Goal: Answer question/provide support: Share knowledge or assist other users

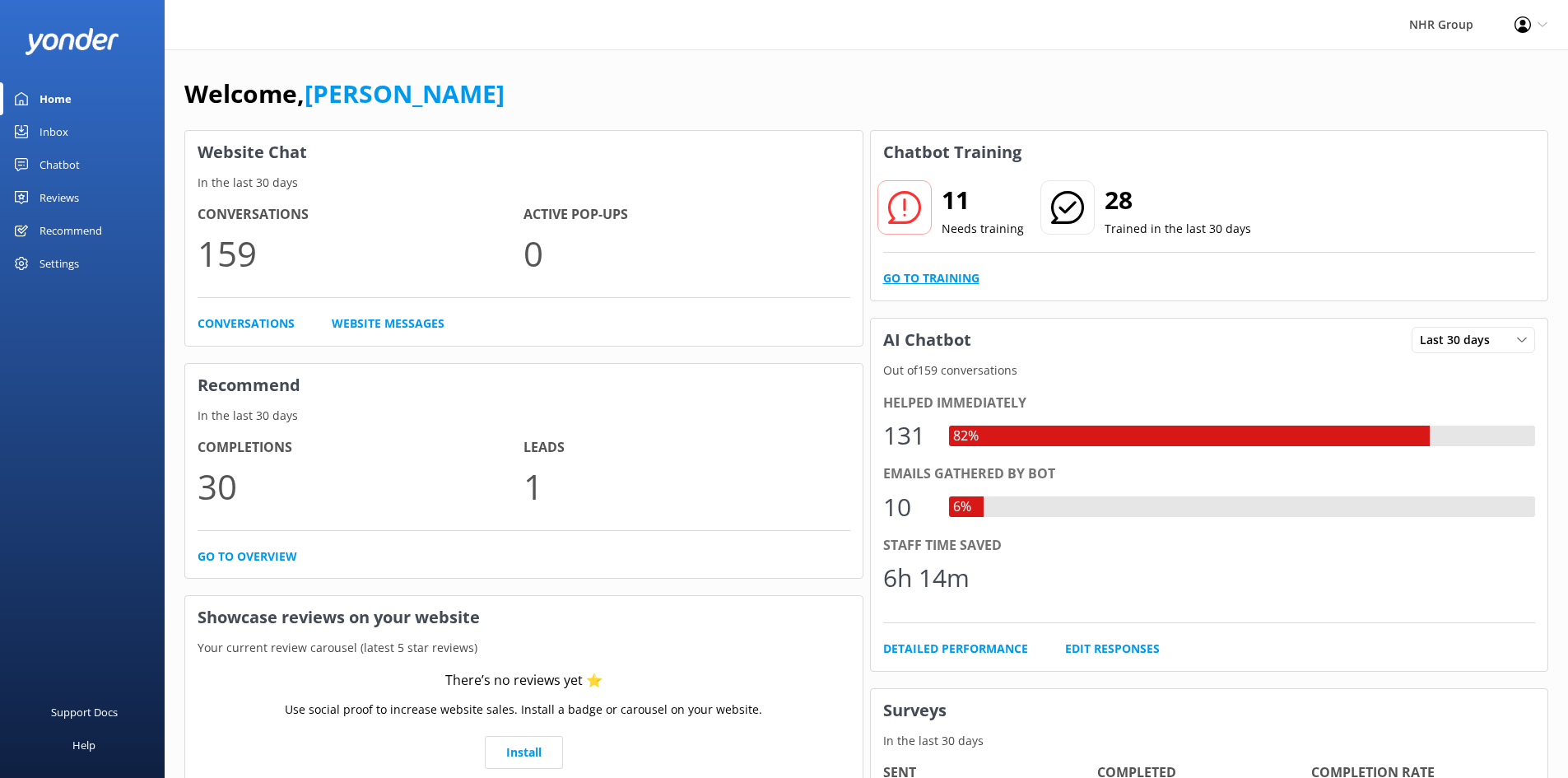
click at [966, 270] on link "Go to Training" at bounding box center [931, 277] width 96 height 18
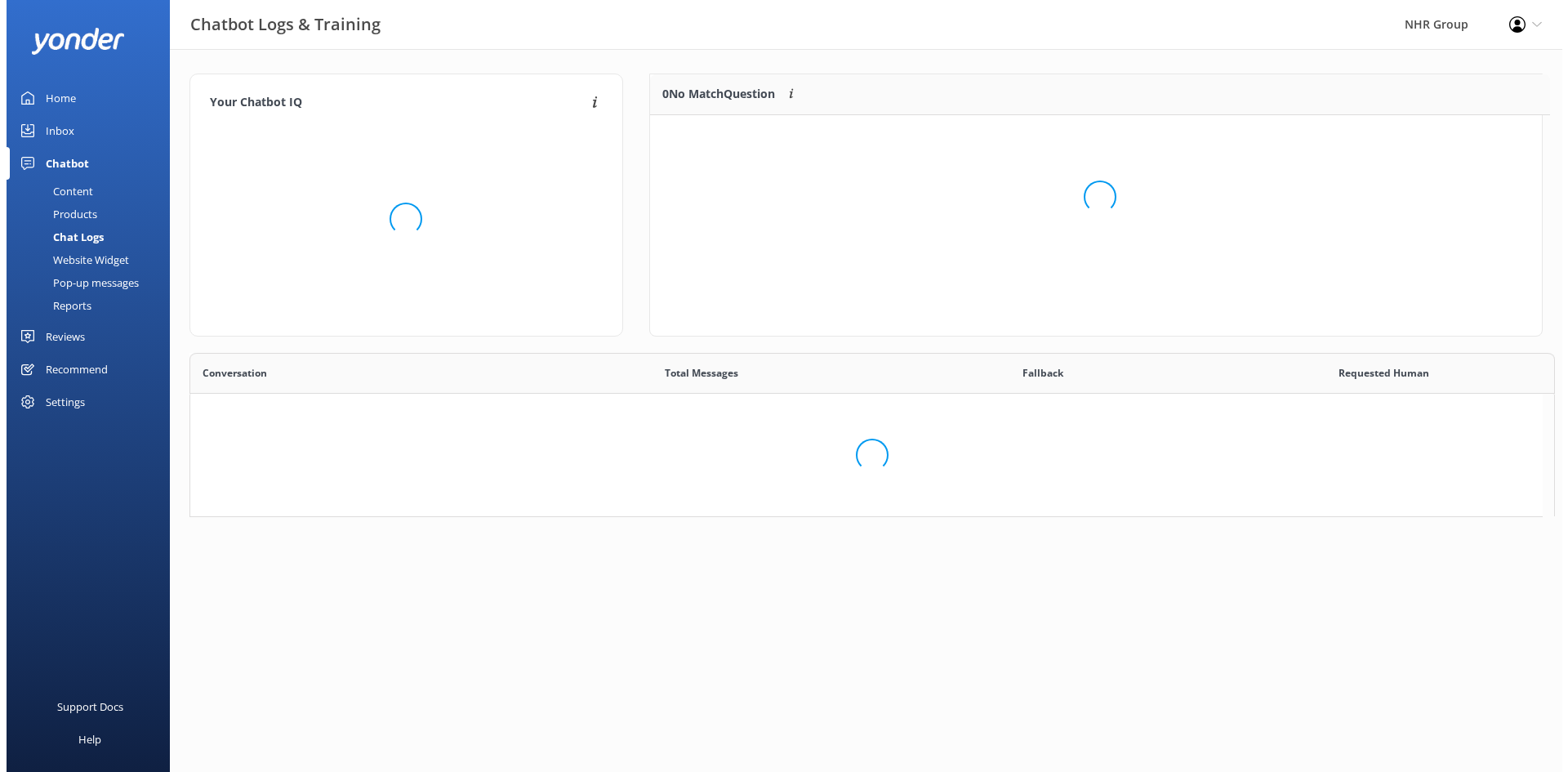
scroll to position [13, 13]
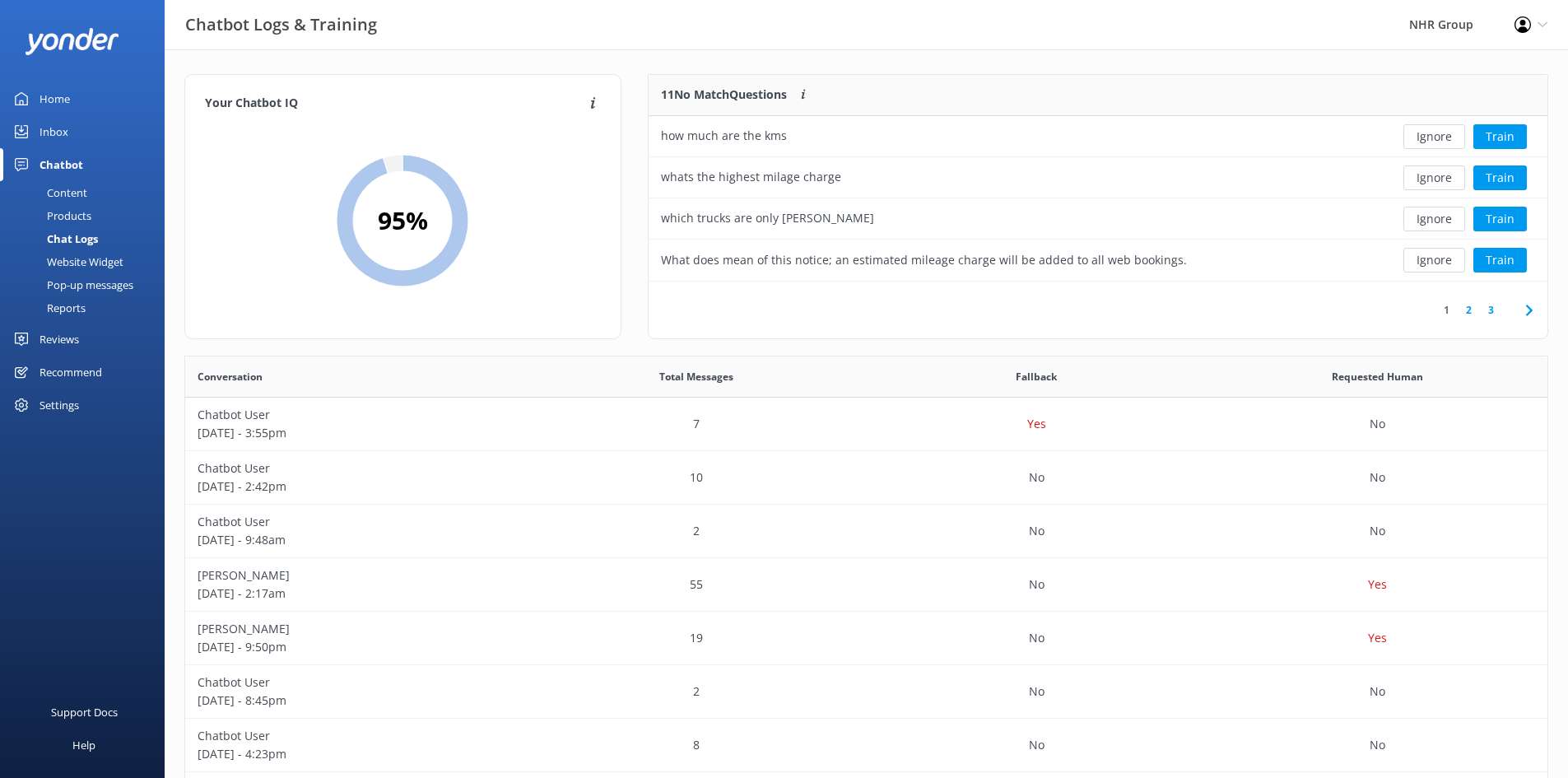
click at [87, 190] on link "Content" at bounding box center [88, 192] width 155 height 23
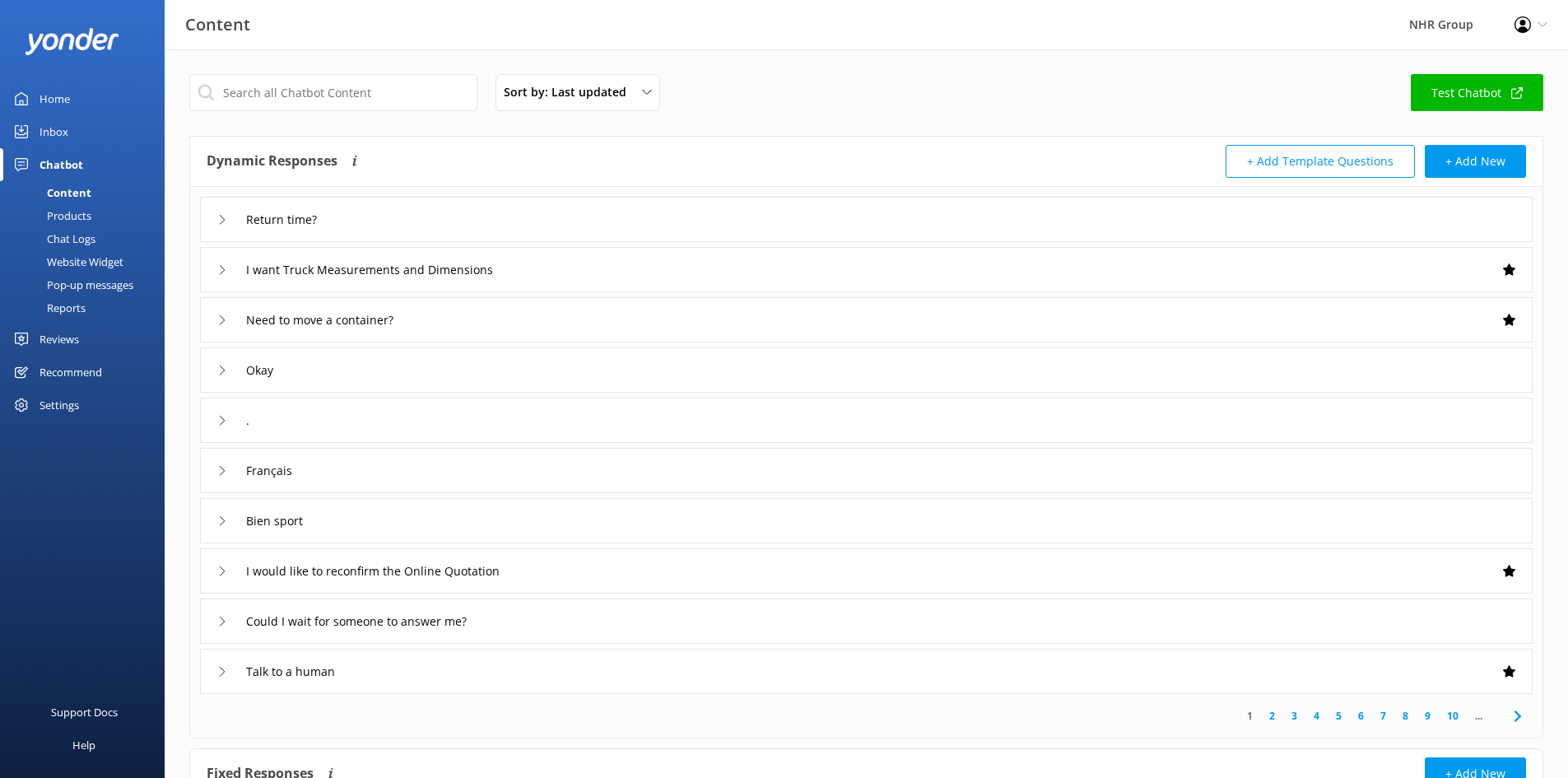
click at [50, 135] on div "Inbox" at bounding box center [53, 131] width 29 height 33
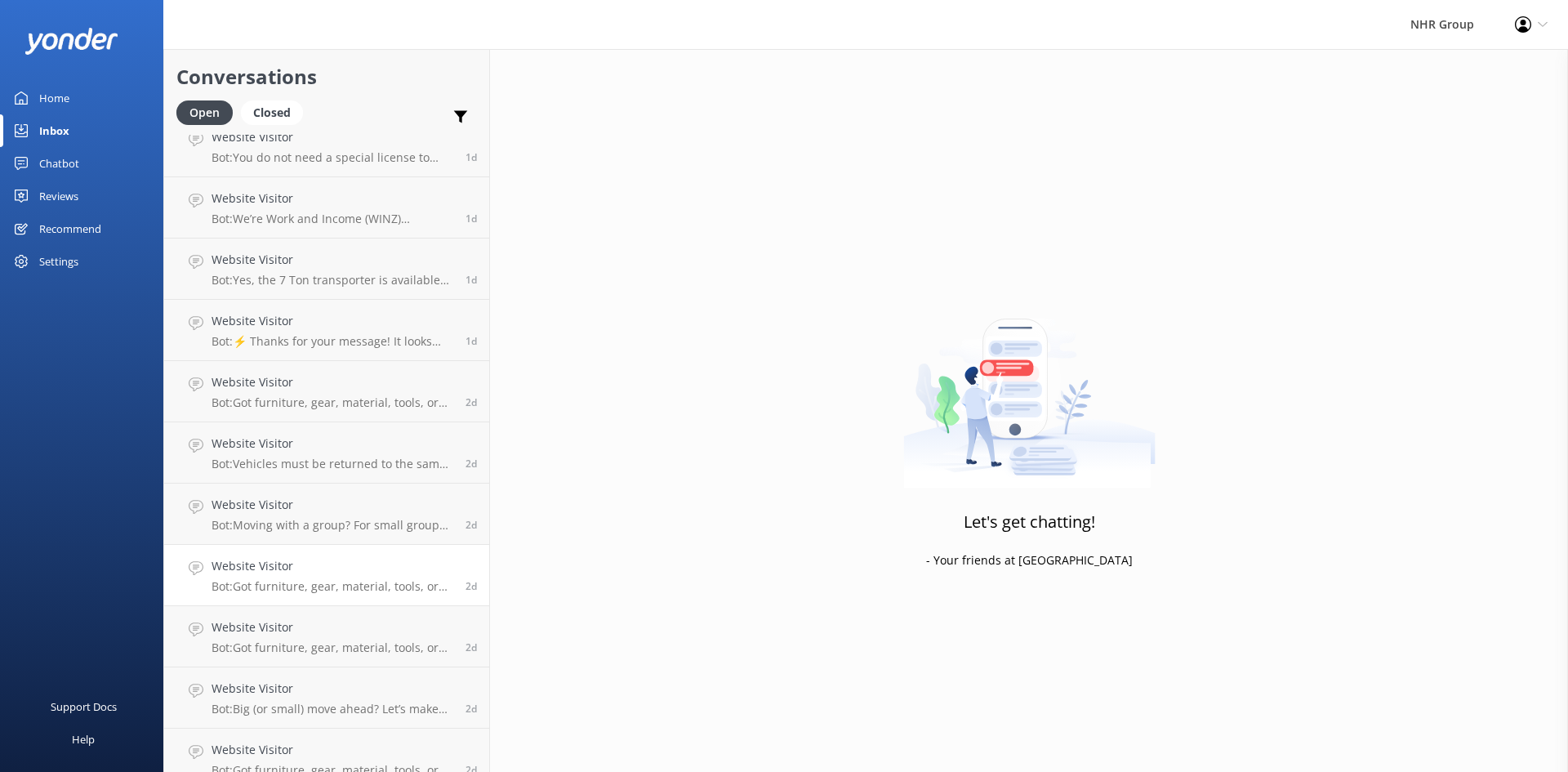
scroll to position [404, 0]
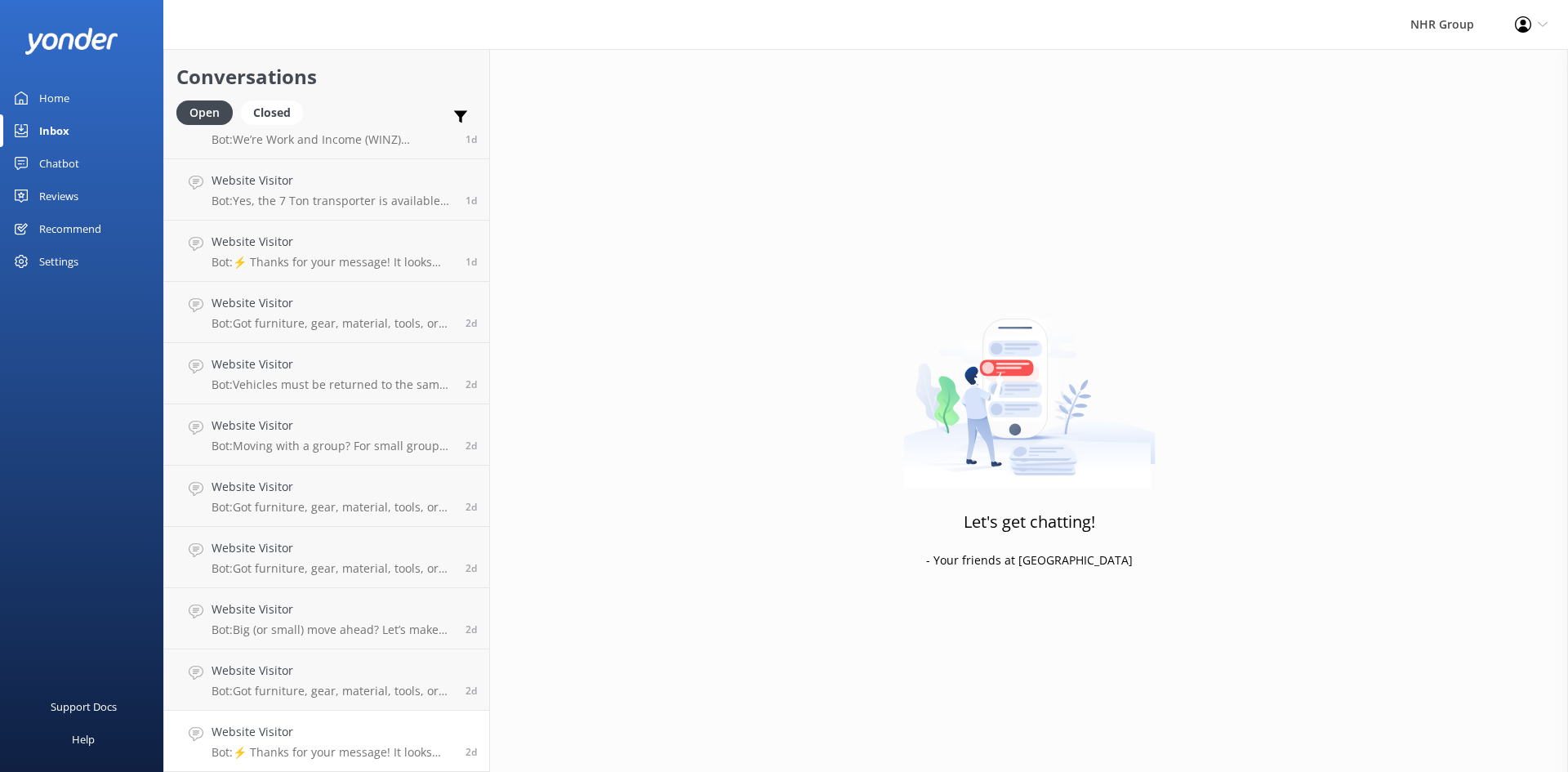
click at [402, 728] on h4 "Website Visitor" at bounding box center [332, 731] width 242 height 18
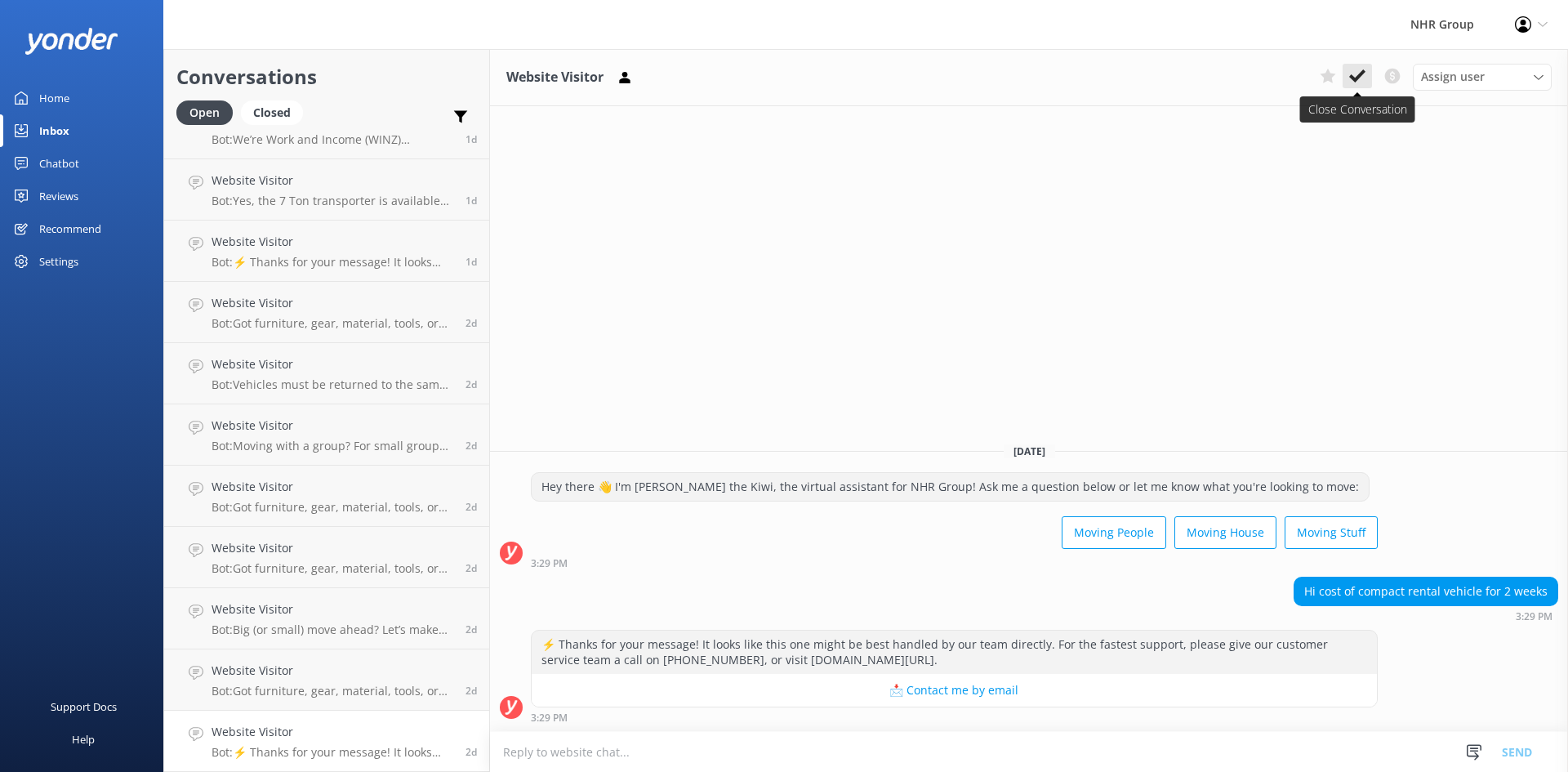
click at [1359, 79] on icon at bounding box center [1358, 76] width 17 height 17
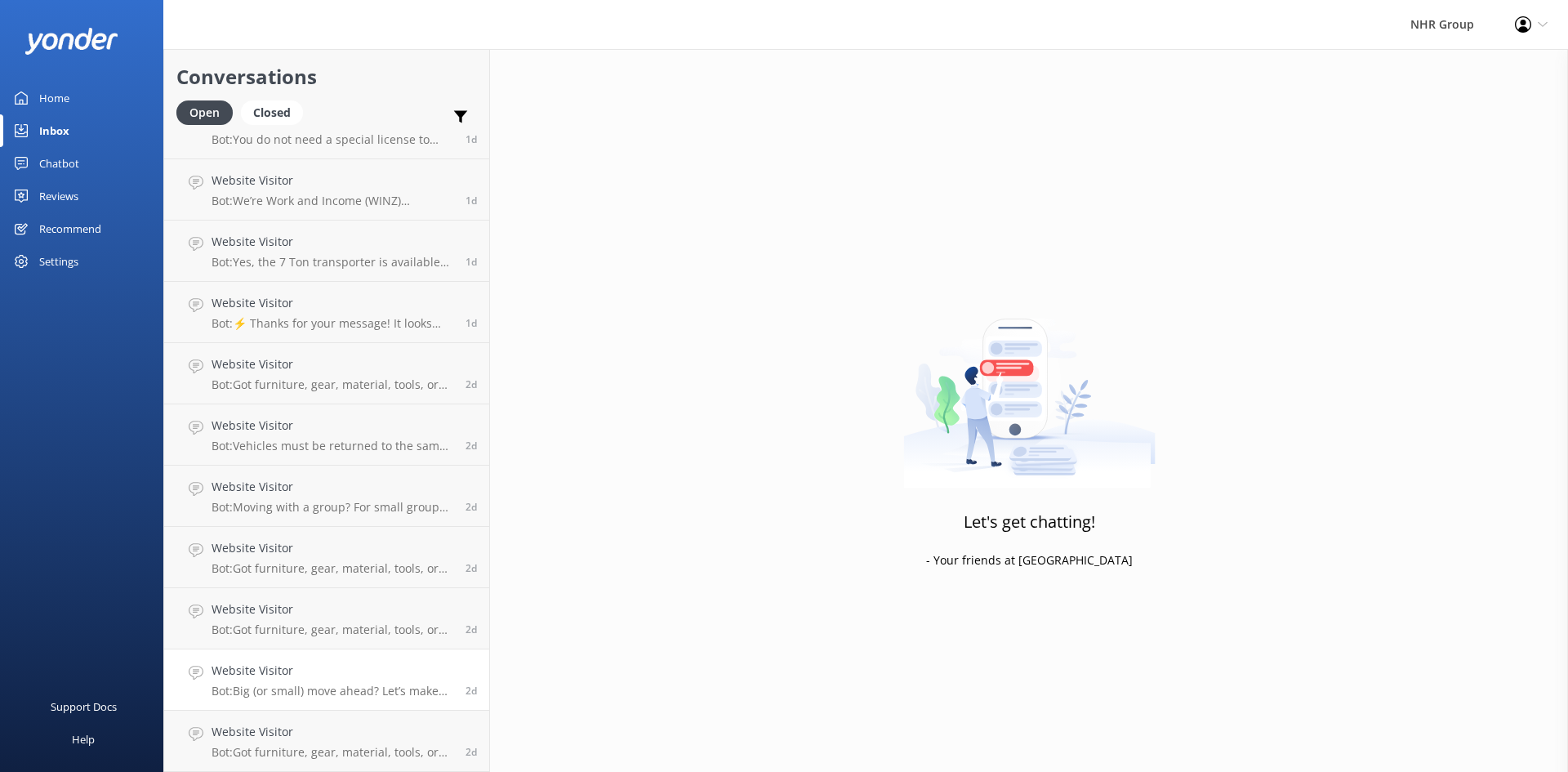
scroll to position [343, 0]
click at [395, 663] on h4 "Website Visitor" at bounding box center [332, 670] width 242 height 18
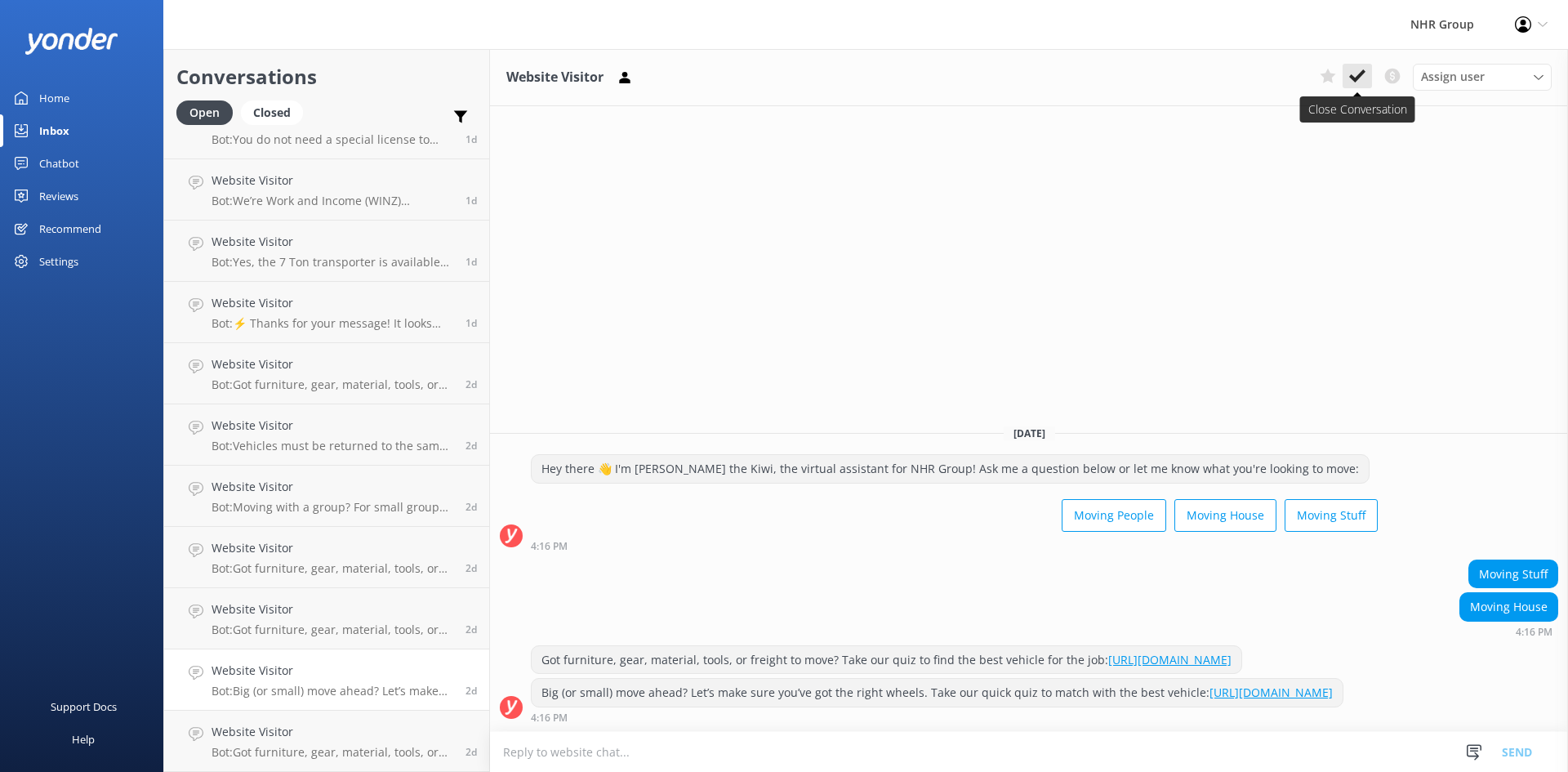
click at [1362, 74] on use at bounding box center [1358, 76] width 17 height 13
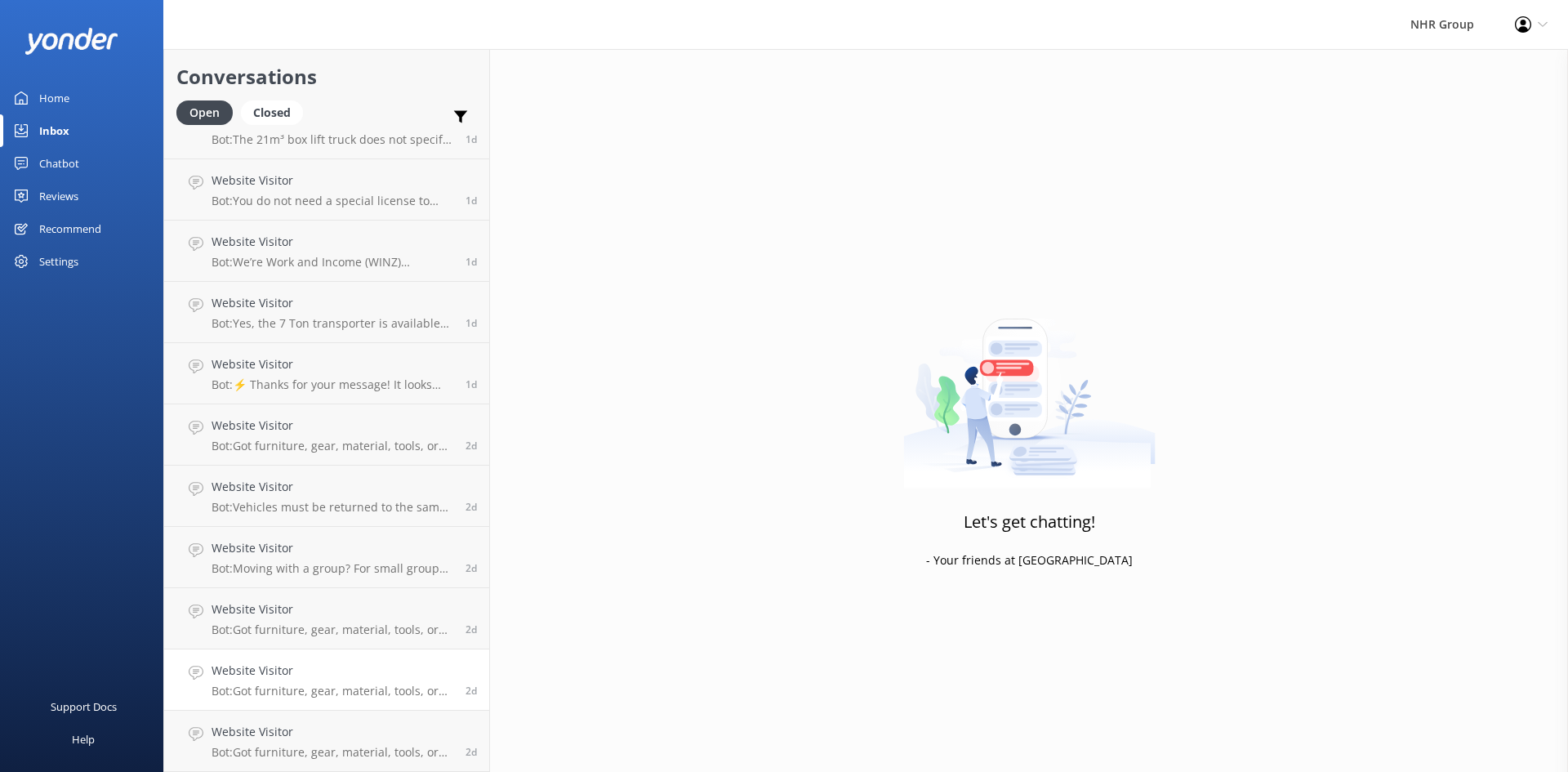
scroll to position [282, 0]
click at [329, 737] on h4 "Website Visitor" at bounding box center [332, 731] width 242 height 18
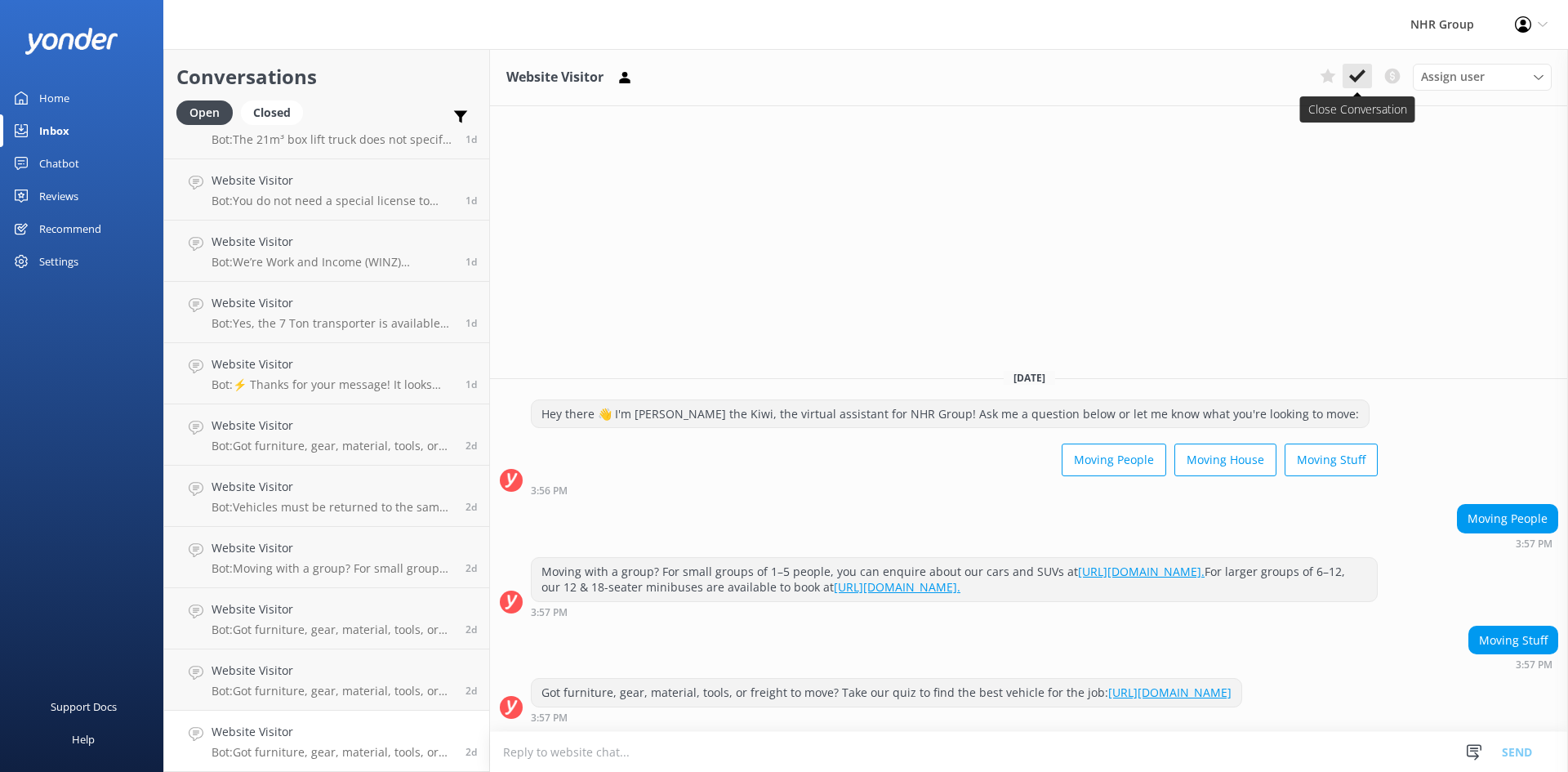
click at [1353, 72] on icon at bounding box center [1358, 76] width 17 height 17
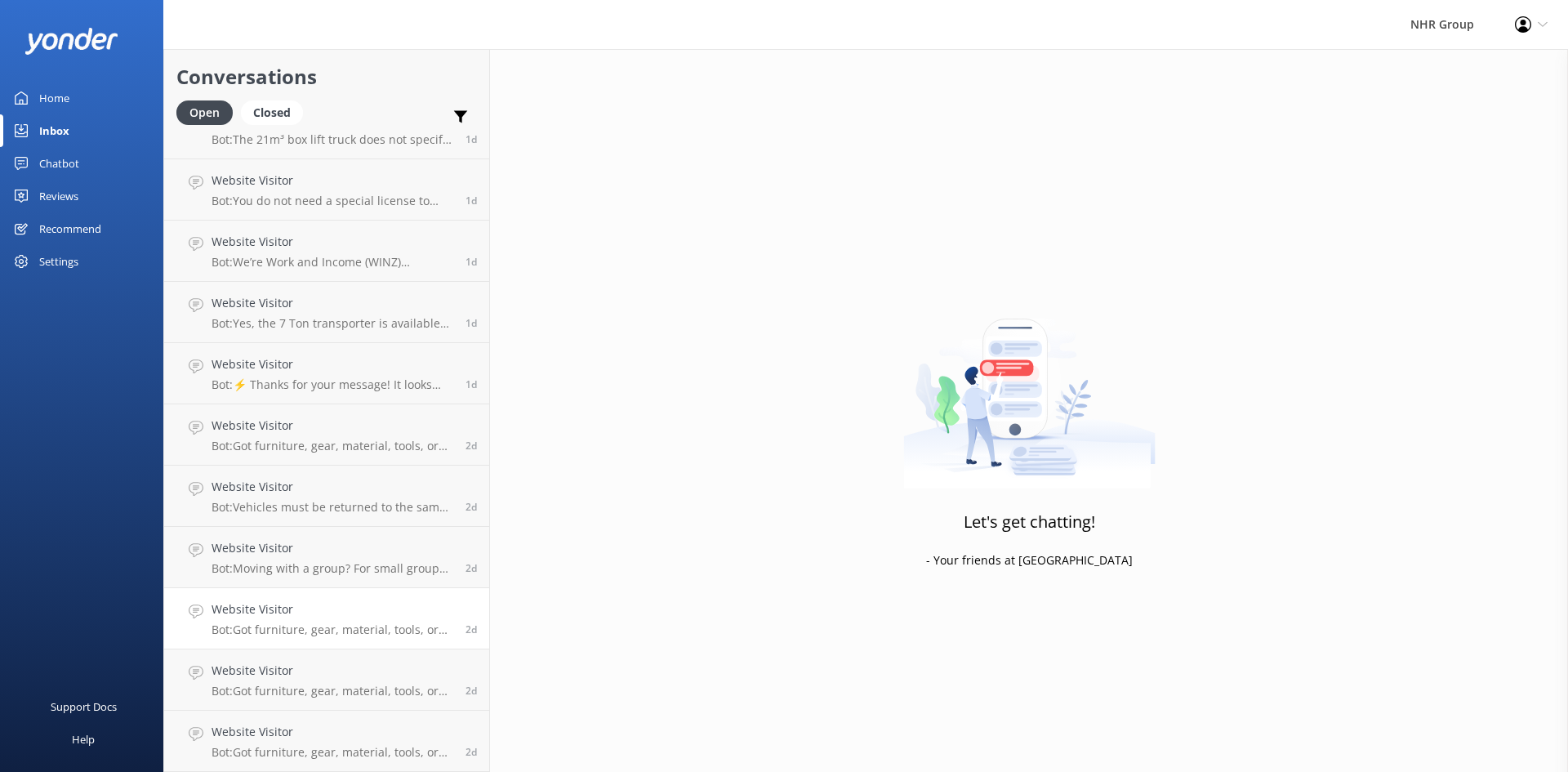
scroll to position [221, 0]
click at [348, 696] on p "Bot: Got furniture, gear, material, tools, or freight to move? Take our quiz to…" at bounding box center [332, 691] width 242 height 15
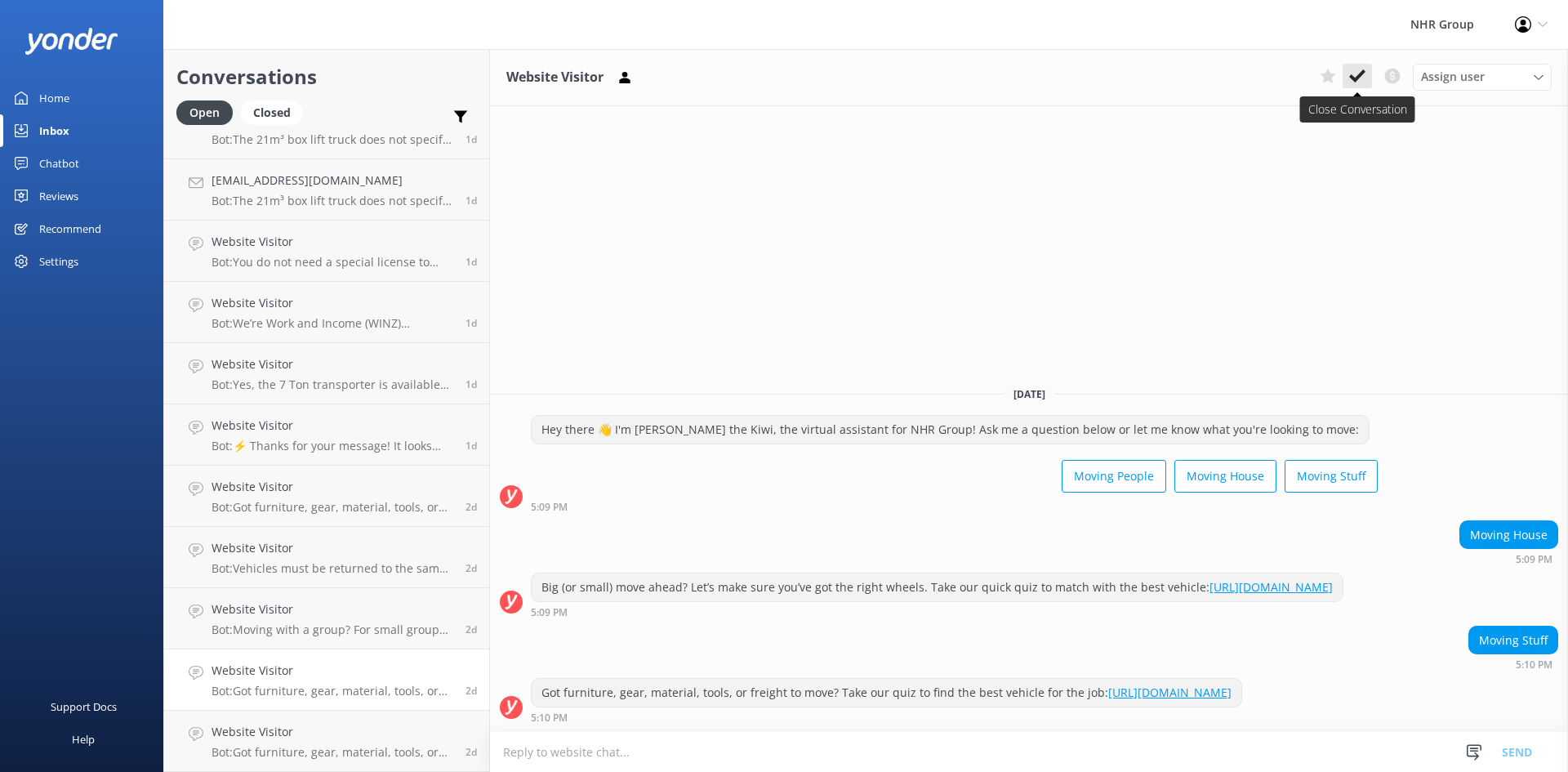
click at [1356, 74] on icon at bounding box center [1358, 76] width 17 height 17
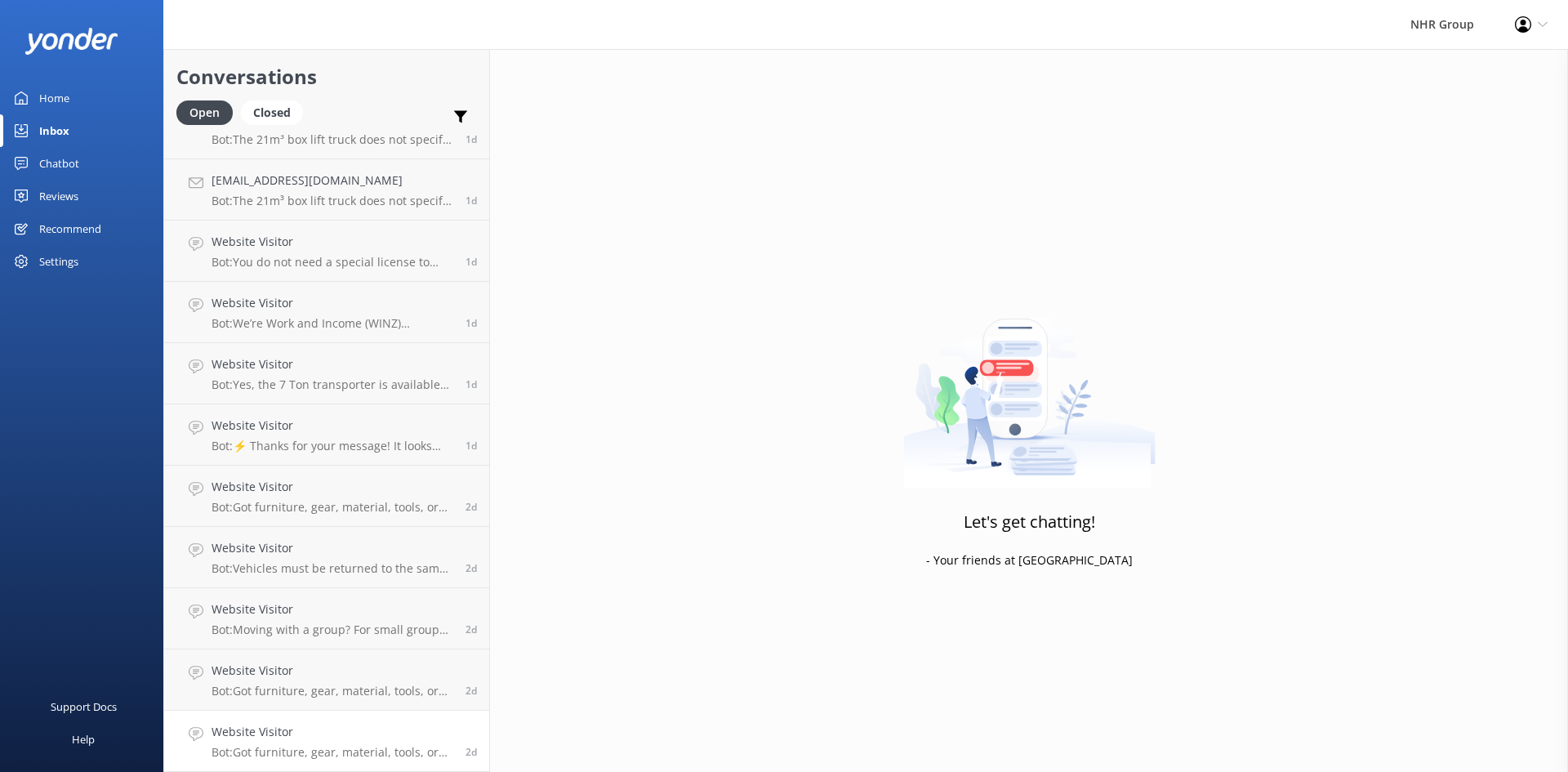
click at [358, 728] on h4 "Website Visitor" at bounding box center [332, 731] width 242 height 18
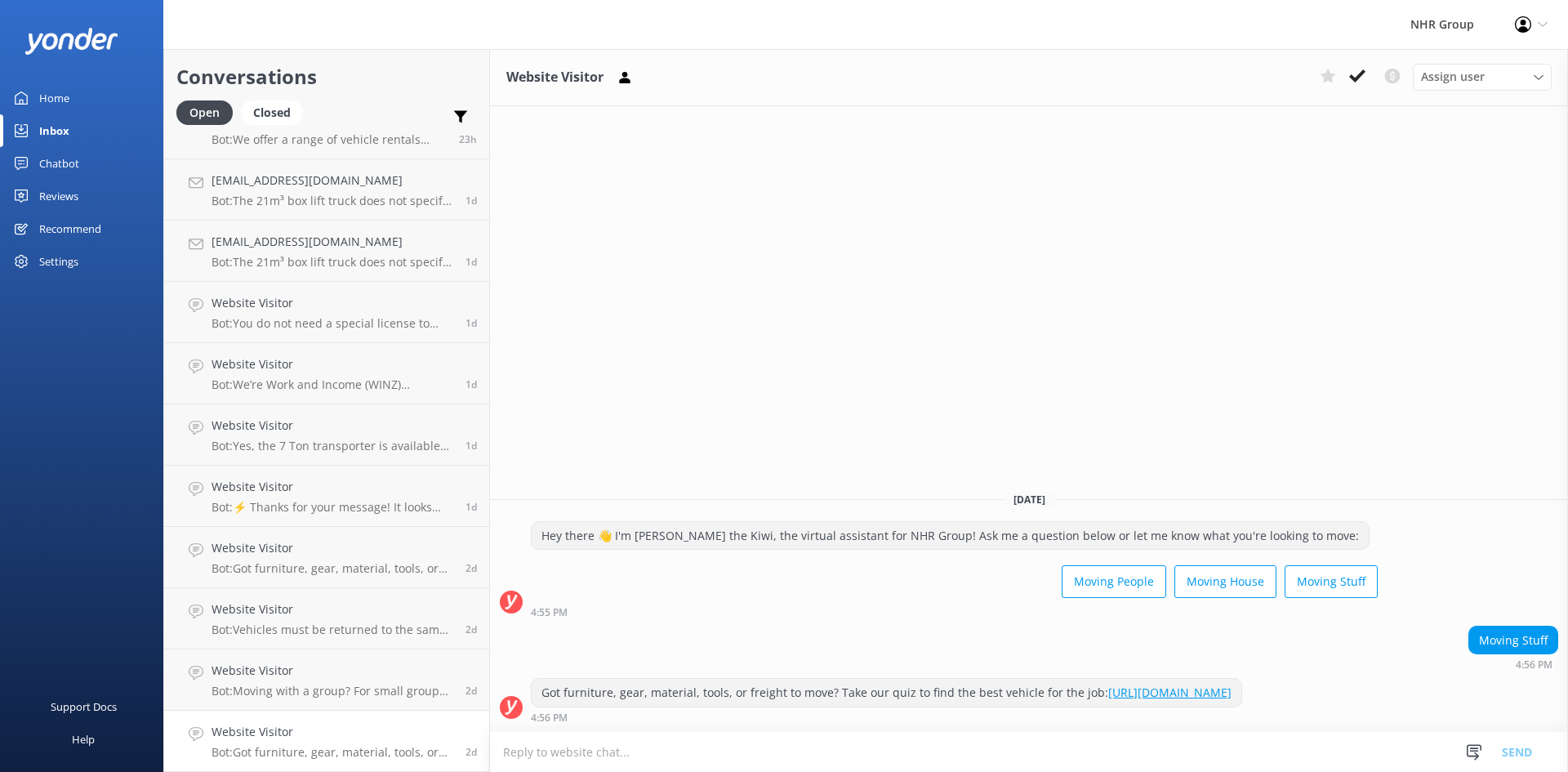
scroll to position [159, 0]
click at [1359, 73] on icon at bounding box center [1358, 76] width 17 height 17
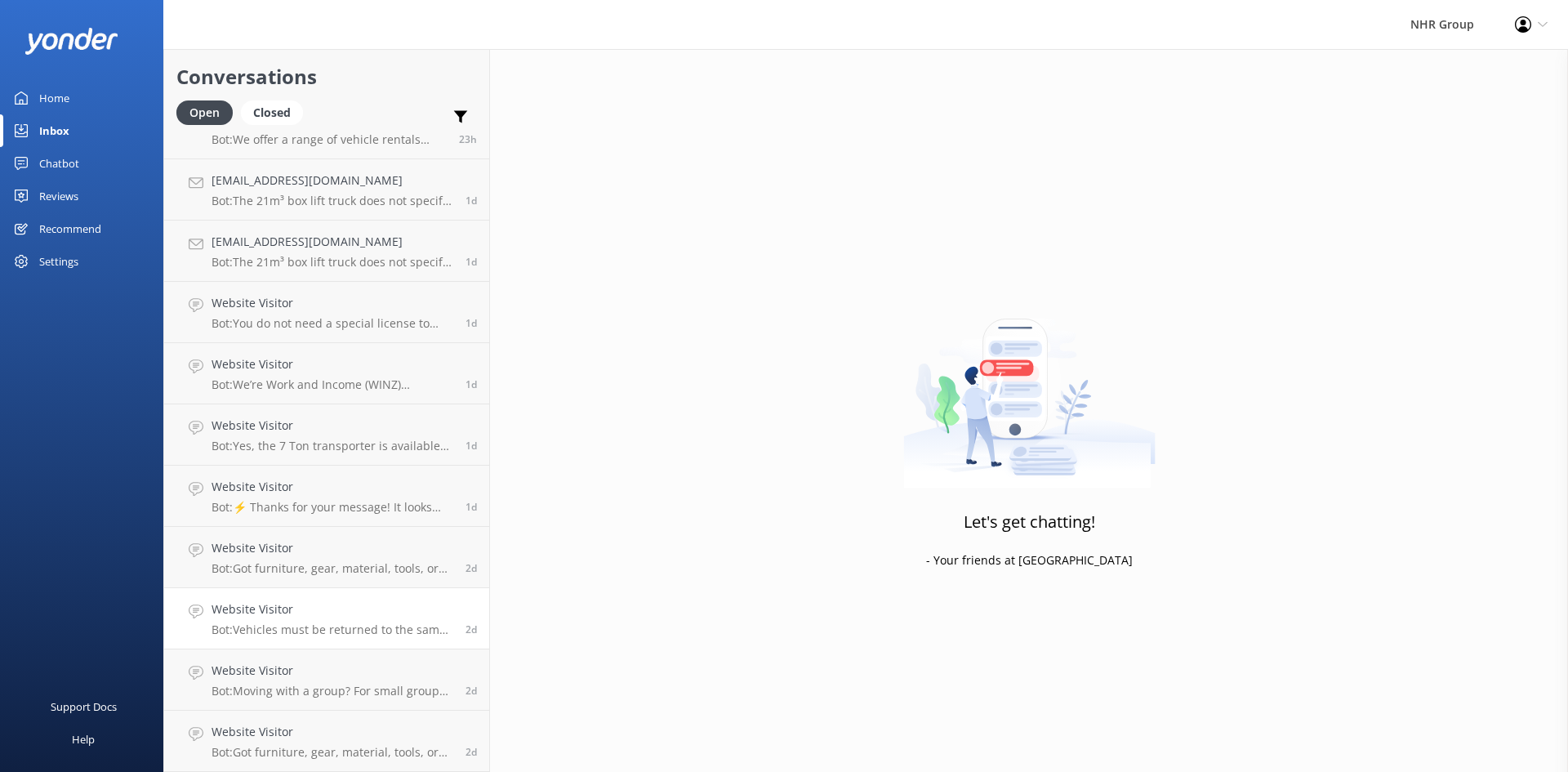
scroll to position [98, 0]
click at [374, 705] on link "Website Visitor Bot: Vehicles must be returned to the same location they were p…" at bounding box center [326, 680] width 325 height 61
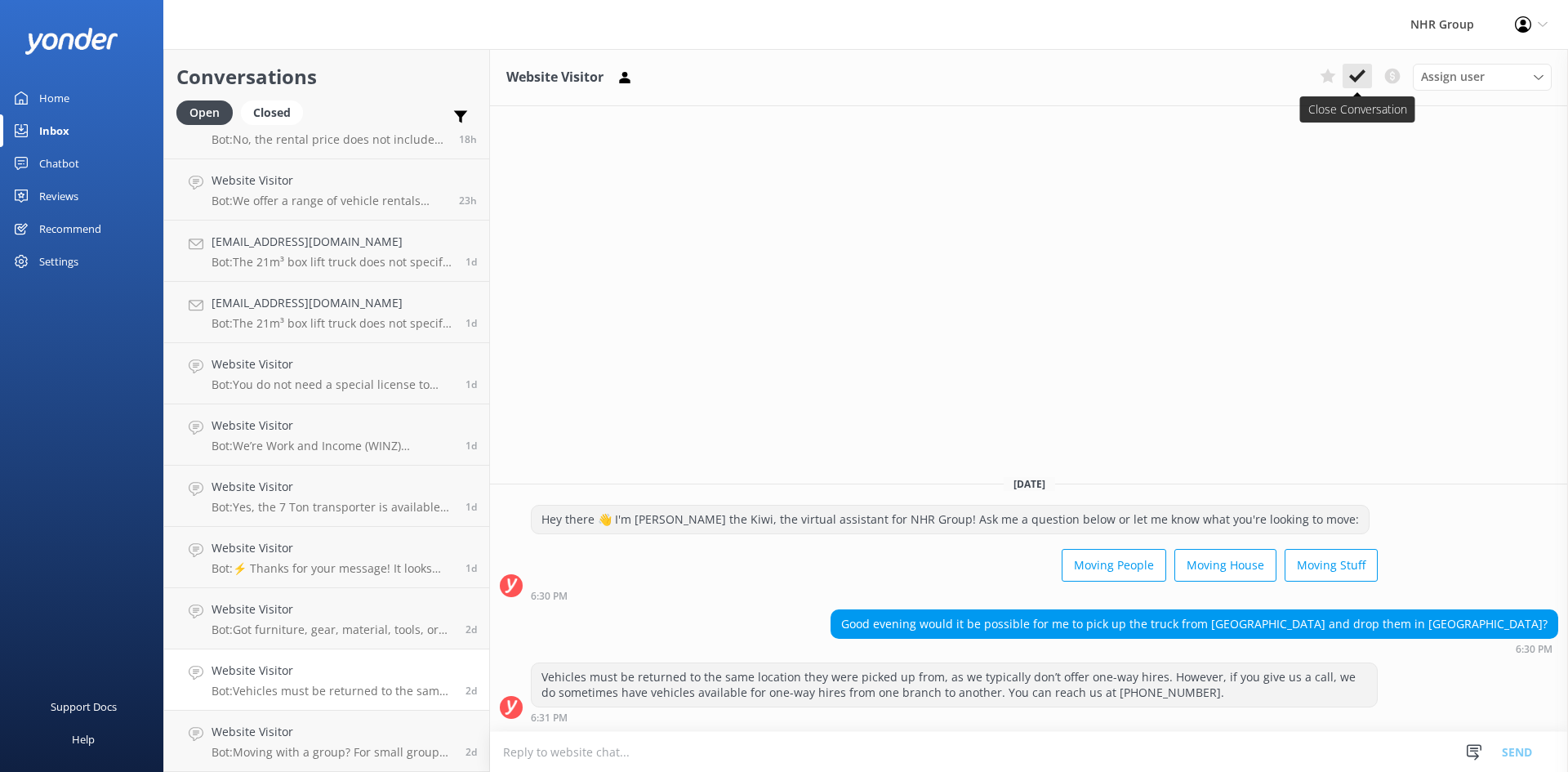
click at [1355, 71] on icon at bounding box center [1358, 76] width 17 height 17
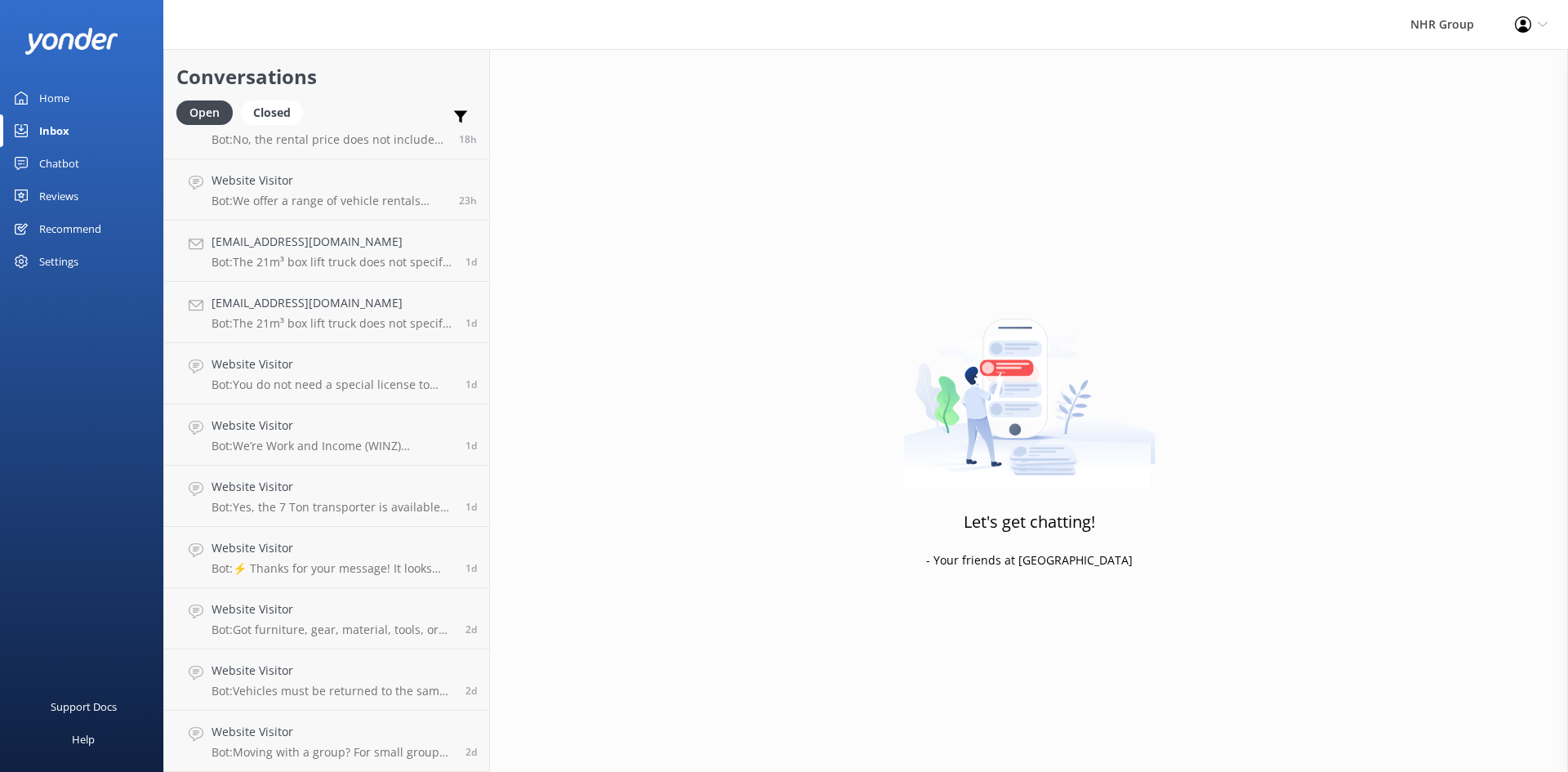
scroll to position [37, 0]
drag, startPoint x: 368, startPoint y: 725, endPoint x: 384, endPoint y: 711, distance: 21.3
click at [368, 726] on h4 "Website Visitor" at bounding box center [332, 731] width 242 height 18
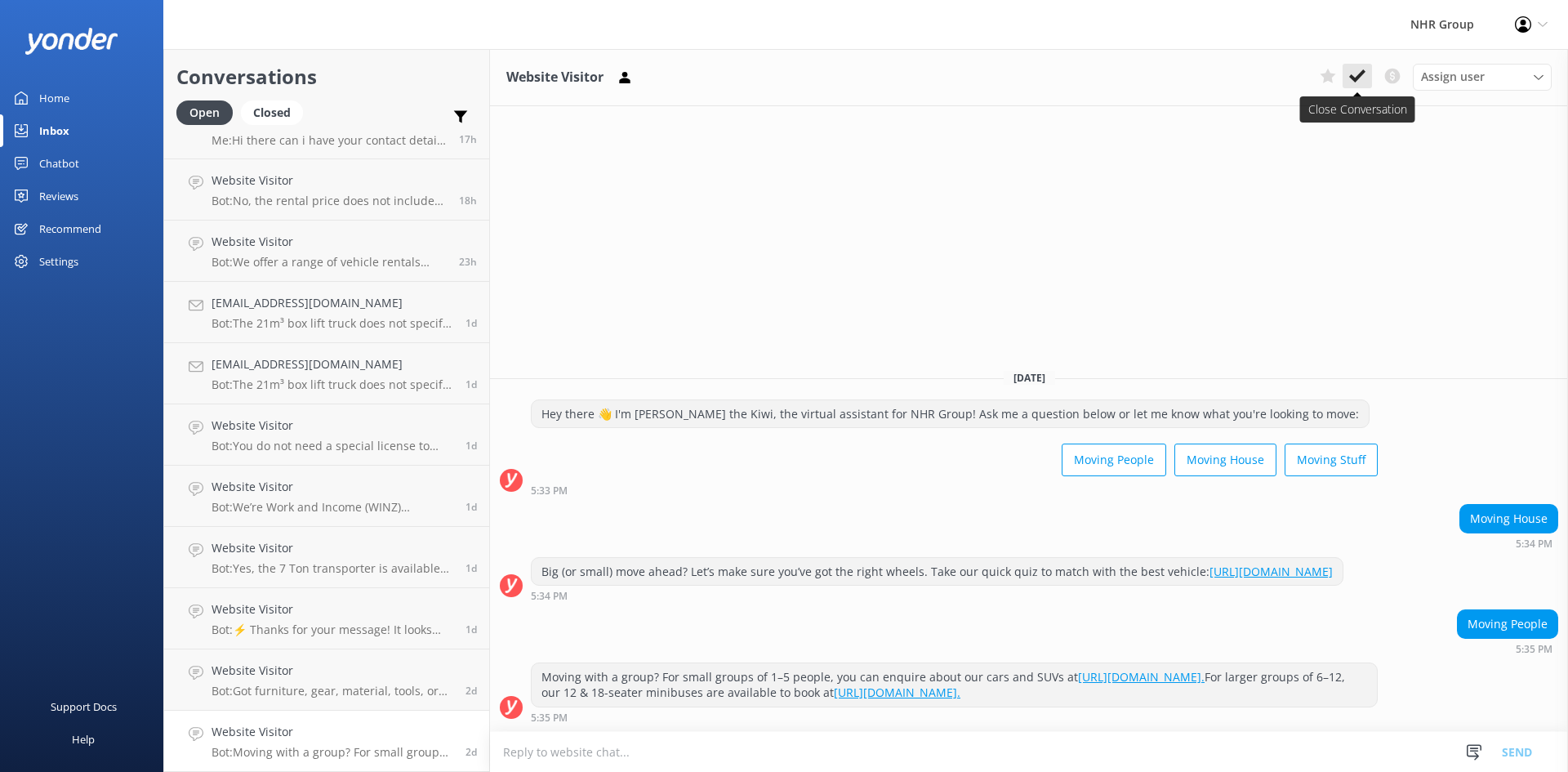
click at [1362, 70] on icon at bounding box center [1358, 76] width 17 height 17
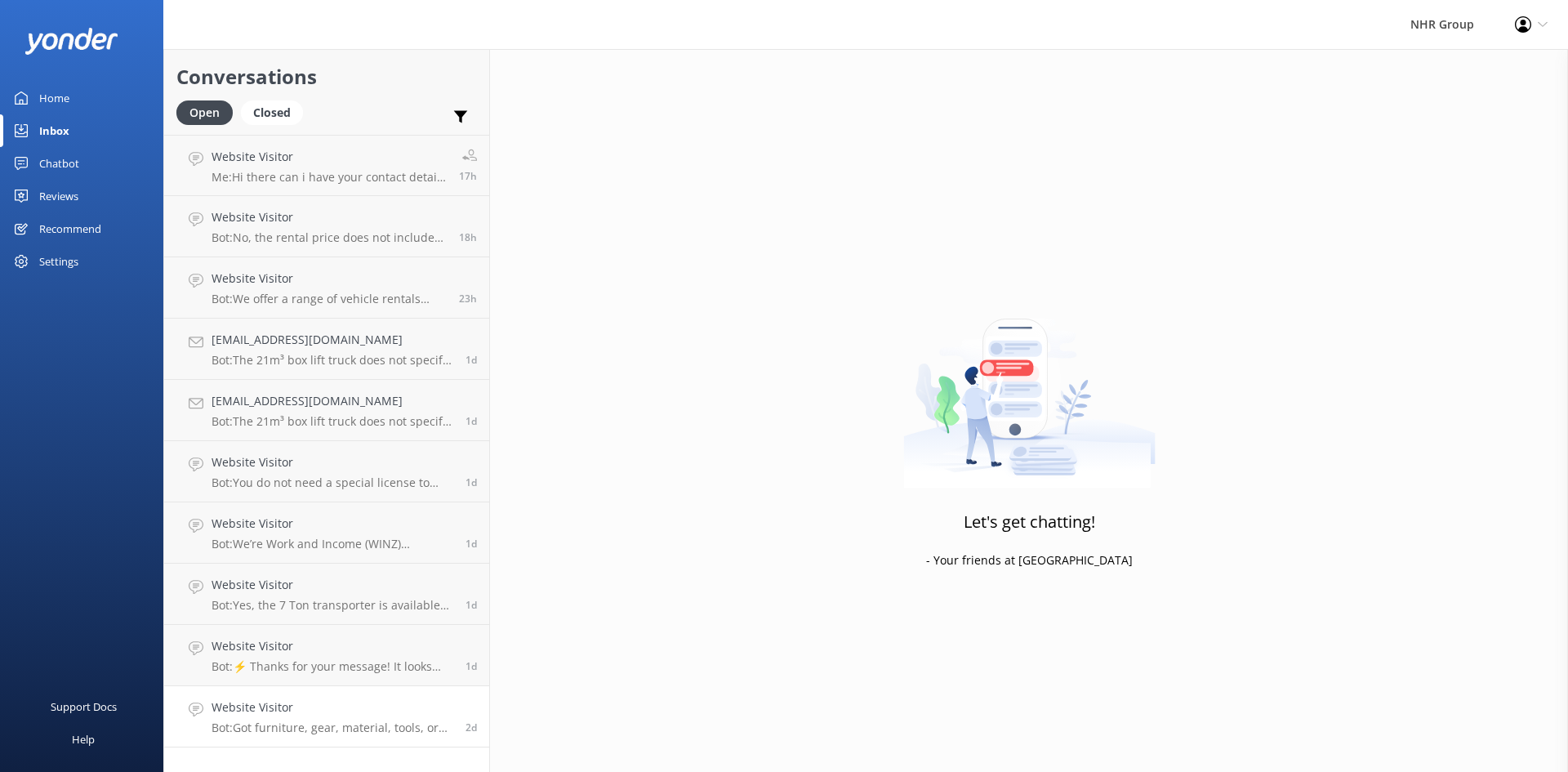
click at [344, 709] on h4 "Website Visitor" at bounding box center [332, 706] width 242 height 18
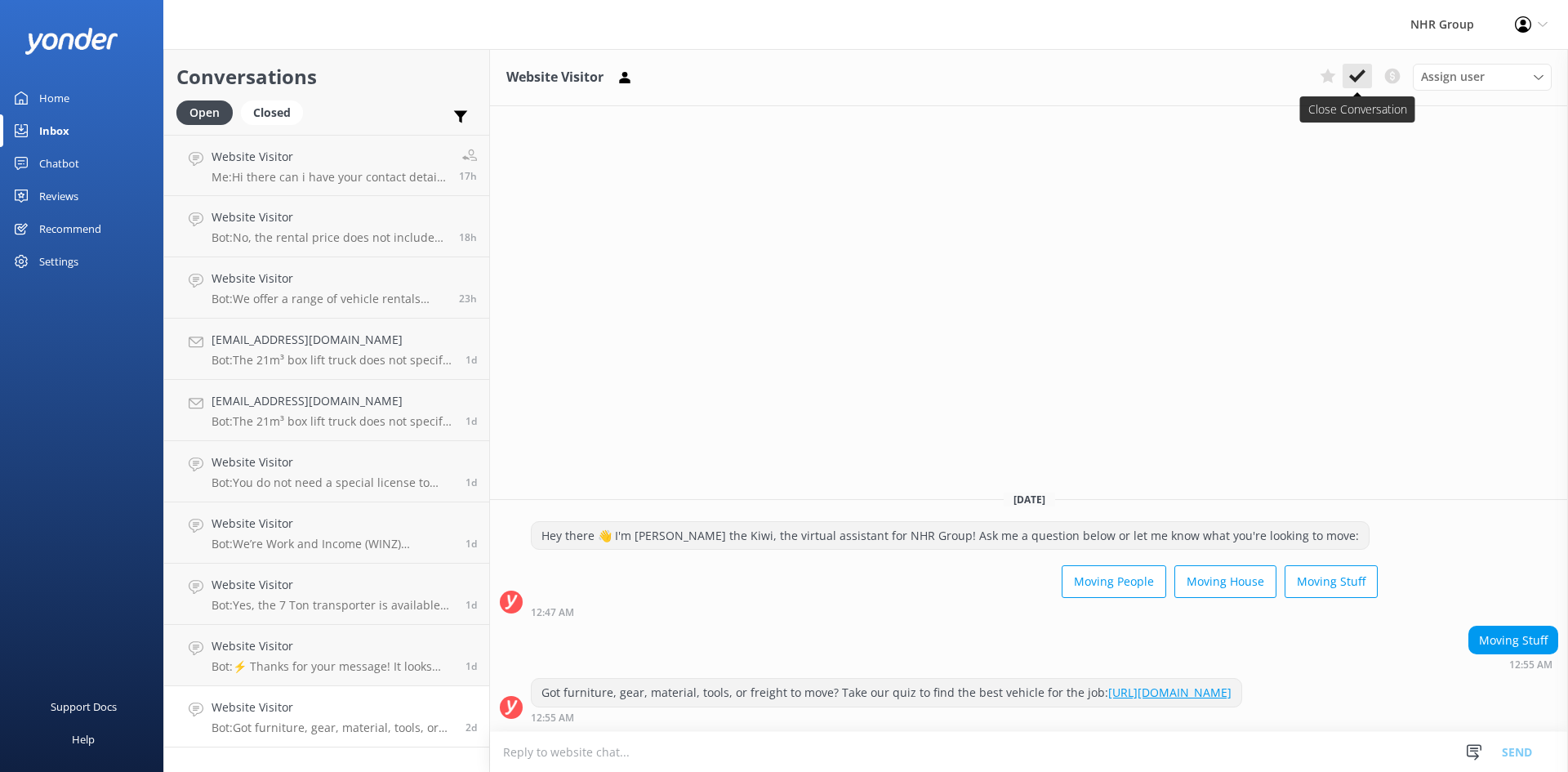
click at [1357, 84] on icon at bounding box center [1358, 76] width 17 height 17
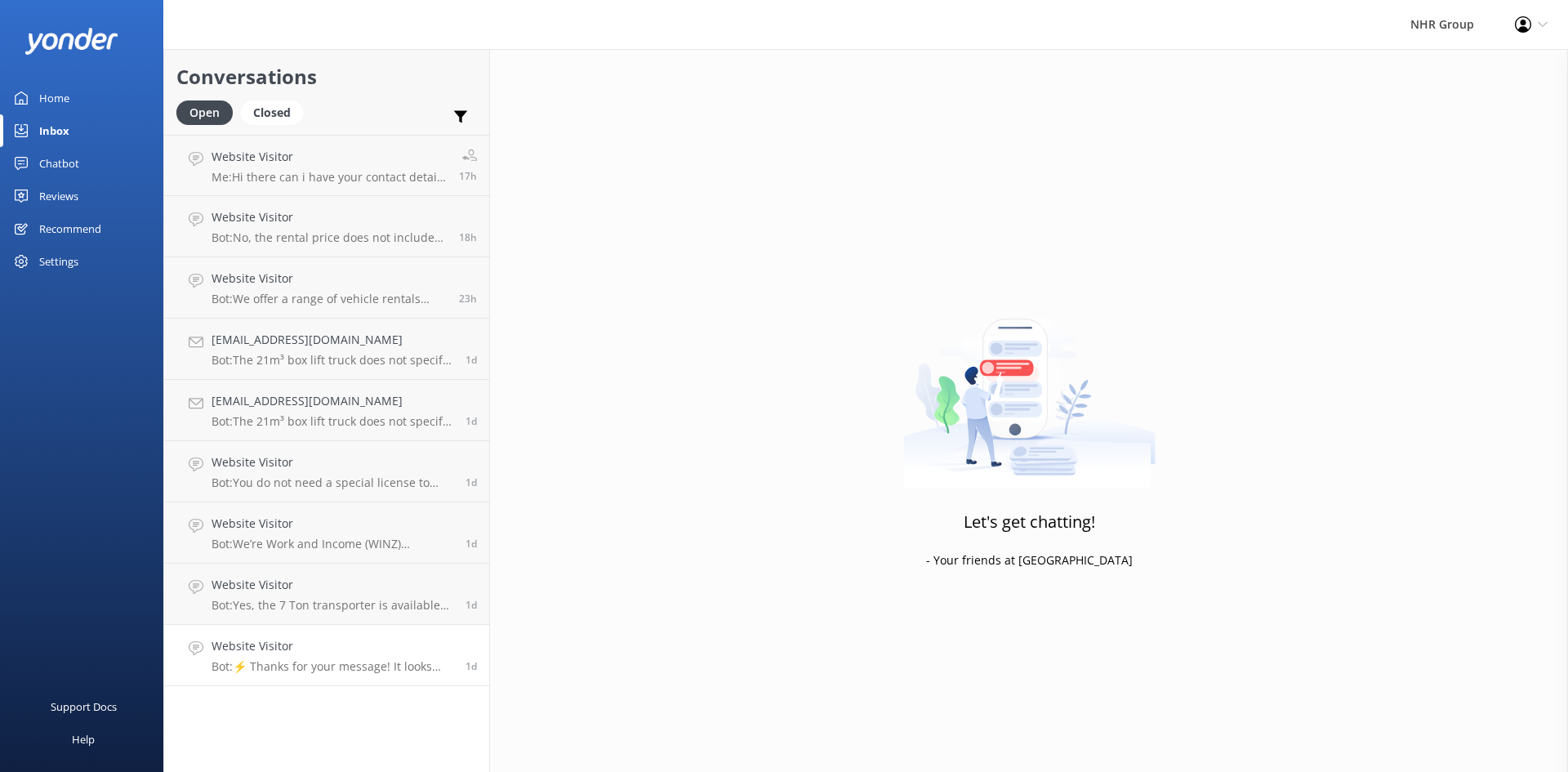
click at [388, 643] on h4 "Website Visitor" at bounding box center [332, 645] width 242 height 18
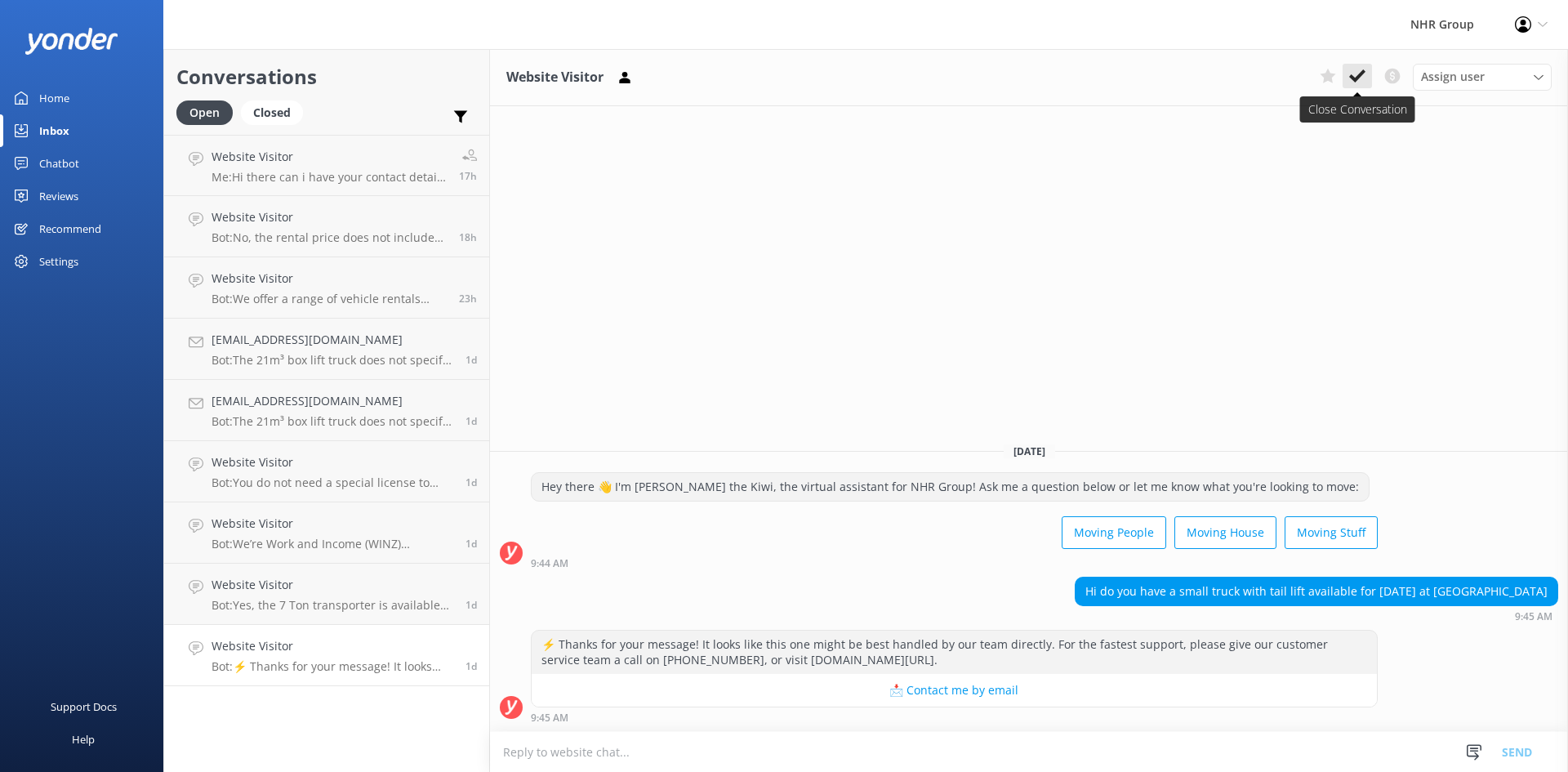
click at [1358, 73] on icon at bounding box center [1358, 76] width 17 height 17
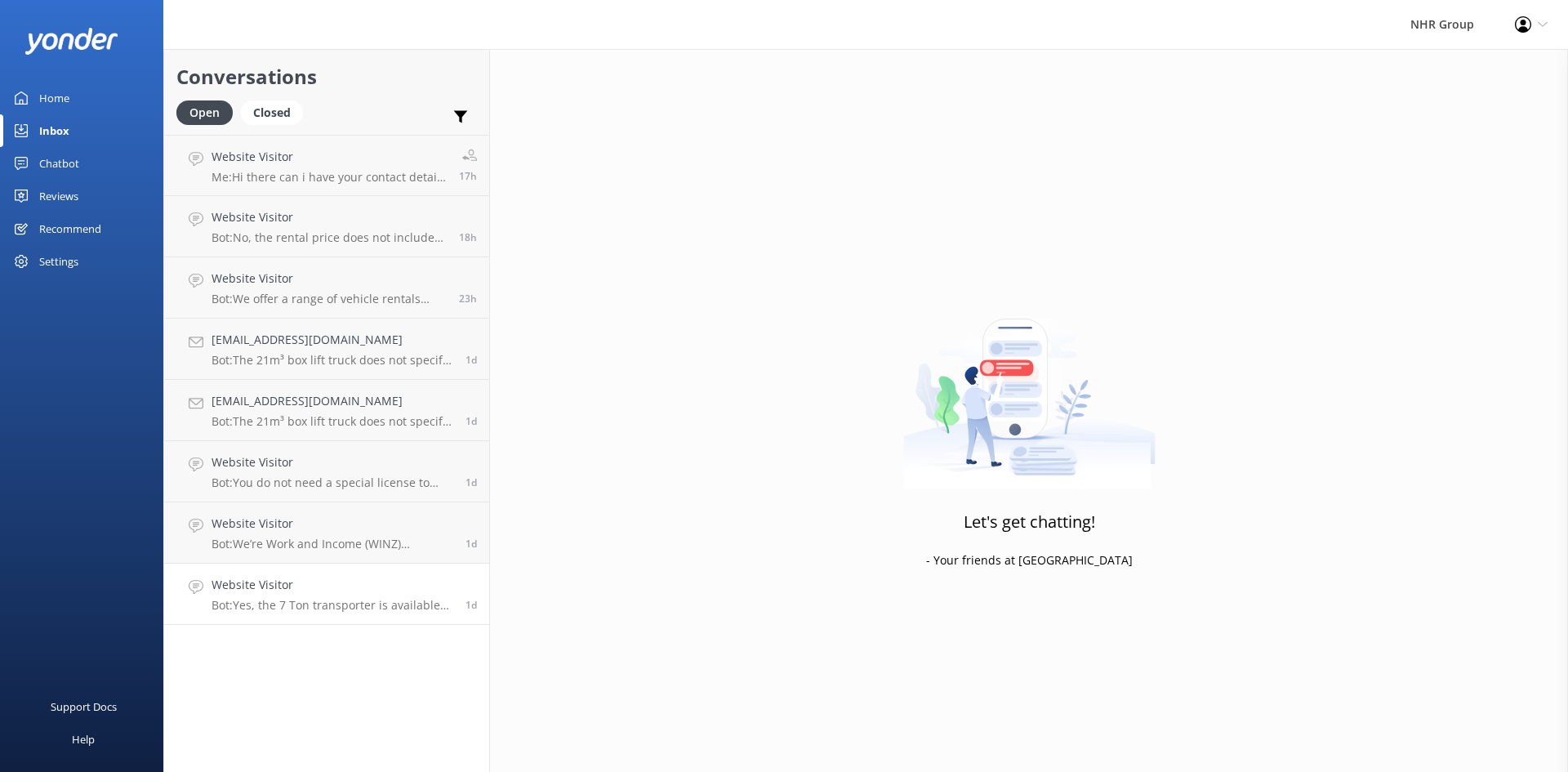
click at [330, 604] on p "Bot: Yes, the 7 Ton transporter is available in [GEOGRAPHIC_DATA]. It is design…" at bounding box center [332, 605] width 242 height 15
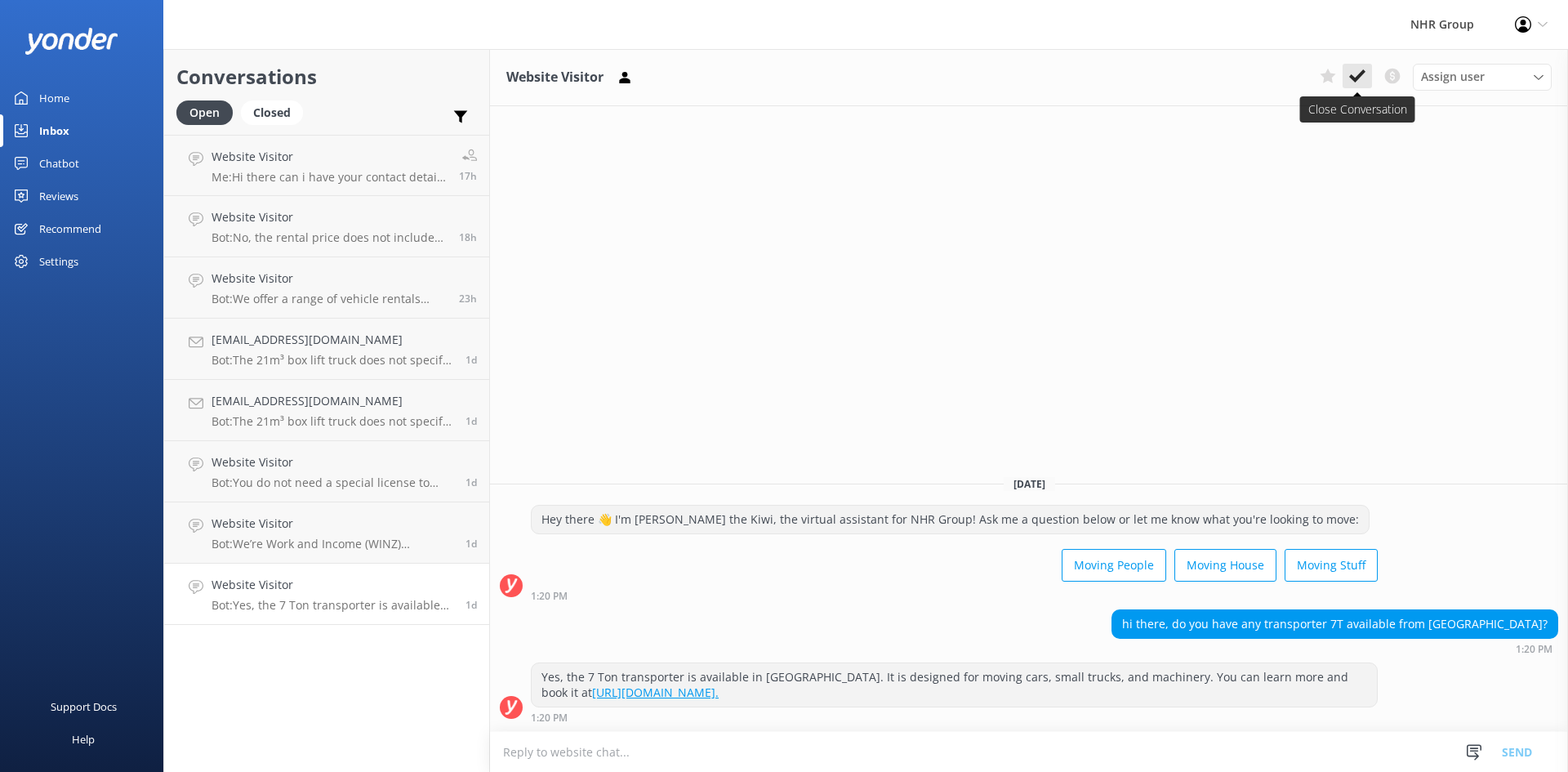
click at [1366, 72] on button at bounding box center [1358, 76] width 30 height 24
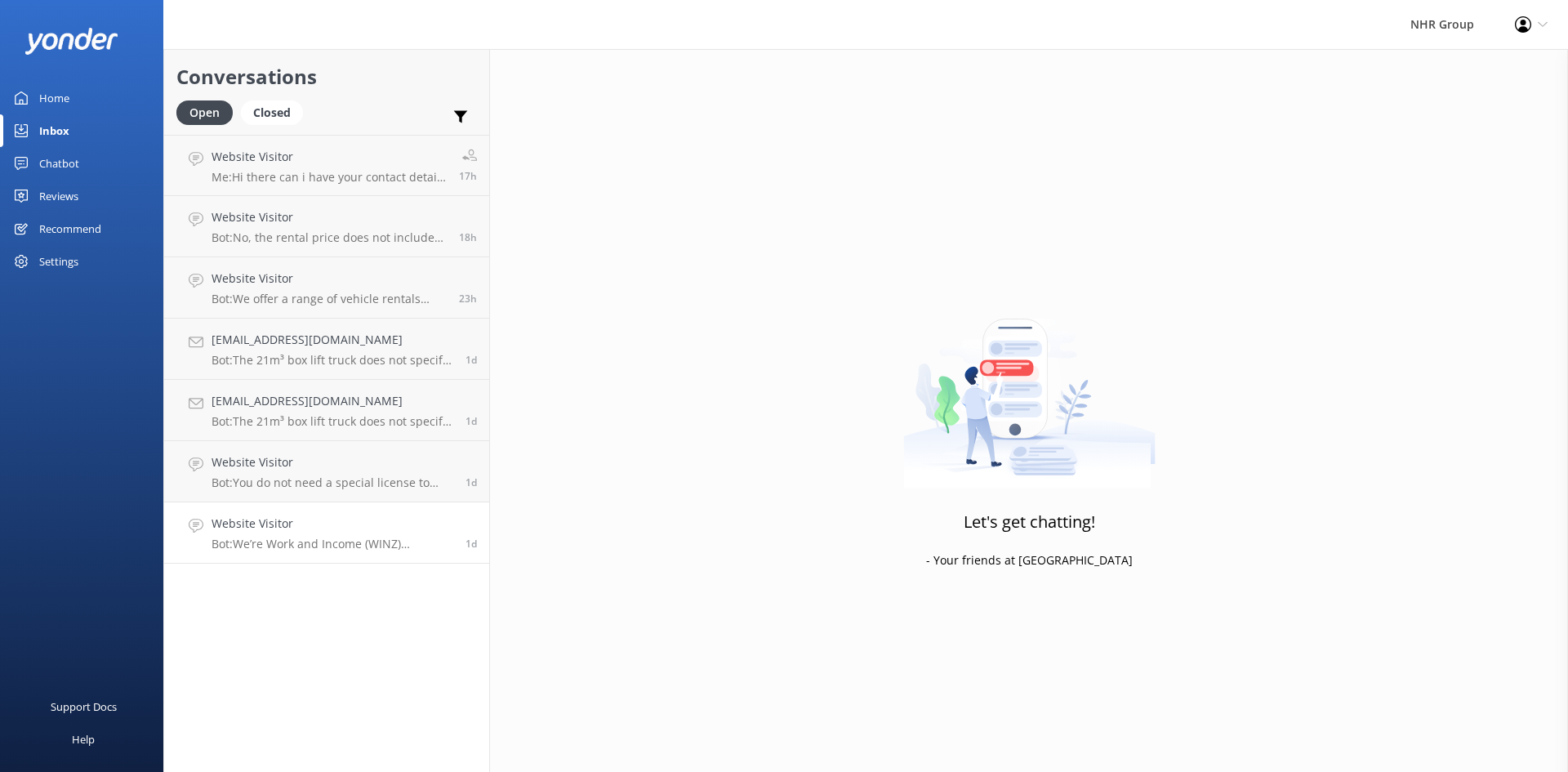
click at [360, 547] on p "Bot: We’re Work and Income (WINZ) registered suppliers, so you can trust us to …" at bounding box center [332, 544] width 242 height 15
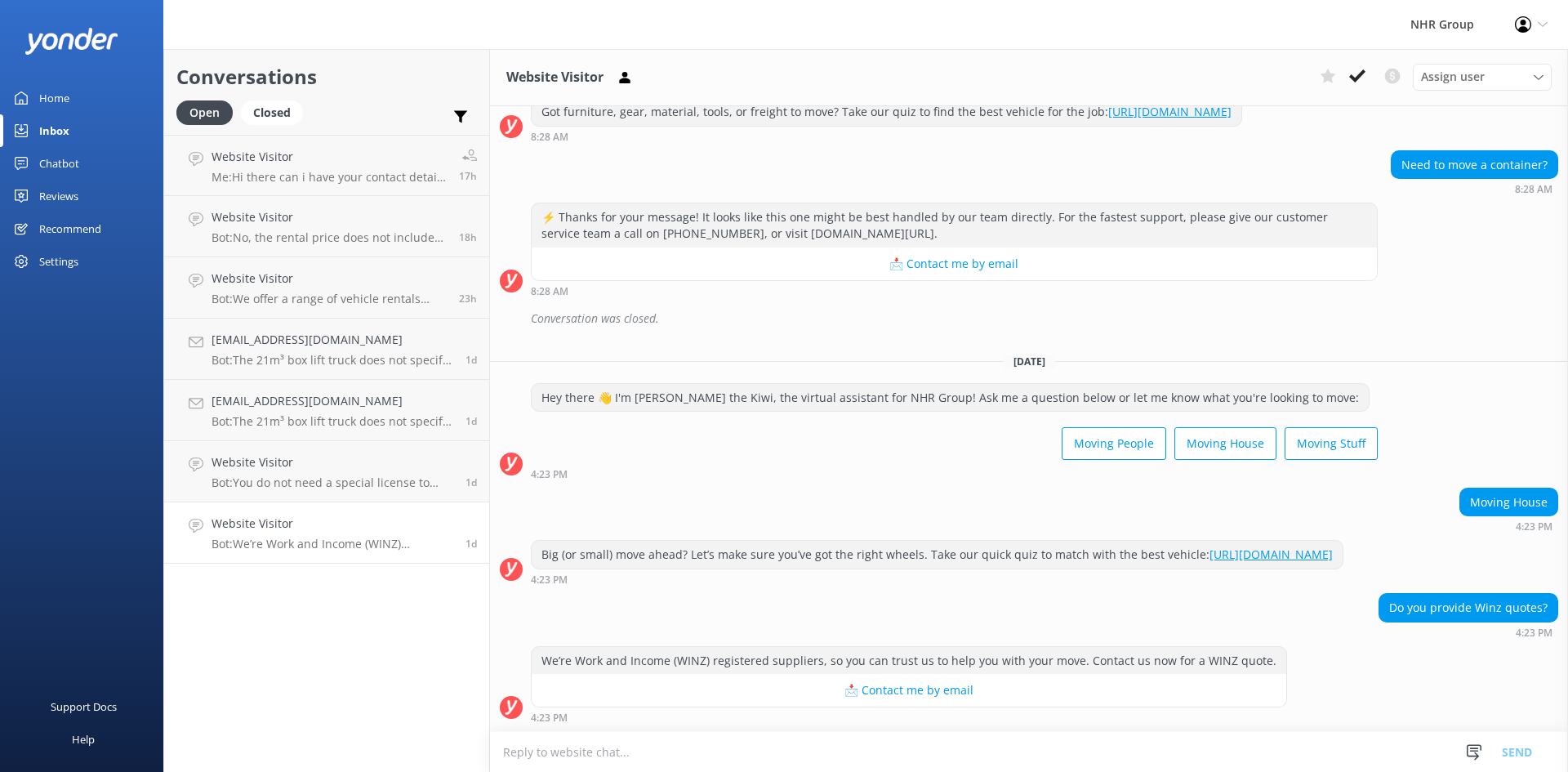
scroll to position [241, 0]
click at [1358, 80] on icon at bounding box center [1358, 76] width 17 height 17
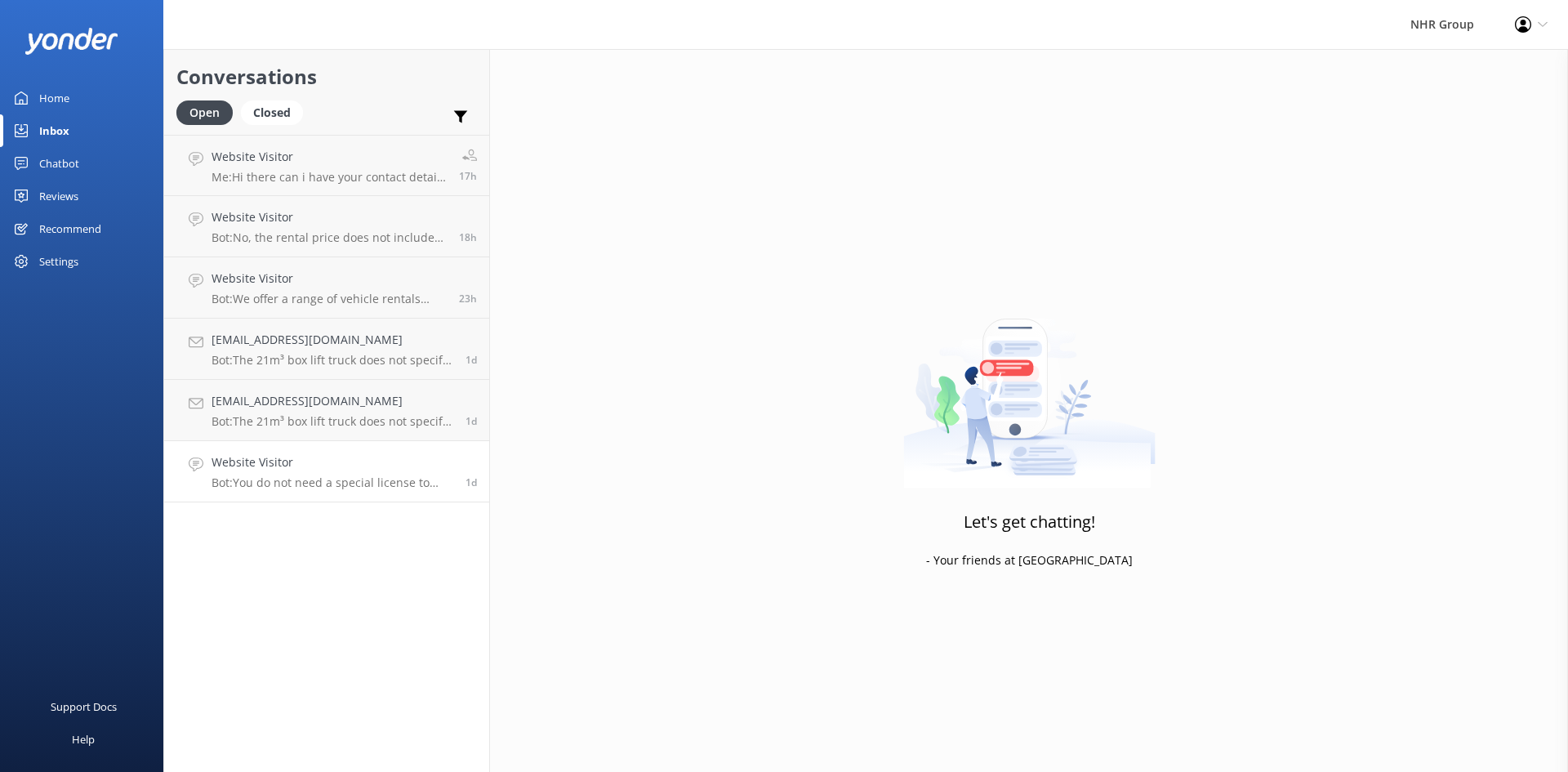
click at [299, 461] on h4 "Website Visitor" at bounding box center [332, 462] width 242 height 18
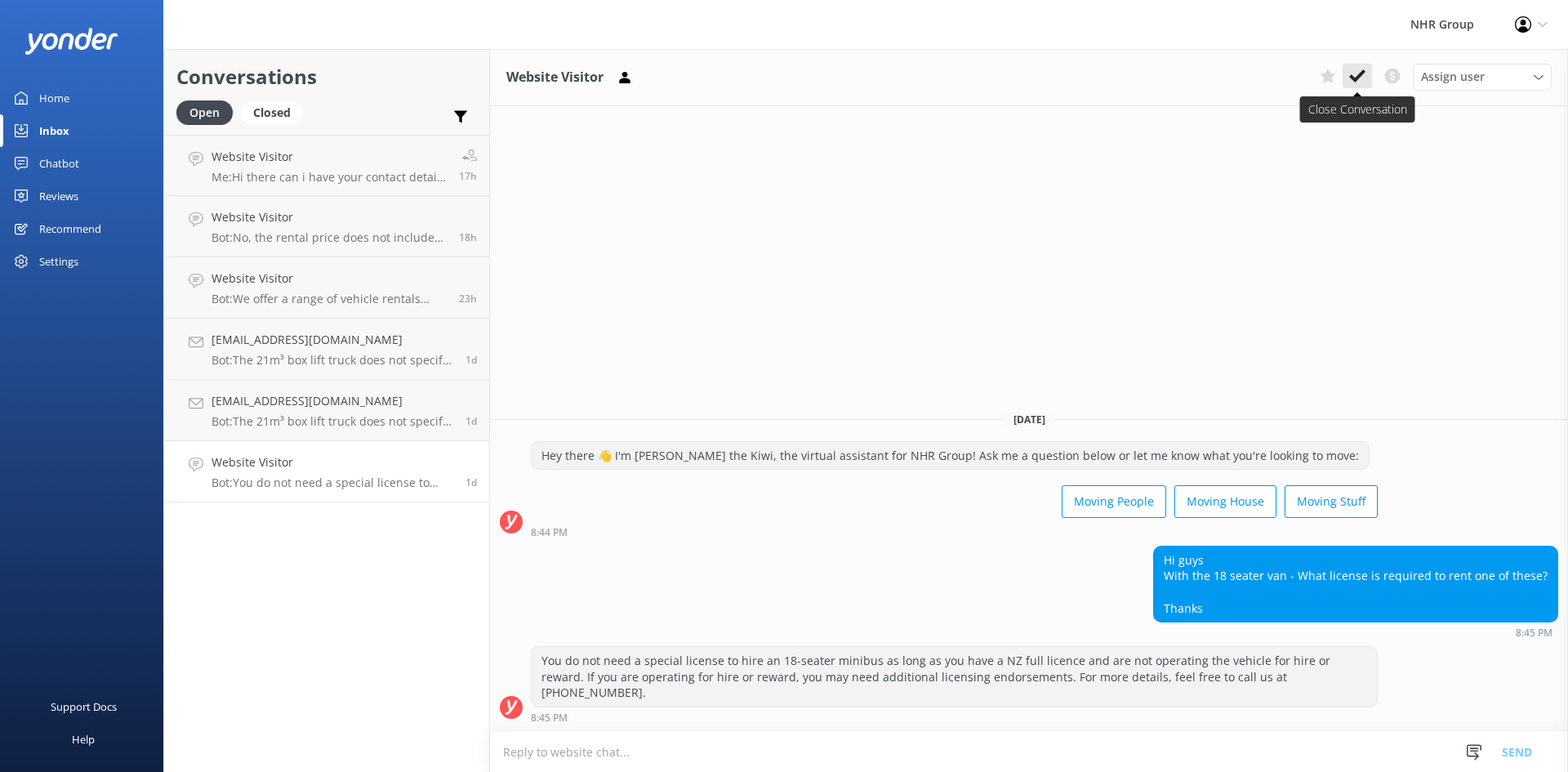
click at [1358, 70] on icon at bounding box center [1358, 76] width 17 height 17
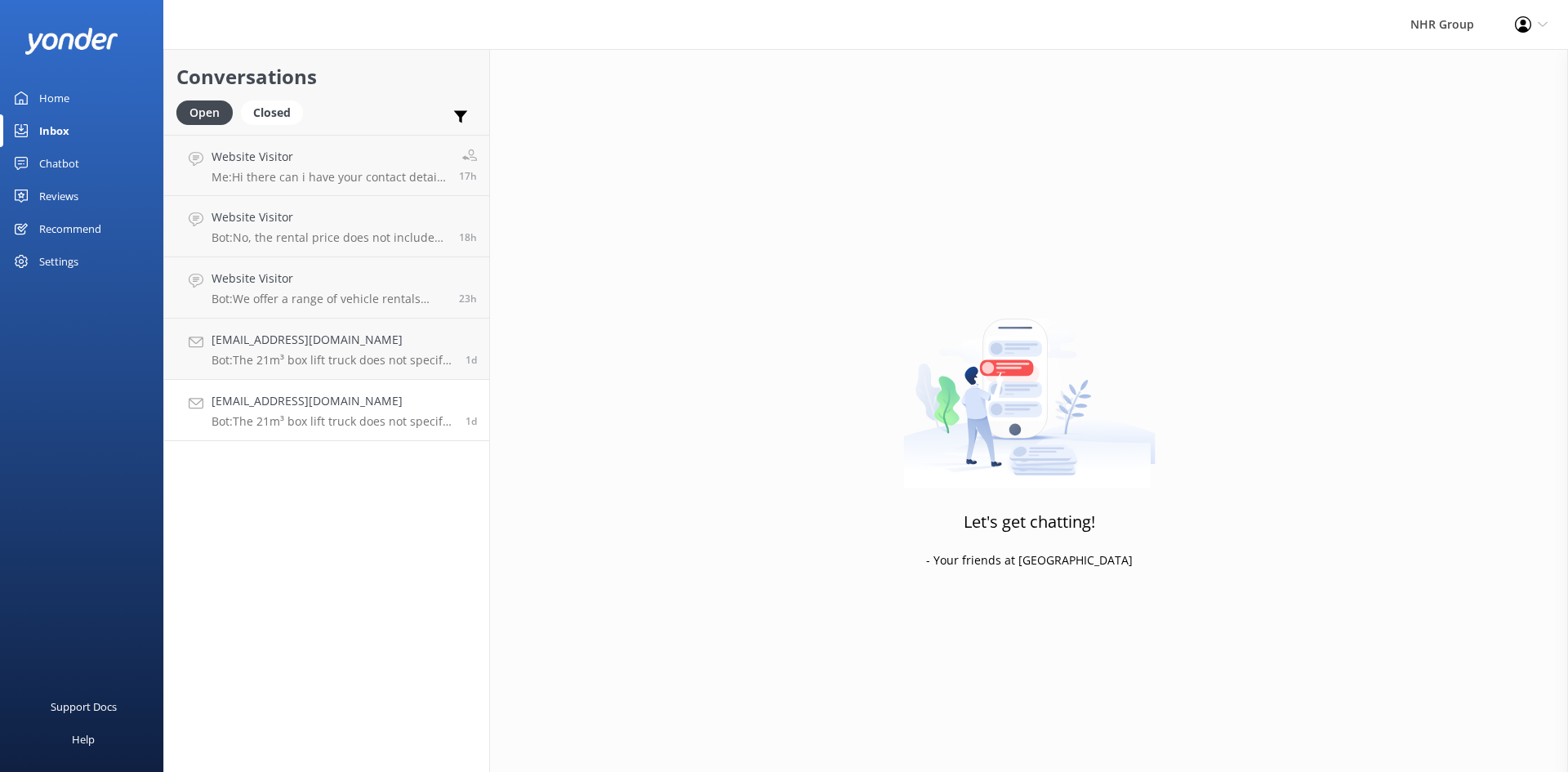
click at [360, 412] on div "[EMAIL_ADDRESS][DOMAIN_NAME] Bot: The 21m³ box lift truck does not specify unli…" at bounding box center [332, 410] width 242 height 36
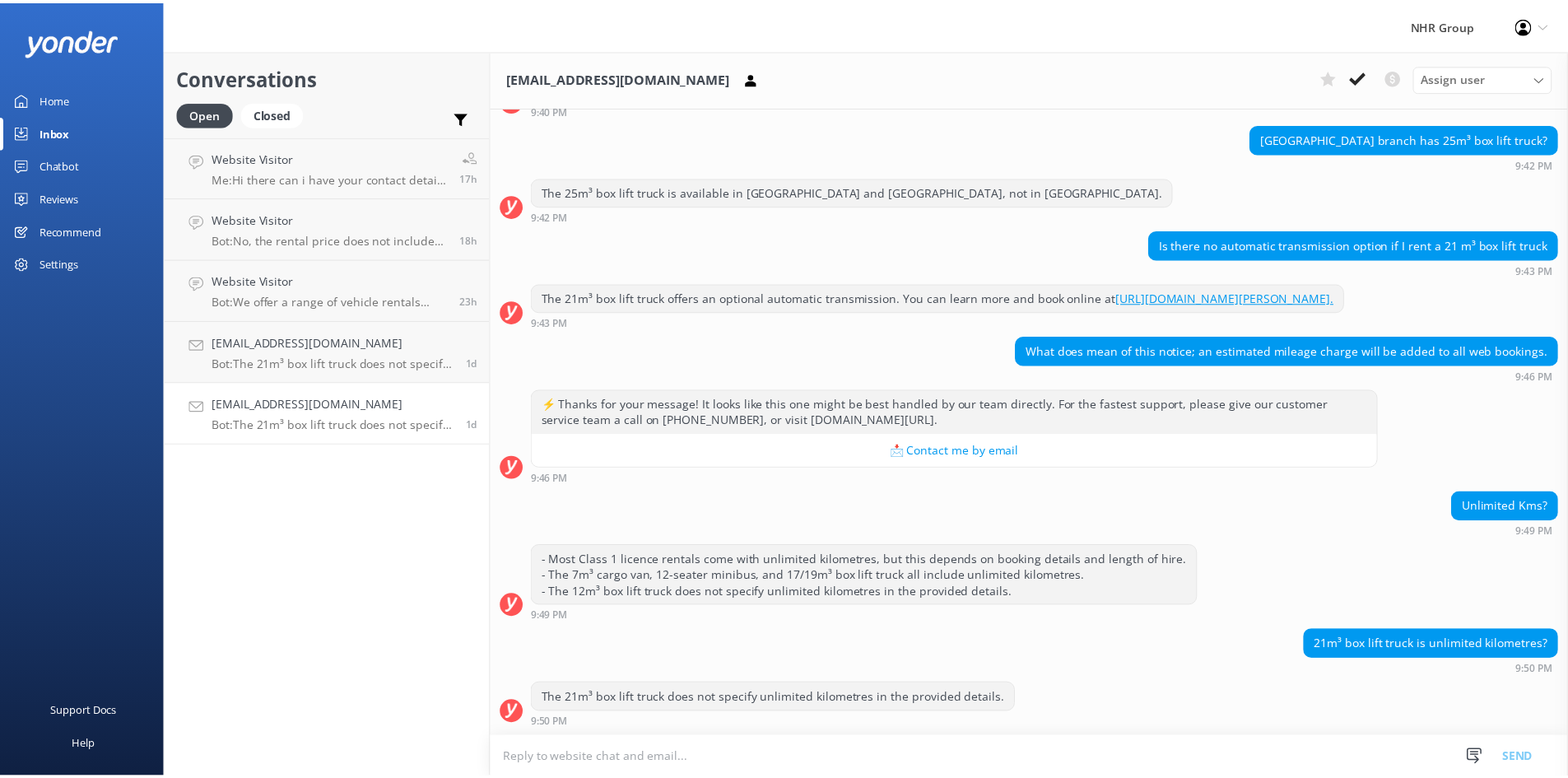
scroll to position [1102, 0]
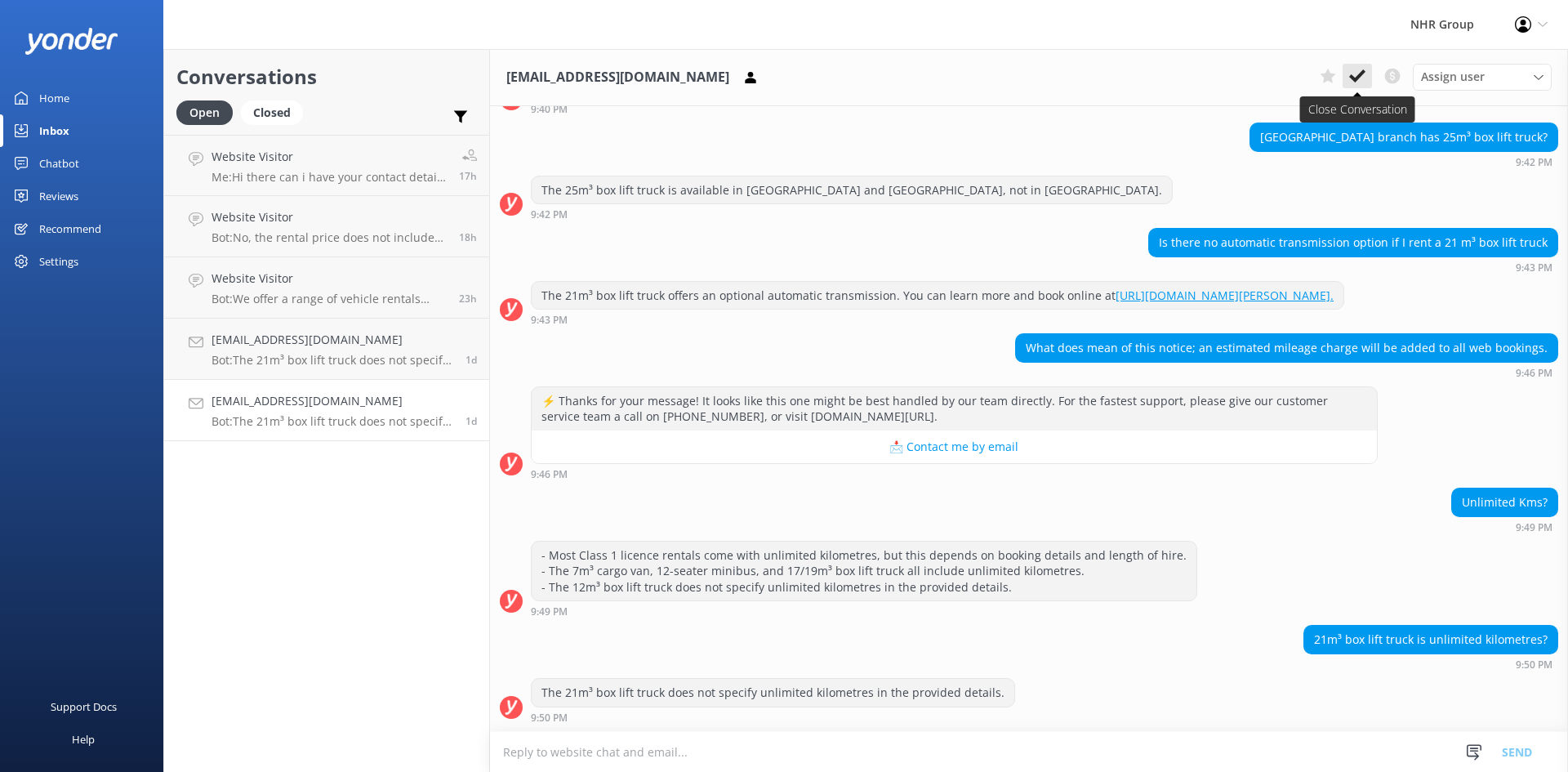
click at [1358, 83] on icon at bounding box center [1358, 76] width 17 height 17
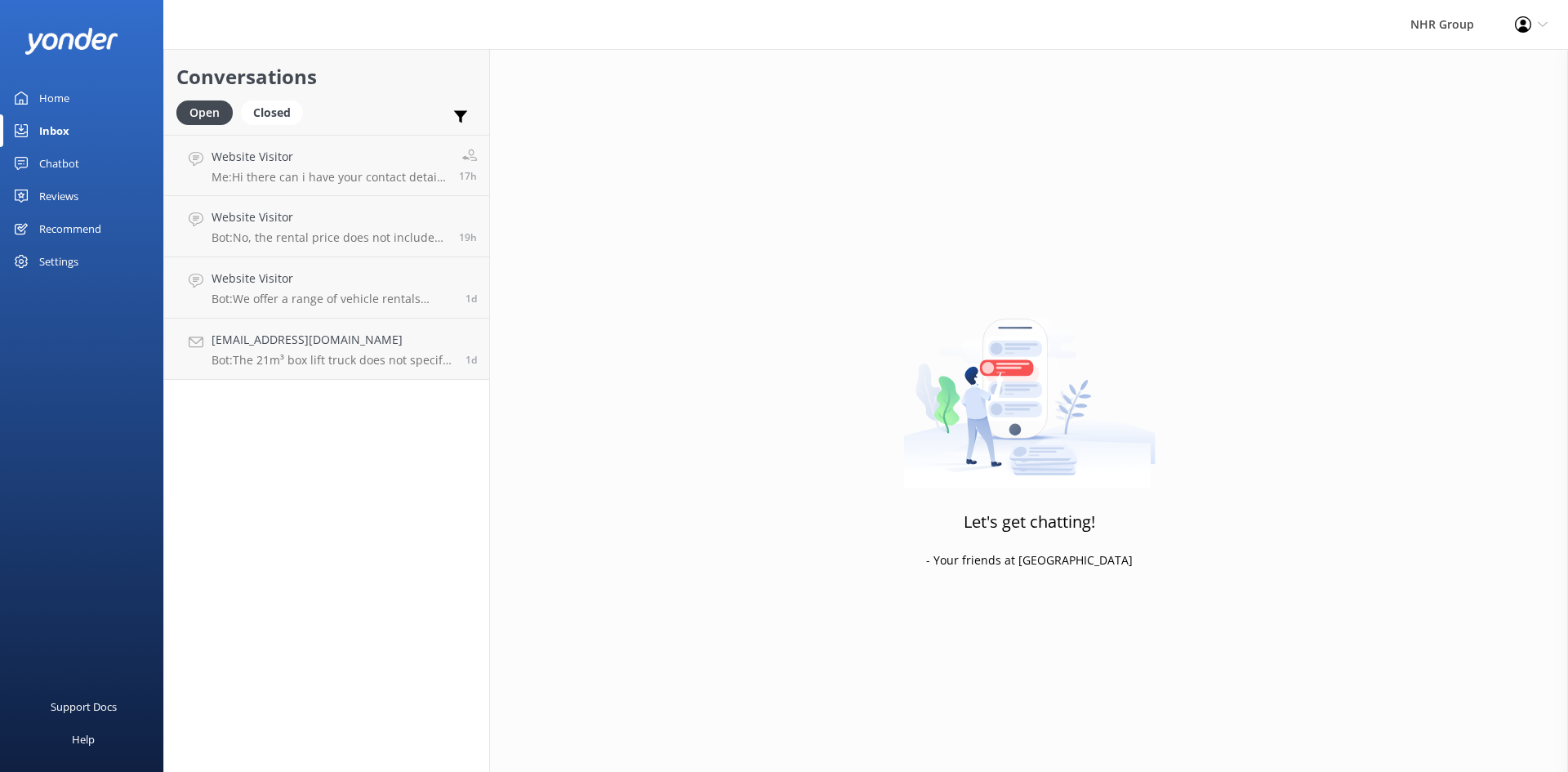
click at [79, 91] on link "Home" at bounding box center [82, 97] width 163 height 32
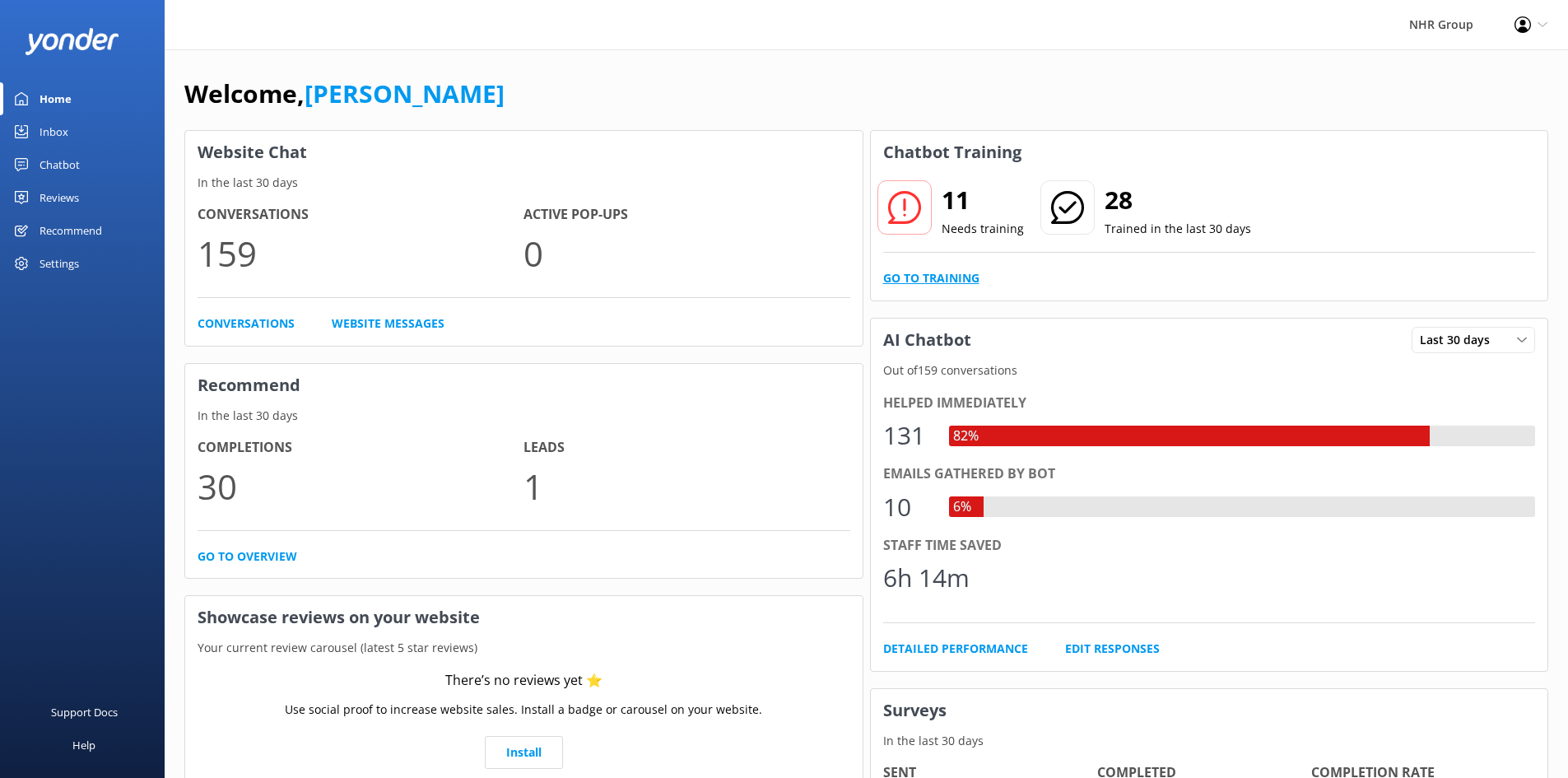
click at [953, 280] on link "Go to Training" at bounding box center [931, 277] width 96 height 18
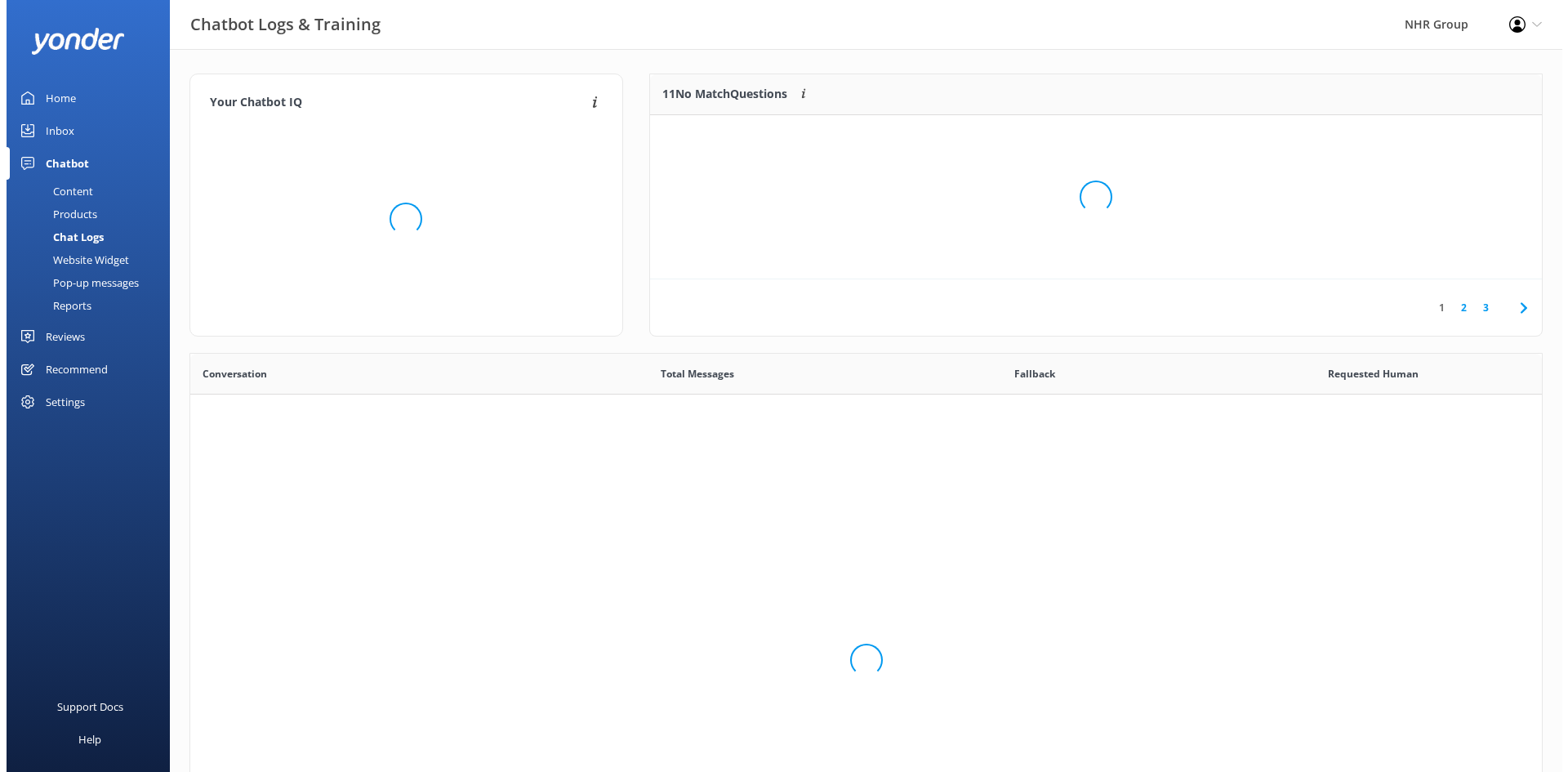
scroll to position [561, 1339]
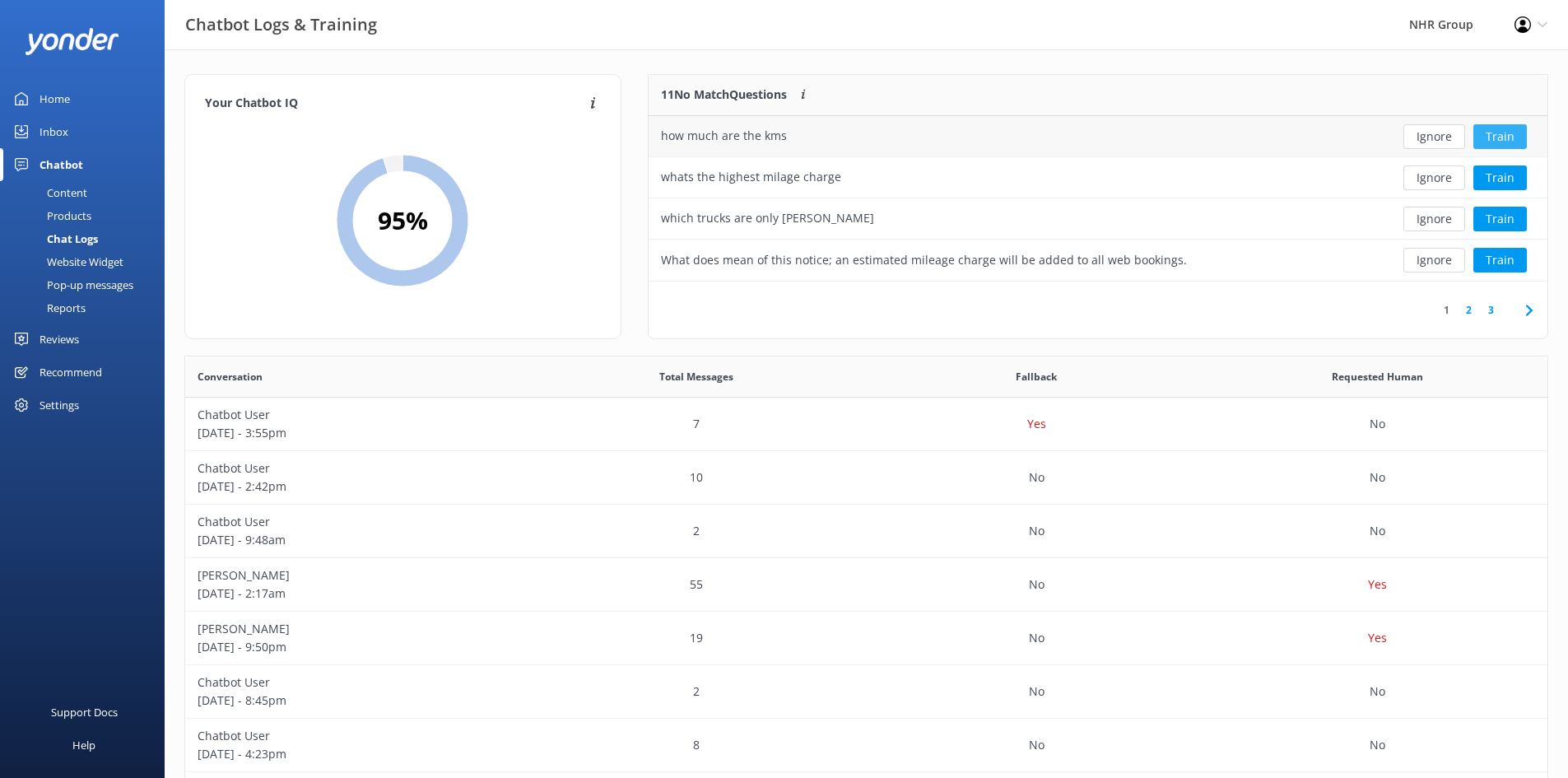
click at [1483, 145] on button "Train" at bounding box center [1499, 136] width 53 height 24
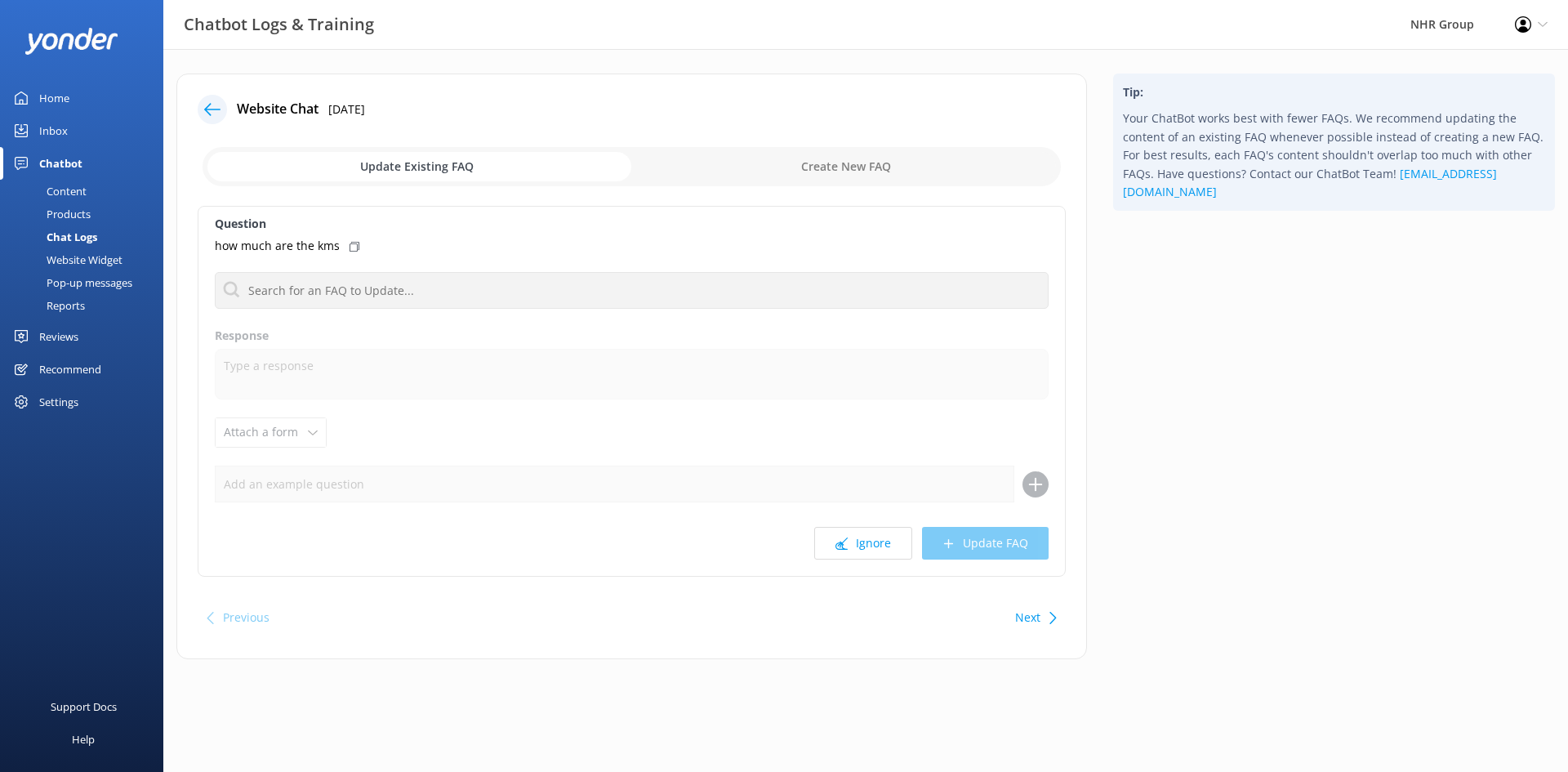
click at [352, 245] on icon at bounding box center [354, 247] width 10 height 10
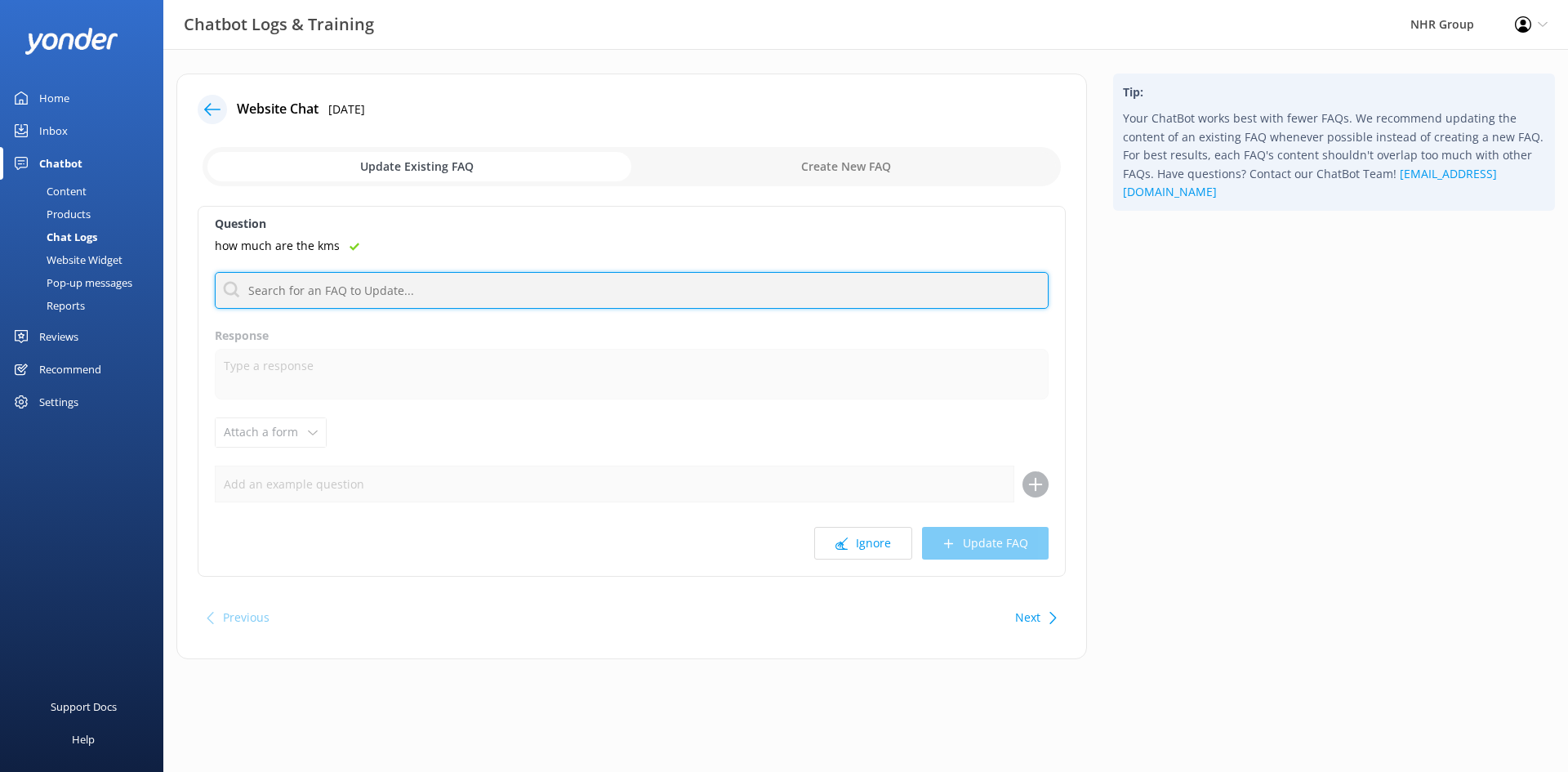
click at [335, 290] on input "text" at bounding box center [632, 290] width 834 height 37
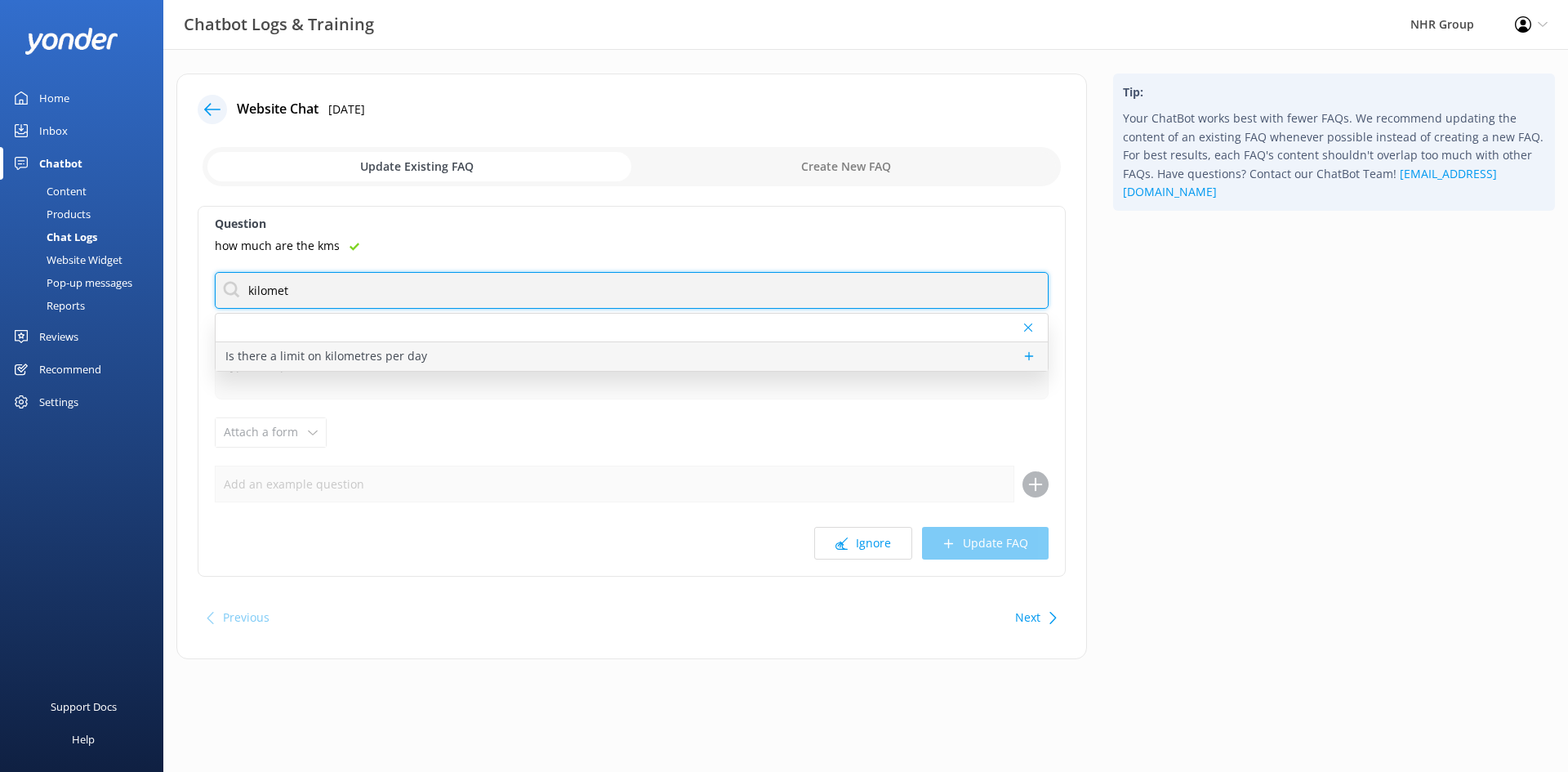
type input "kilomet"
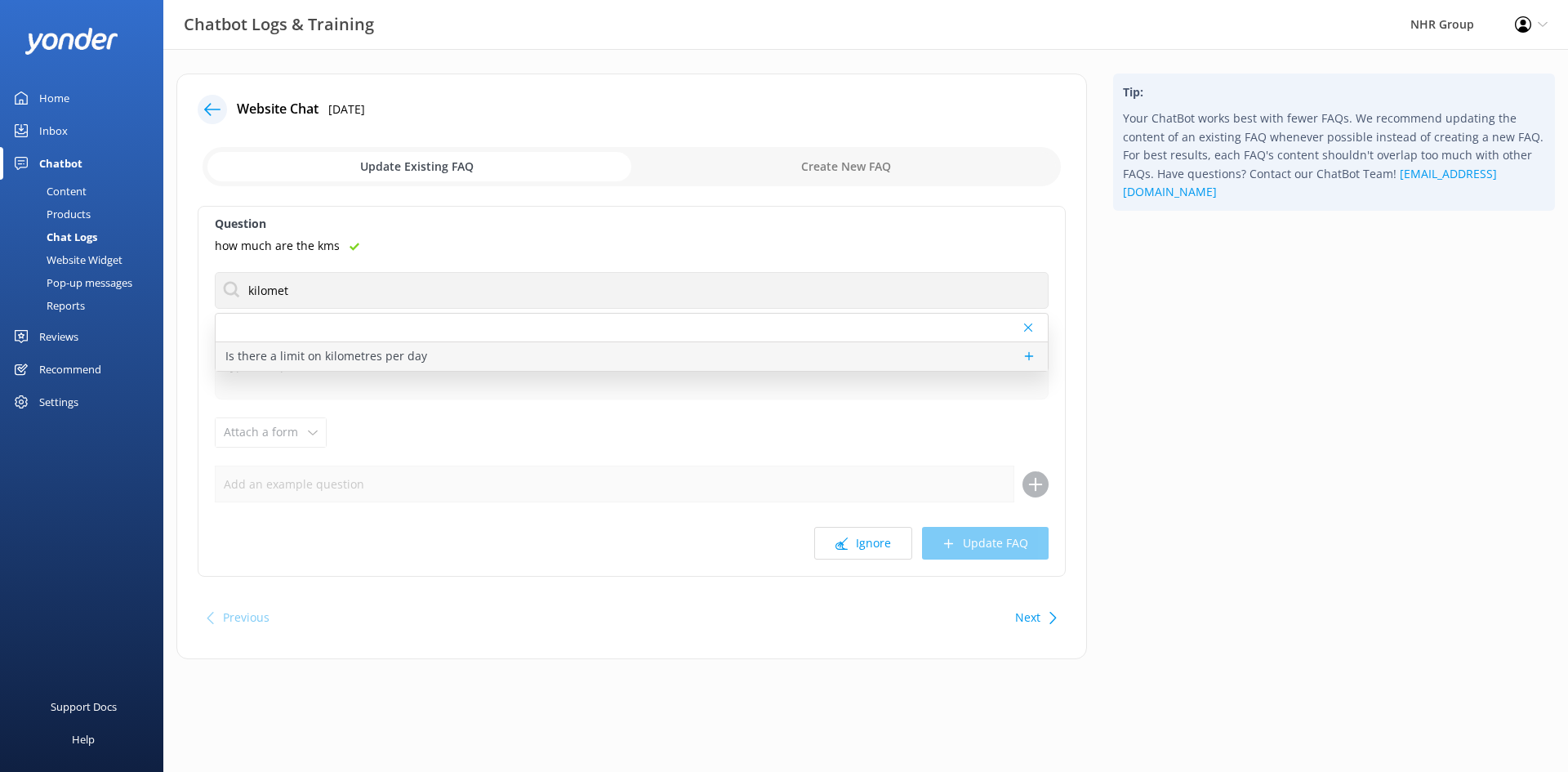
click at [374, 349] on p "Is there a limit on kilometres per day" at bounding box center [326, 356] width 202 height 18
type textarea "Most of our Class 1 licence rentals come with unlimited kilometres, but this ca…"
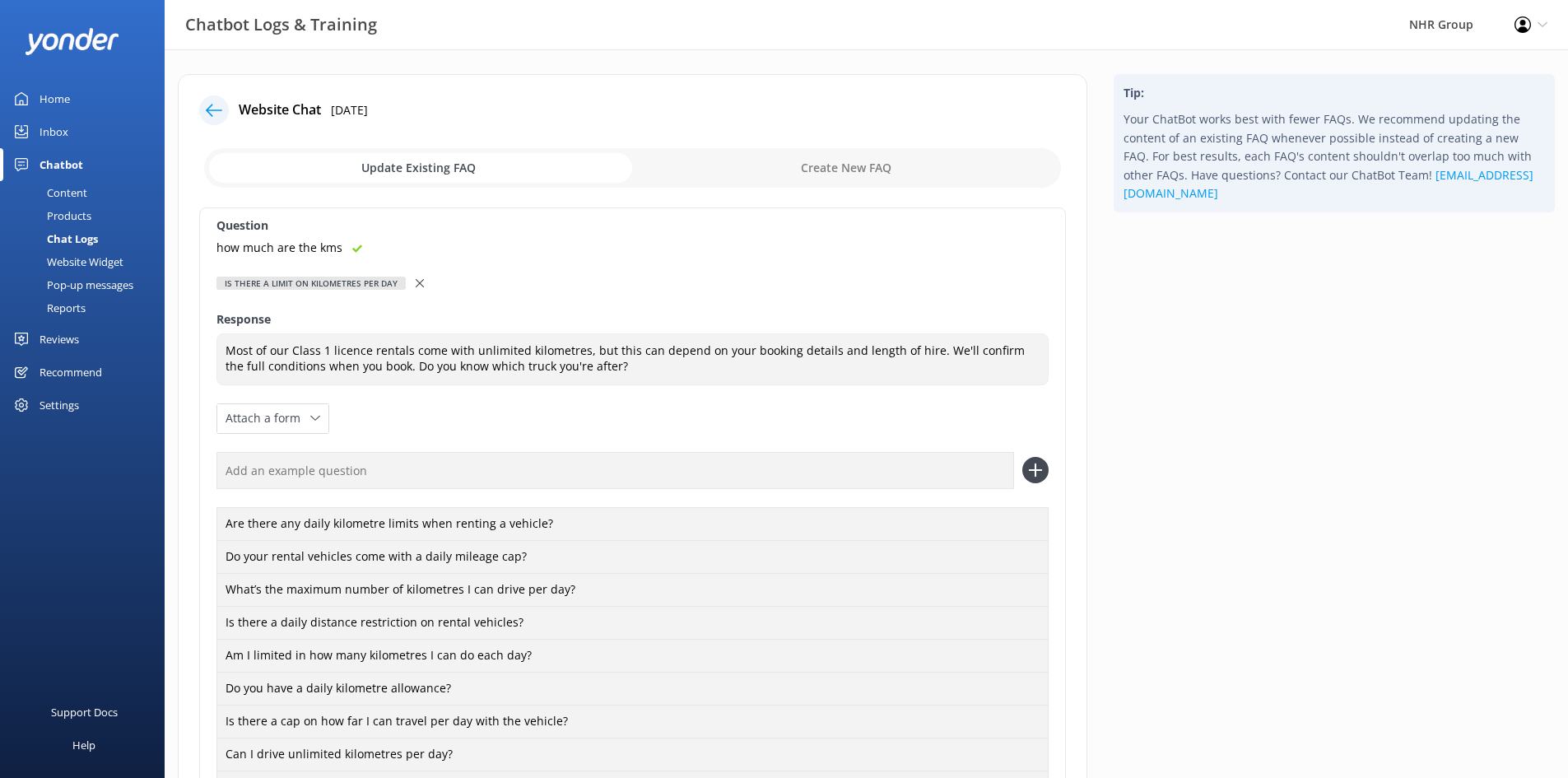
click at [416, 285] on icon at bounding box center [419, 283] width 8 height 8
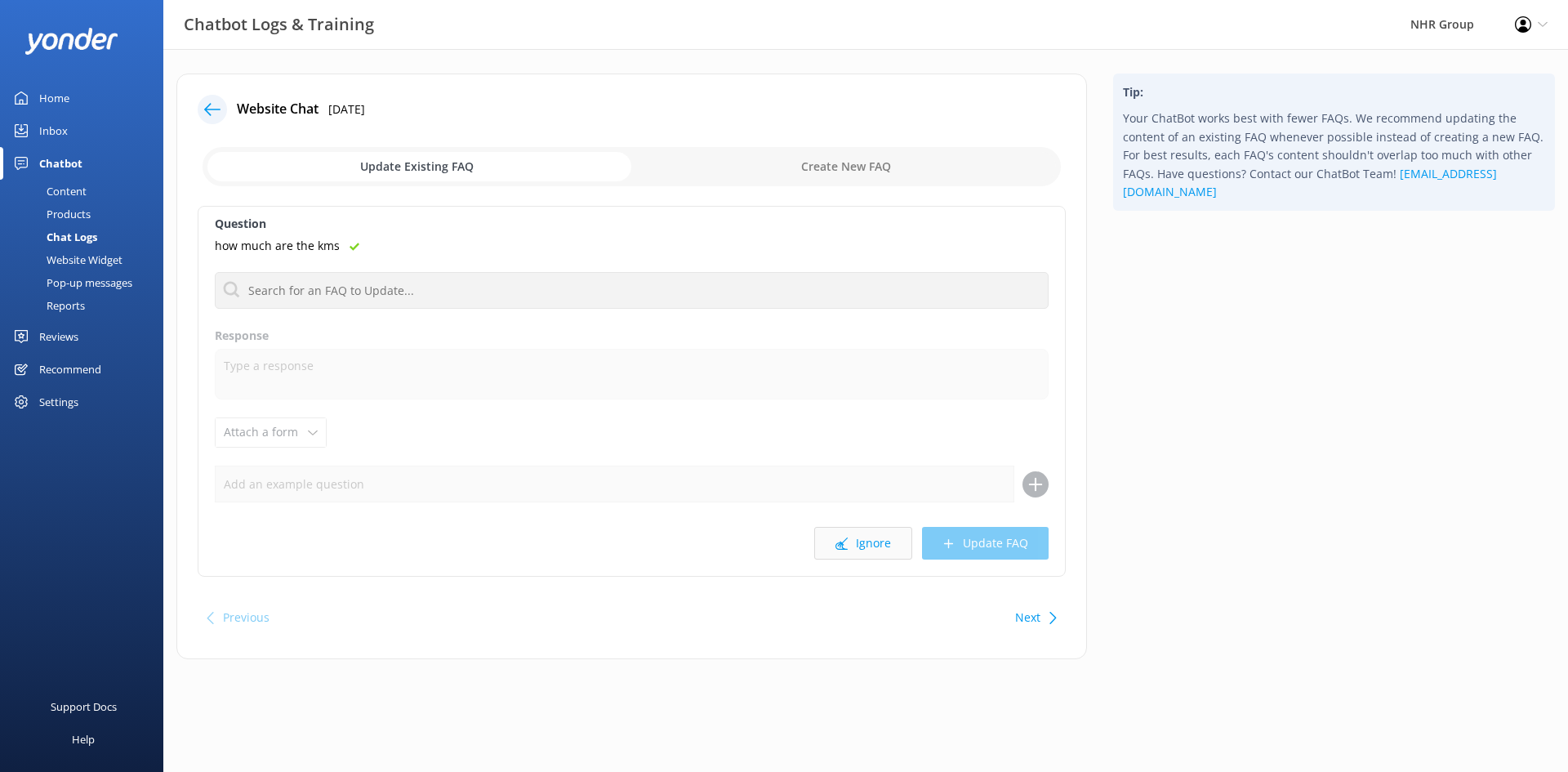
click at [869, 542] on button "Ignore" at bounding box center [864, 542] width 98 height 32
click at [403, 247] on icon at bounding box center [408, 247] width 10 height 10
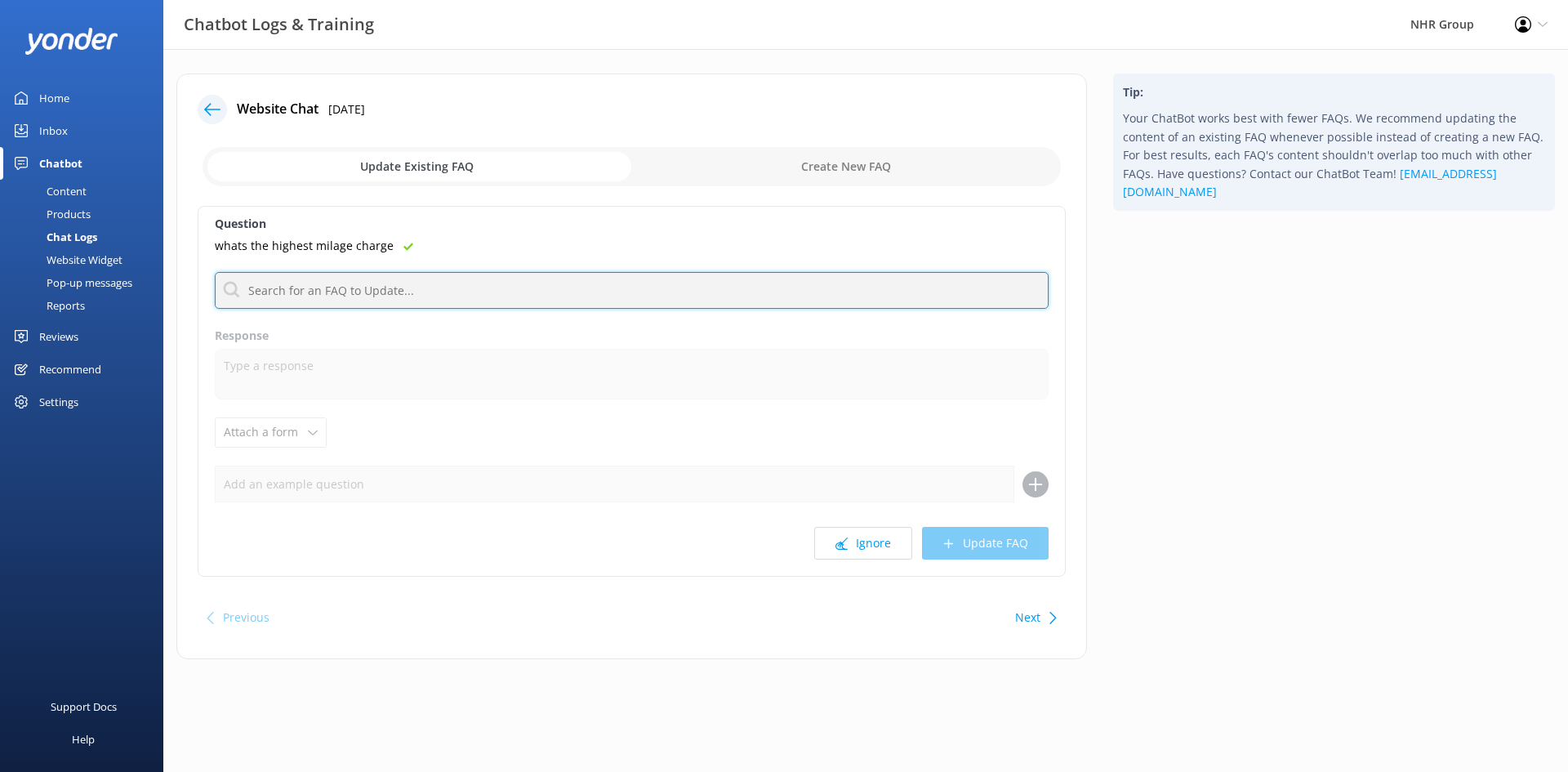
click at [297, 293] on input "text" at bounding box center [632, 290] width 834 height 37
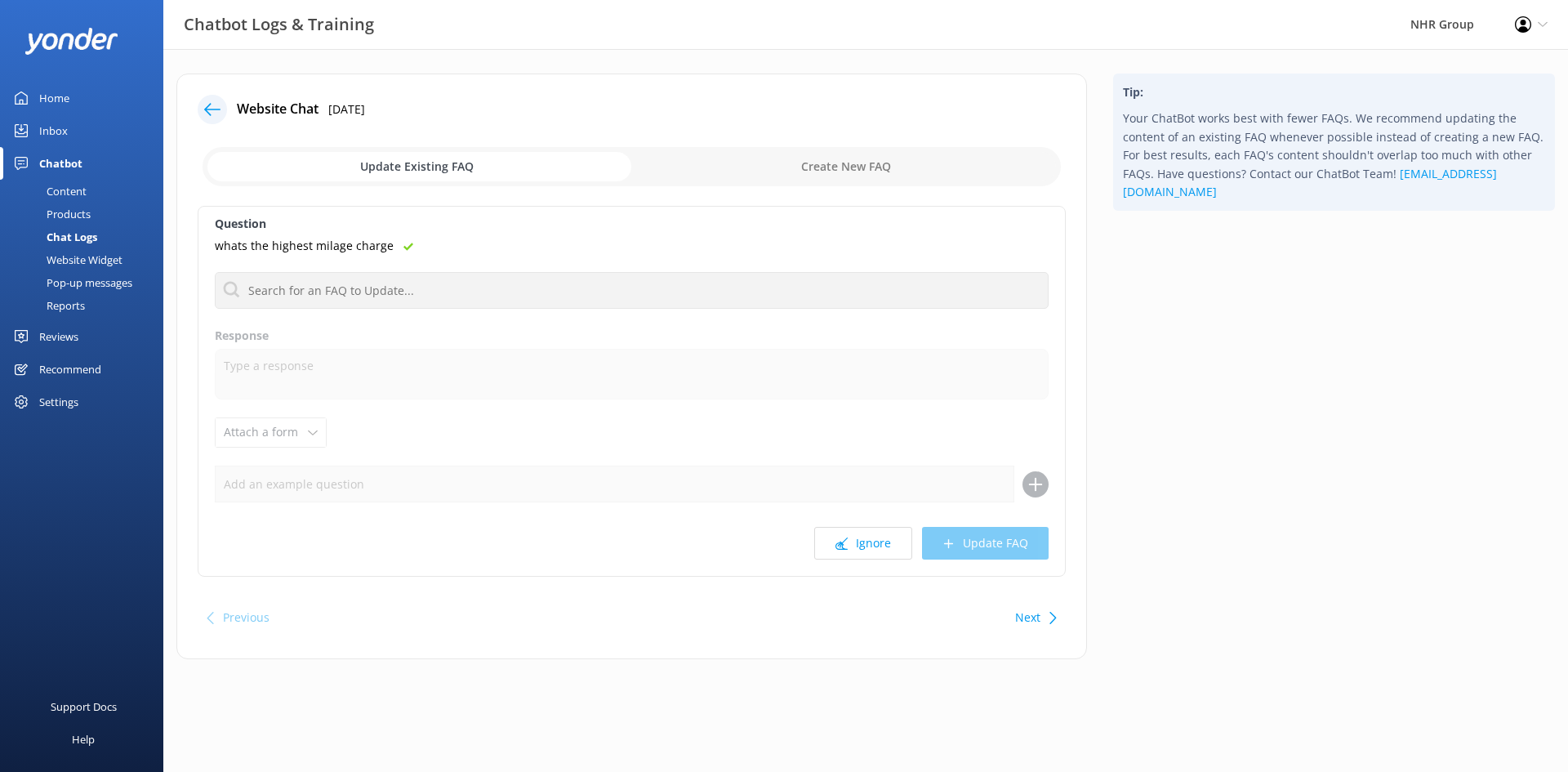
click at [804, 171] on input "checkbox" at bounding box center [632, 167] width 858 height 39
checkbox input "true"
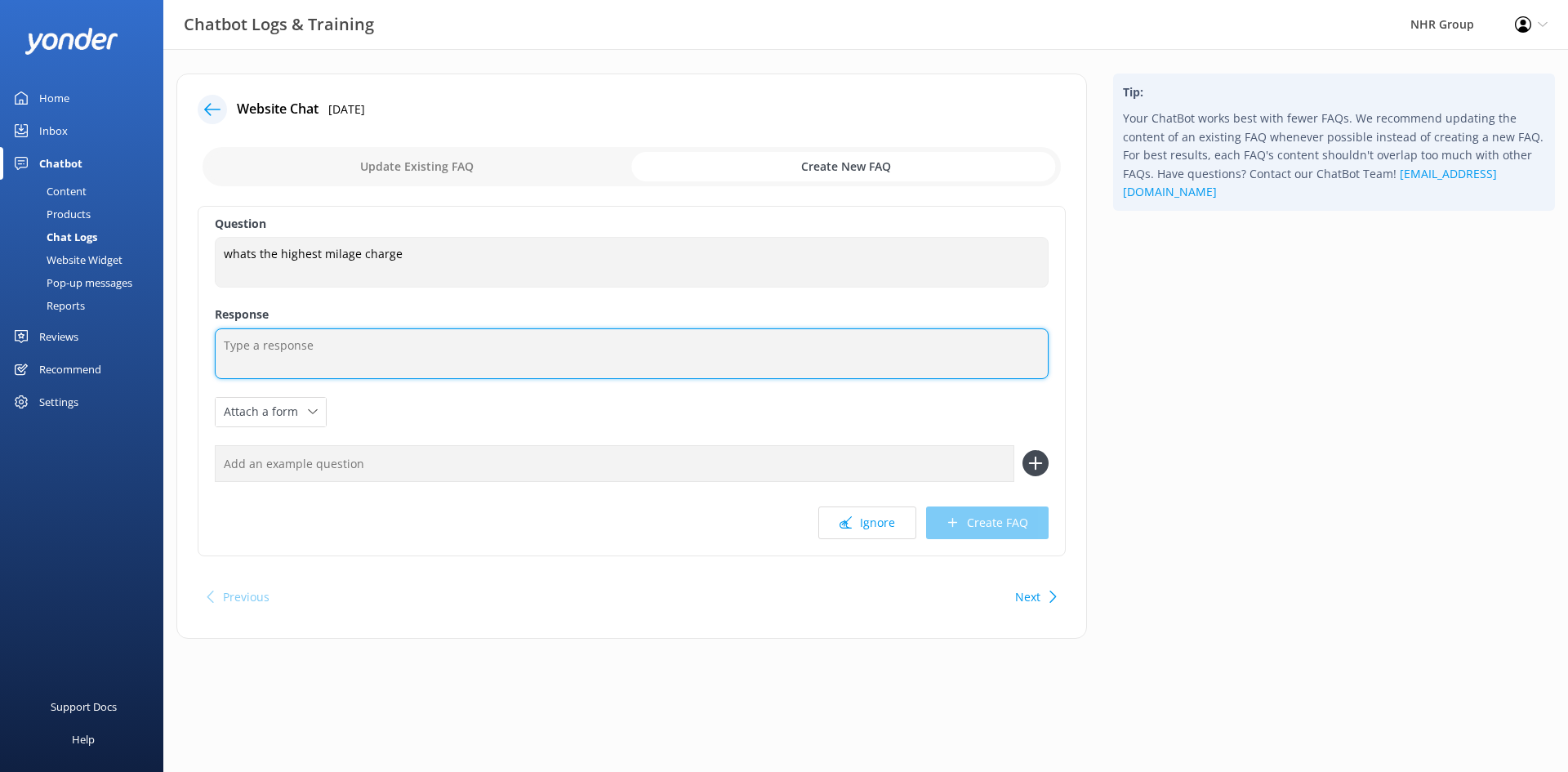
click at [347, 361] on textarea at bounding box center [632, 353] width 834 height 51
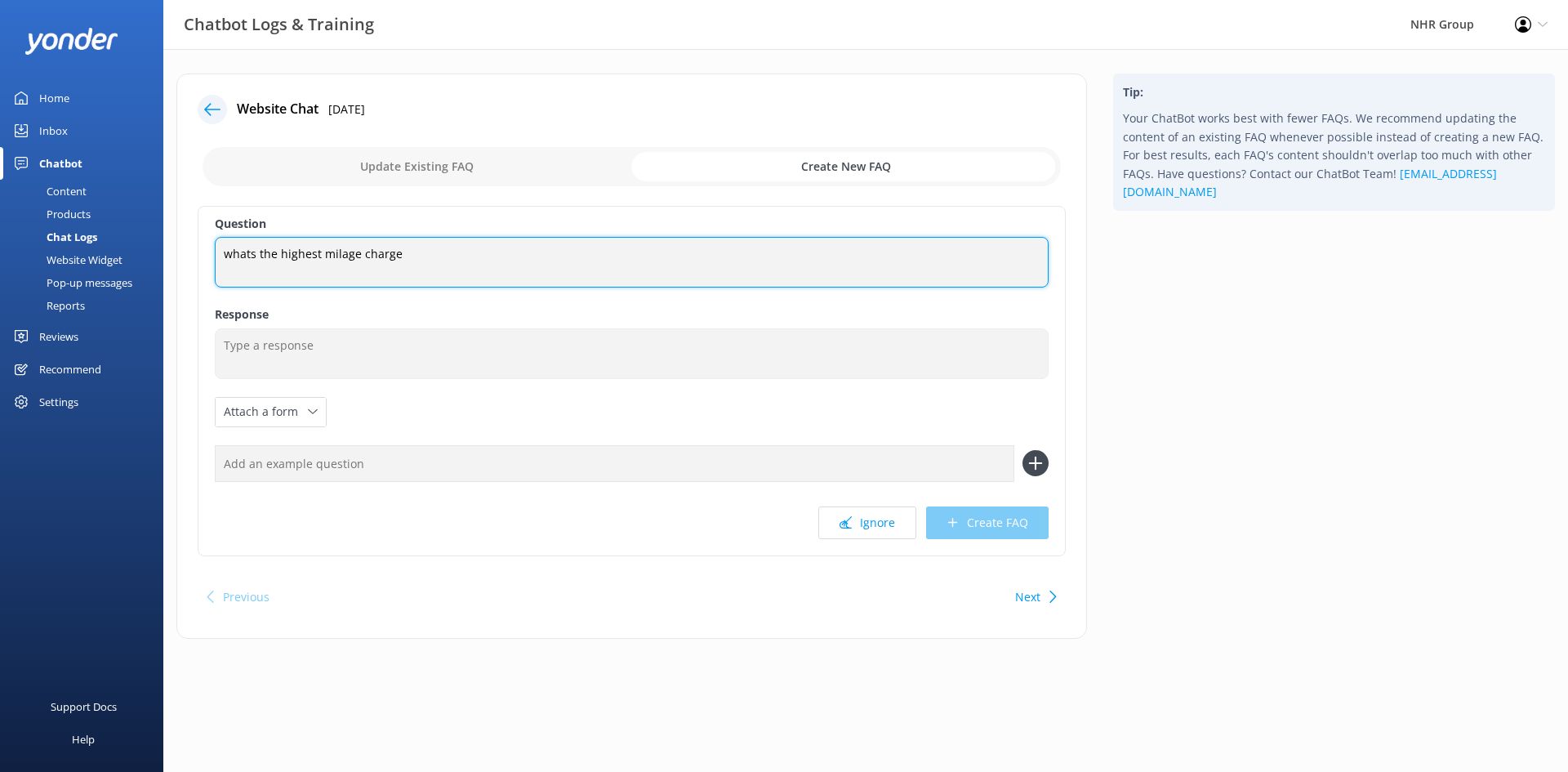
click at [441, 258] on textarea "whats the highest milage charge" at bounding box center [632, 262] width 834 height 51
type textarea "whats the highest milage charge?"
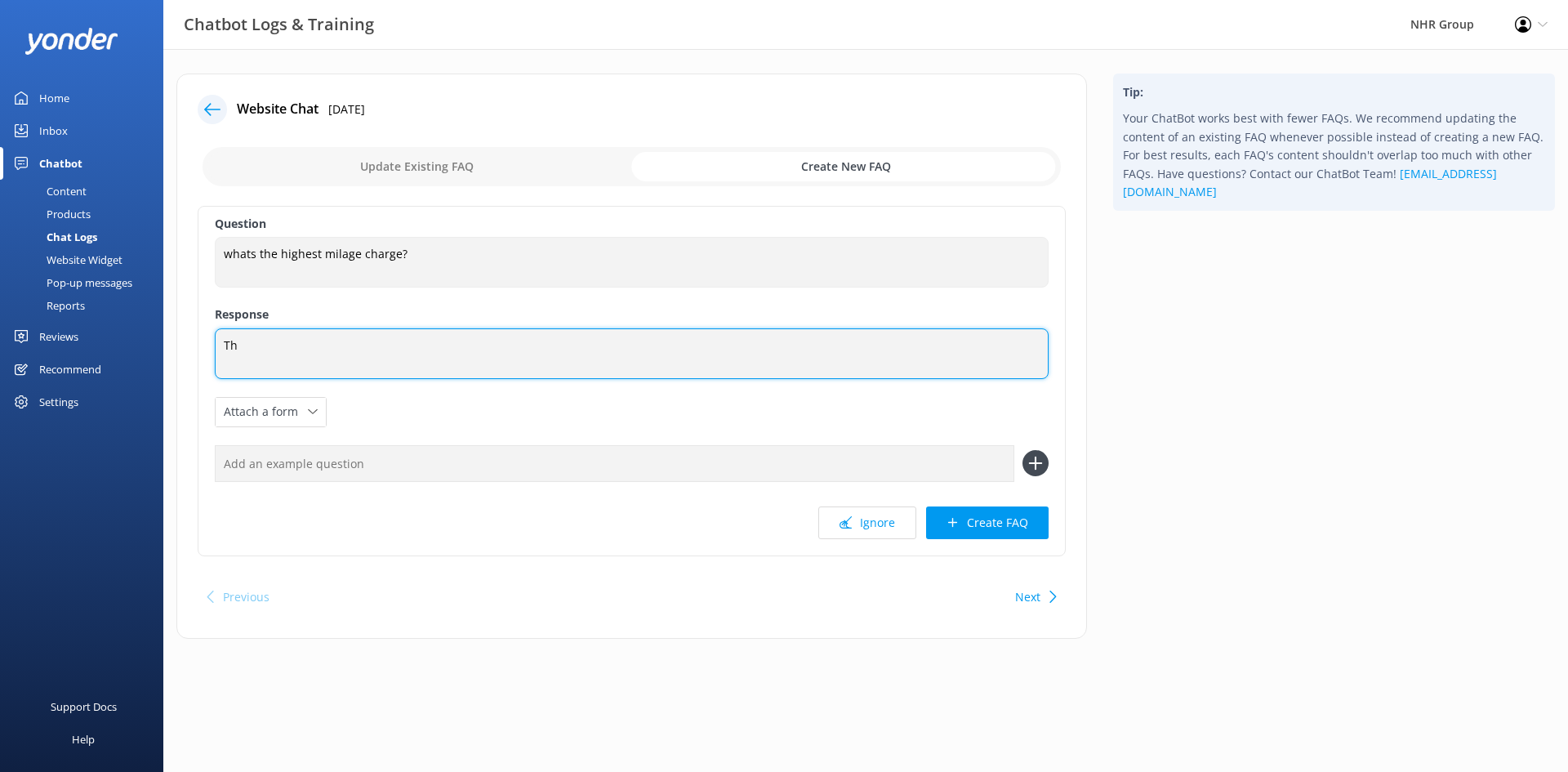
type textarea "T"
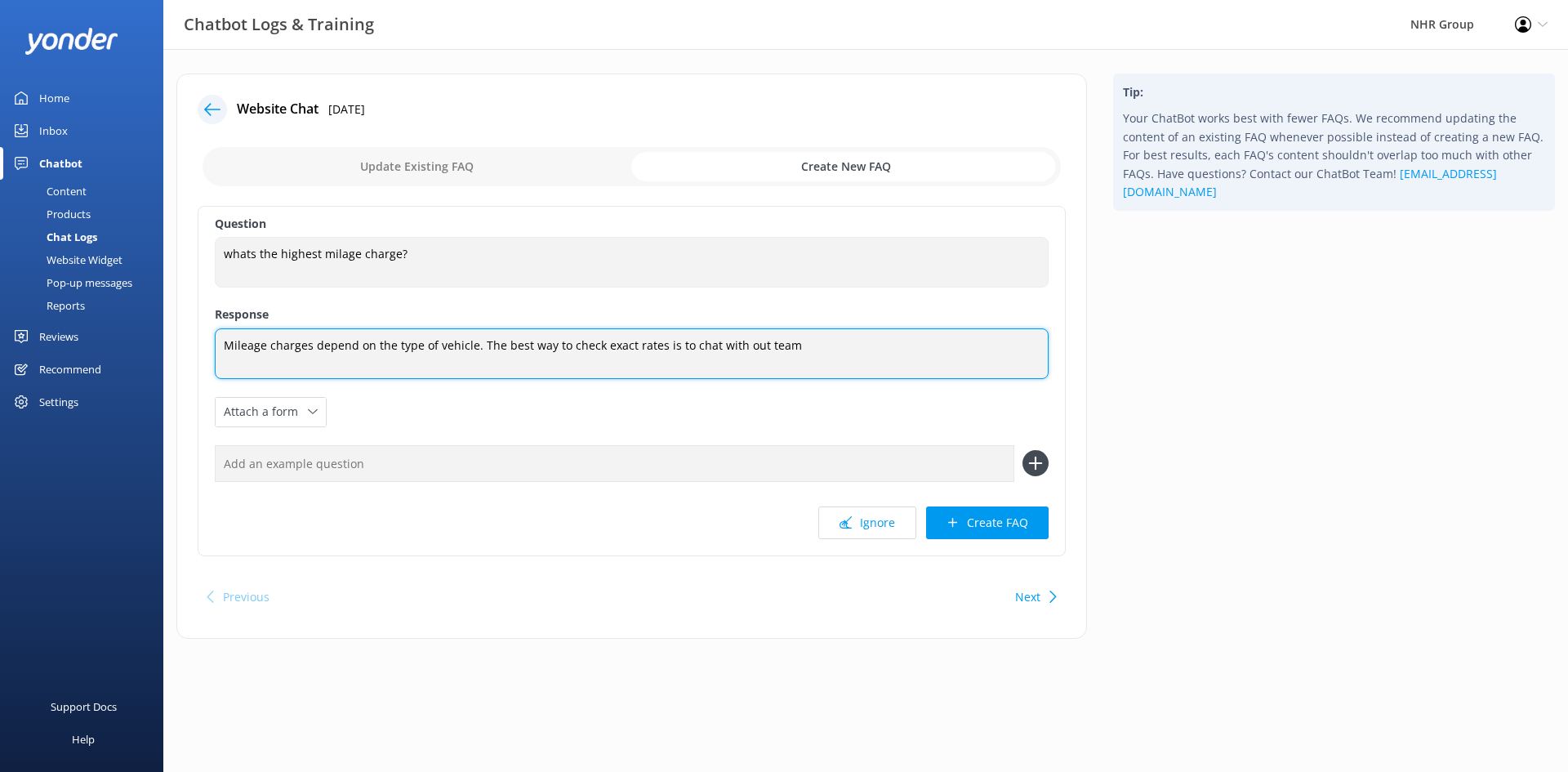
click at [471, 348] on textarea "Mileage charges depend on the type of vehicle. The best way to check exact rate…" at bounding box center [632, 353] width 834 height 51
click at [383, 368] on textarea "Mileage charges depend on the type of vehicle and the highest charge would be w…" at bounding box center [632, 354] width 834 height 52
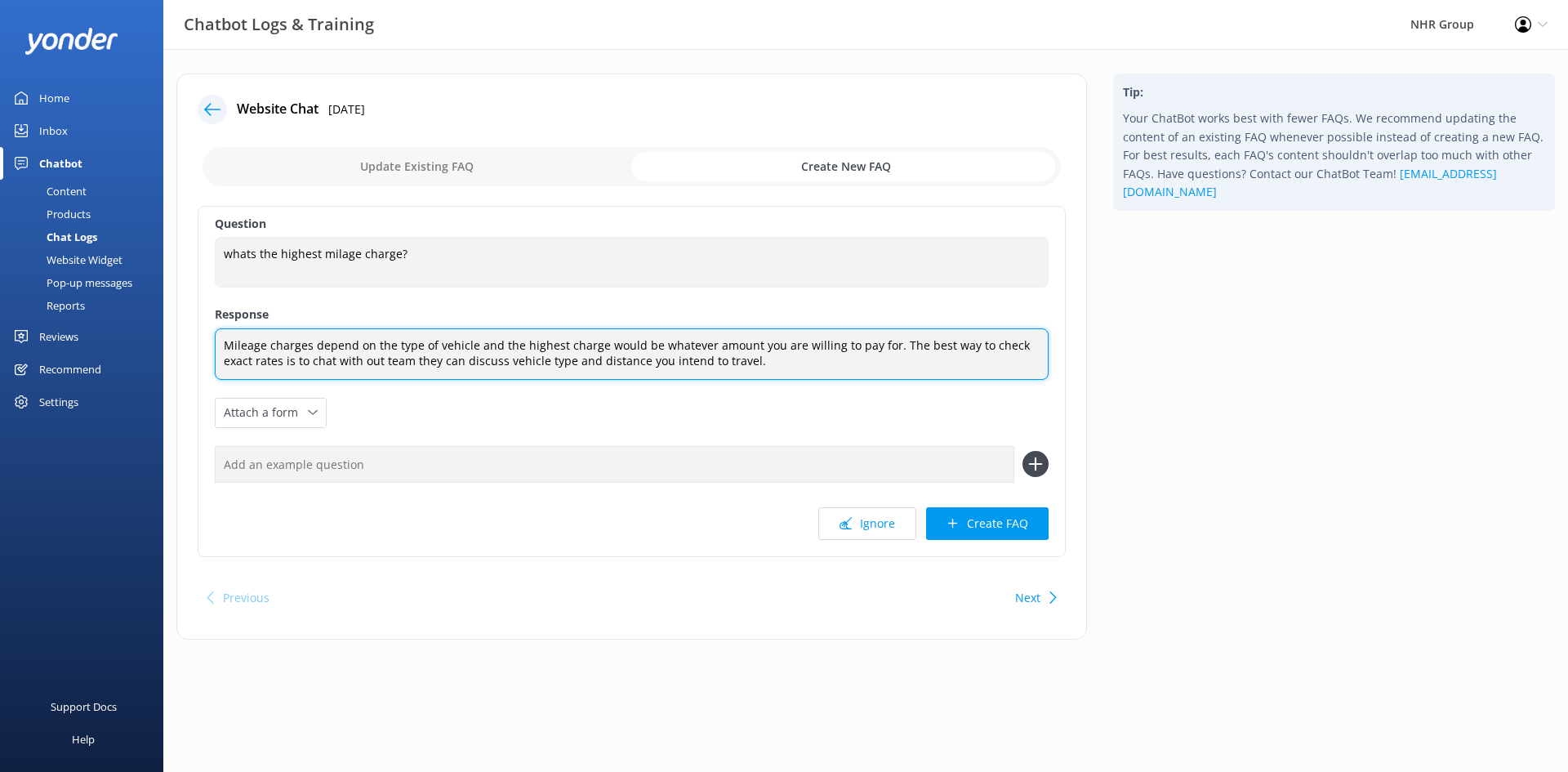
drag, startPoint x: 347, startPoint y: 357, endPoint x: 354, endPoint y: 419, distance: 62.4
click at [348, 359] on textarea "Mileage charges depend on the type of vehicle and the highest charge would be w…" at bounding box center [632, 354] width 834 height 52
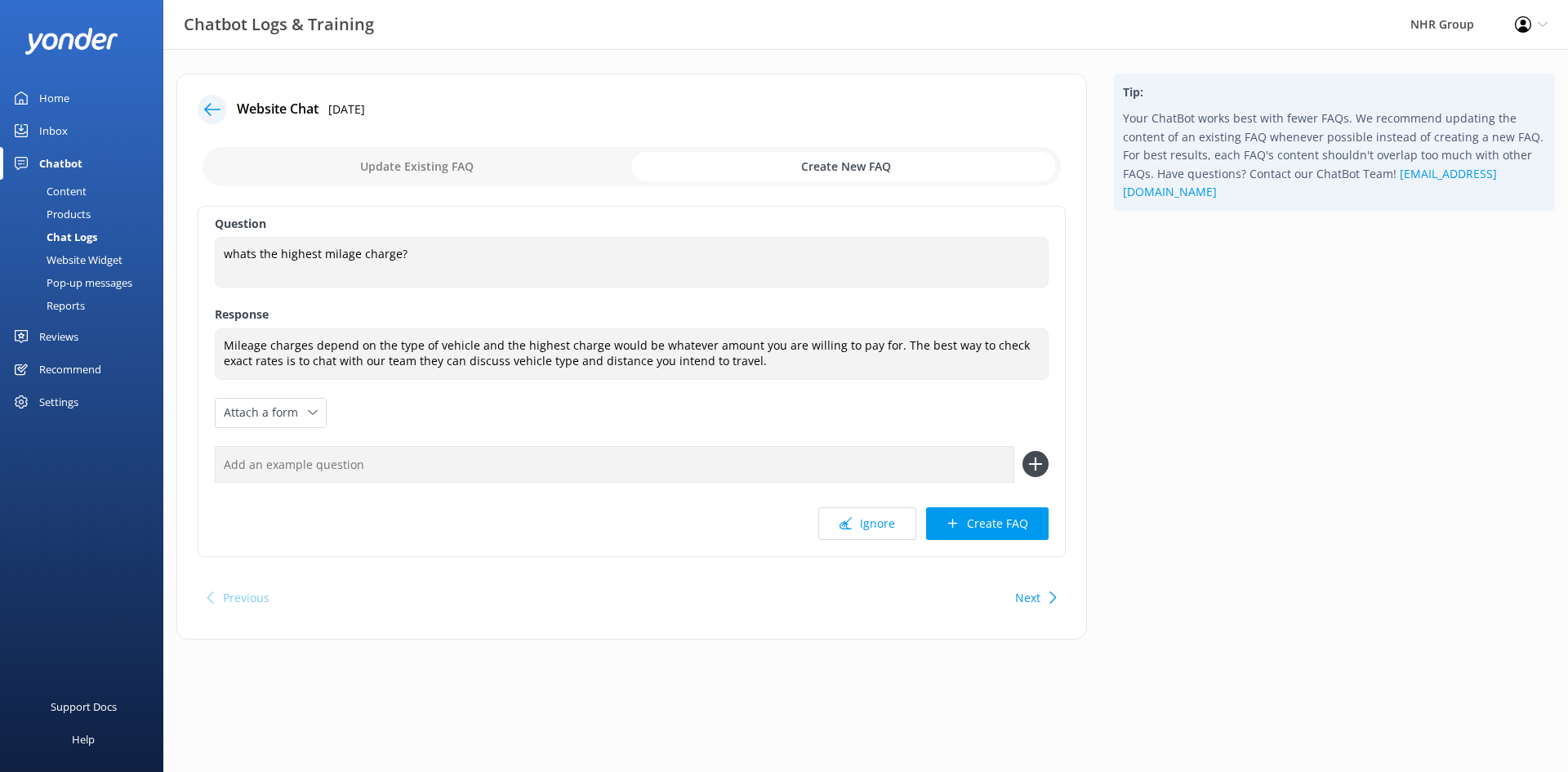
click at [457, 408] on div "Question whats the highest milage charge? whats the highest milage charge? Resp…" at bounding box center [631, 381] width 868 height 351
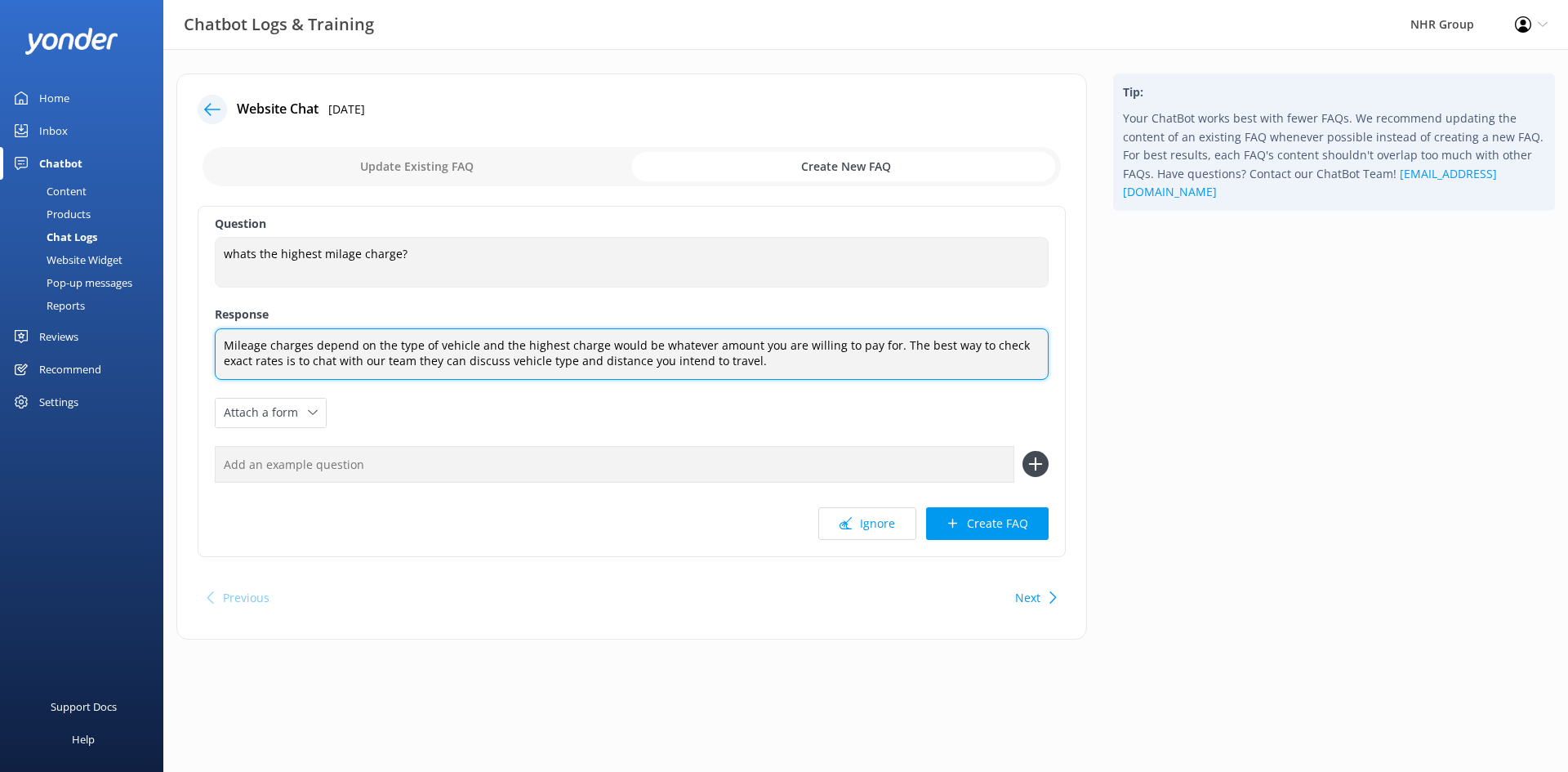
click at [379, 361] on textarea "Mileage charges depend on the type of vehicle and the highest charge would be w…" at bounding box center [632, 354] width 834 height 52
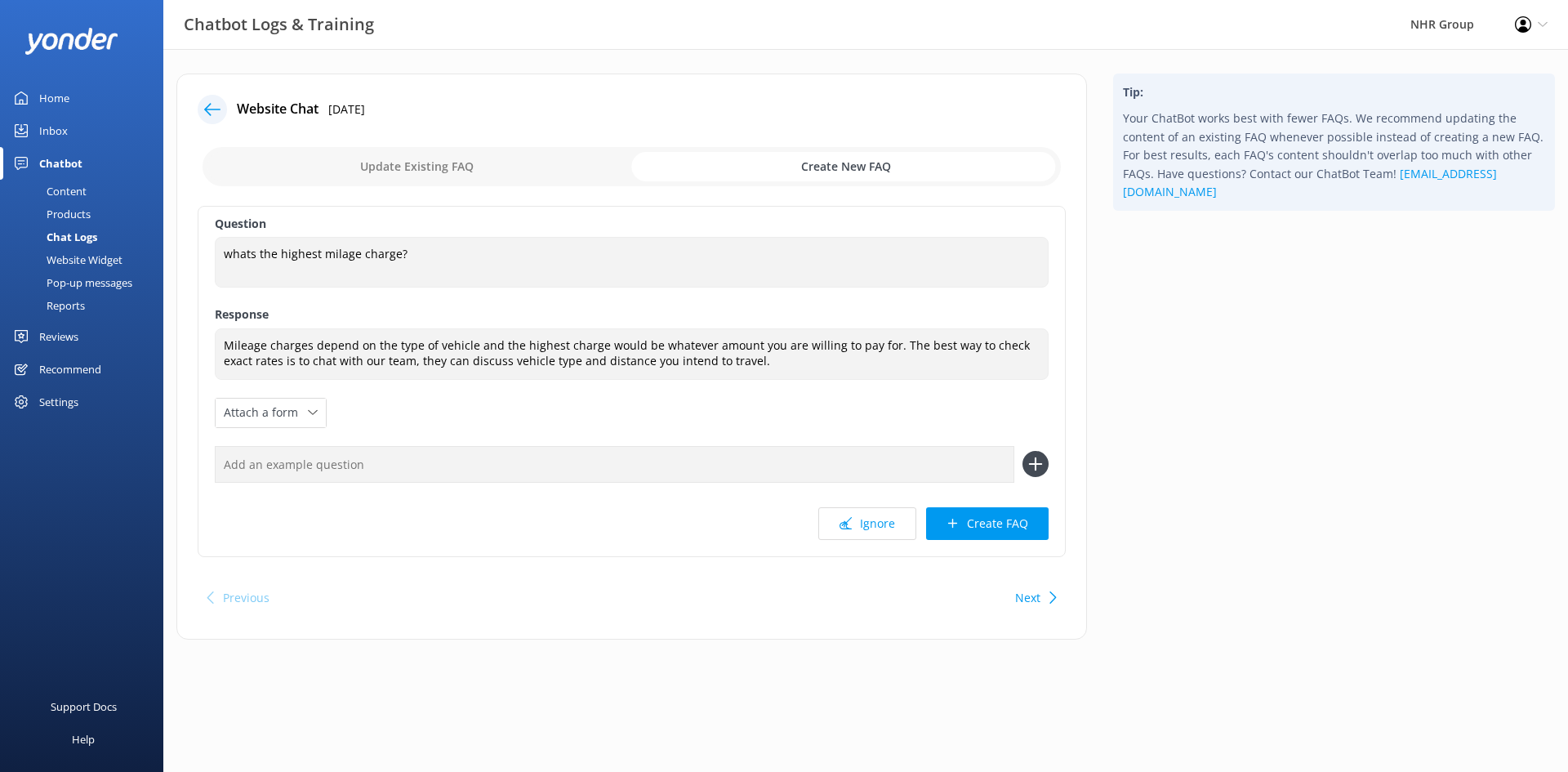
click at [454, 409] on div "Question whats the highest milage charge? whats the highest milage charge? Resp…" at bounding box center [631, 381] width 868 height 351
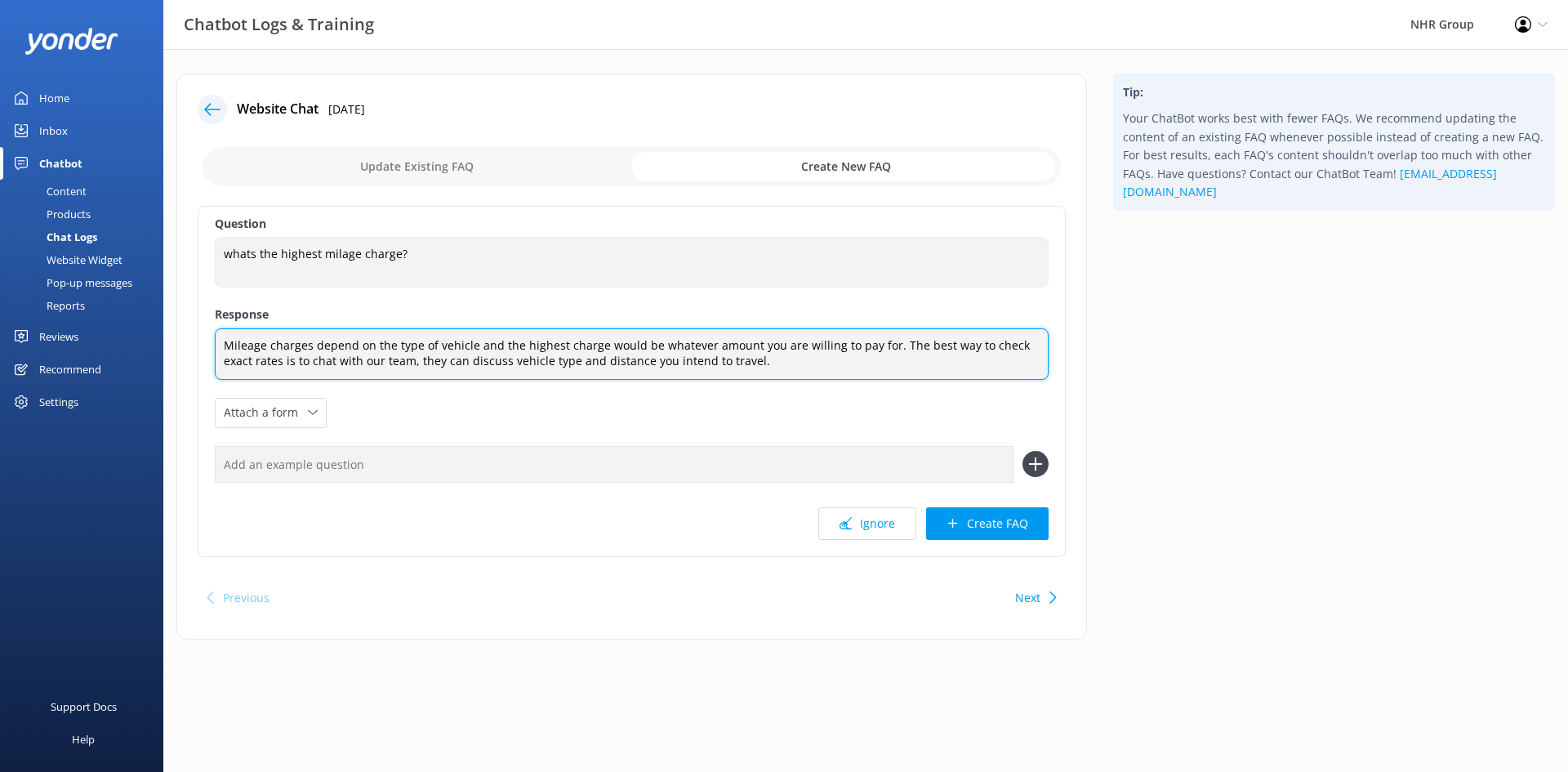
drag, startPoint x: 715, startPoint y: 360, endPoint x: 565, endPoint y: 359, distance: 150.0
click at [565, 359] on textarea "Mileage charges depend on the type of vehicle and the highest charge would be w…" at bounding box center [632, 354] width 834 height 52
type textarea "Mileage charges depend on the type of vehicle and the highest charge would be w…"
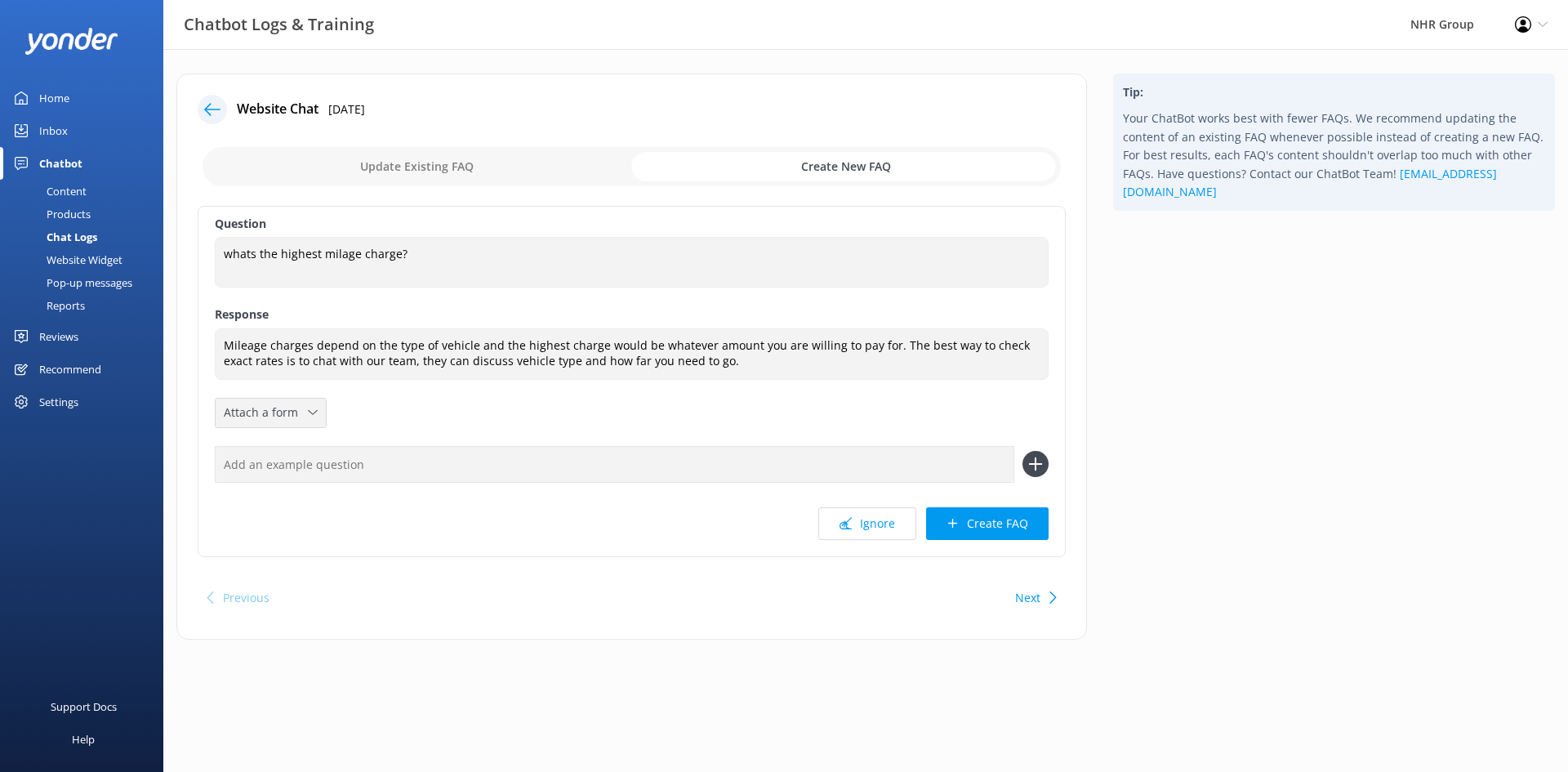
click at [313, 411] on icon at bounding box center [312, 412] width 10 height 10
click at [283, 449] on div "Leave contact details" at bounding box center [274, 448] width 100 height 17
click at [976, 525] on button "Create FAQ" at bounding box center [987, 523] width 122 height 32
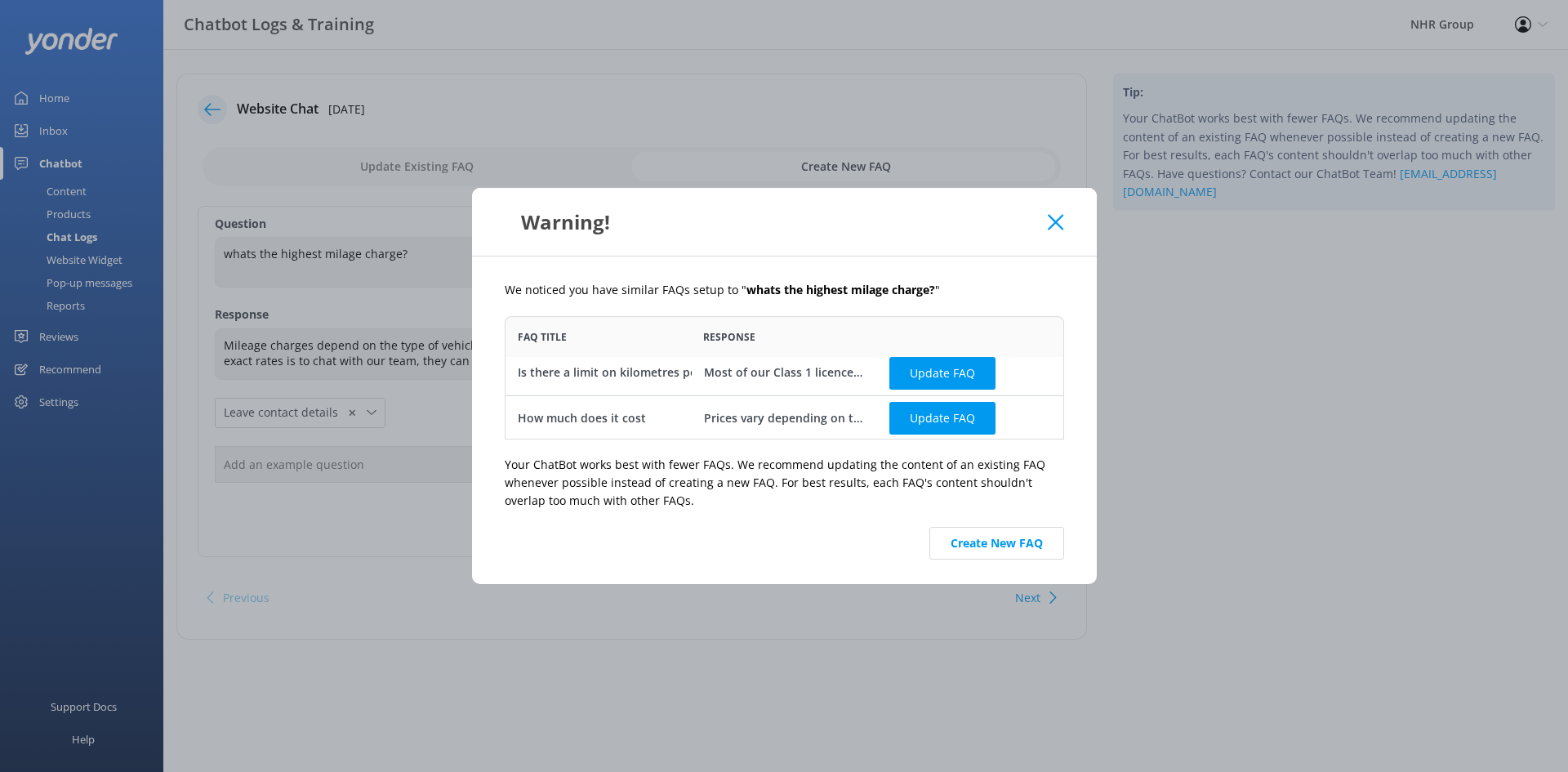
scroll to position [8, 0]
click at [977, 540] on button "Create New FAQ" at bounding box center [996, 542] width 134 height 32
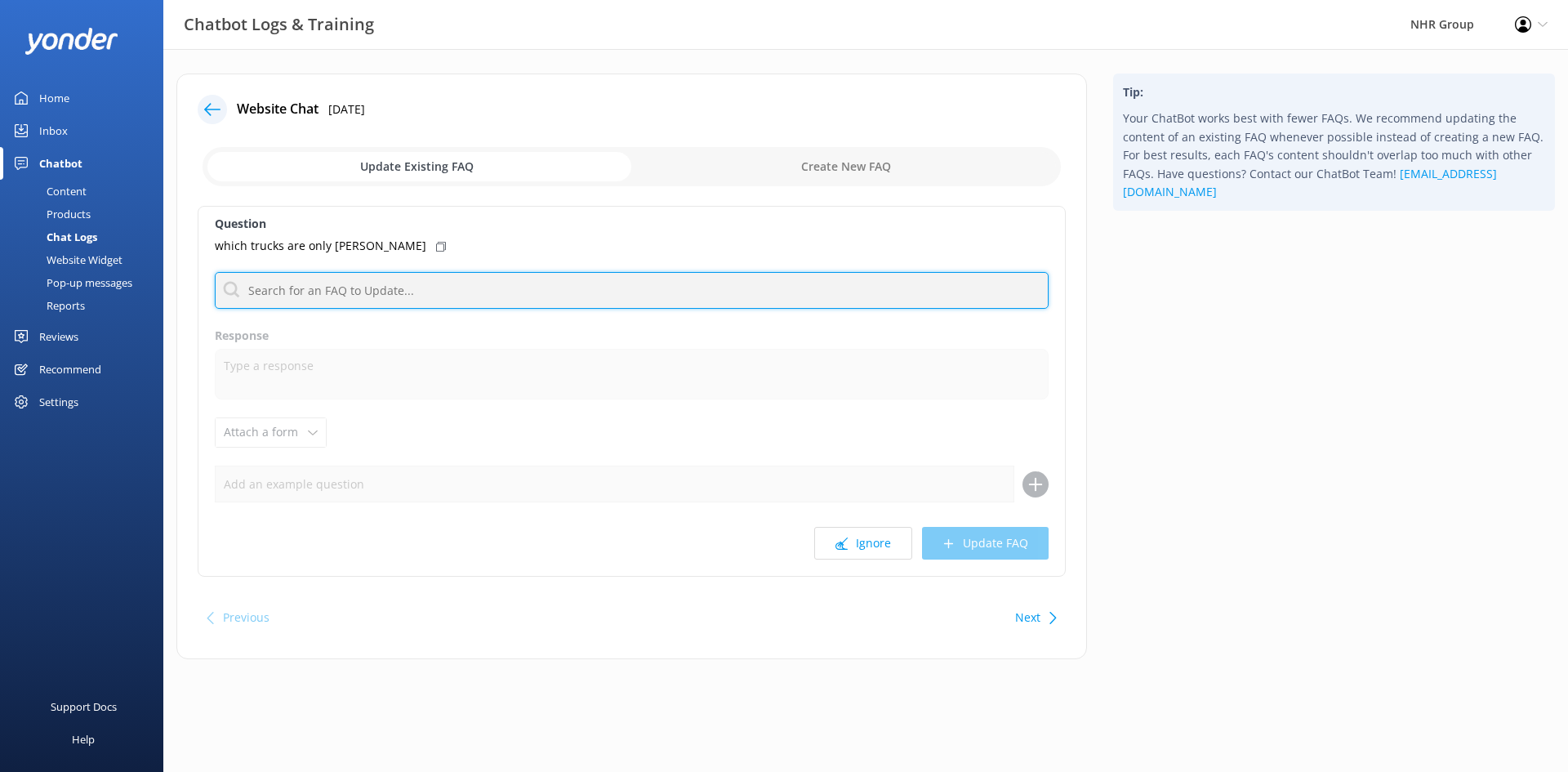
click at [378, 288] on input "text" at bounding box center [632, 290] width 834 height 37
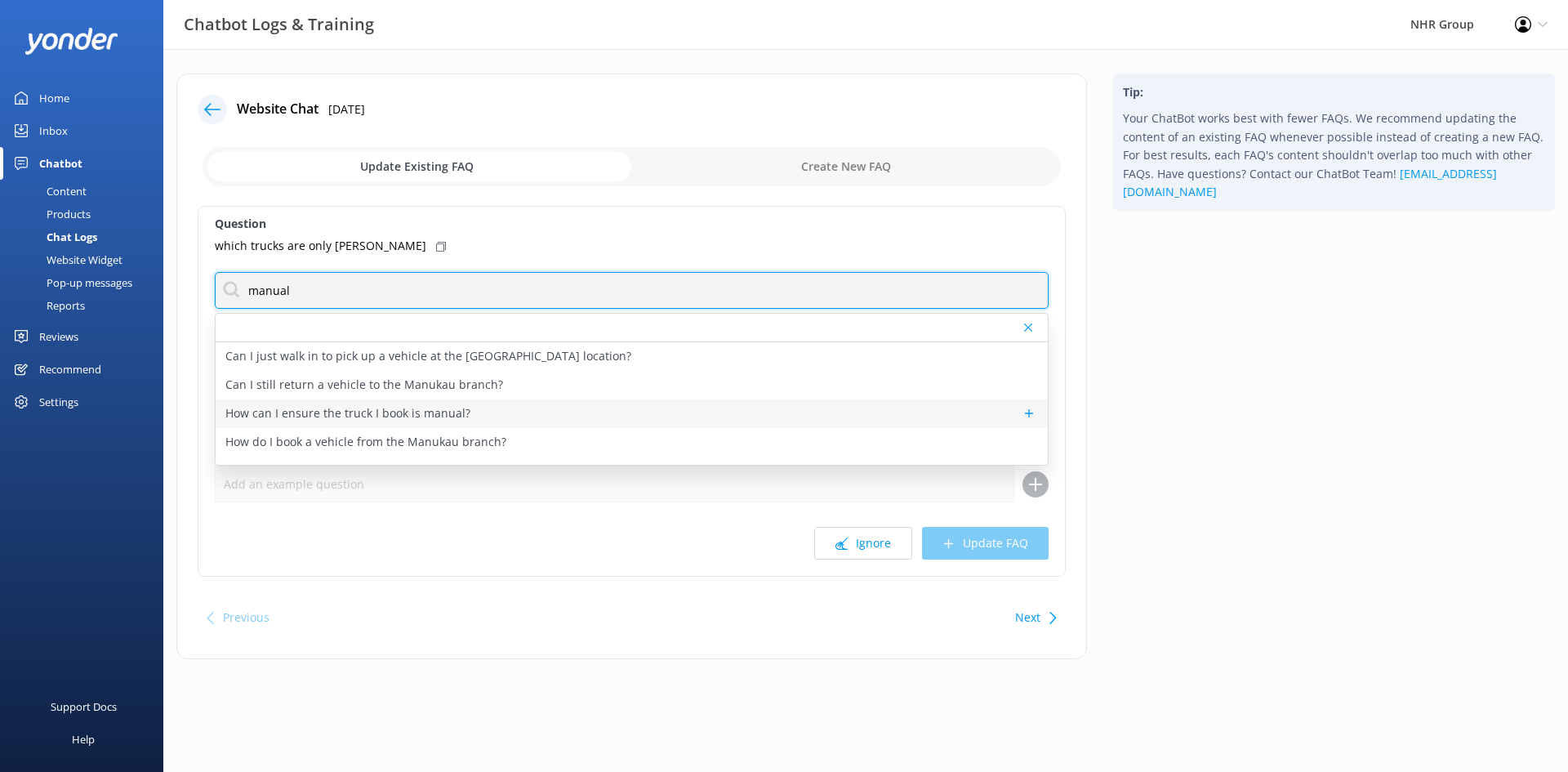
type input "manual"
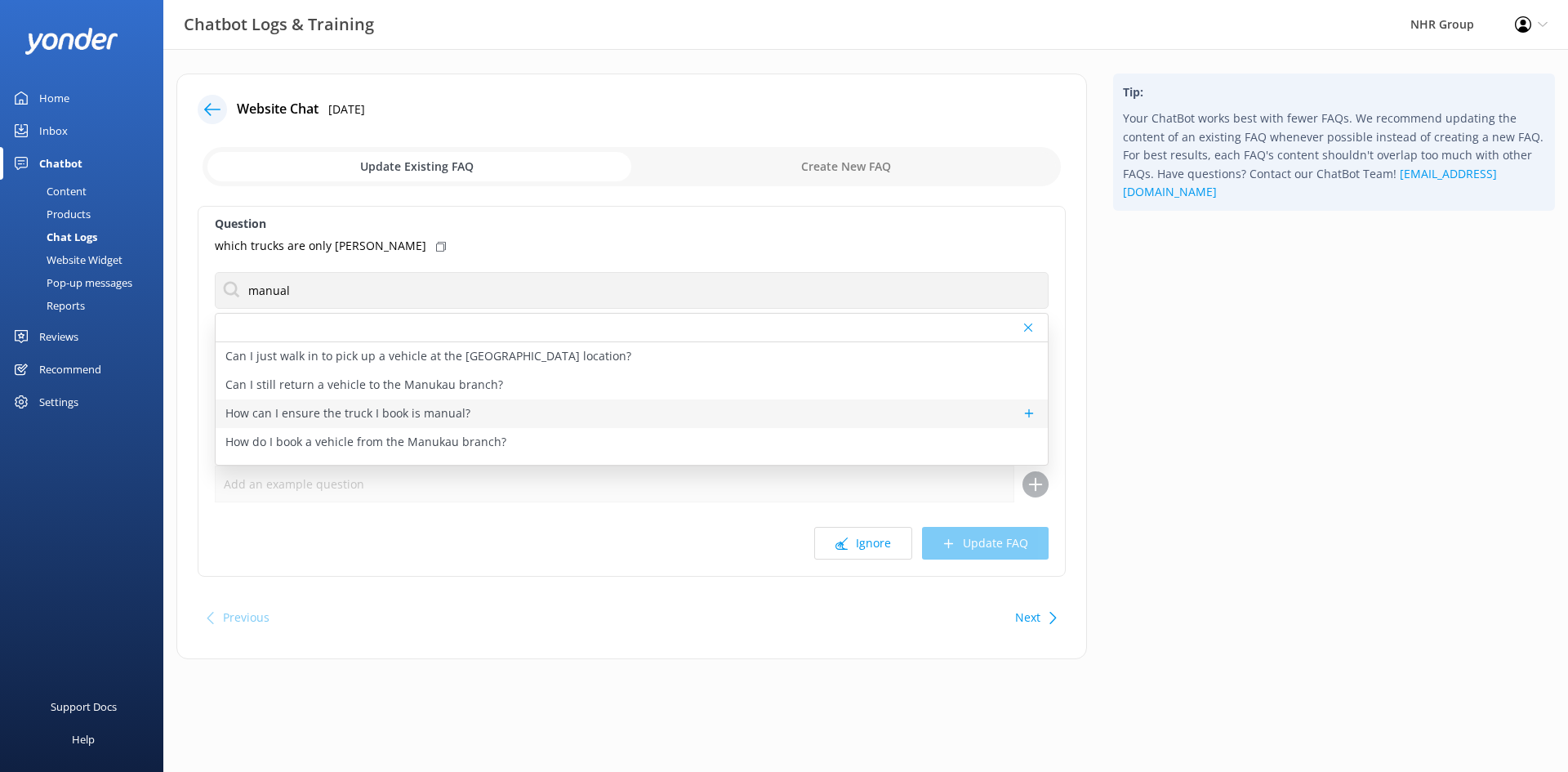
click at [402, 413] on p "How can I ensure the truck I book is manual?" at bounding box center [348, 412] width 245 height 18
type textarea "Call our staff [PHONE_NUMBER] and let them know your special requirement once b…"
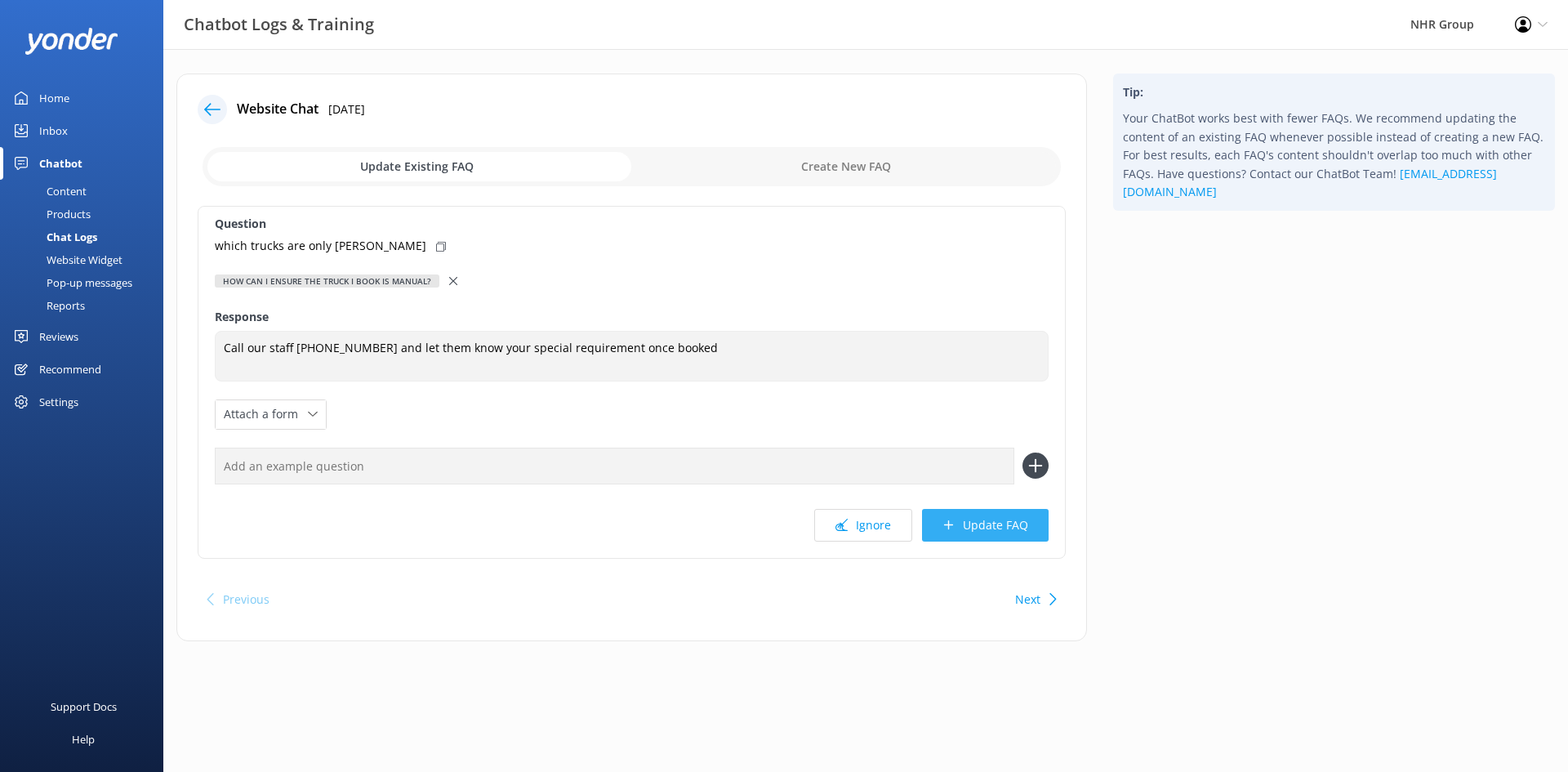
click at [963, 519] on button "Update FAQ" at bounding box center [985, 525] width 127 height 32
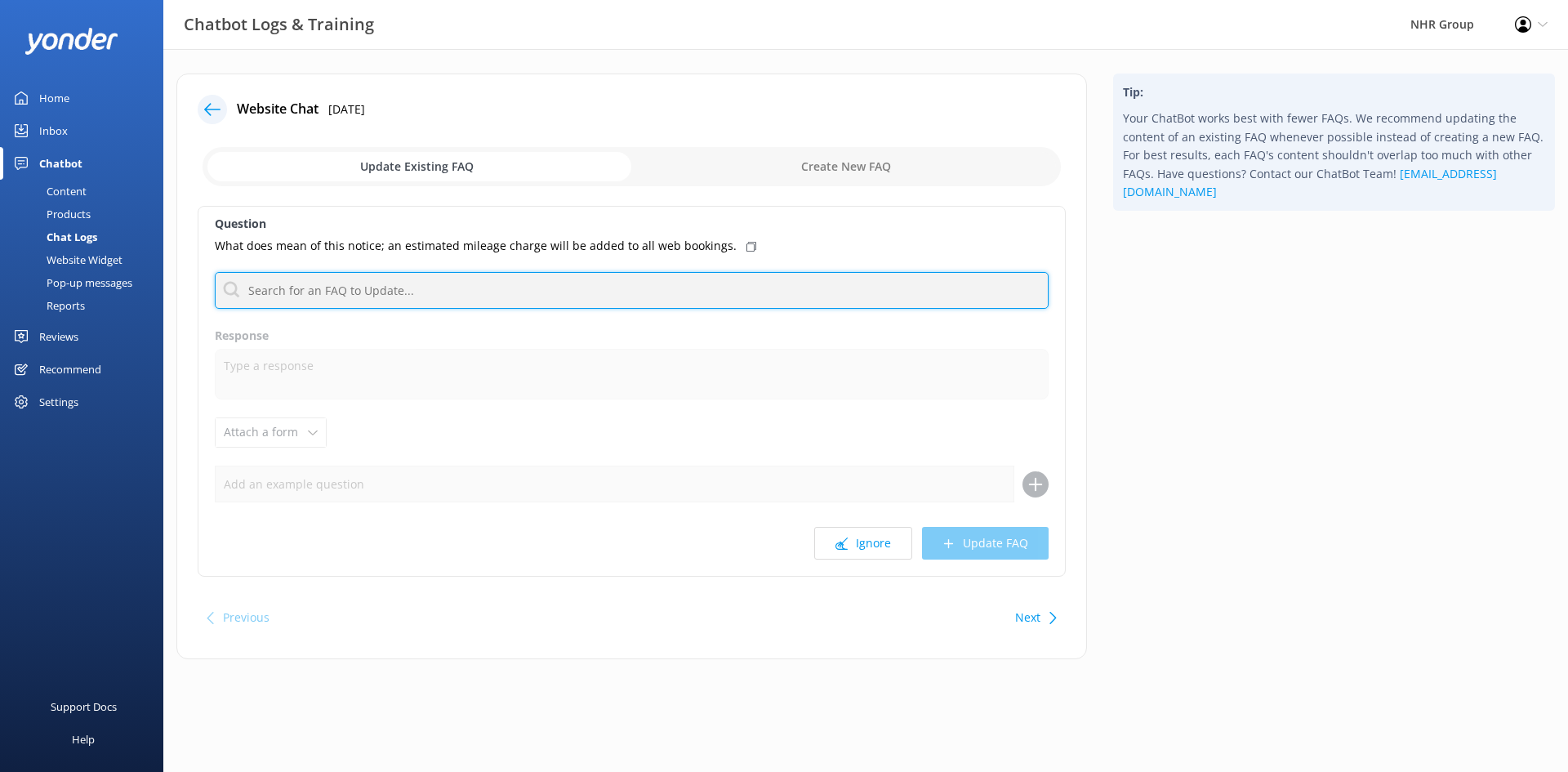
click at [584, 285] on input "text" at bounding box center [632, 290] width 834 height 37
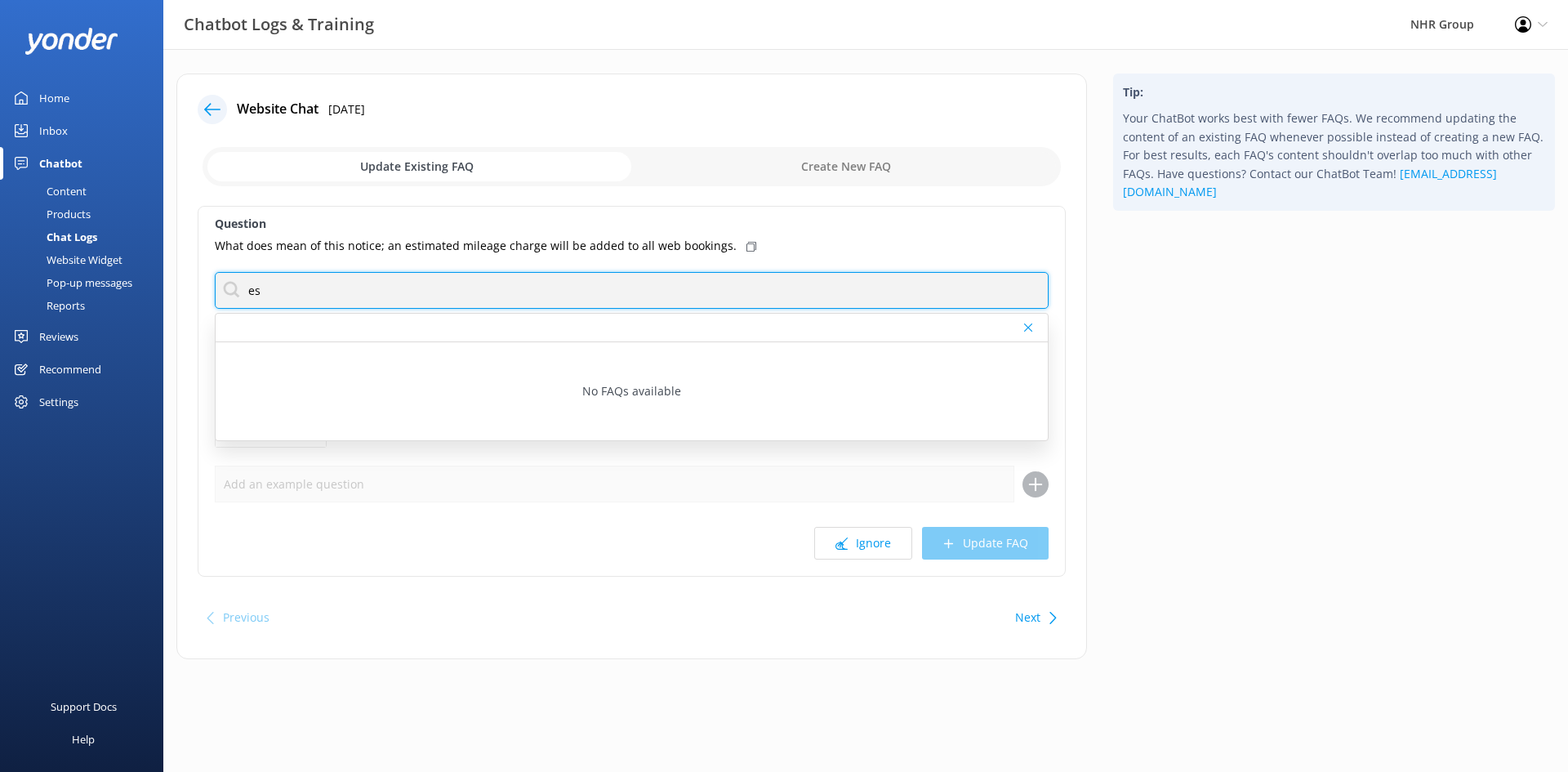
type input "e"
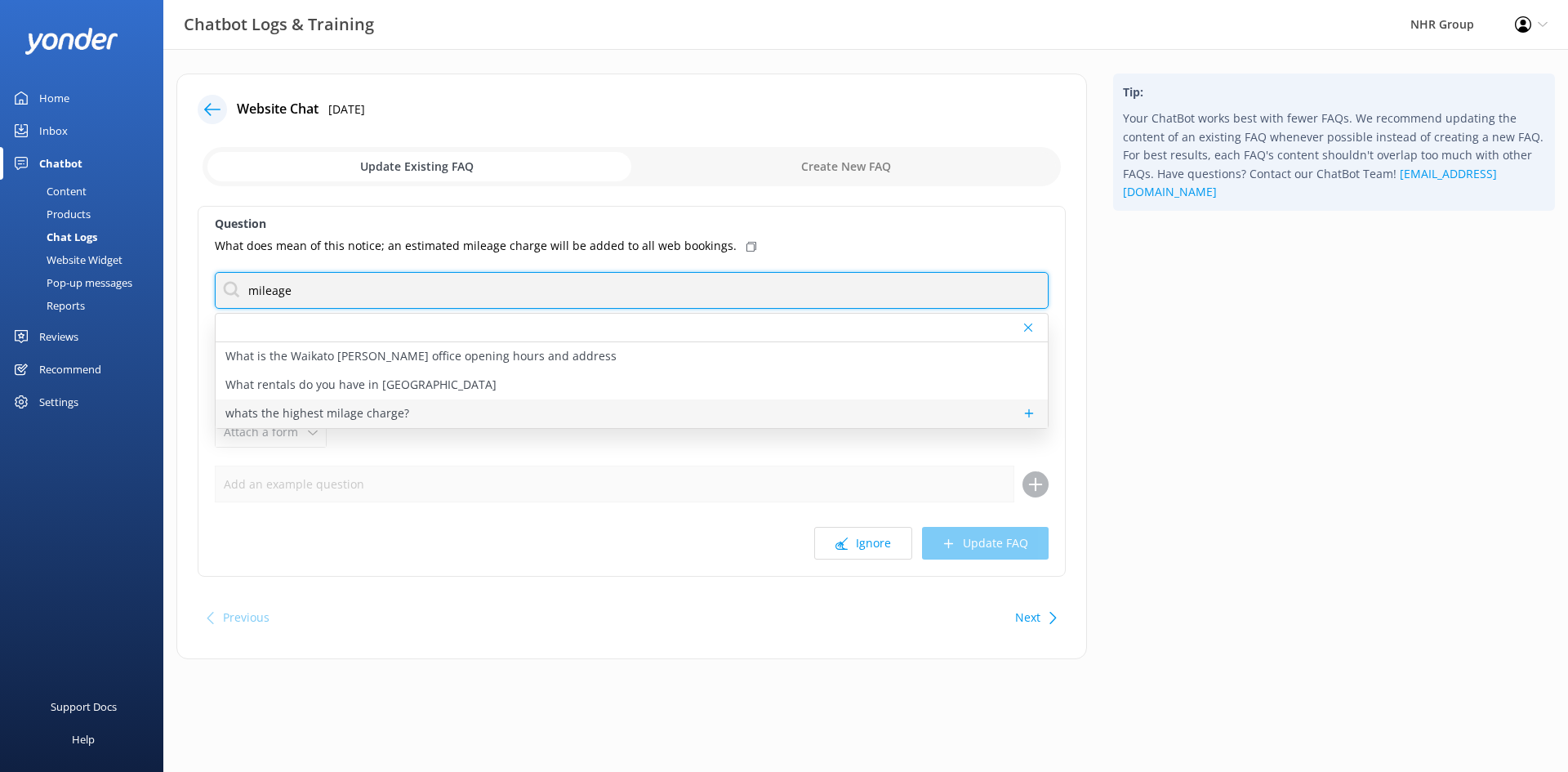
type input "mileage"
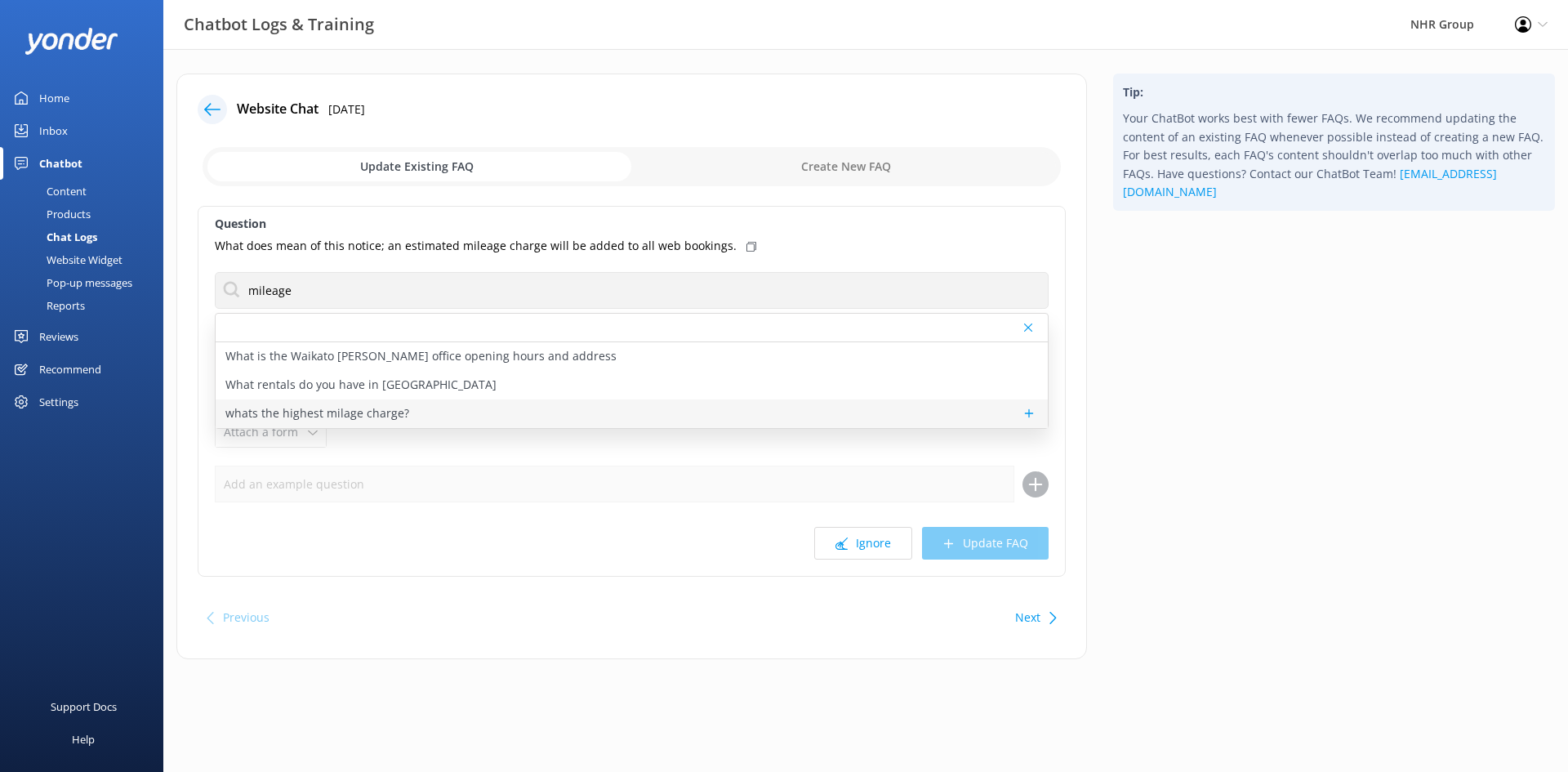
click at [448, 402] on div "whats the highest milage charge?" at bounding box center [632, 413] width 832 height 29
type textarea "Mileage charges depend on the type of vehicle and the highest charge would be w…"
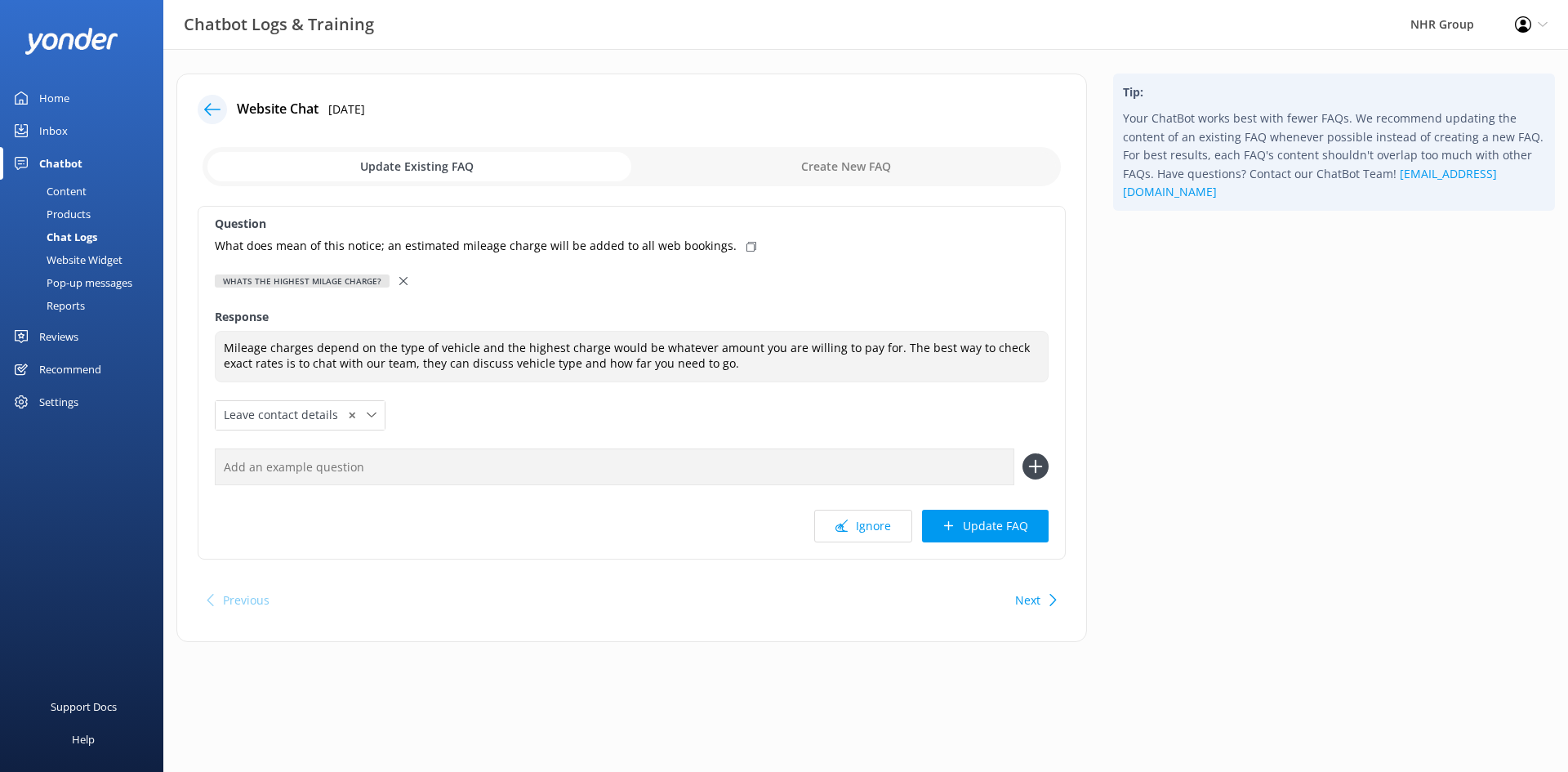
click at [399, 285] on icon at bounding box center [403, 281] width 8 height 8
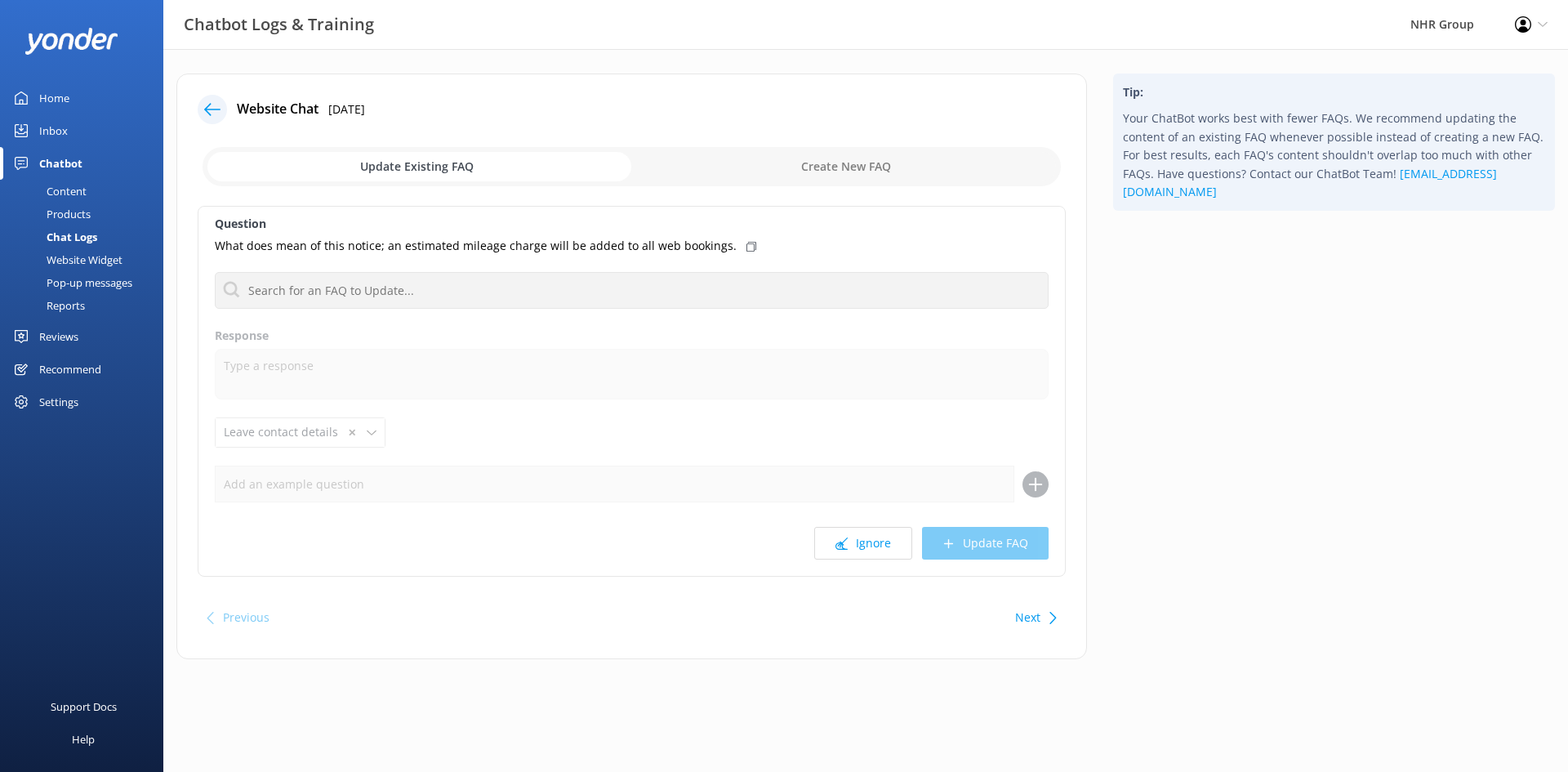
click at [825, 164] on input "checkbox" at bounding box center [632, 167] width 858 height 39
checkbox input "true"
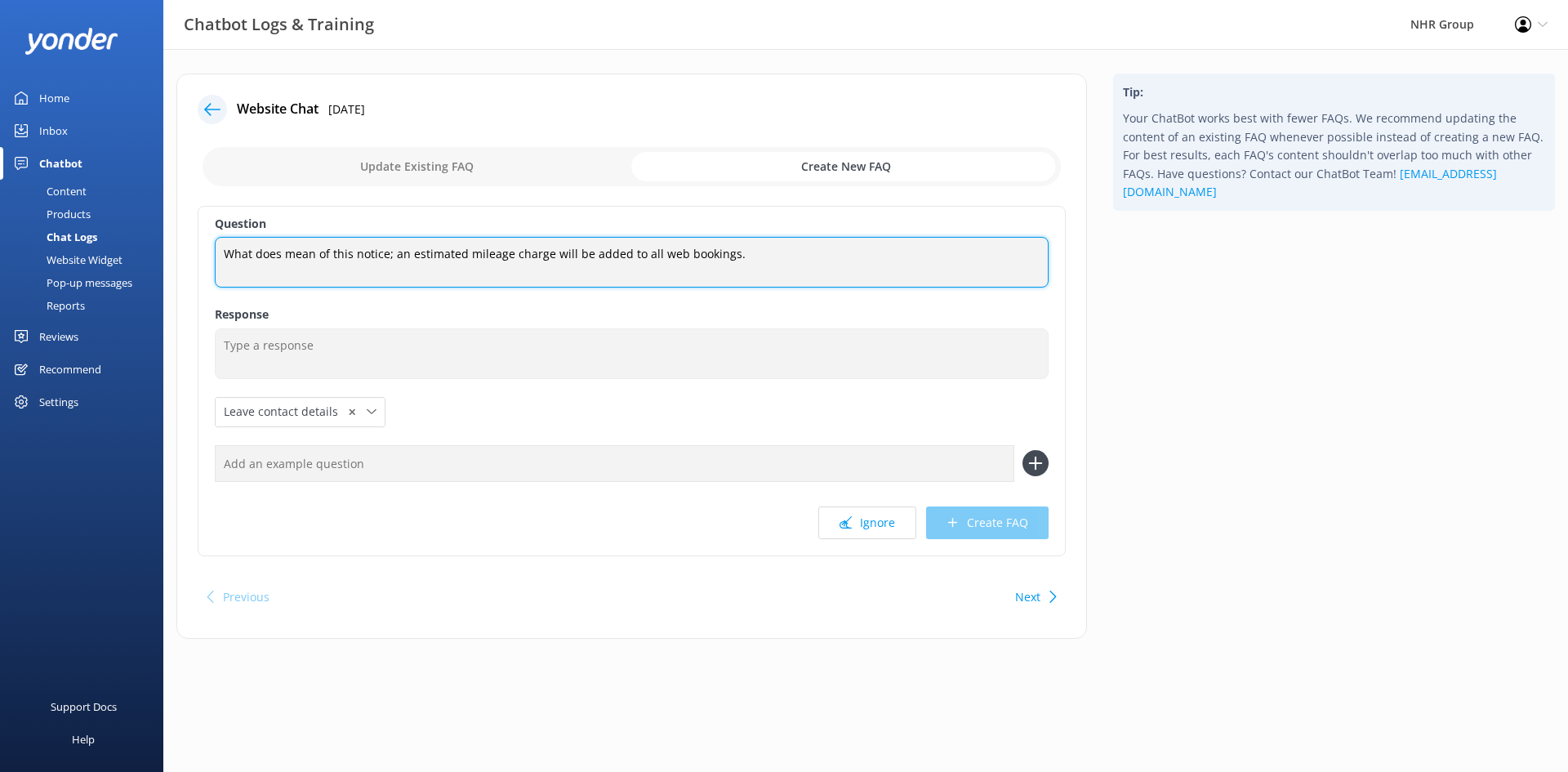
drag, startPoint x: 759, startPoint y: 258, endPoint x: 196, endPoint y: 223, distance: 564.1
click at [196, 223] on div "Website Chat [DATE] Update Existing FAQ Create New FAQ Question What does mean …" at bounding box center [631, 356] width 911 height 565
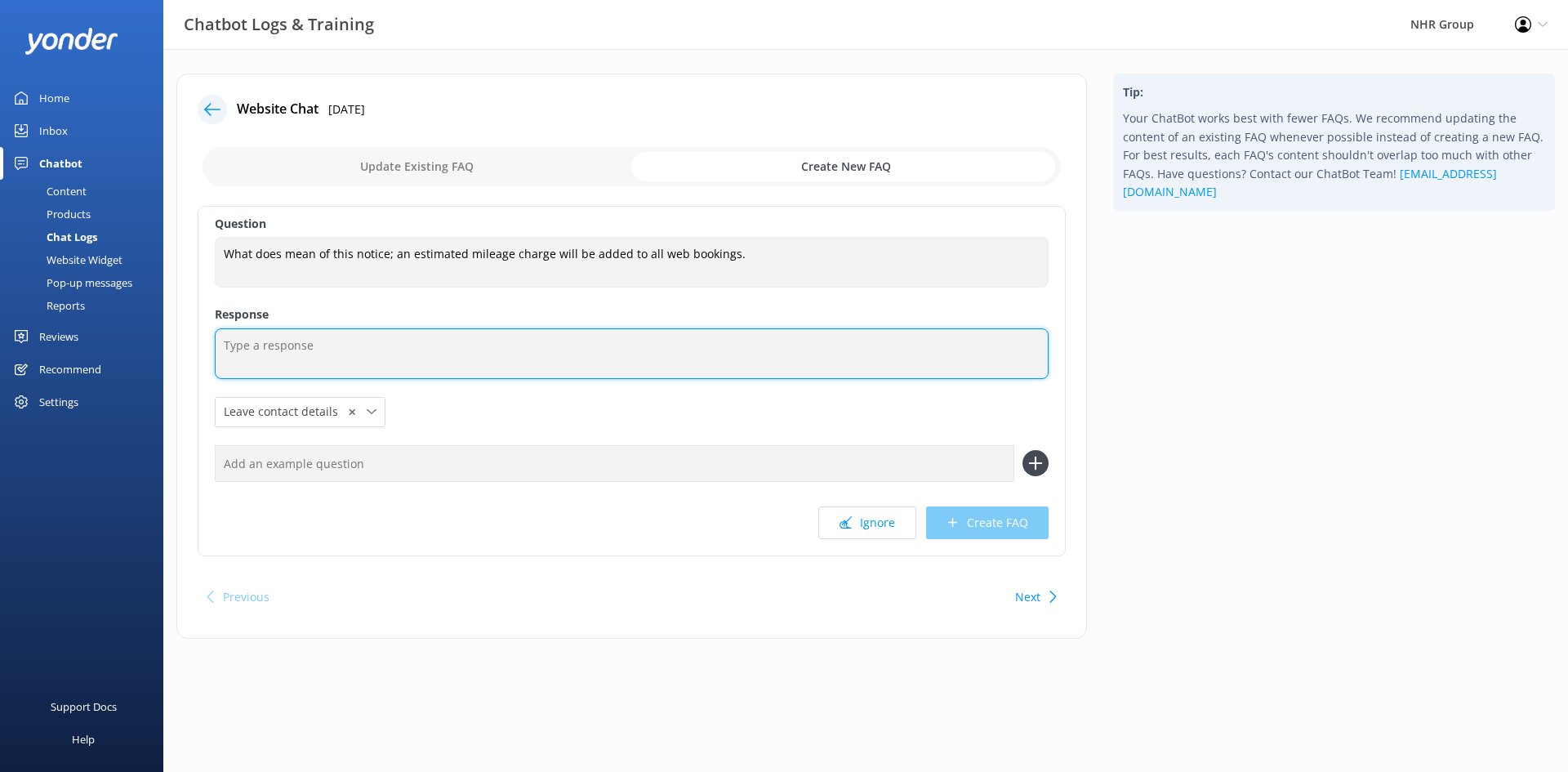
click at [310, 345] on textarea at bounding box center [632, 353] width 834 height 51
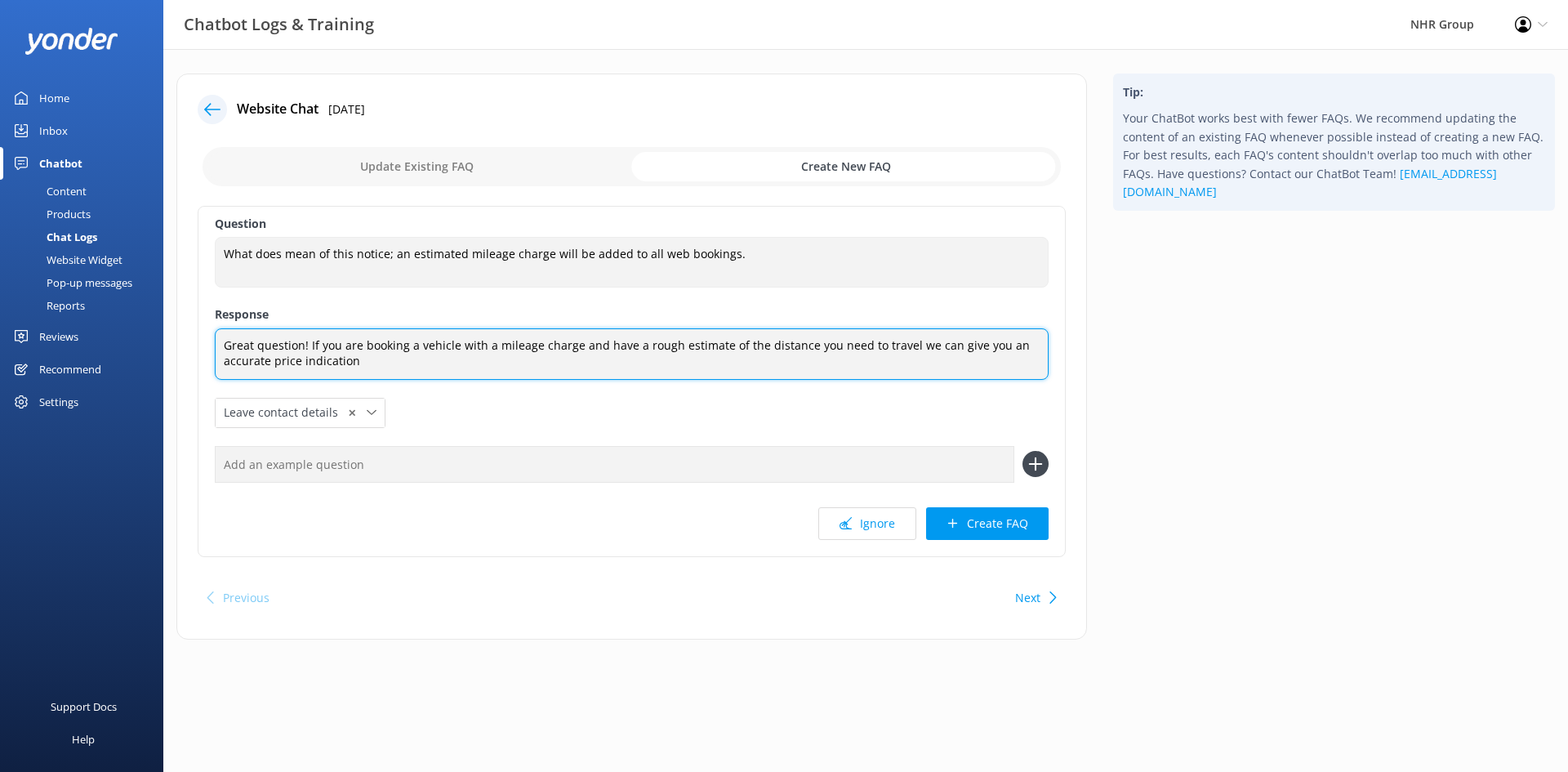
drag, startPoint x: 375, startPoint y: 357, endPoint x: 215, endPoint y: 324, distance: 163.4
click at [216, 325] on div "Question What does mean of this notice; an estimated mileage charge will be add…" at bounding box center [631, 381] width 868 height 351
click at [444, 376] on textarea "Great question! If you are booking a vehicle with a mileage charge and have a r…" at bounding box center [632, 354] width 834 height 52
drag, startPoint x: 369, startPoint y: 364, endPoint x: 902, endPoint y: 344, distance: 533.4
click at [902, 344] on textarea "Great question! If you are booking a vehicle with a mileage charge and have a r…" at bounding box center [632, 354] width 834 height 52
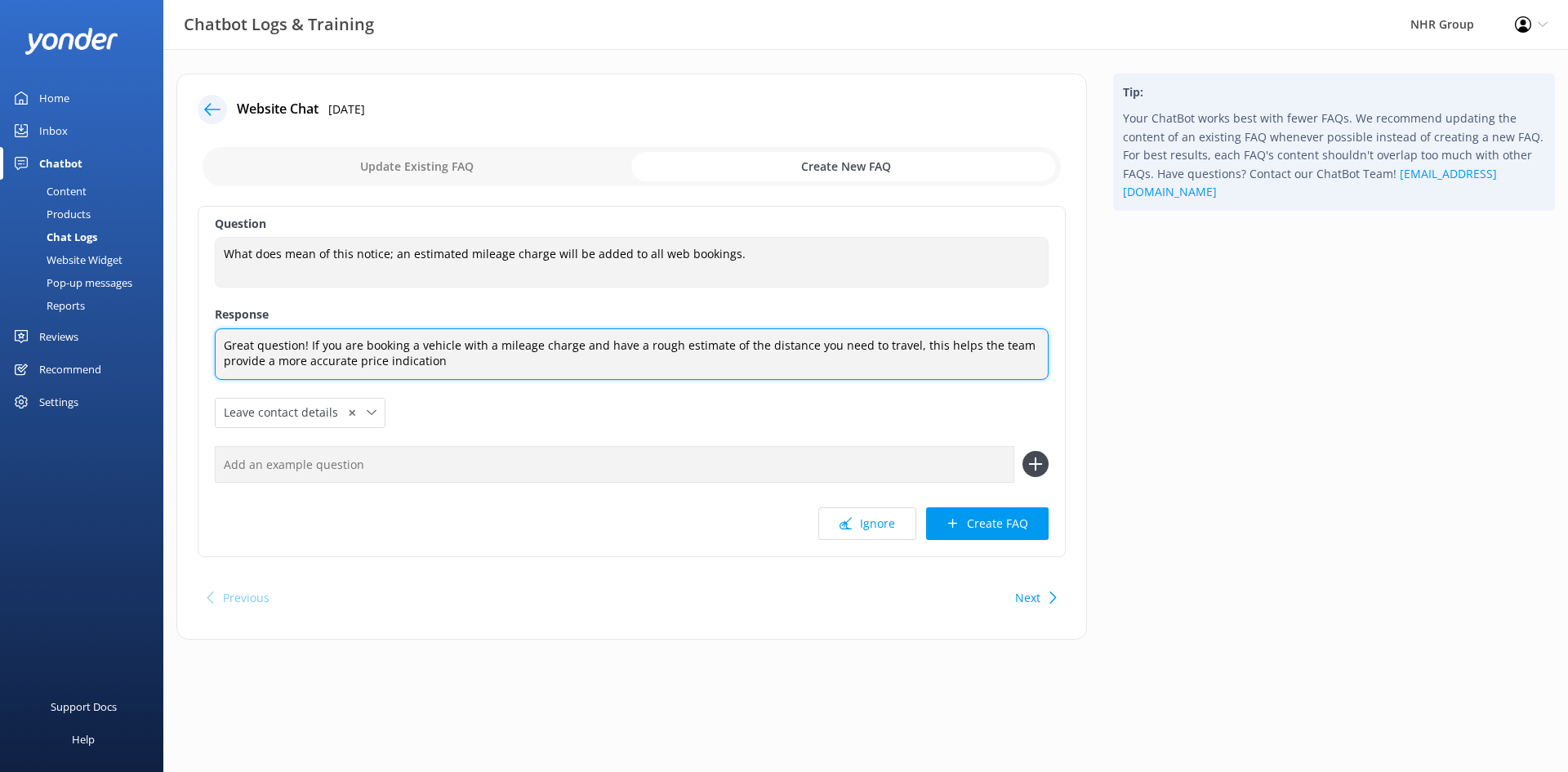
type textarea "Great question! If you are booking a vehicle with a mileage charge and have a r…"
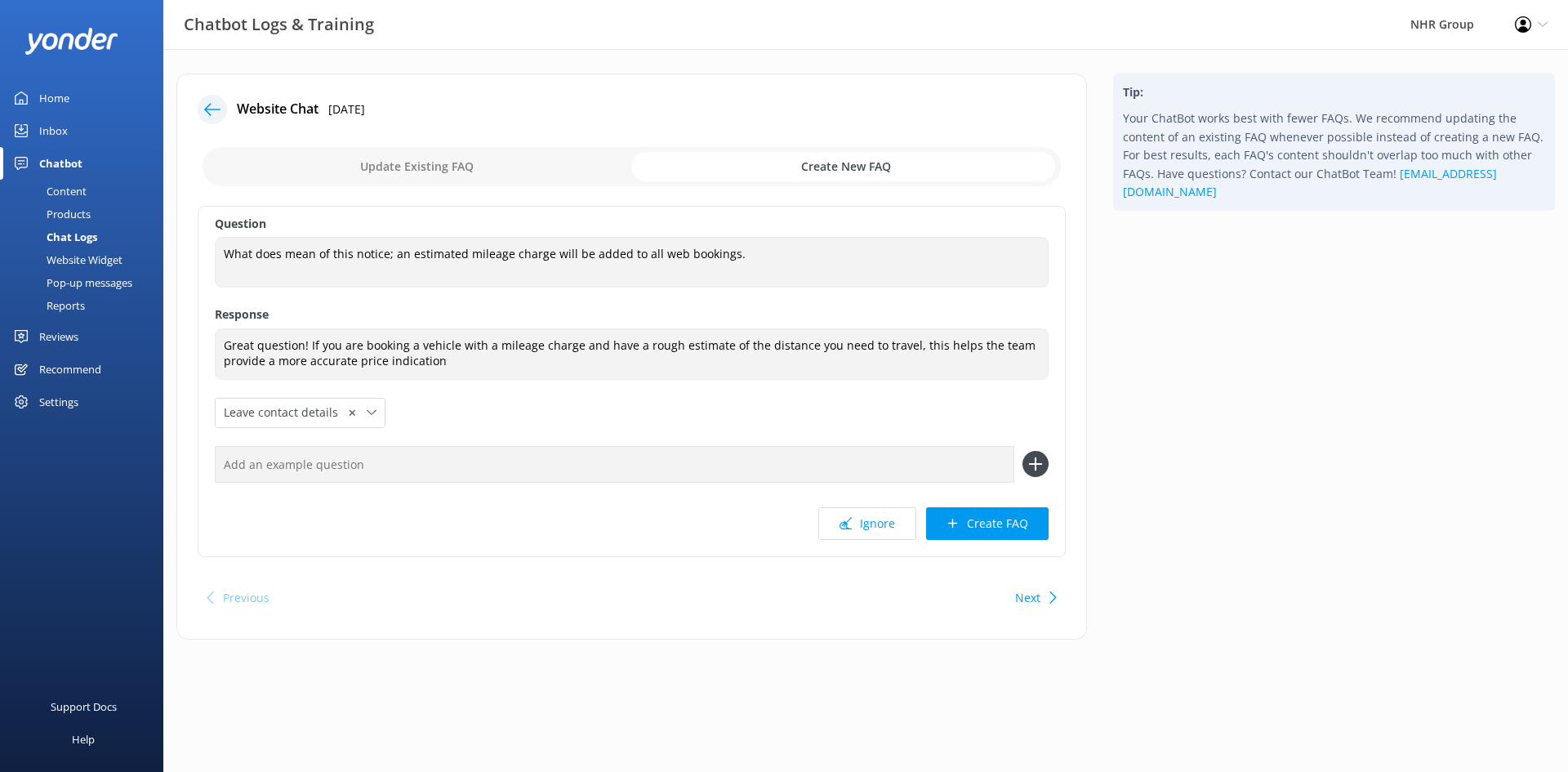
click at [463, 413] on div "Question What does mean of this notice; an estimated mileage charge will be add…" at bounding box center [631, 381] width 868 height 351
click at [984, 523] on button "Create FAQ" at bounding box center [987, 523] width 122 height 32
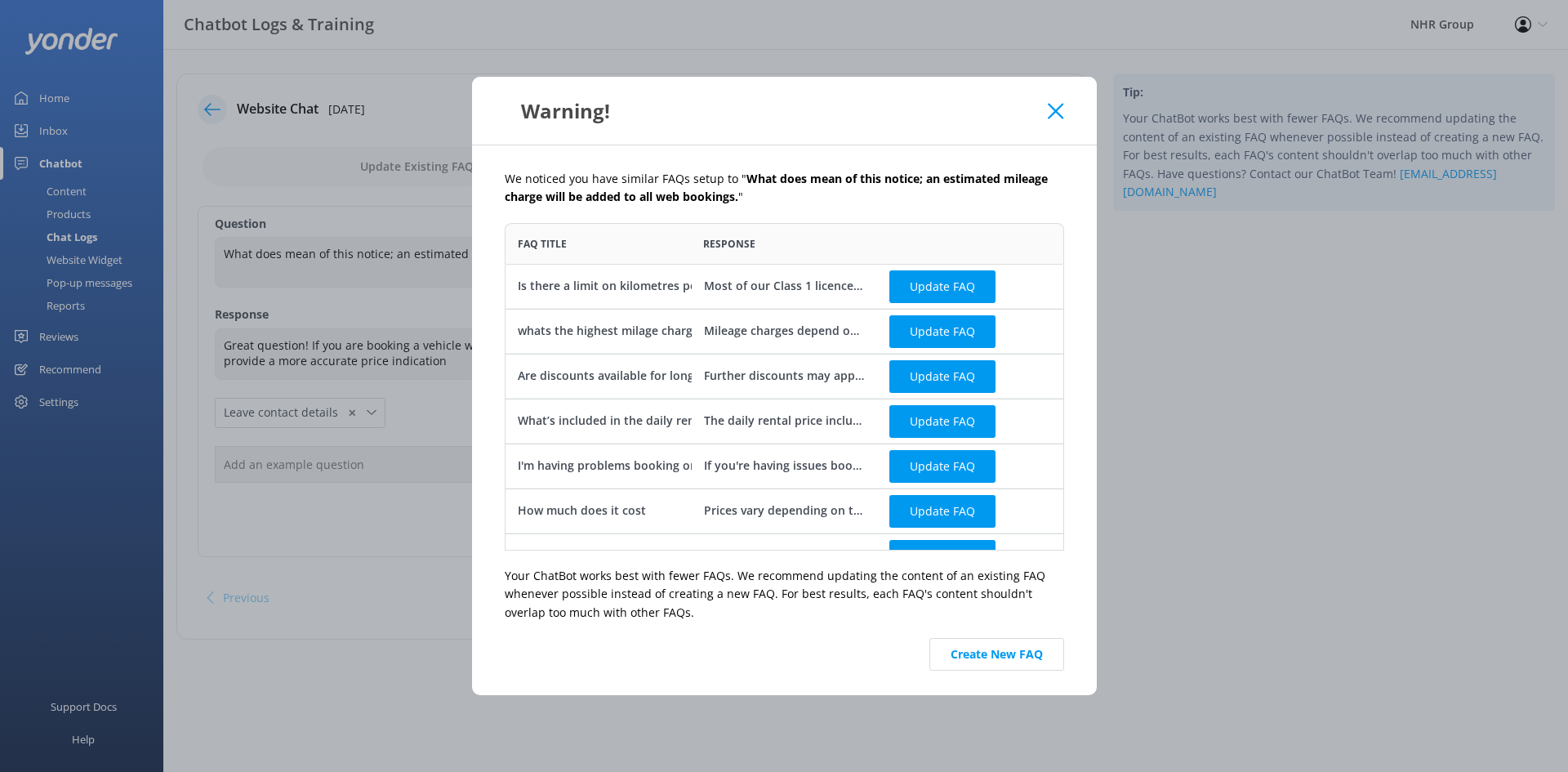
scroll to position [315, 547]
click at [982, 660] on button "Create New FAQ" at bounding box center [996, 653] width 134 height 32
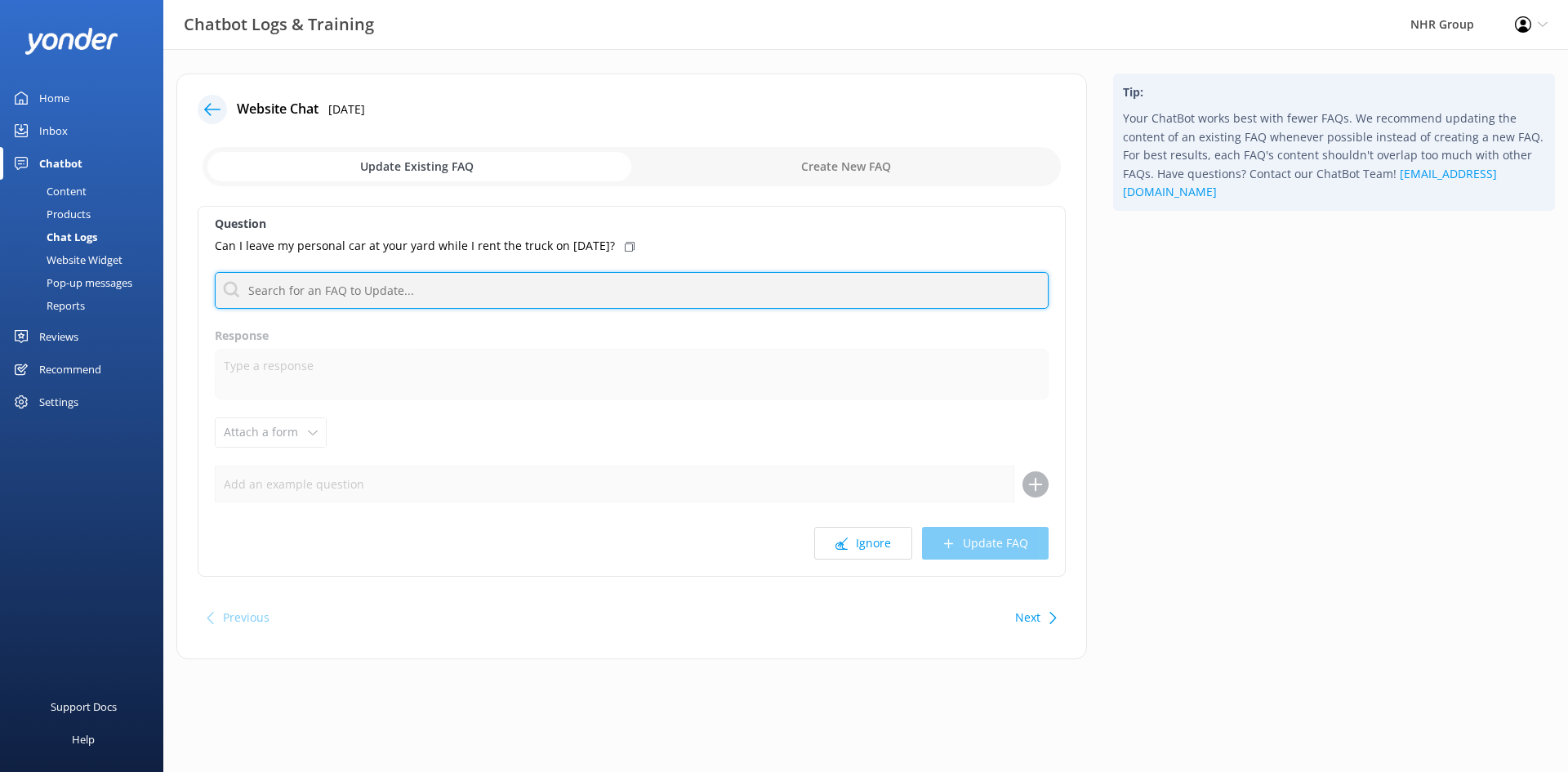
click at [515, 285] on input "text" at bounding box center [632, 290] width 834 height 37
type input "c"
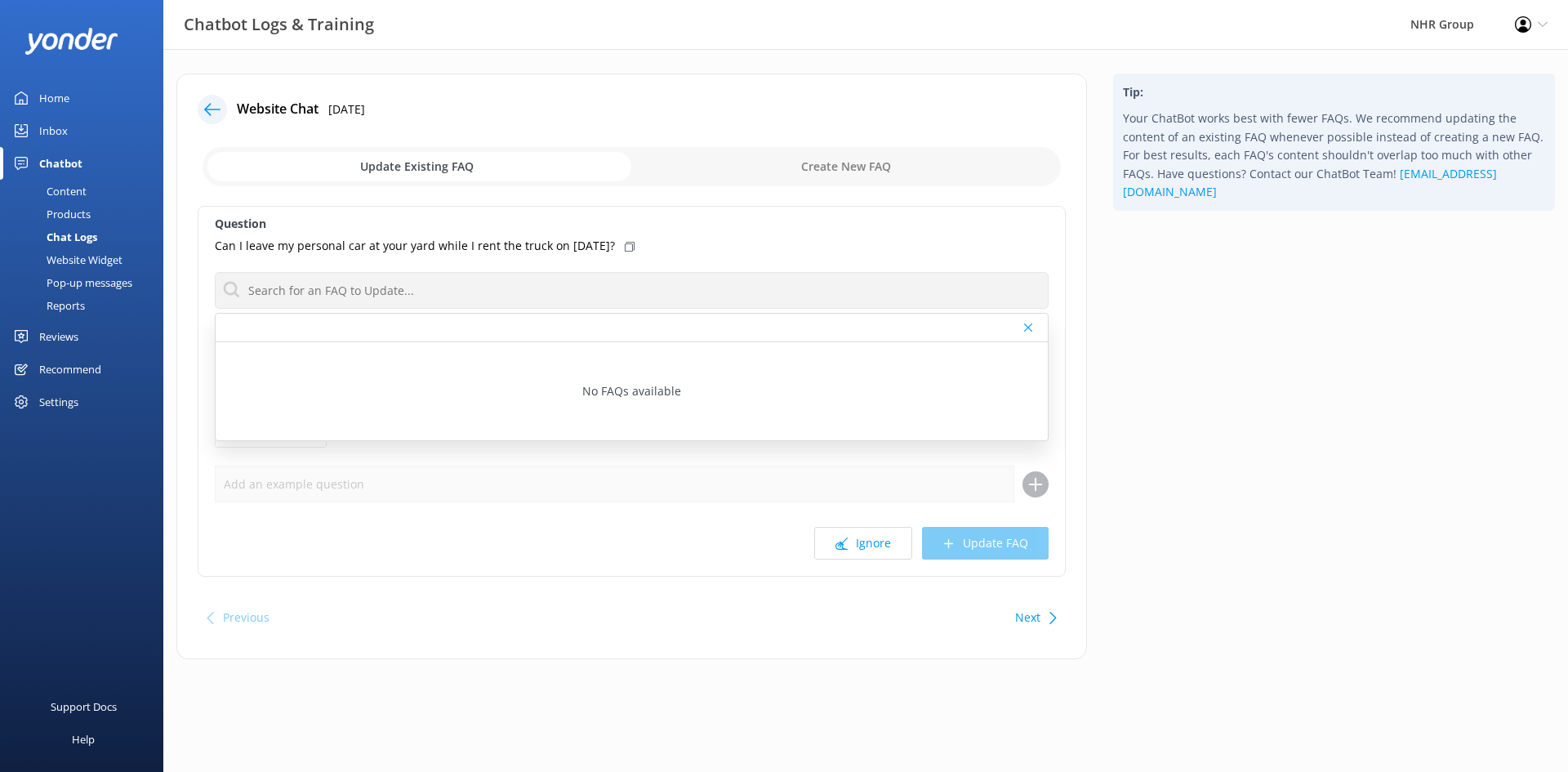
click at [793, 147] on div "Update Existing FAQ Create New FAQ" at bounding box center [631, 166] width 868 height 49
click at [801, 156] on input "checkbox" at bounding box center [632, 167] width 858 height 39
checkbox input "true"
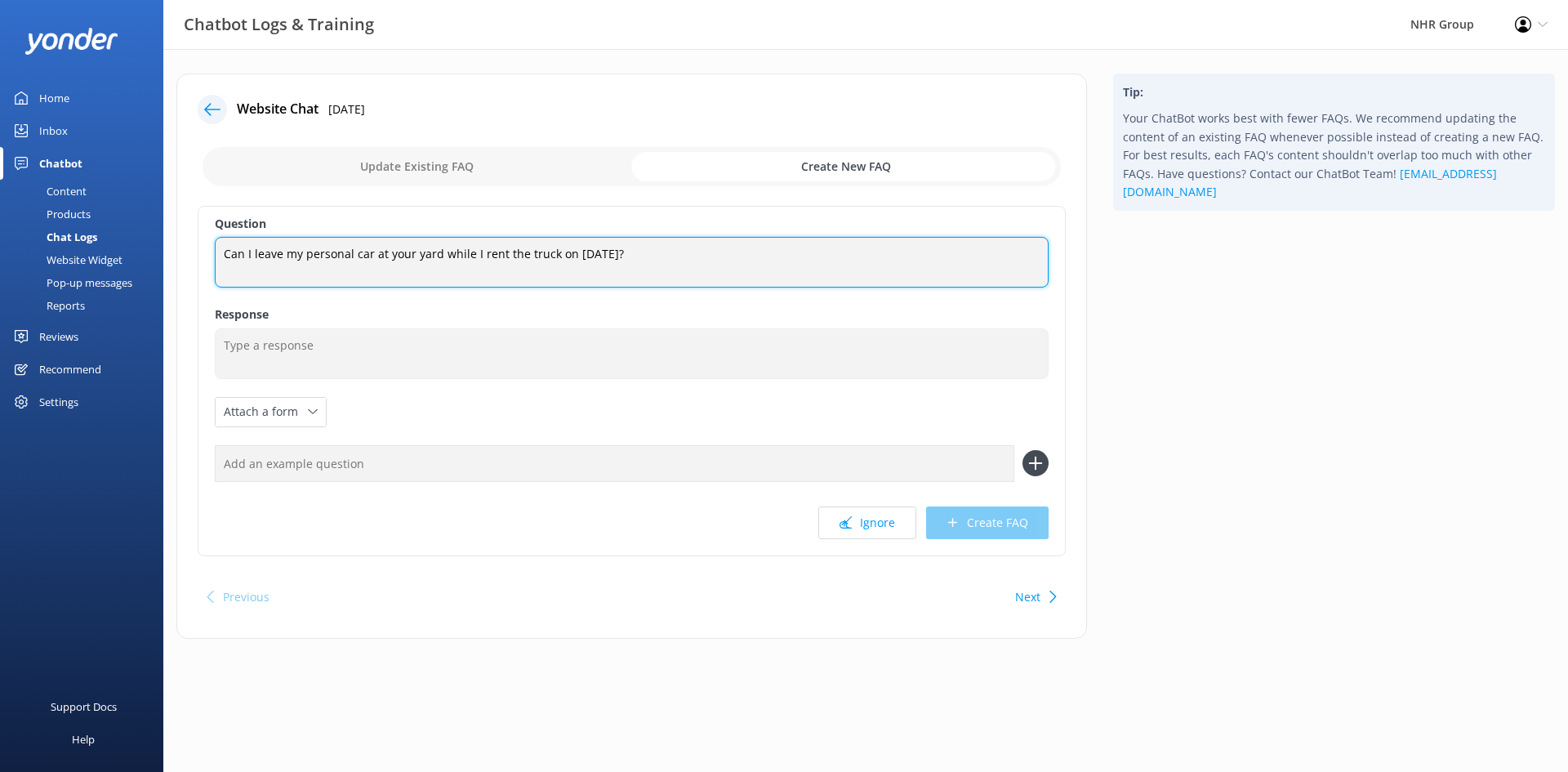
drag, startPoint x: 664, startPoint y: 251, endPoint x: 502, endPoint y: 269, distance: 163.0
click at [502, 269] on textarea "Can I leave my personal car at your yard while I rent the truck on [DATE]?" at bounding box center [632, 262] width 834 height 51
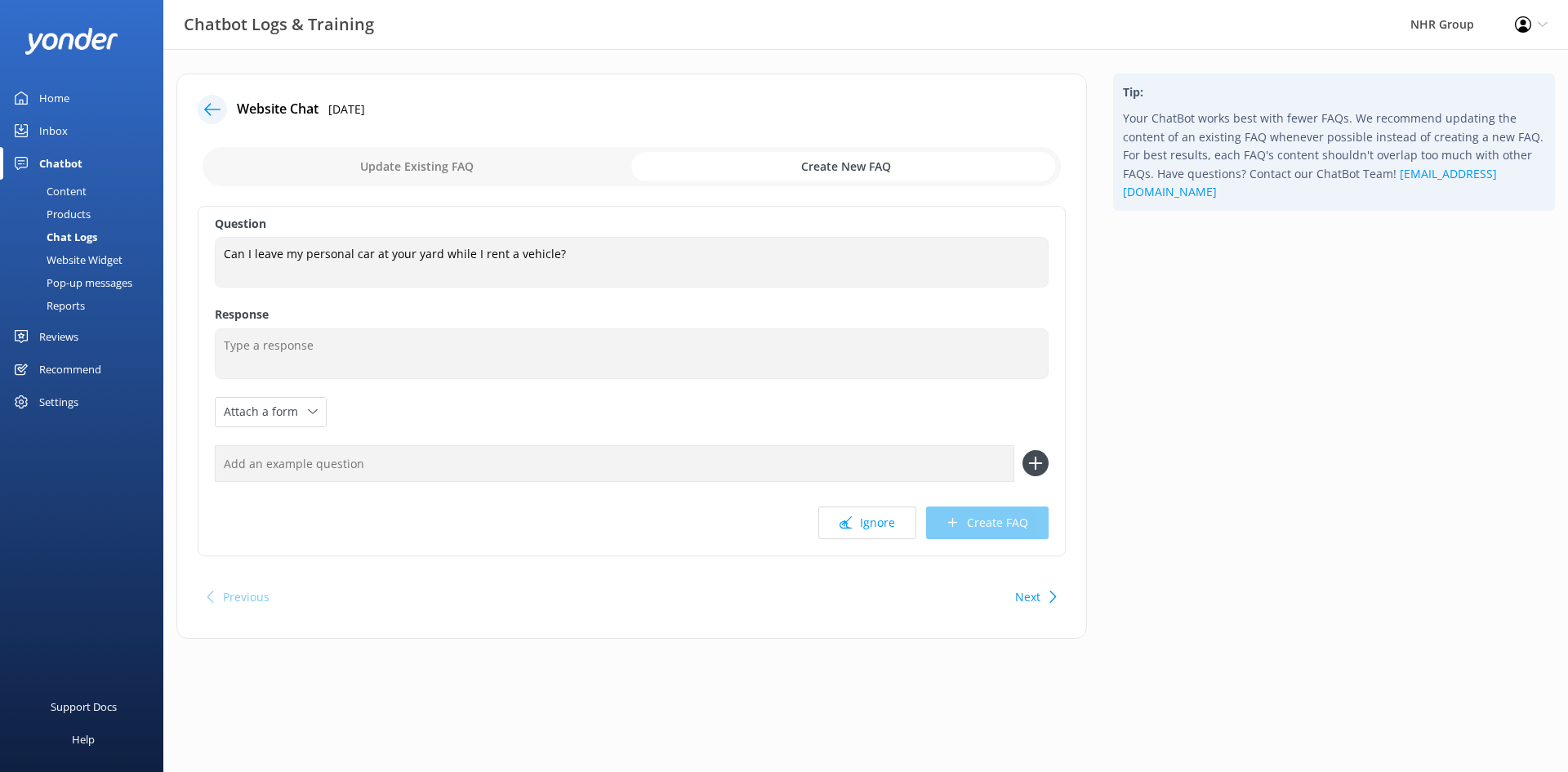
click at [476, 303] on div "Question Can I leave my personal car at your yard while I rent a vehicle? Can I…" at bounding box center [631, 381] width 868 height 350
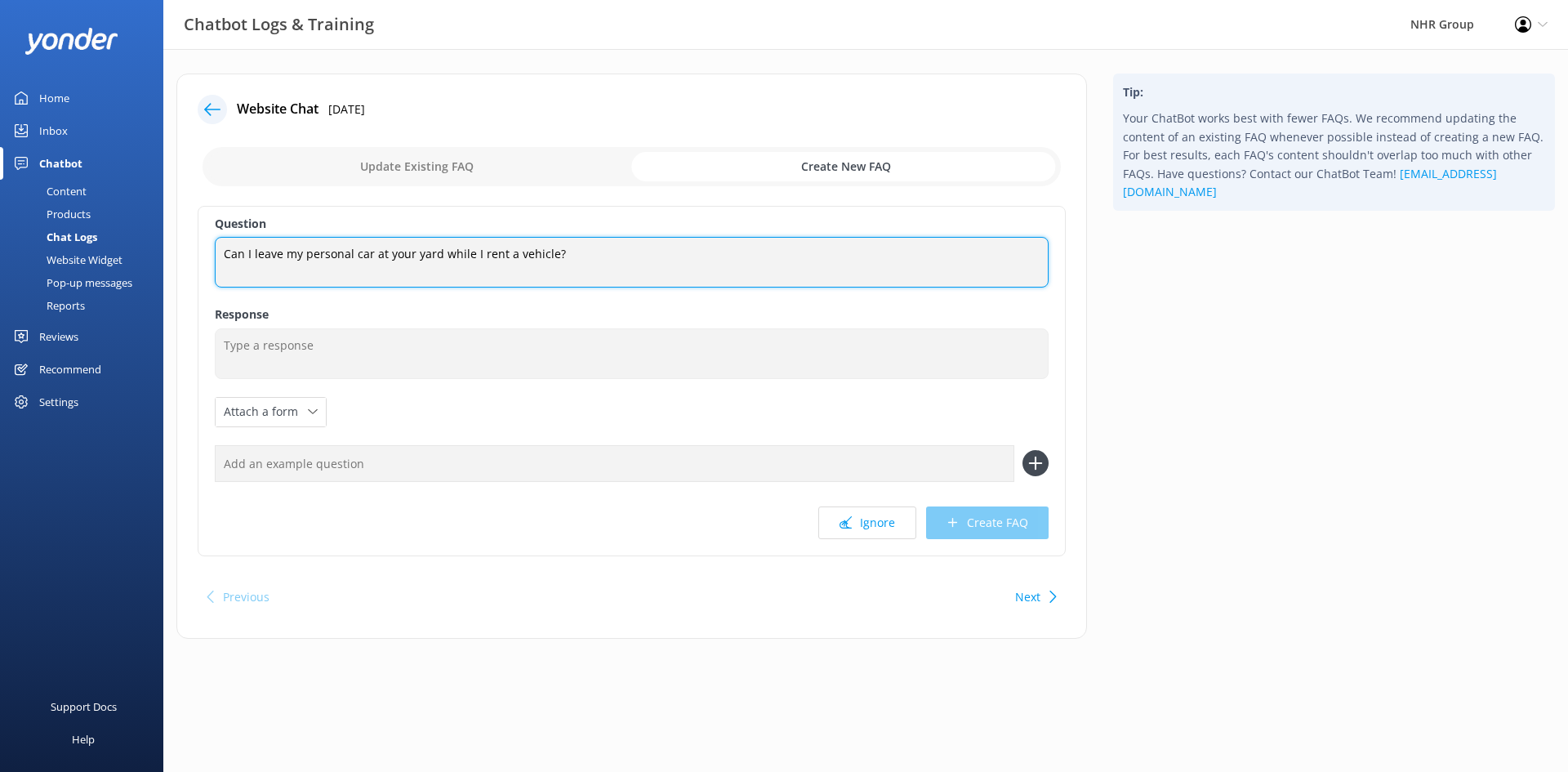
drag, startPoint x: 550, startPoint y: 254, endPoint x: 557, endPoint y: 288, distance: 34.7
click at [550, 253] on textarea "Can I leave my personal car at your yard while I rent a vehicle?" at bounding box center [632, 262] width 834 height 51
type textarea "Can I leave my personal car at your yard while I rent?"
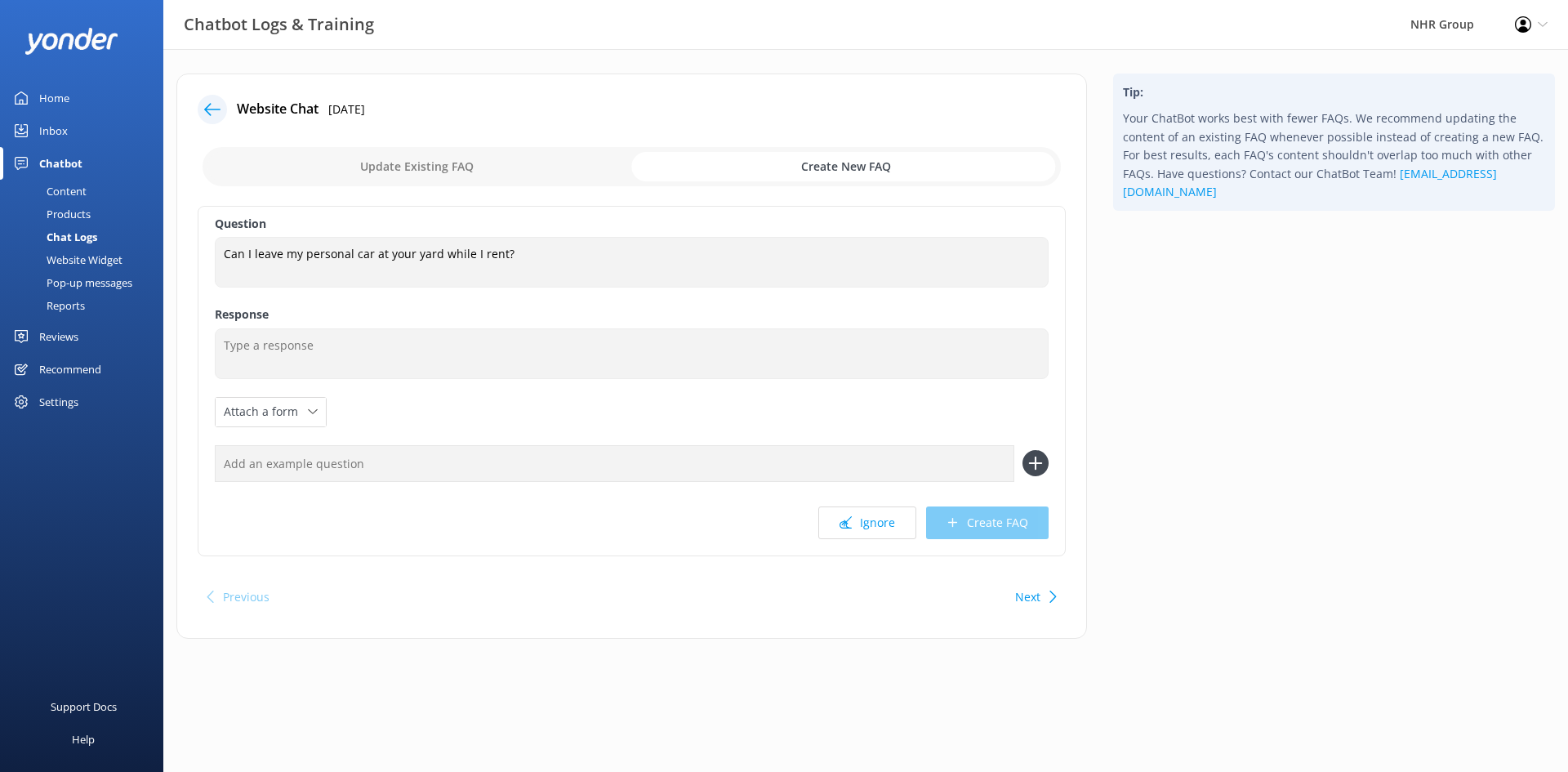
click at [554, 296] on div "Question Can I leave my personal car at your yard while I rent? Can I leave my …" at bounding box center [631, 381] width 868 height 350
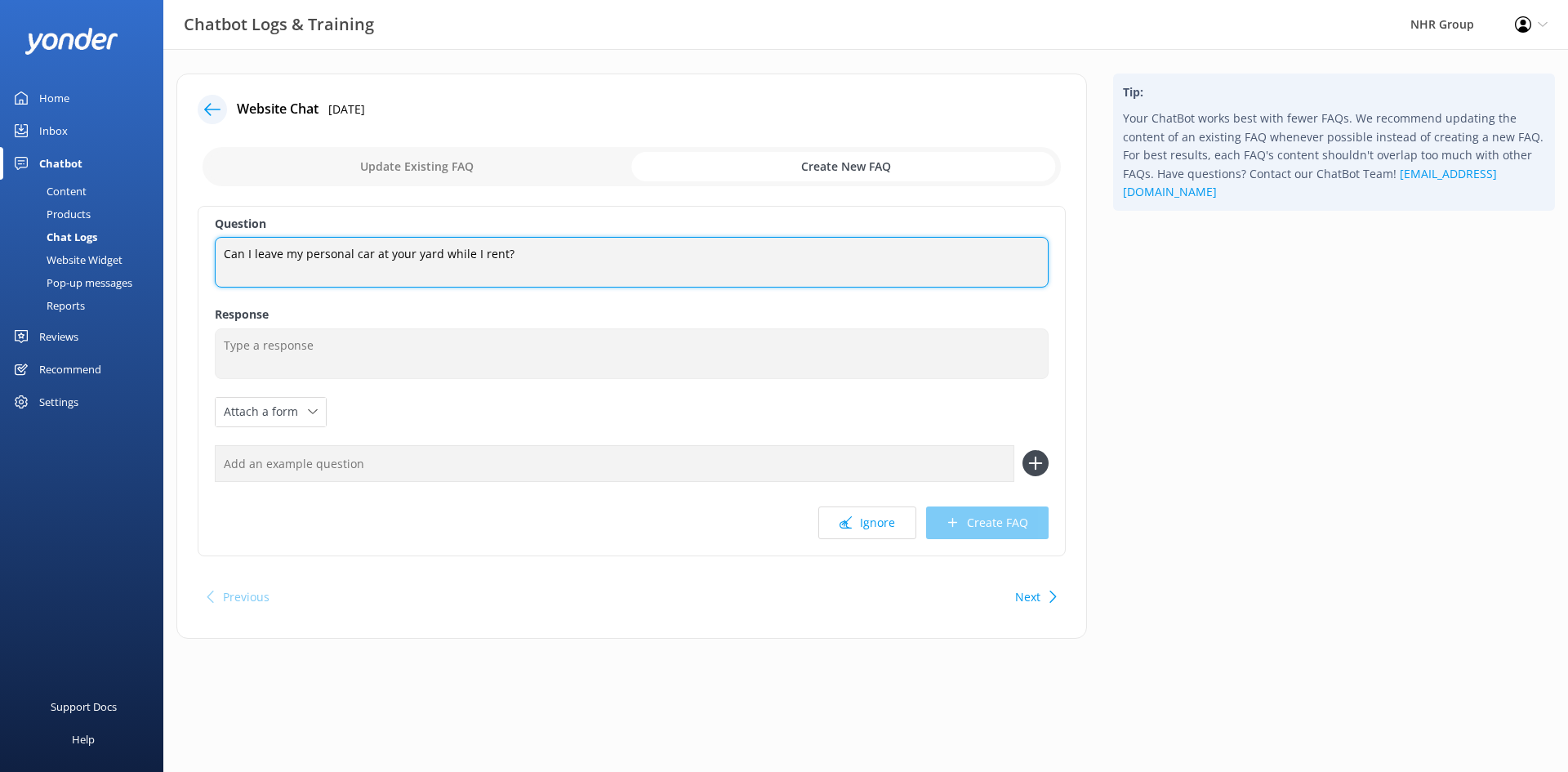
drag, startPoint x: 528, startPoint y: 255, endPoint x: 147, endPoint y: 244, distance: 381.2
click at [147, 244] on div "Chatbot Logs & Training NHR Group Profile Settings Logout Home Inbox Chatbot Co…" at bounding box center [784, 368] width 1568 height 639
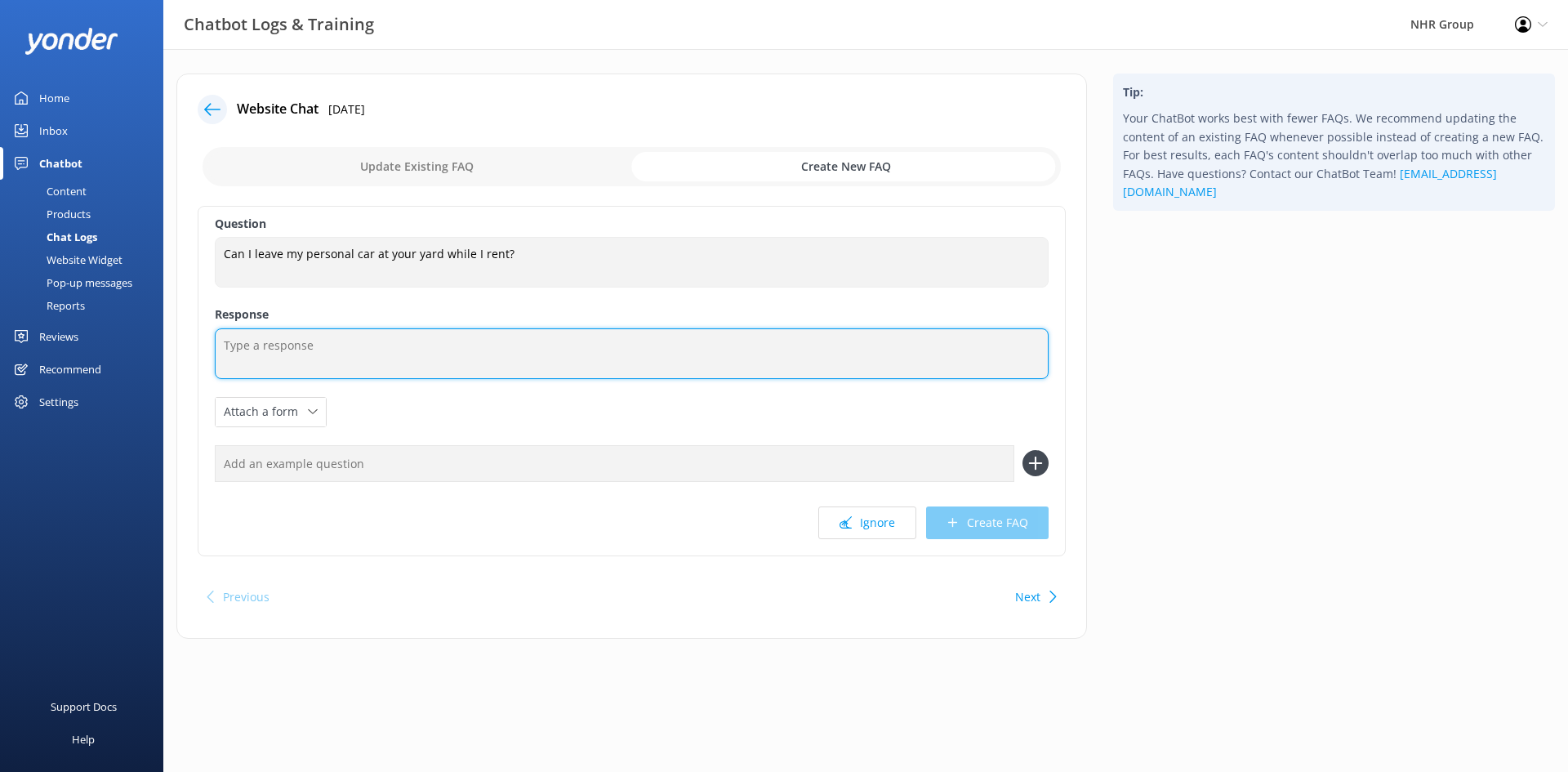
click at [328, 348] on textarea at bounding box center [632, 353] width 834 height 51
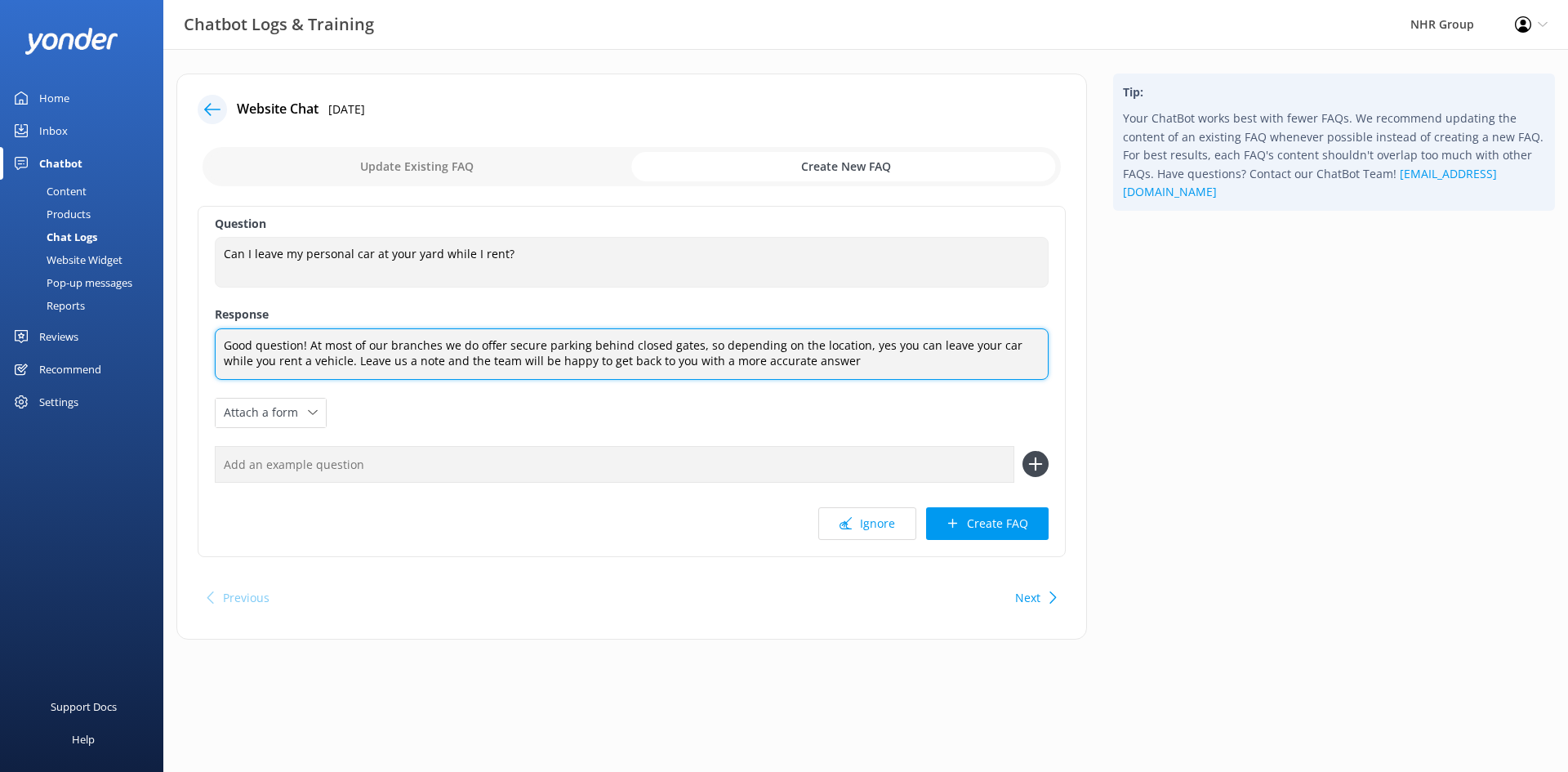
click at [838, 367] on textarea "Good question! At most of our branches we do offer secure parking behind closed…" at bounding box center [632, 354] width 834 height 52
type textarea "Good question! At most of our branches we do offer secure parking behind closed…"
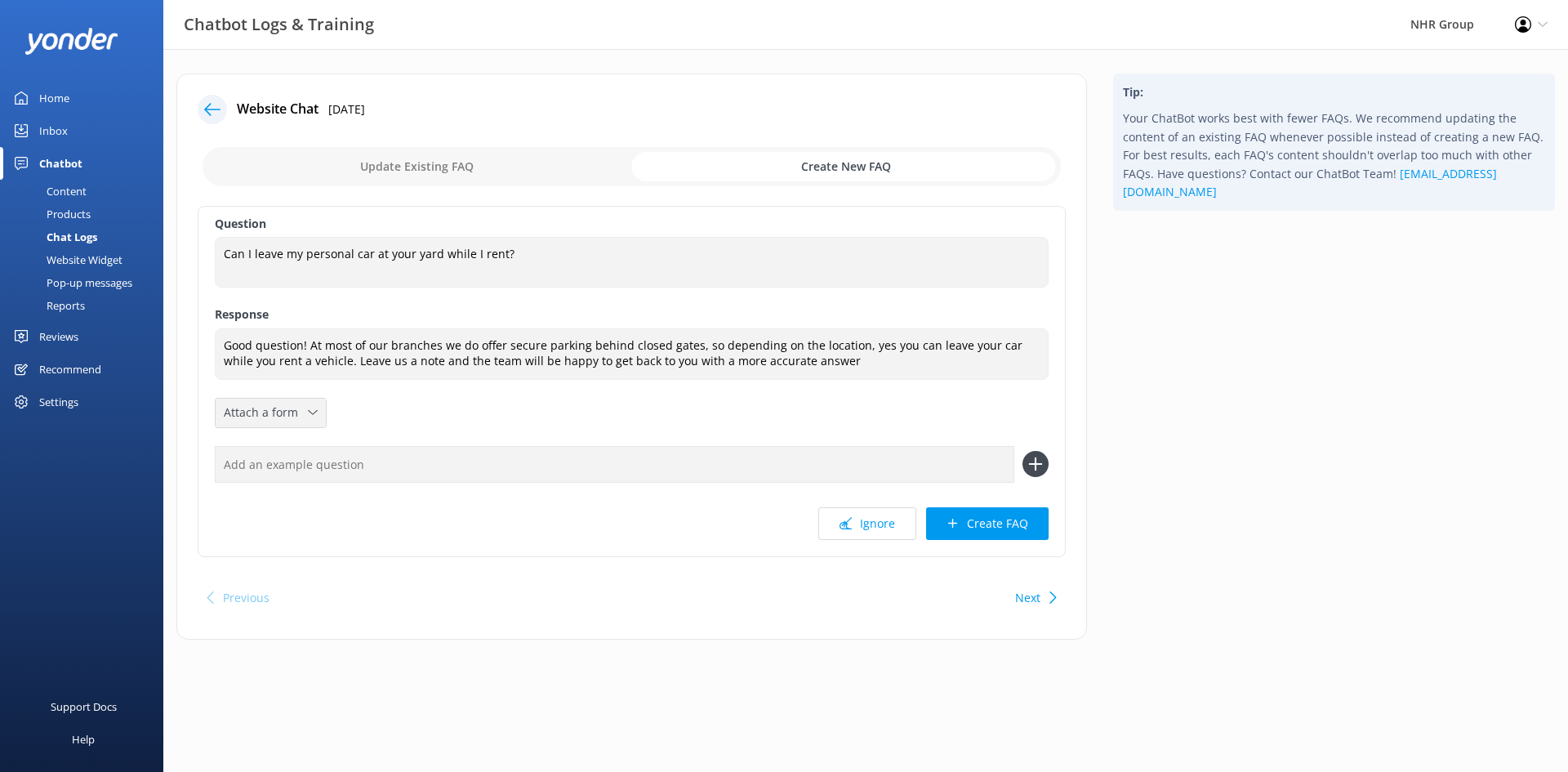
click at [265, 421] on span "Attach a form" at bounding box center [265, 411] width 84 height 18
click at [267, 445] on div "Leave contact details" at bounding box center [274, 448] width 100 height 17
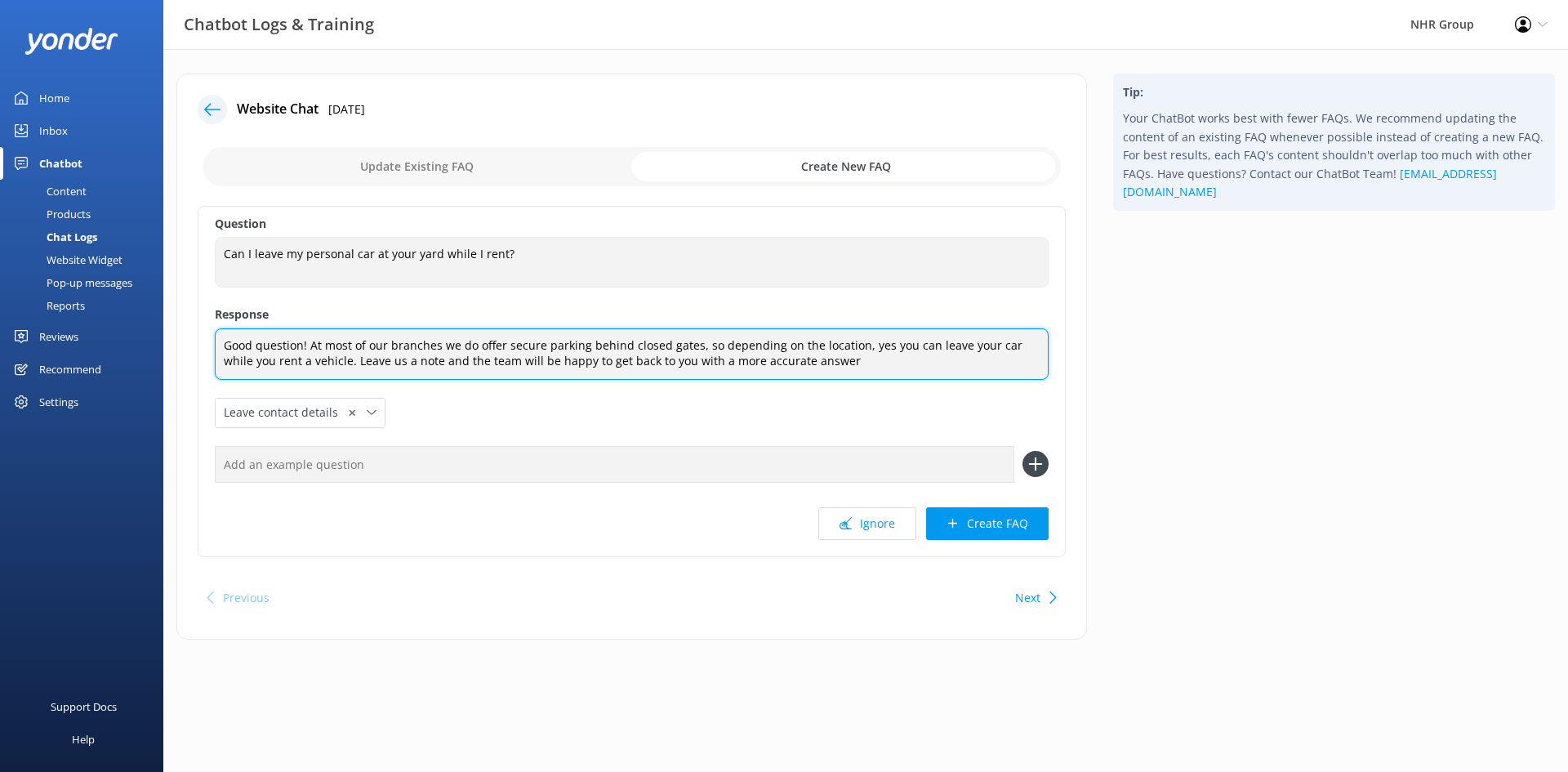
click at [828, 361] on textarea "Good question! At most of our branches we do offer secure parking behind closed…" at bounding box center [632, 354] width 834 height 52
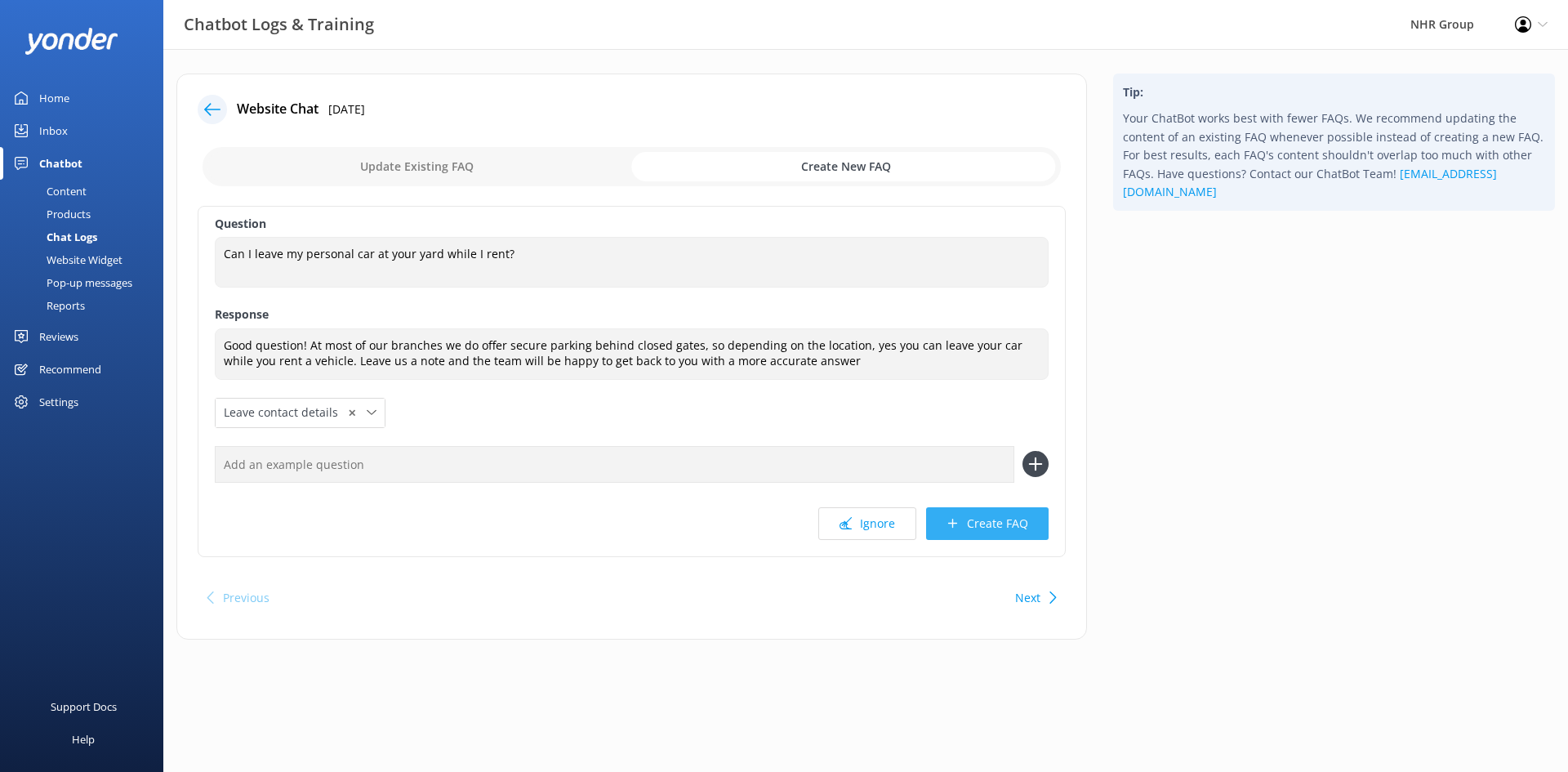
click at [968, 525] on button "Create FAQ" at bounding box center [987, 523] width 122 height 32
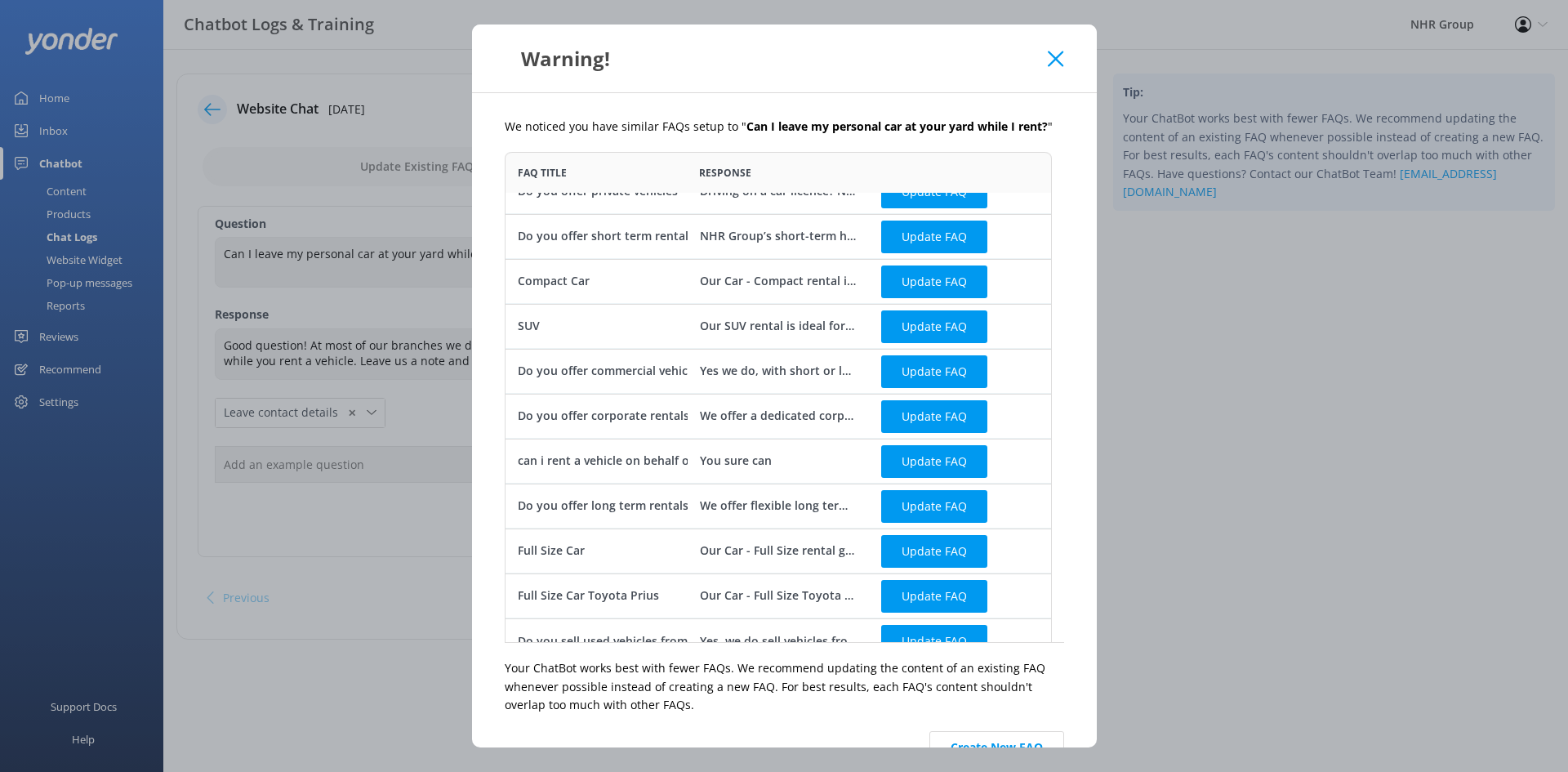
scroll to position [44, 0]
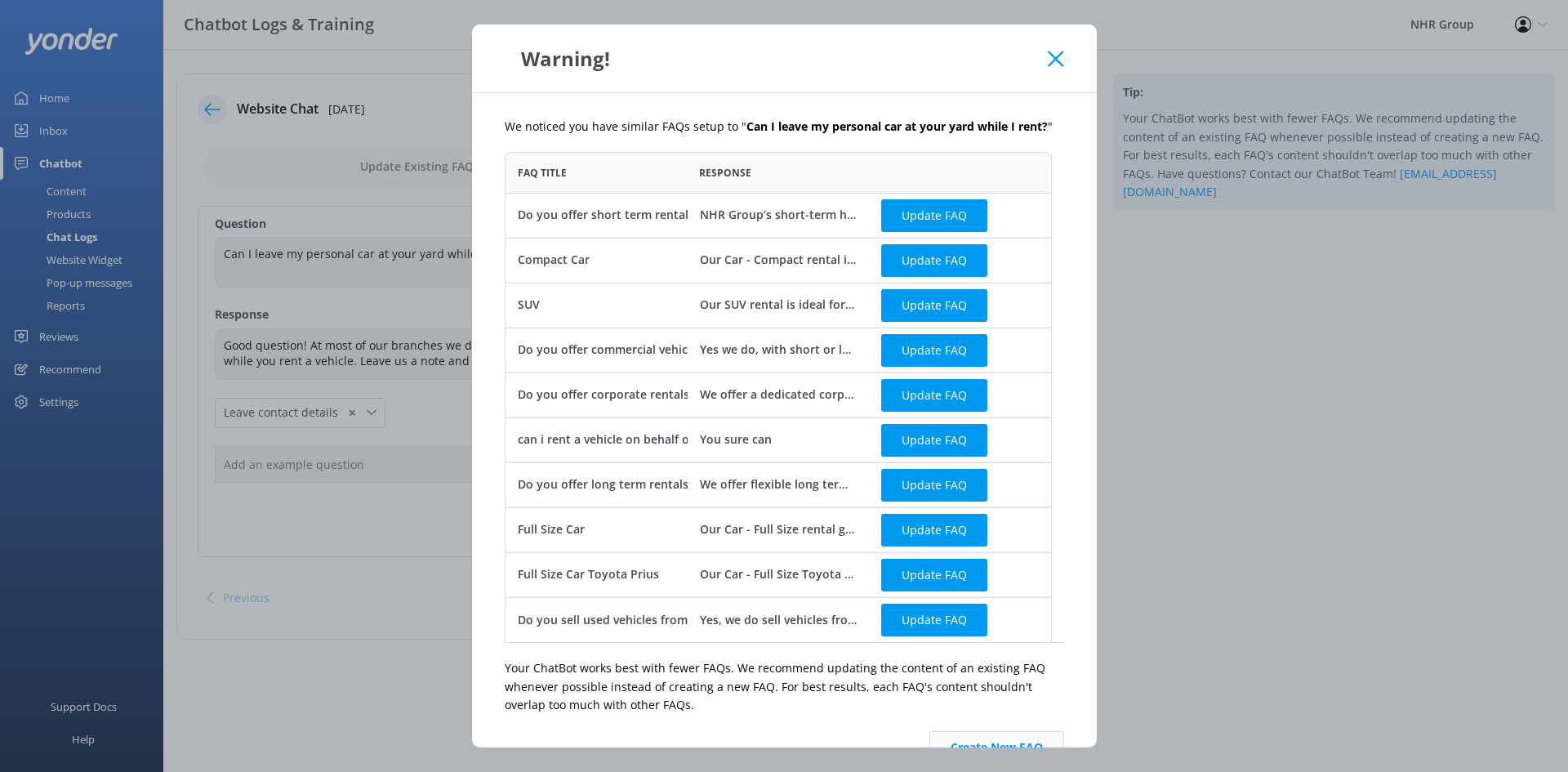
click at [958, 734] on button "Create New FAQ" at bounding box center [996, 747] width 134 height 32
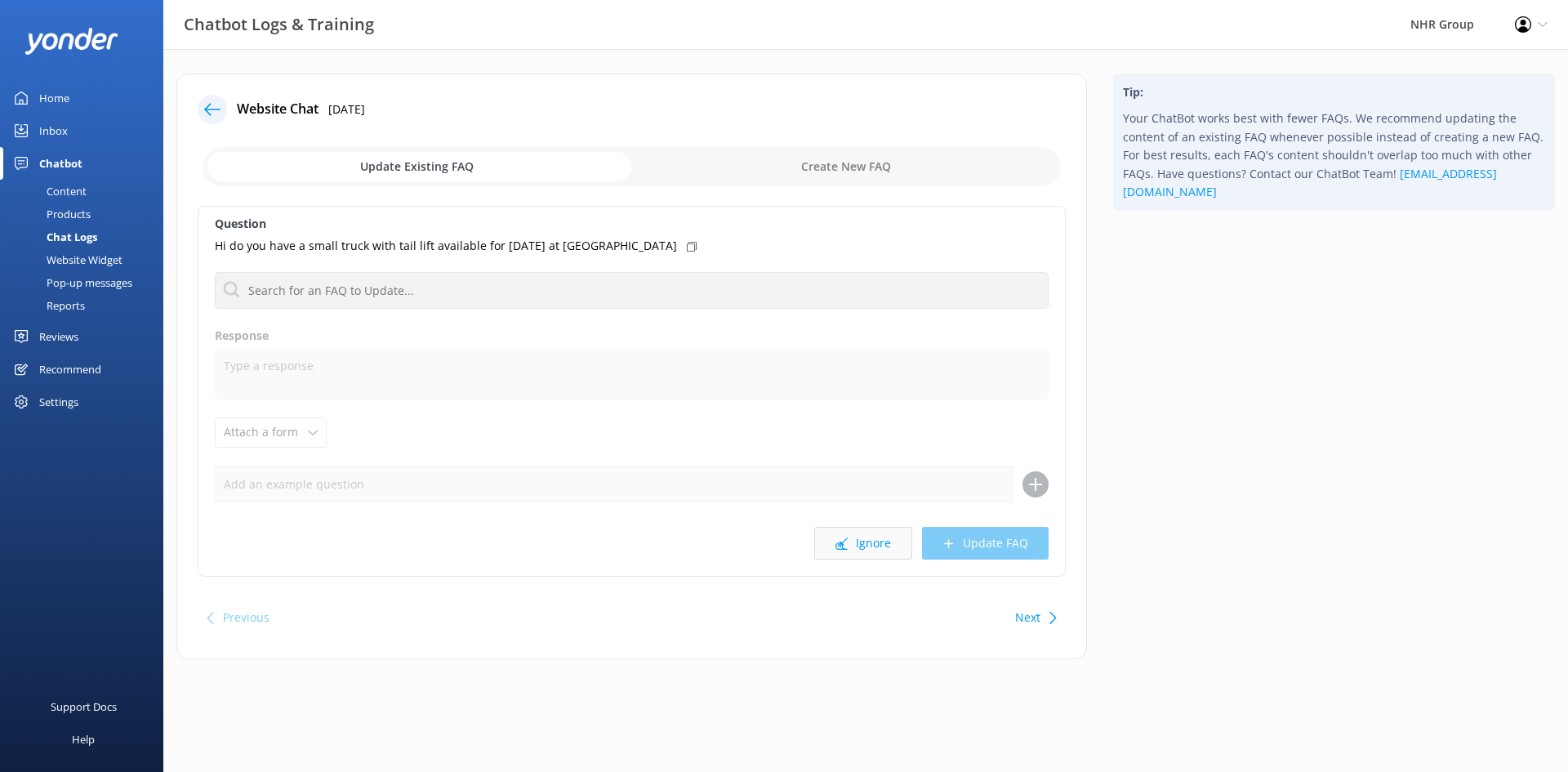
click at [861, 550] on button "Ignore" at bounding box center [864, 542] width 98 height 32
click at [326, 245] on div "What is the pictures" at bounding box center [632, 246] width 834 height 18
click at [775, 177] on input "checkbox" at bounding box center [632, 167] width 858 height 39
checkbox input "true"
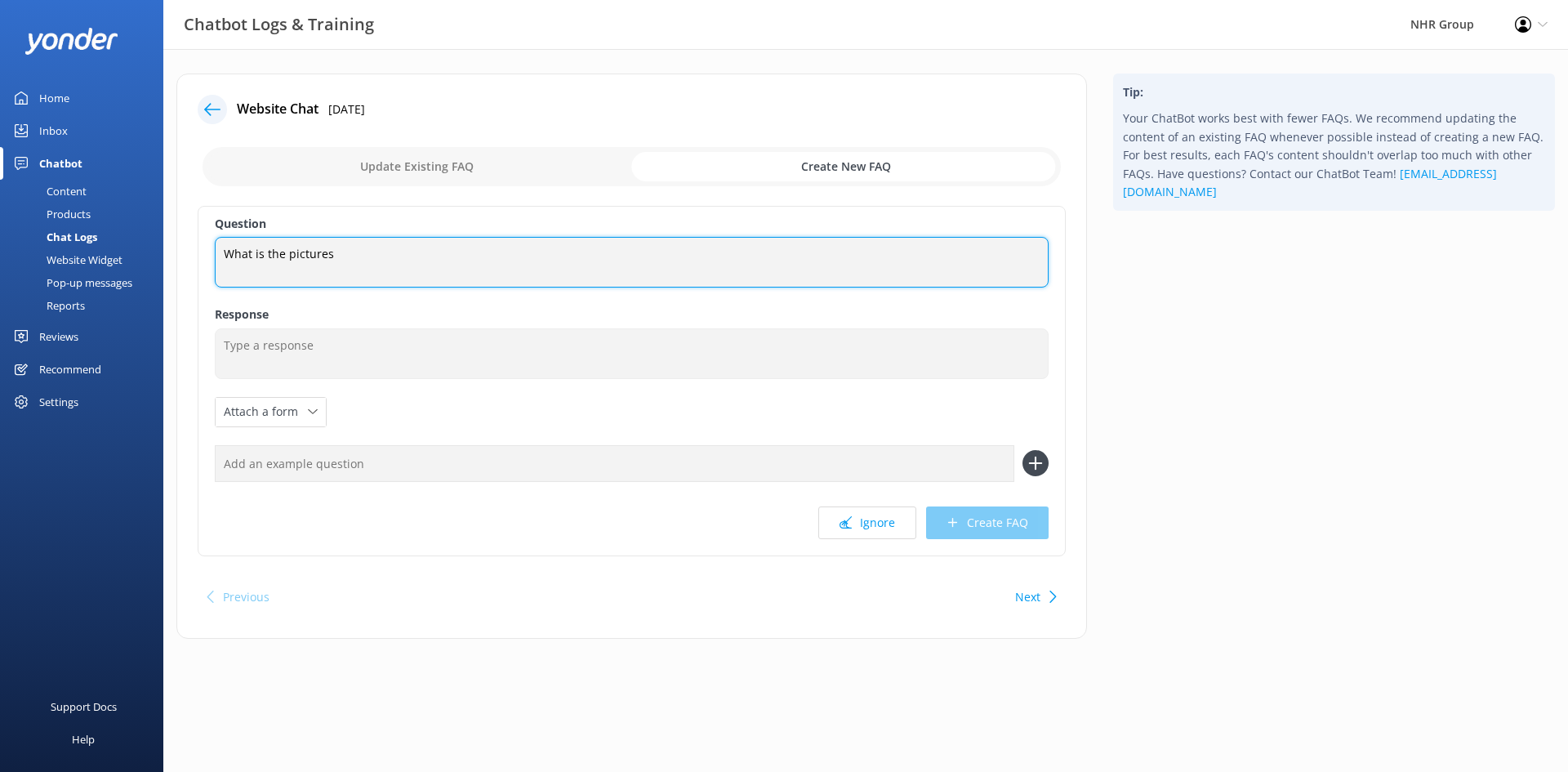
drag, startPoint x: 282, startPoint y: 253, endPoint x: 206, endPoint y: 259, distance: 76.2
click at [206, 259] on div "Question What is the pictures What is the pictures Response Attach a form Leave…" at bounding box center [631, 381] width 868 height 350
type textarea "Vehicle pictures"
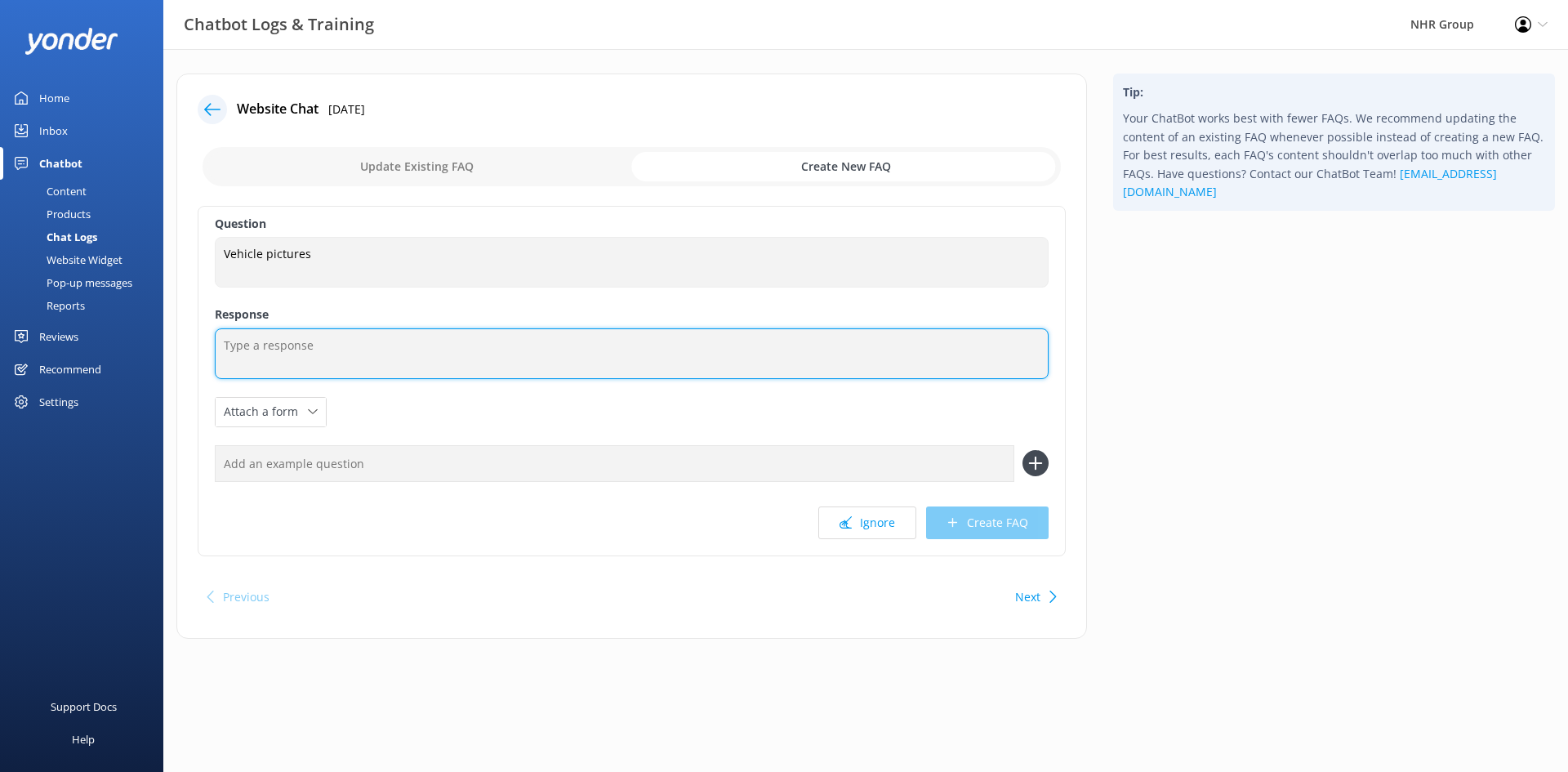
click at [420, 338] on textarea at bounding box center [632, 353] width 834 height 51
click at [318, 345] on textarea at bounding box center [632, 353] width 834 height 51
paste textarea "Thanks for your message! If you’re asking about vehicle pictures, you can find …"
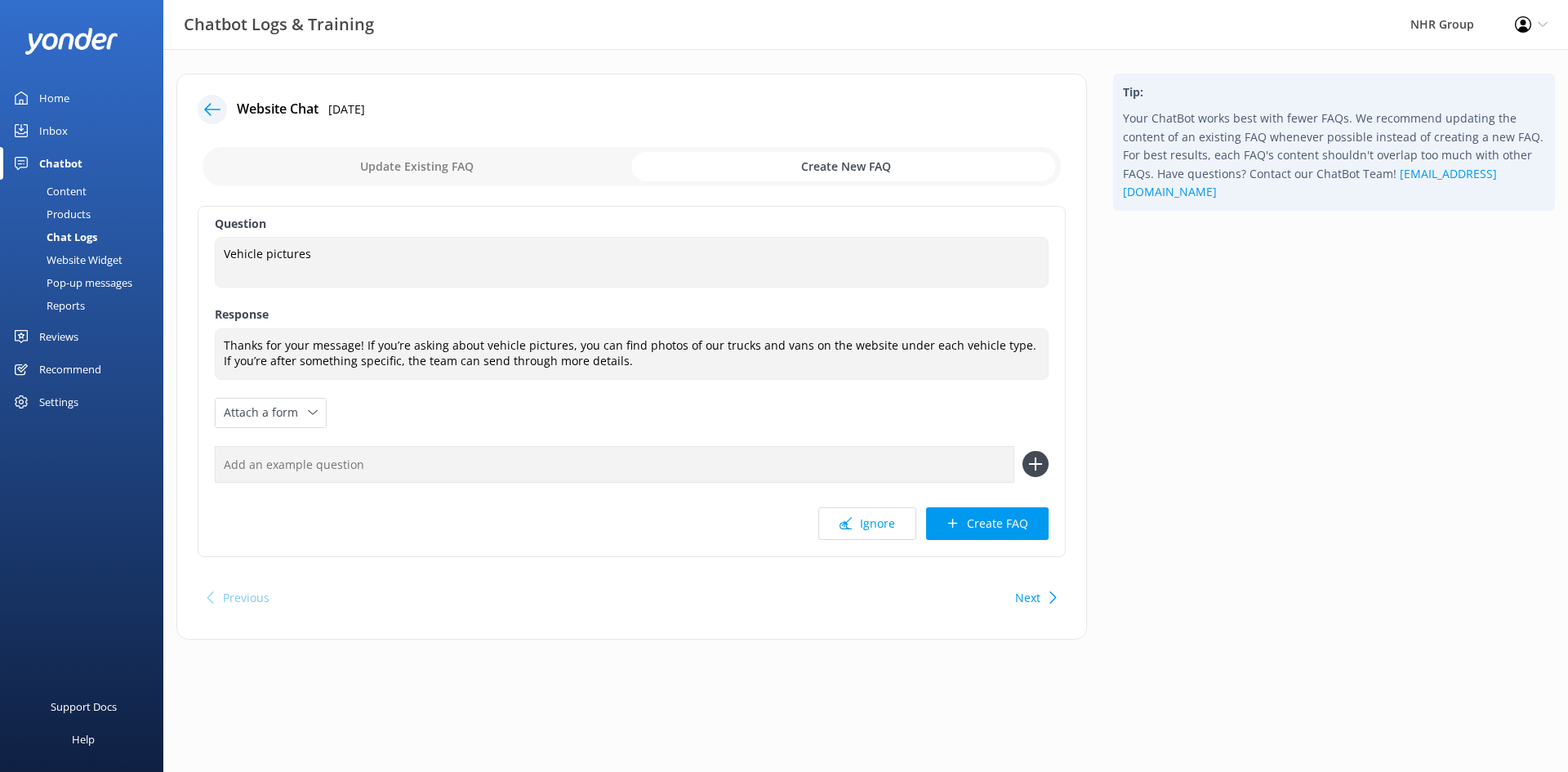
click at [566, 416] on div "Question Vehicle pictures Vehicle pictures Response Thanks for your message! If…" at bounding box center [631, 381] width 868 height 351
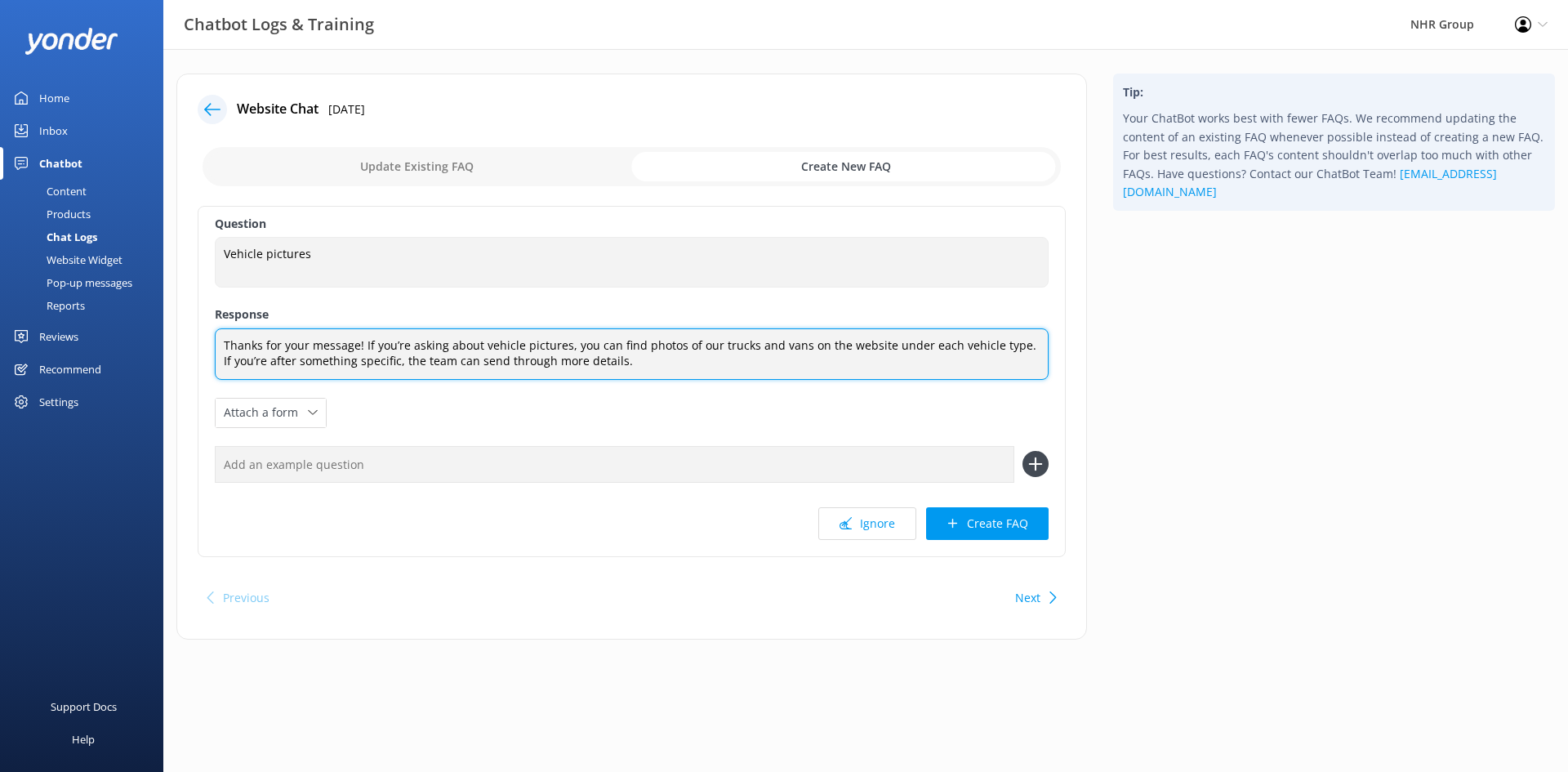
drag, startPoint x: 568, startPoint y: 348, endPoint x: 362, endPoint y: 347, distance: 206.0
click at [362, 347] on textarea "Thanks for your message! If you’re asking about vehicle pictures, you can find …" at bounding box center [632, 354] width 834 height 52
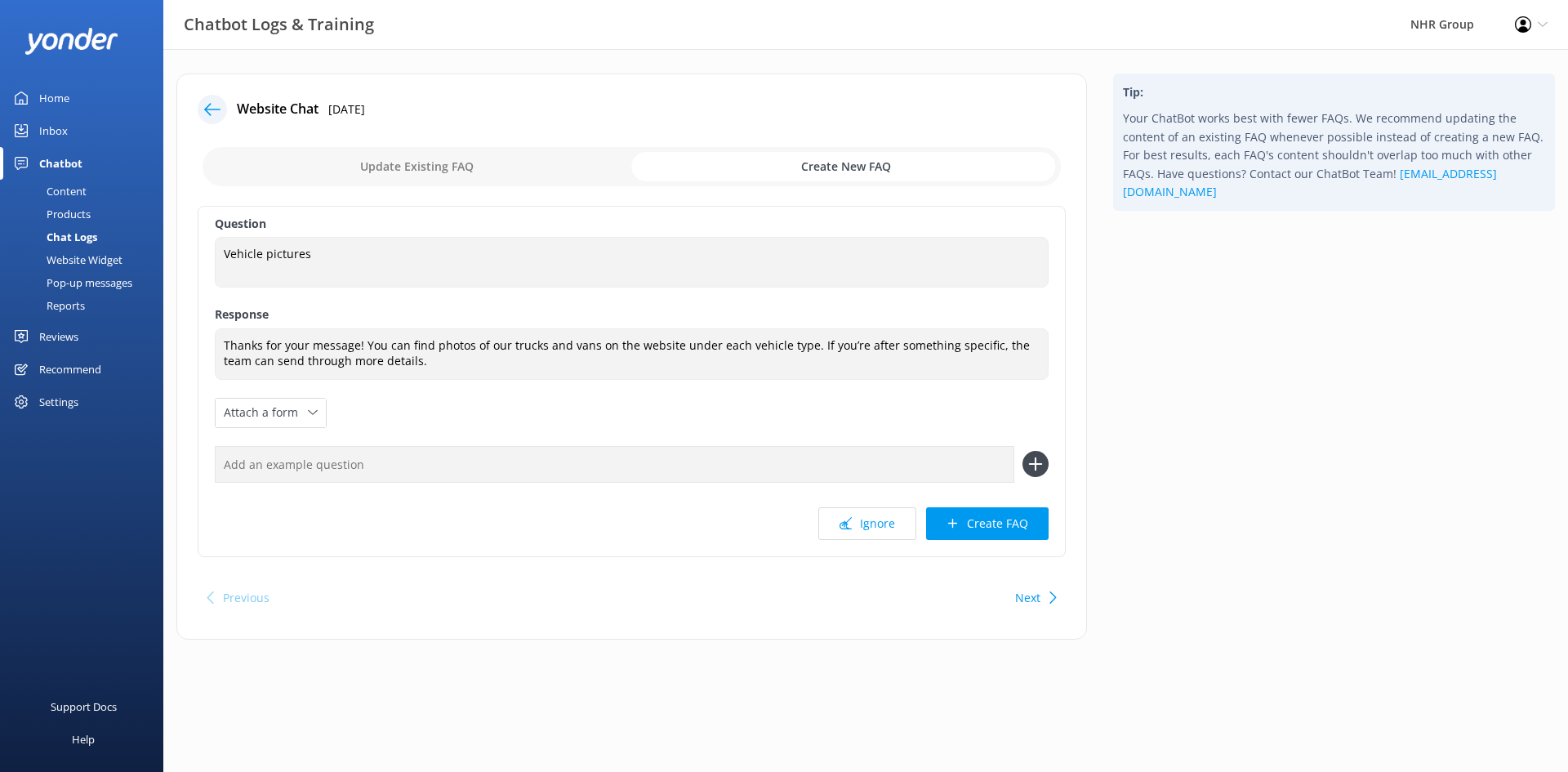
click at [461, 423] on div "Question Vehicle pictures Vehicle pictures Response Thanks for your message! Yo…" at bounding box center [631, 381] width 868 height 351
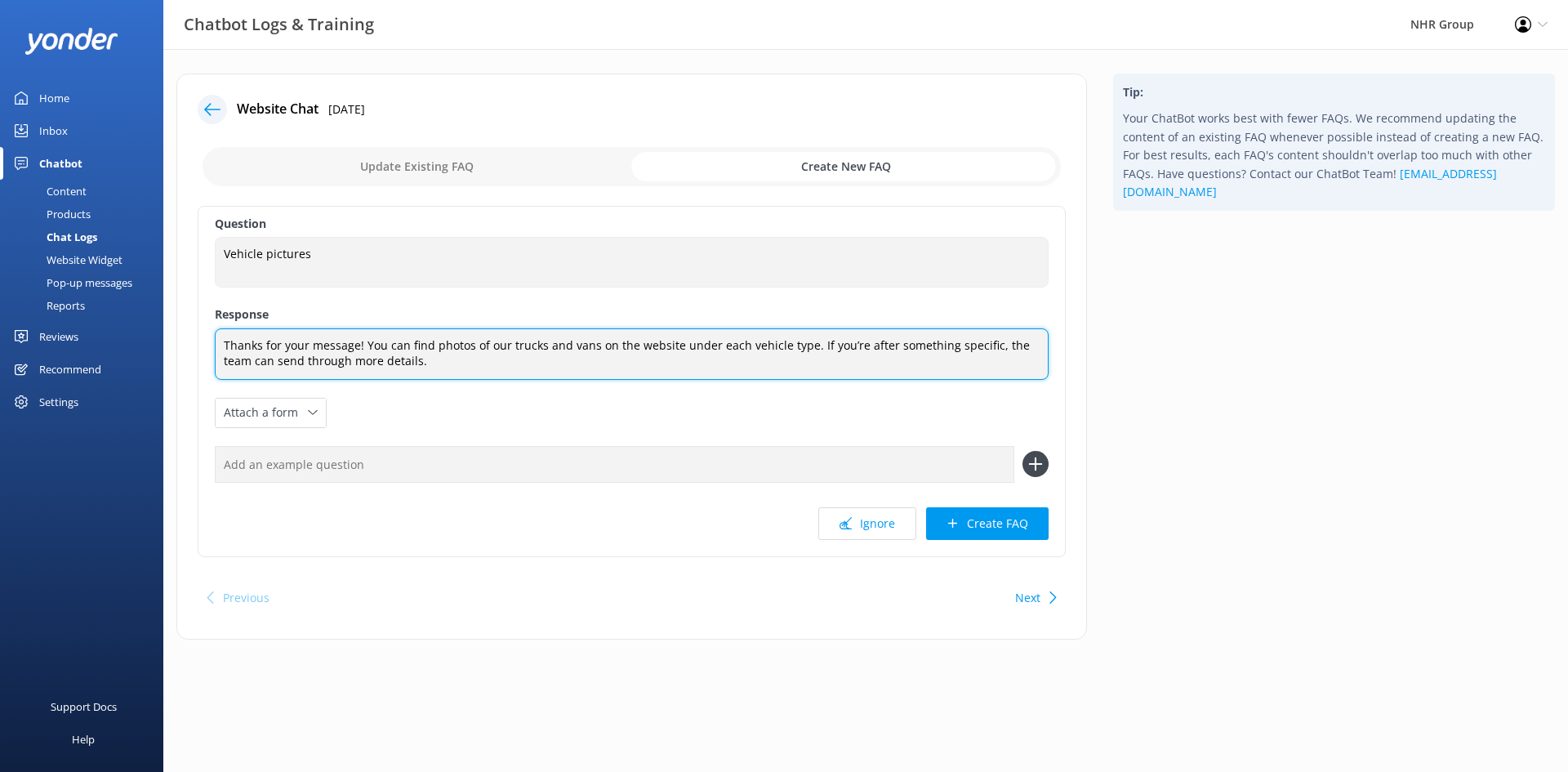
click at [801, 350] on textarea "Thanks for your message! You can find photos of our trucks and vans on the webs…" at bounding box center [632, 354] width 834 height 52
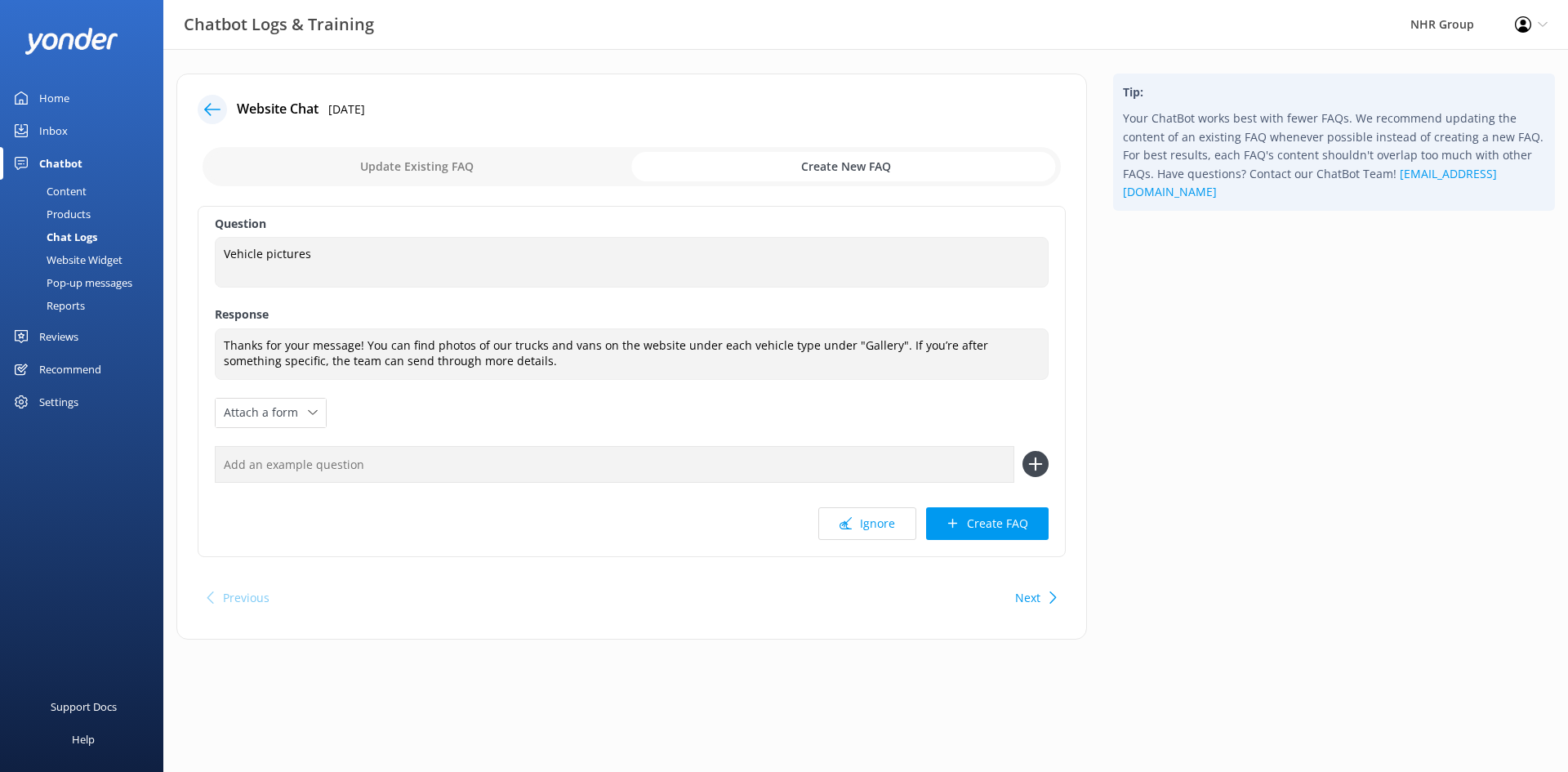
click at [721, 416] on div "Question Vehicle pictures Vehicle pictures Response Thanks for your message! Yo…" at bounding box center [631, 381] width 868 height 351
click at [980, 530] on button "Create FAQ" at bounding box center [987, 523] width 122 height 32
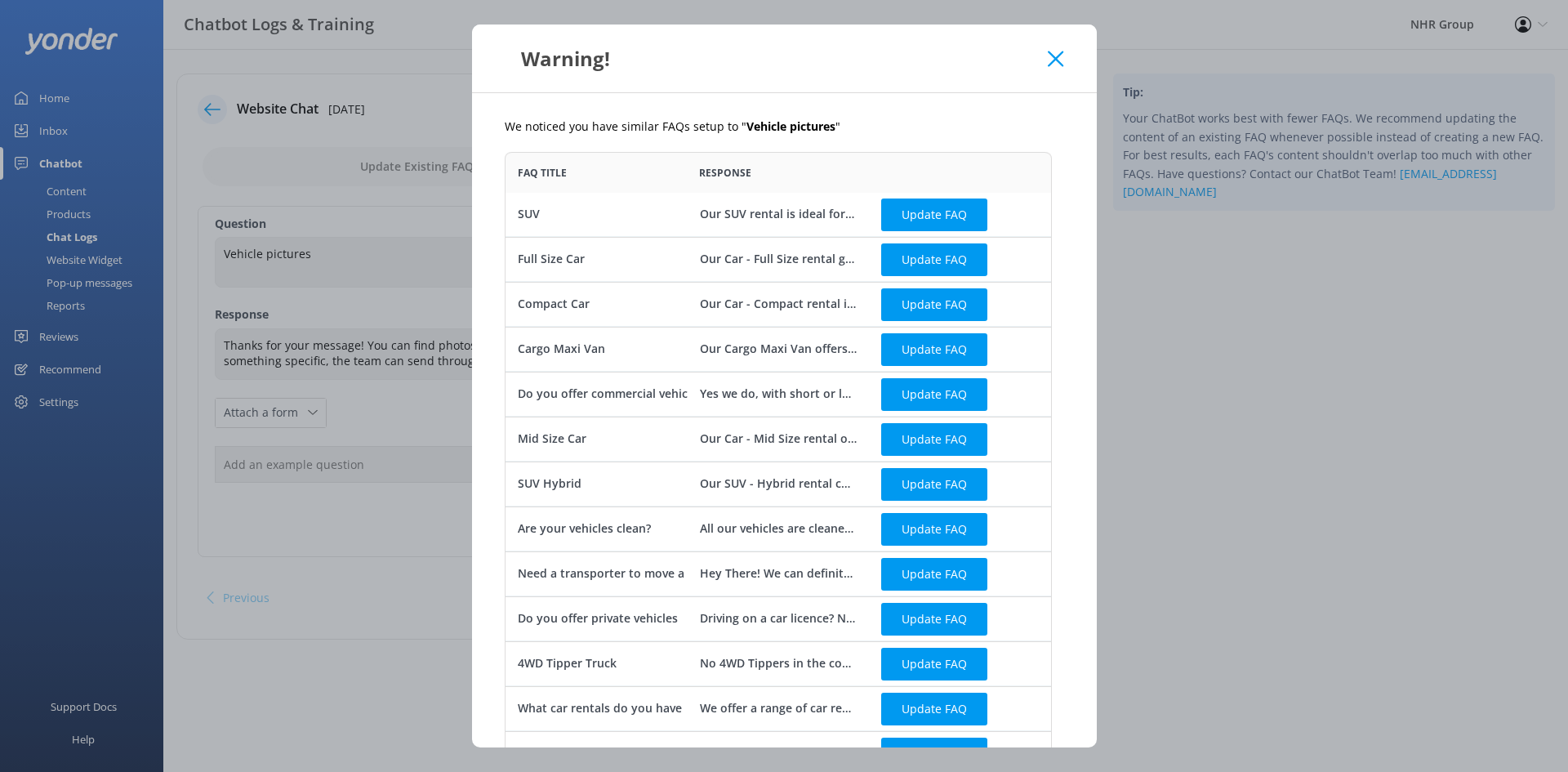
scroll to position [86, 0]
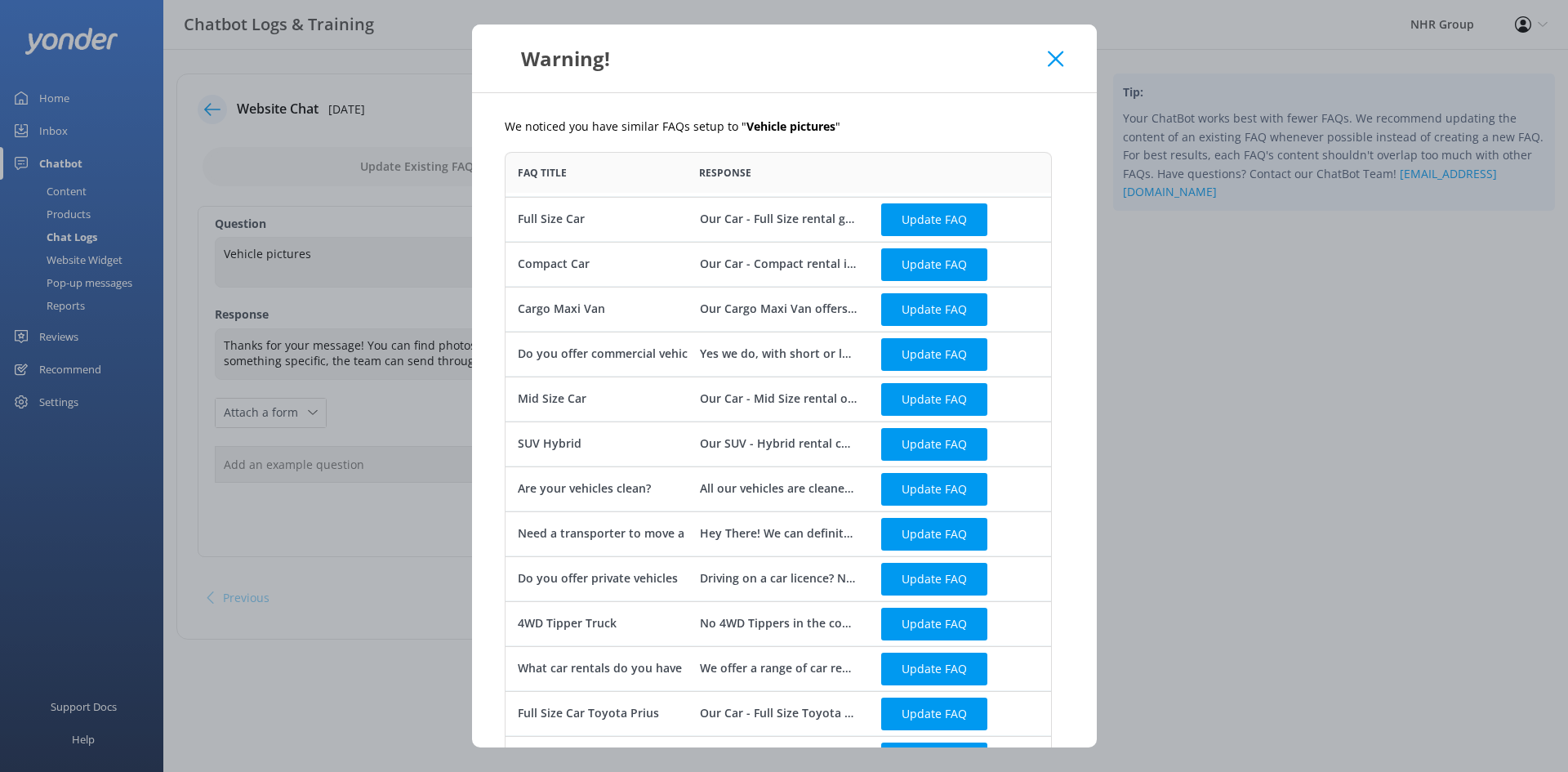
click at [1056, 58] on use at bounding box center [1056, 58] width 16 height 16
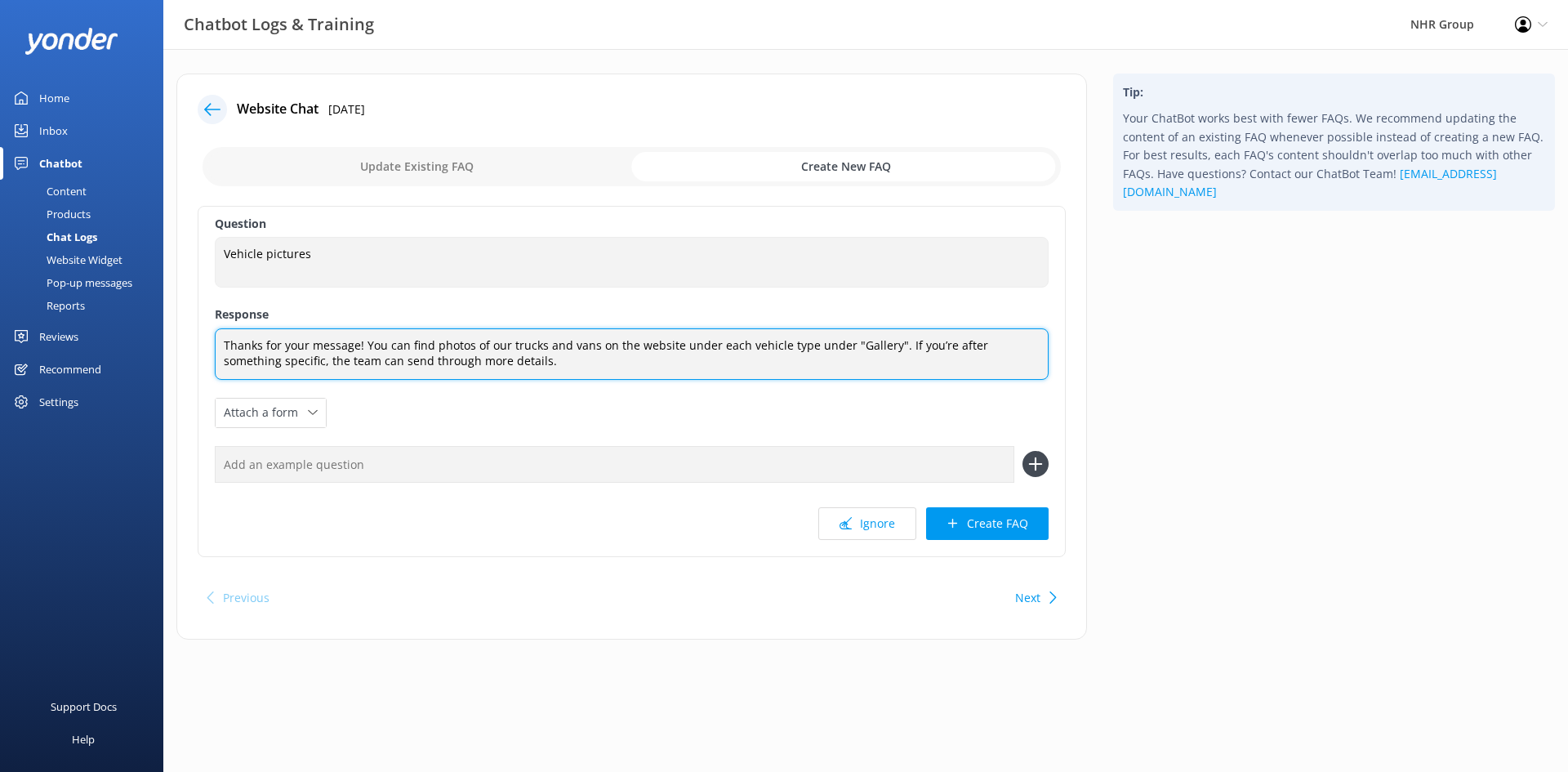
drag, startPoint x: 360, startPoint y: 343, endPoint x: 194, endPoint y: 340, distance: 166.0
click at [196, 346] on div "Website Chat [DATE] Update Existing FAQ Create New FAQ Question Vehicle picture…" at bounding box center [631, 356] width 911 height 566
type textarea "You can find photos of our trucks and vans on the website under each vehicle ty…"
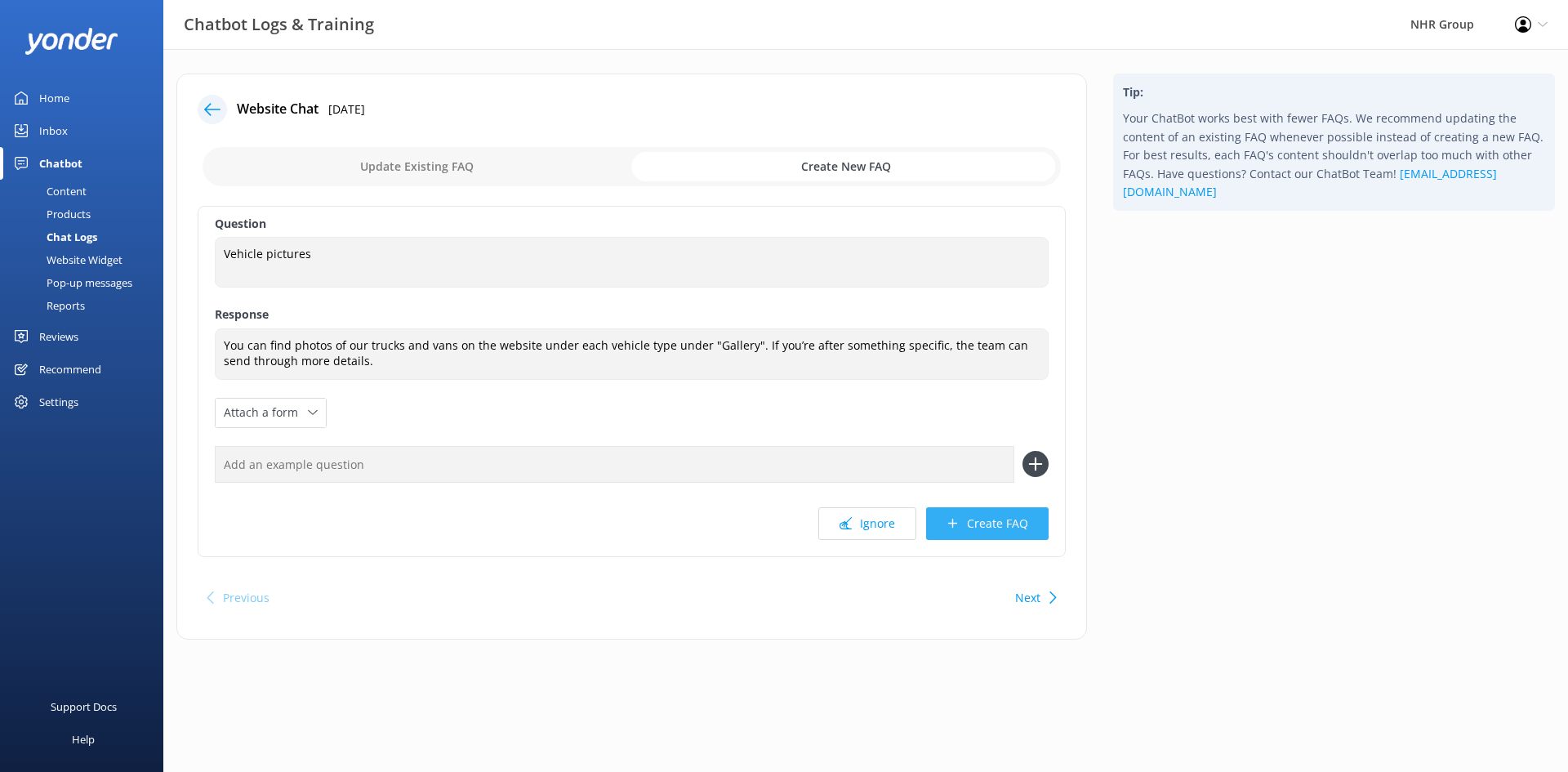
click at [1005, 519] on button "Create FAQ" at bounding box center [987, 523] width 122 height 32
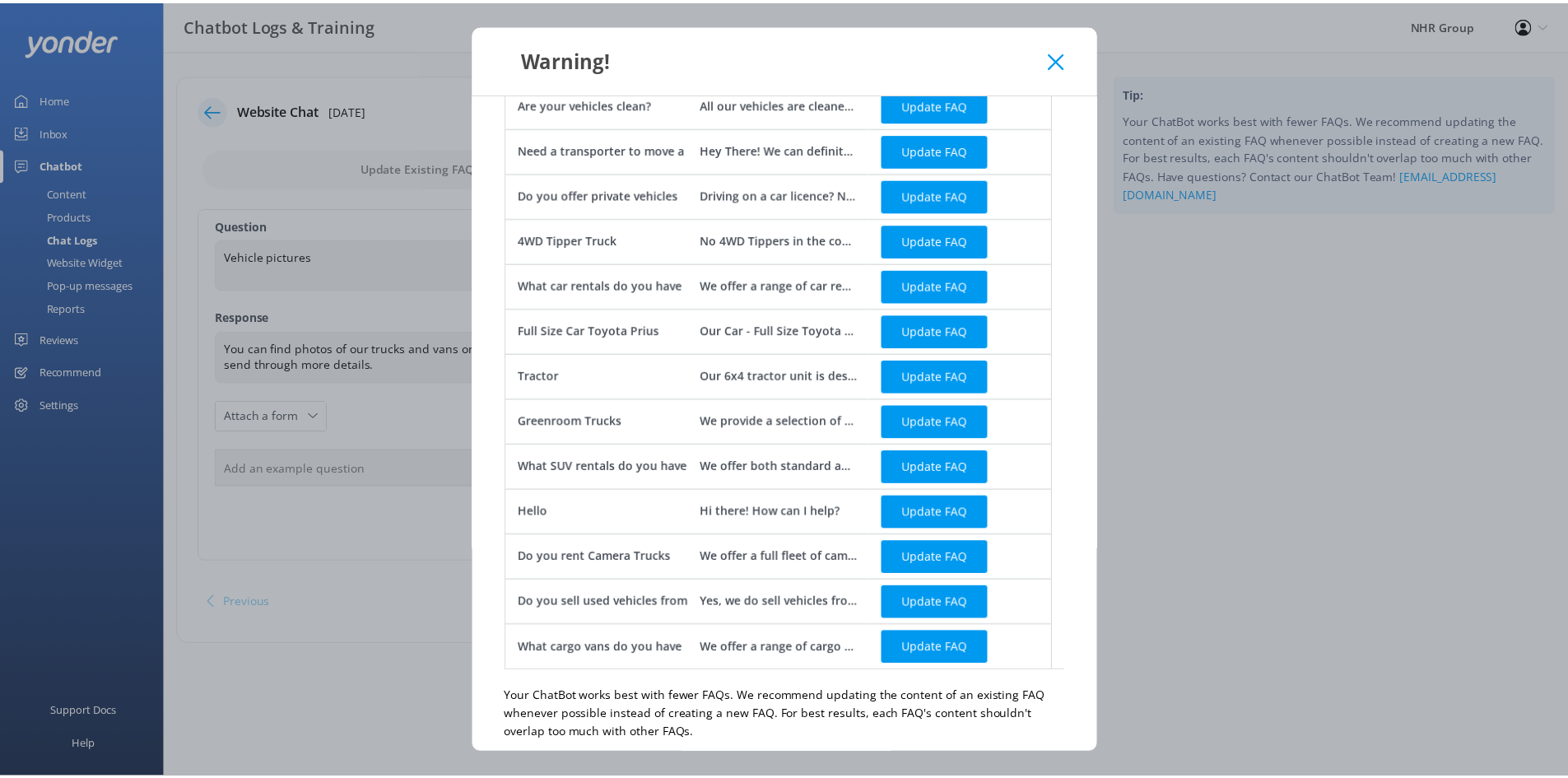
scroll to position [453, 0]
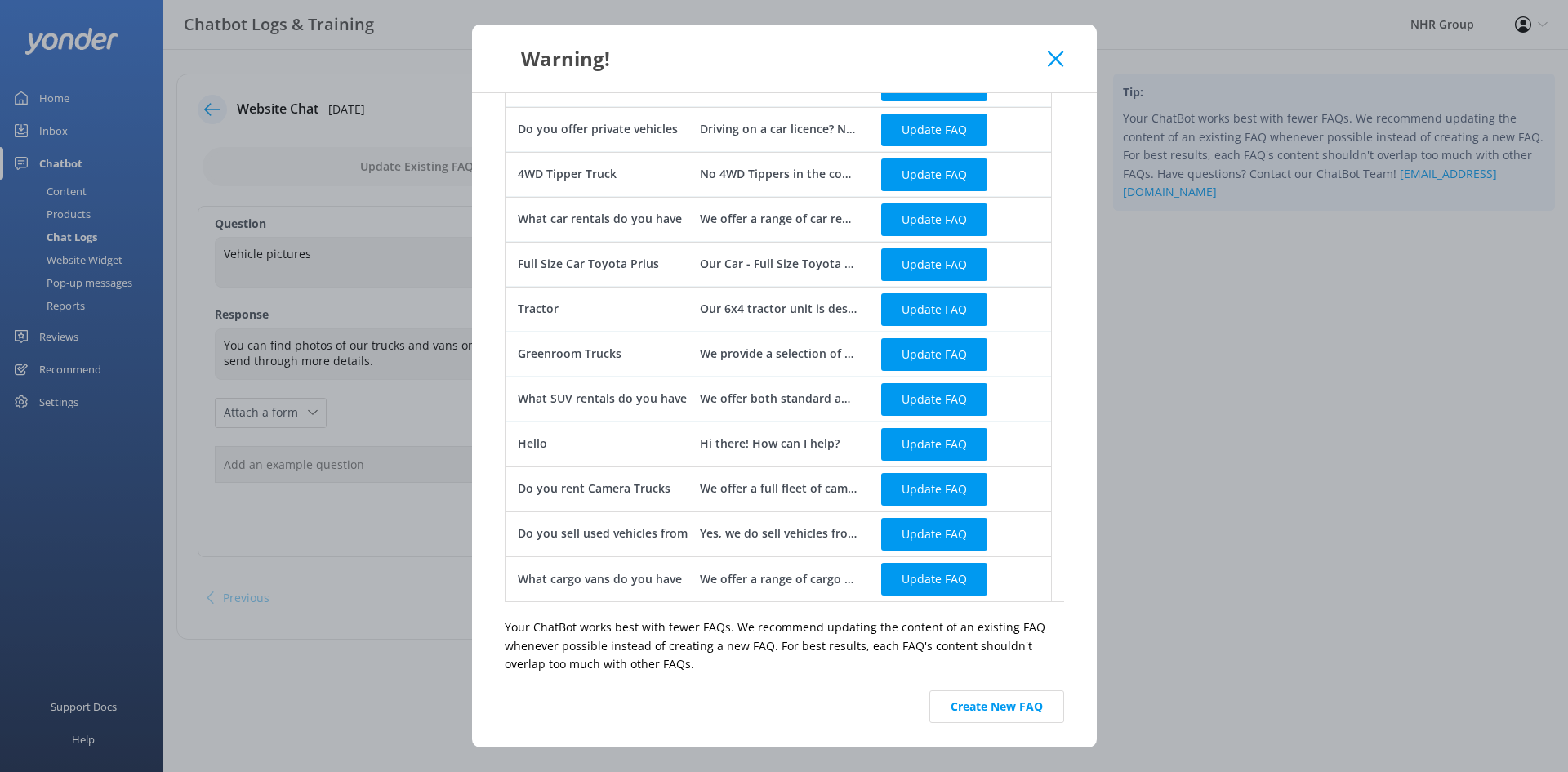
click at [1000, 689] on div "We noticed you have similar FAQs setup to " Vehicle pictures " FAQ Title Respon…" at bounding box center [784, 420] width 625 height 654
click at [993, 697] on button "Create New FAQ" at bounding box center [996, 706] width 134 height 32
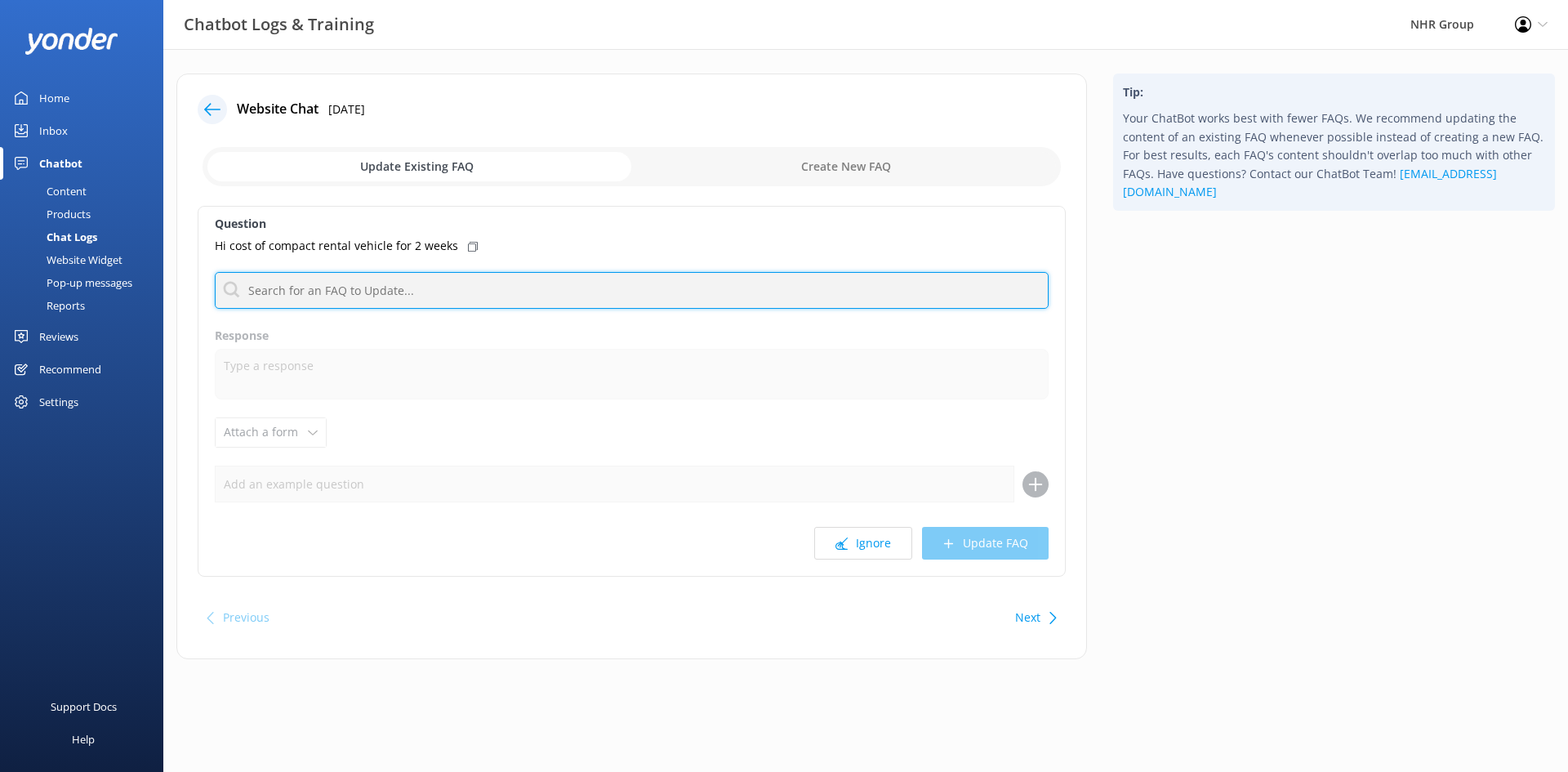
click at [467, 287] on input "text" at bounding box center [632, 290] width 834 height 37
type input "cost"
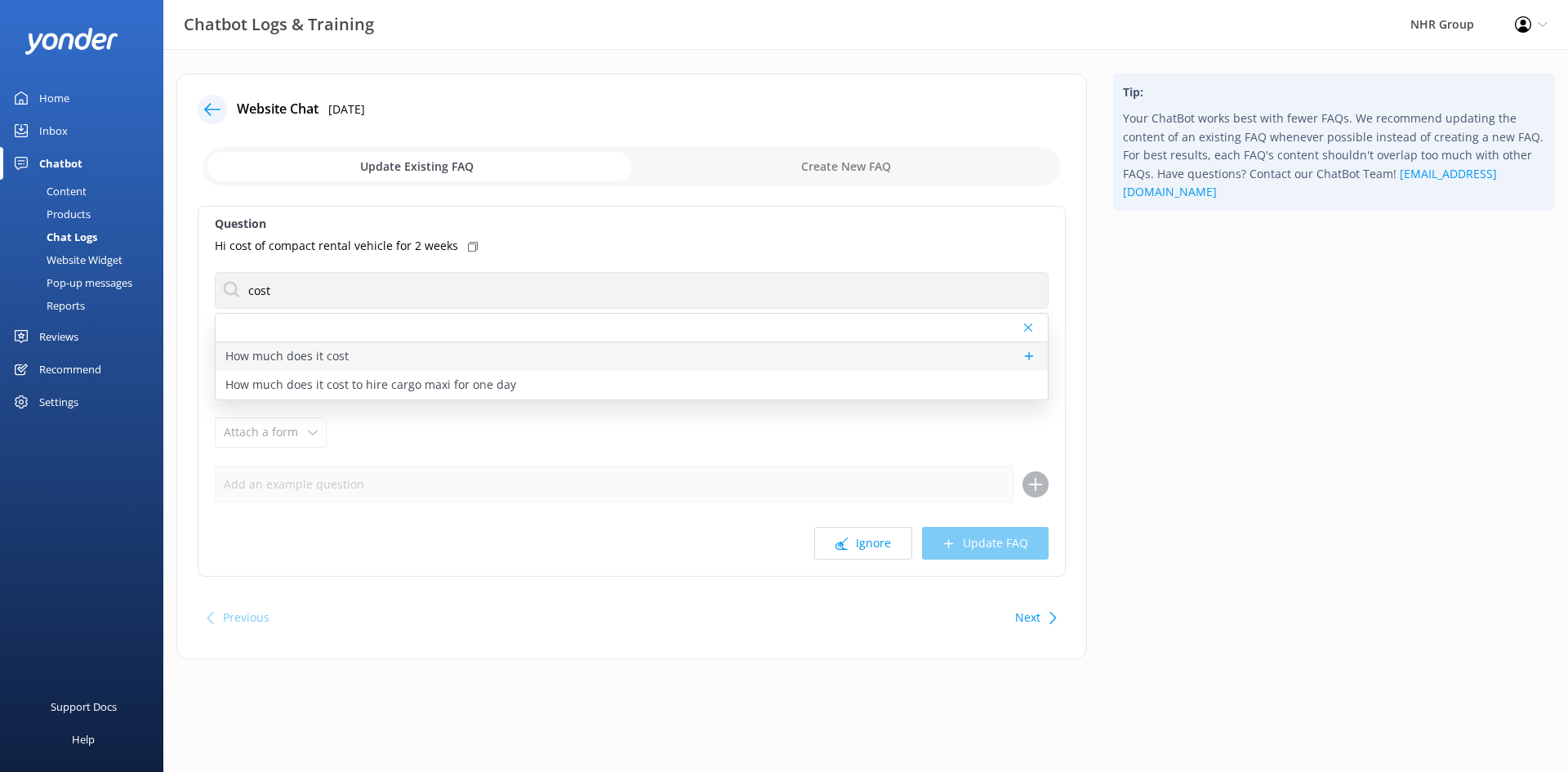
click at [338, 356] on p "How much does it cost" at bounding box center [286, 356] width 123 height 18
type textarea "Prices vary depending on the vehicle type, location, and your specific rental n…"
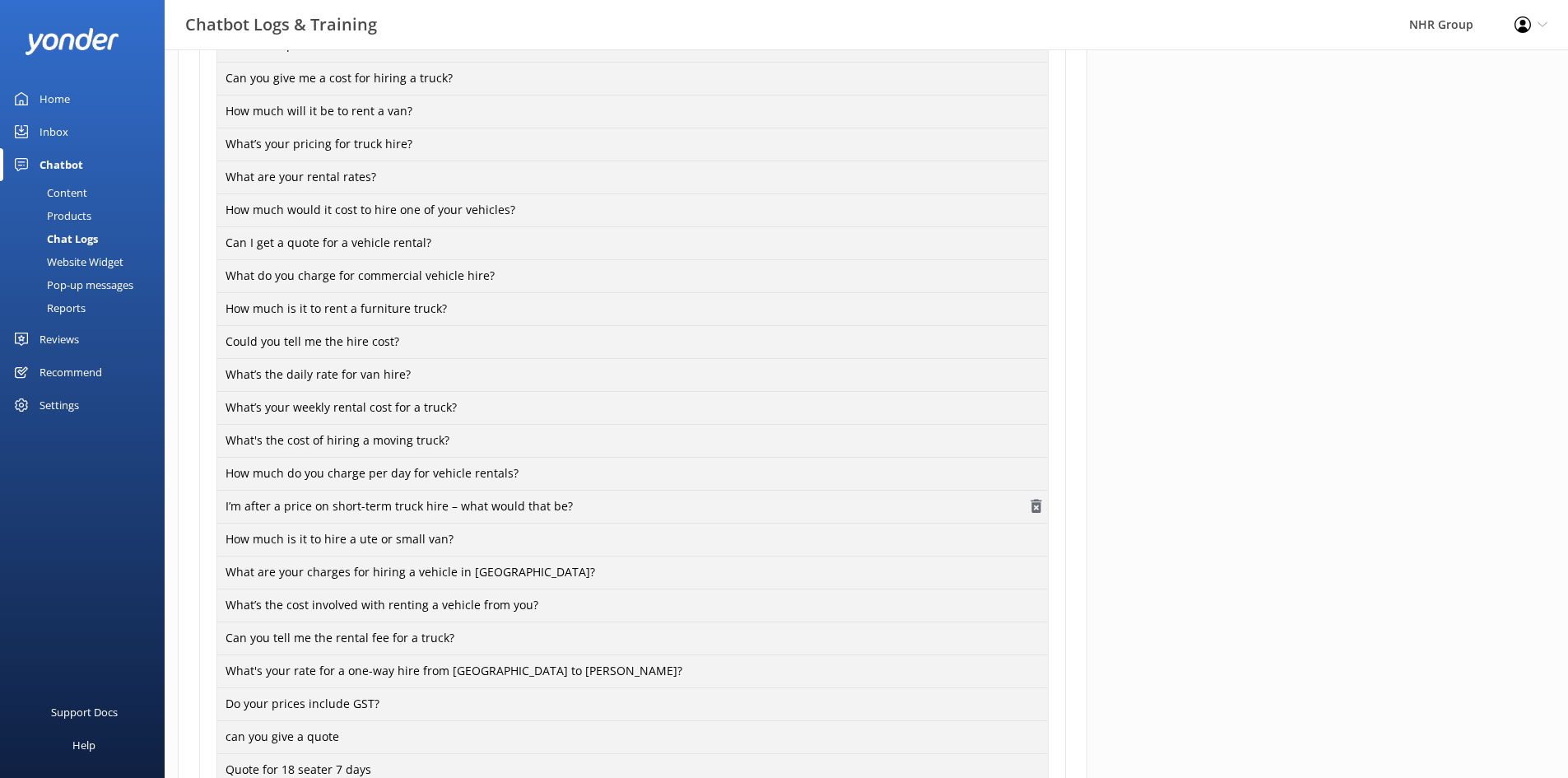
scroll to position [727, 0]
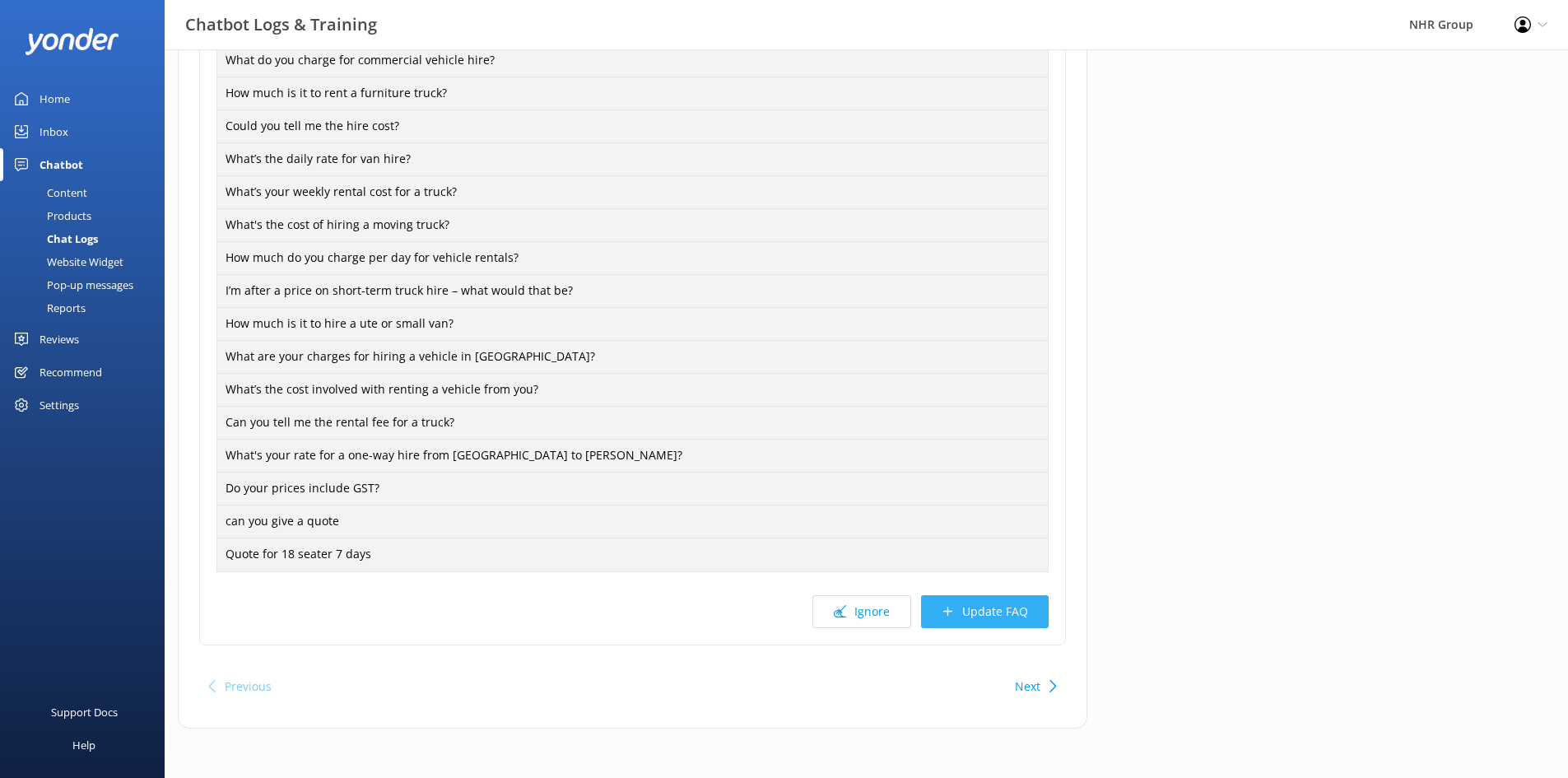
click at [967, 613] on button "Update FAQ" at bounding box center [984, 611] width 128 height 33
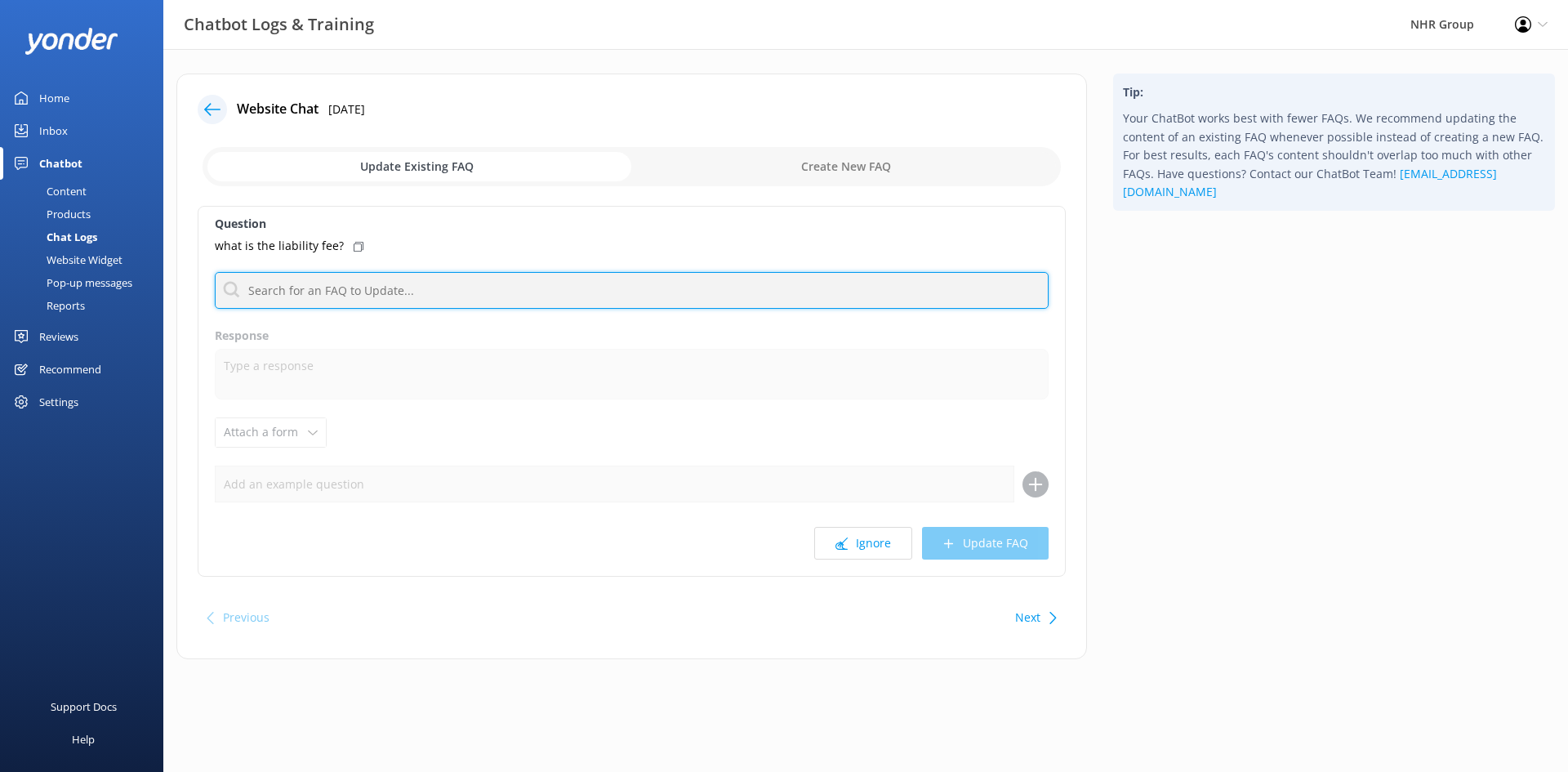
click at [331, 274] on input "text" at bounding box center [632, 290] width 834 height 37
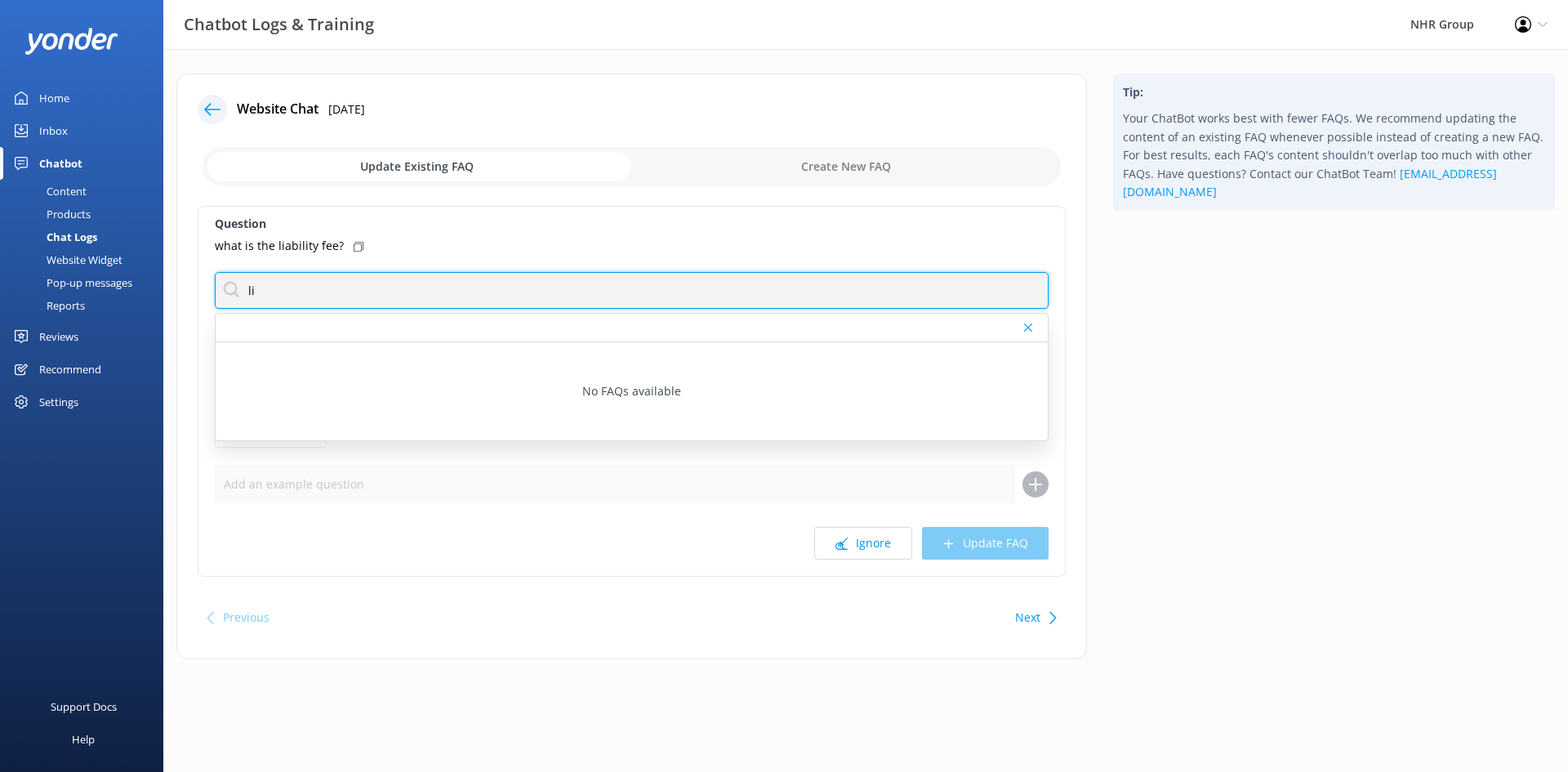
type input "l"
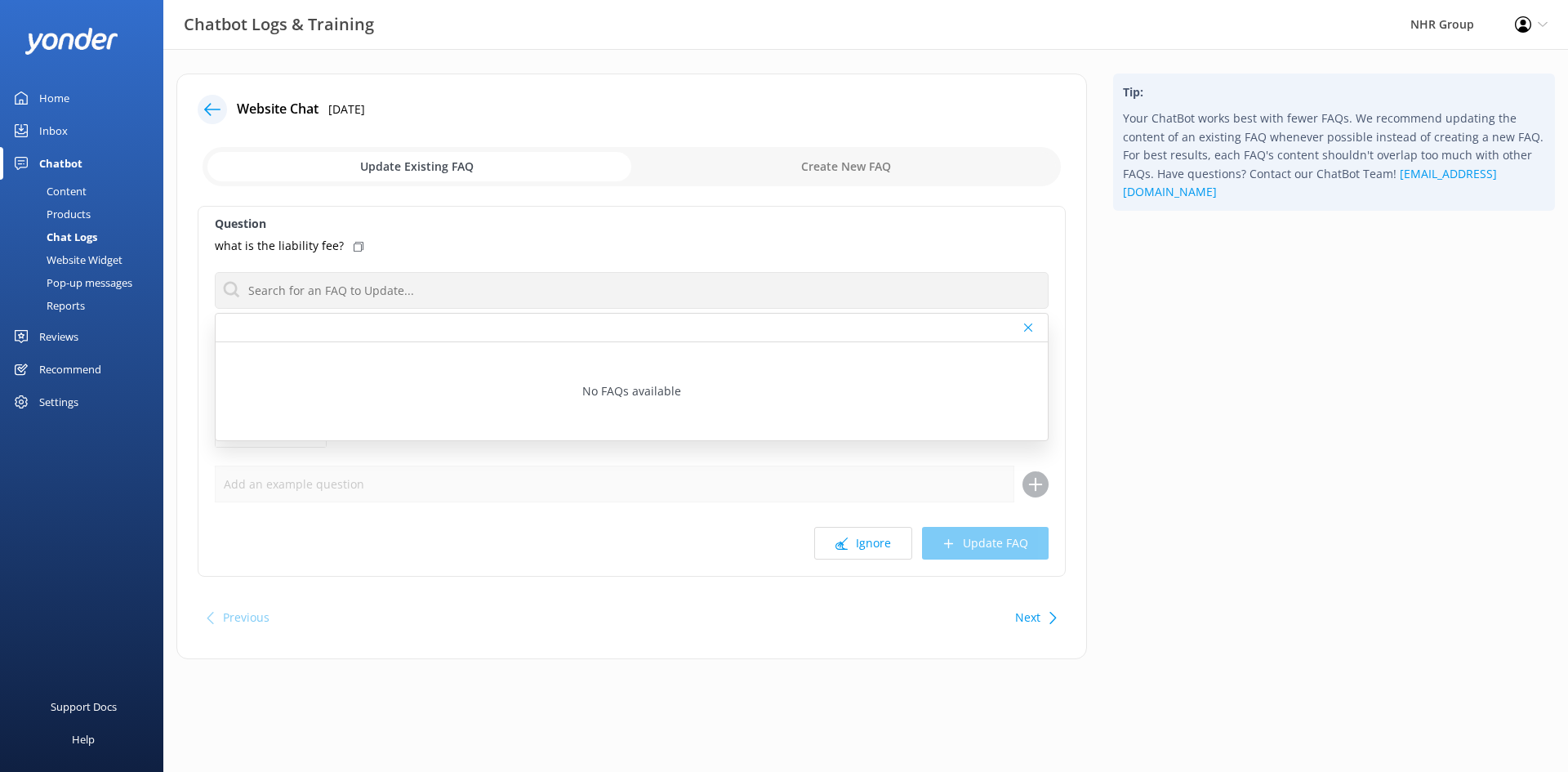
click at [522, 120] on div "Website Chat [DATE]" at bounding box center [631, 109] width 868 height 30
click at [882, 549] on button "Ignore" at bounding box center [864, 542] width 98 height 32
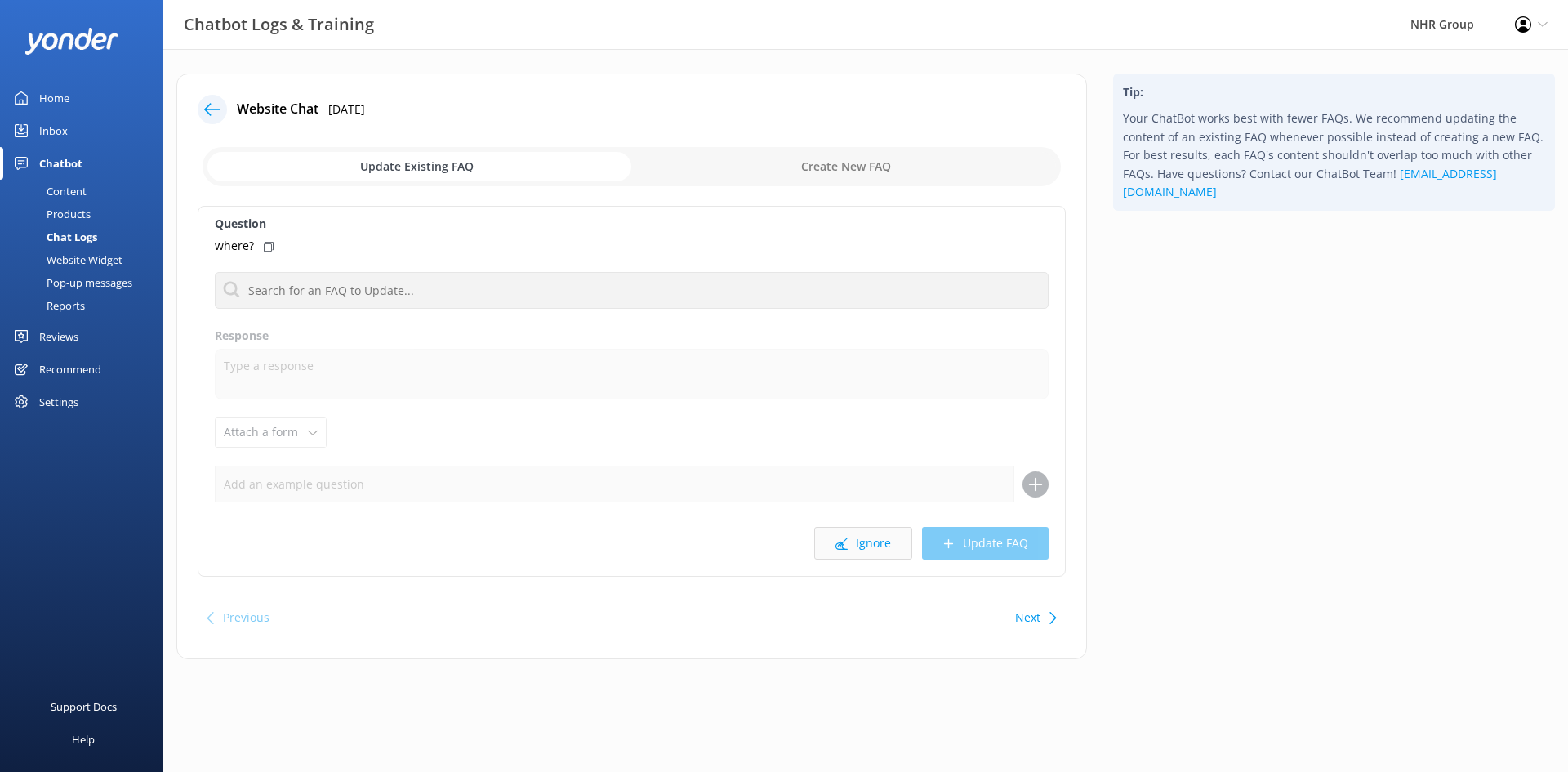
click at [865, 549] on button "Ignore" at bounding box center [864, 542] width 98 height 32
click at [870, 541] on button "Ignore" at bounding box center [864, 542] width 98 height 32
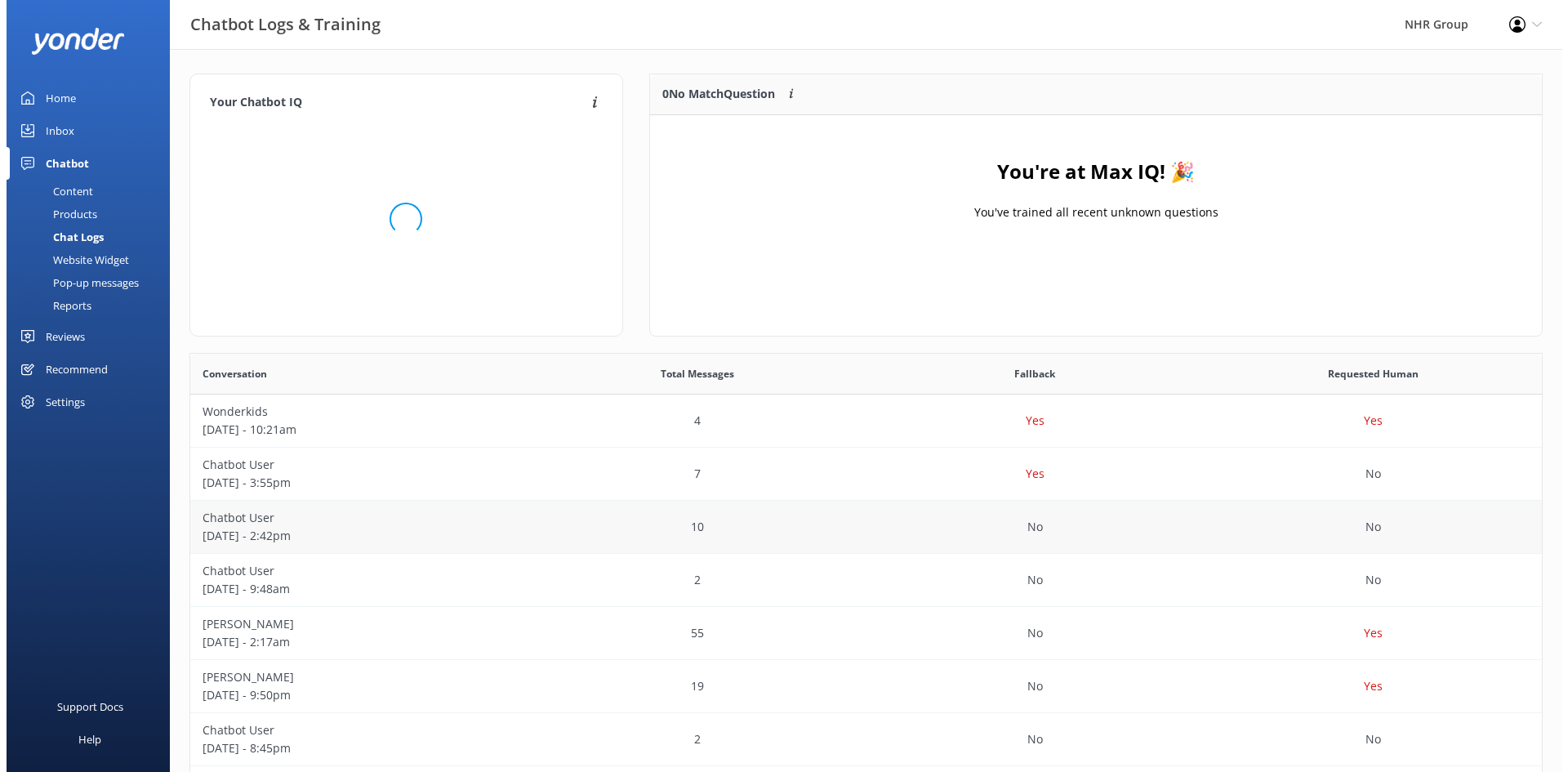
scroll to position [192, 879]
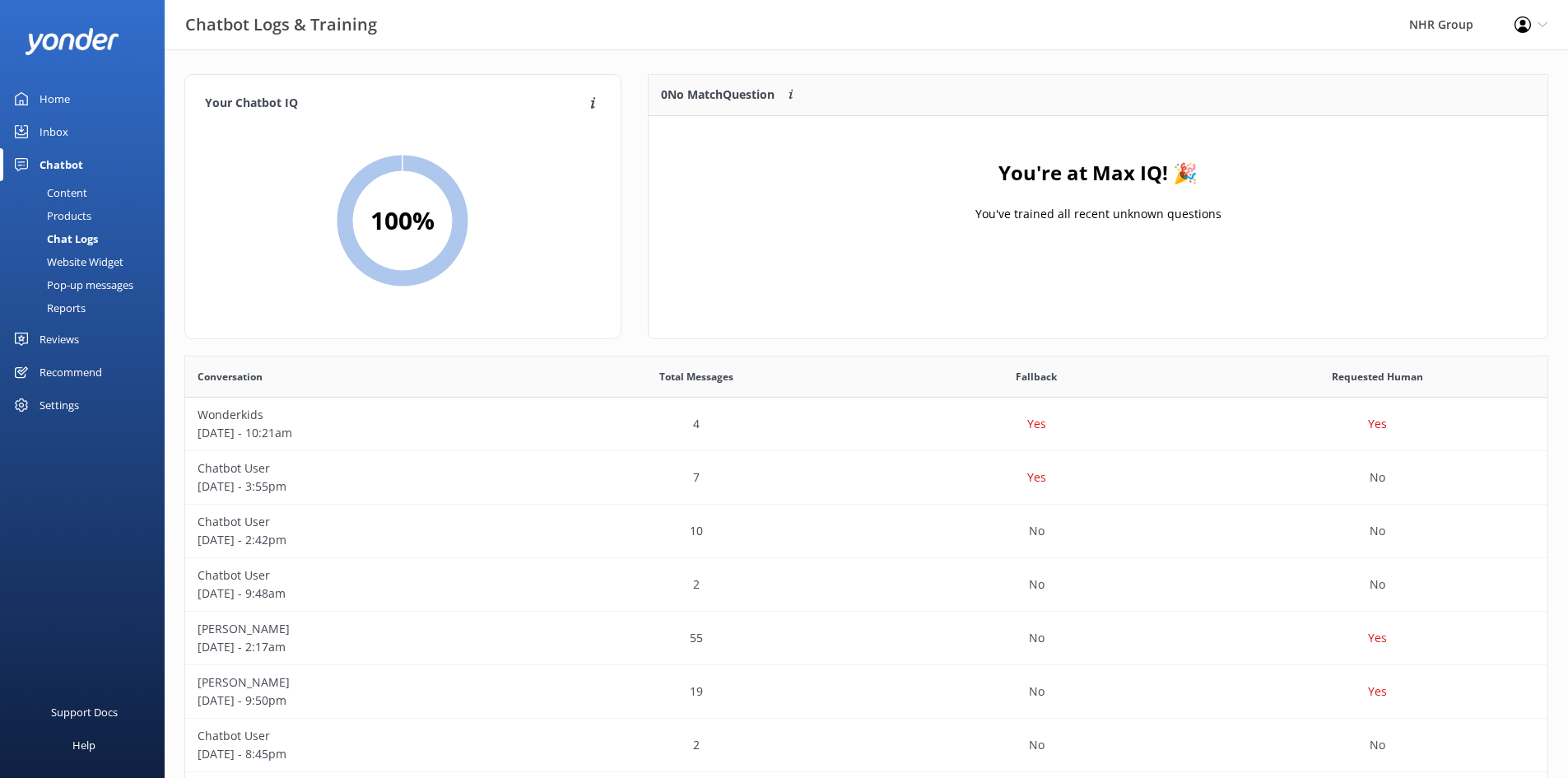
click at [60, 134] on div "Inbox" at bounding box center [53, 131] width 29 height 33
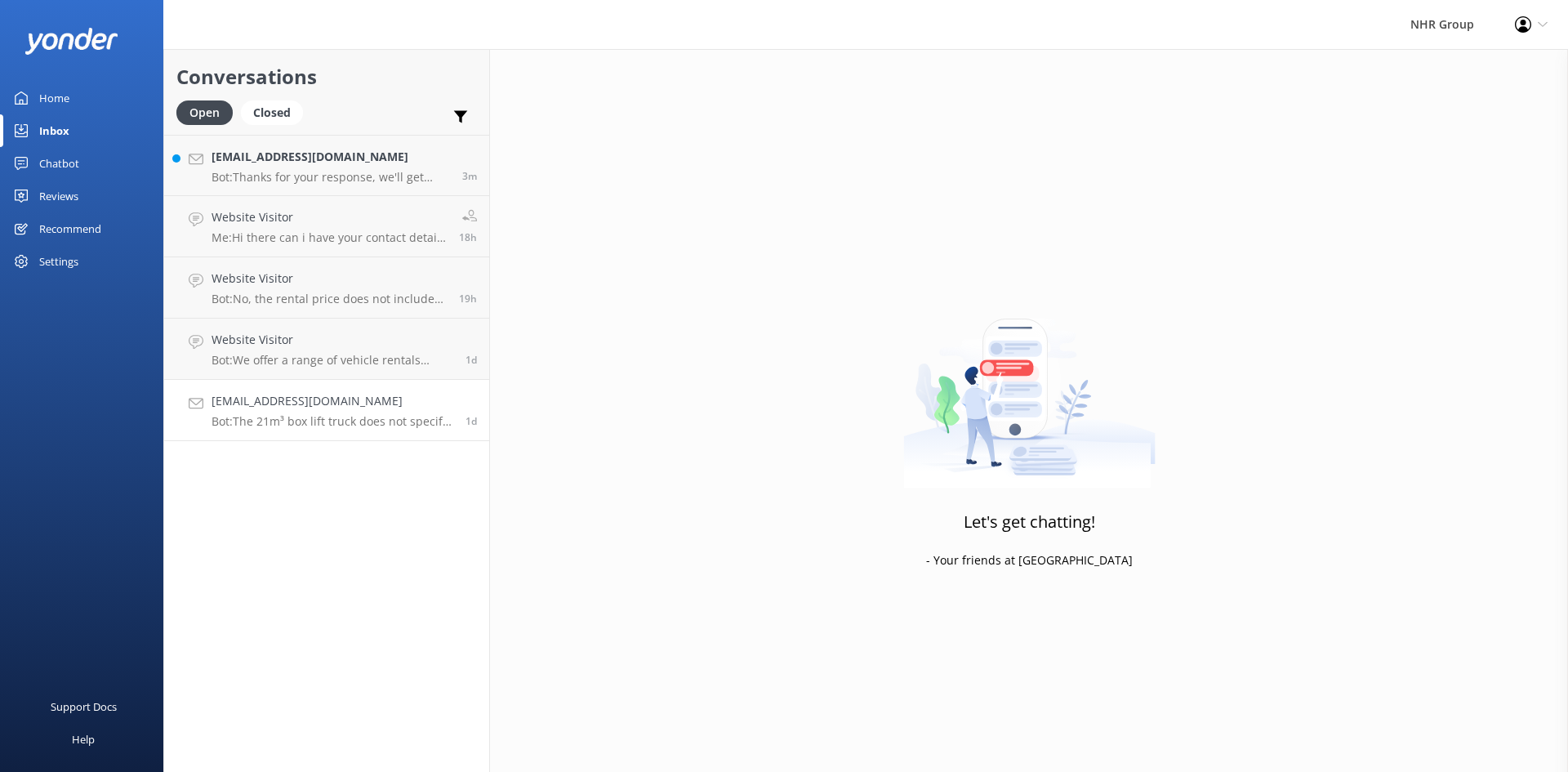
click at [238, 405] on h4 "[EMAIL_ADDRESS][DOMAIN_NAME]" at bounding box center [332, 400] width 242 height 18
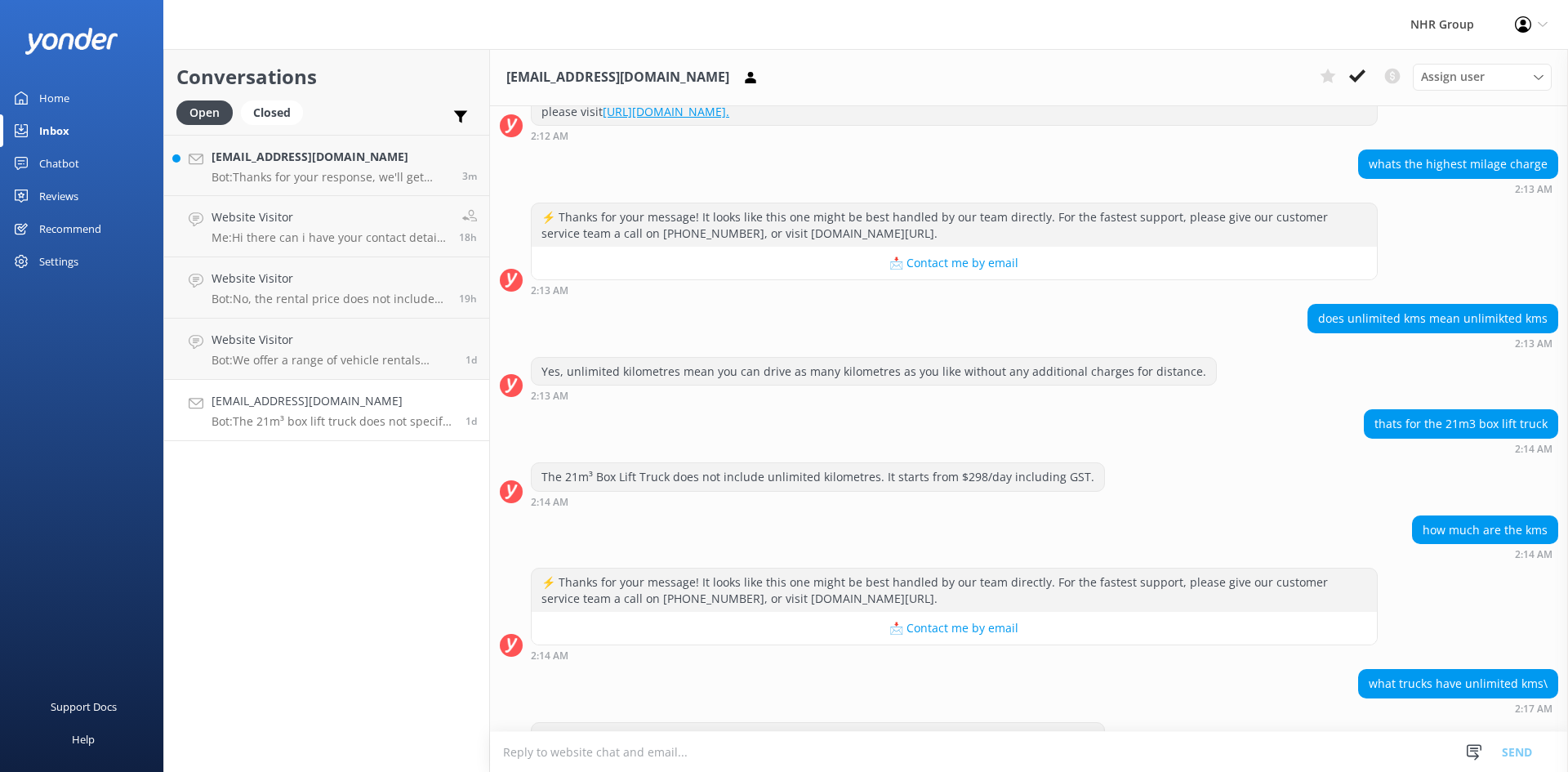
scroll to position [2928, 0]
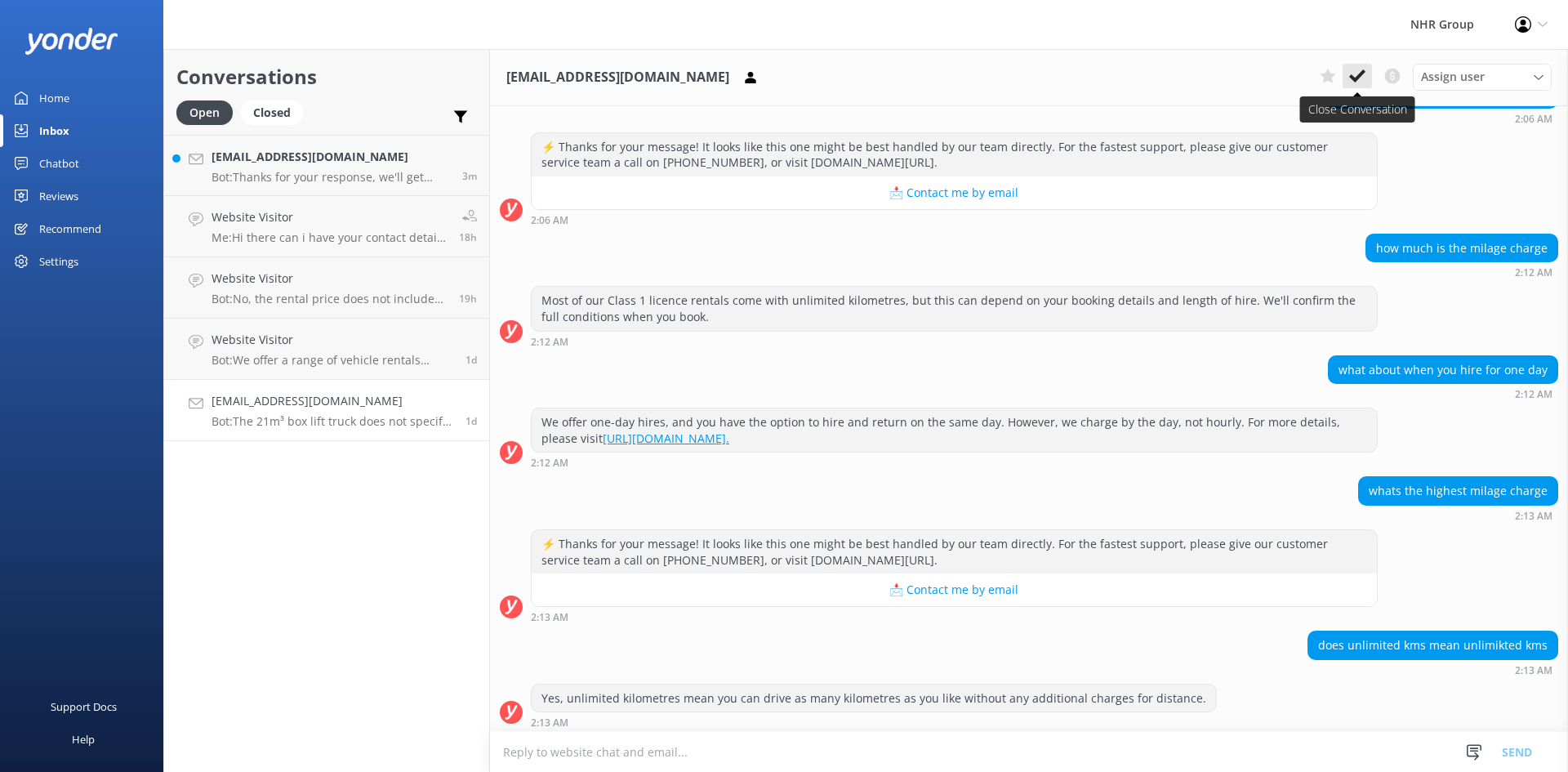
click at [1356, 78] on use at bounding box center [1358, 76] width 17 height 13
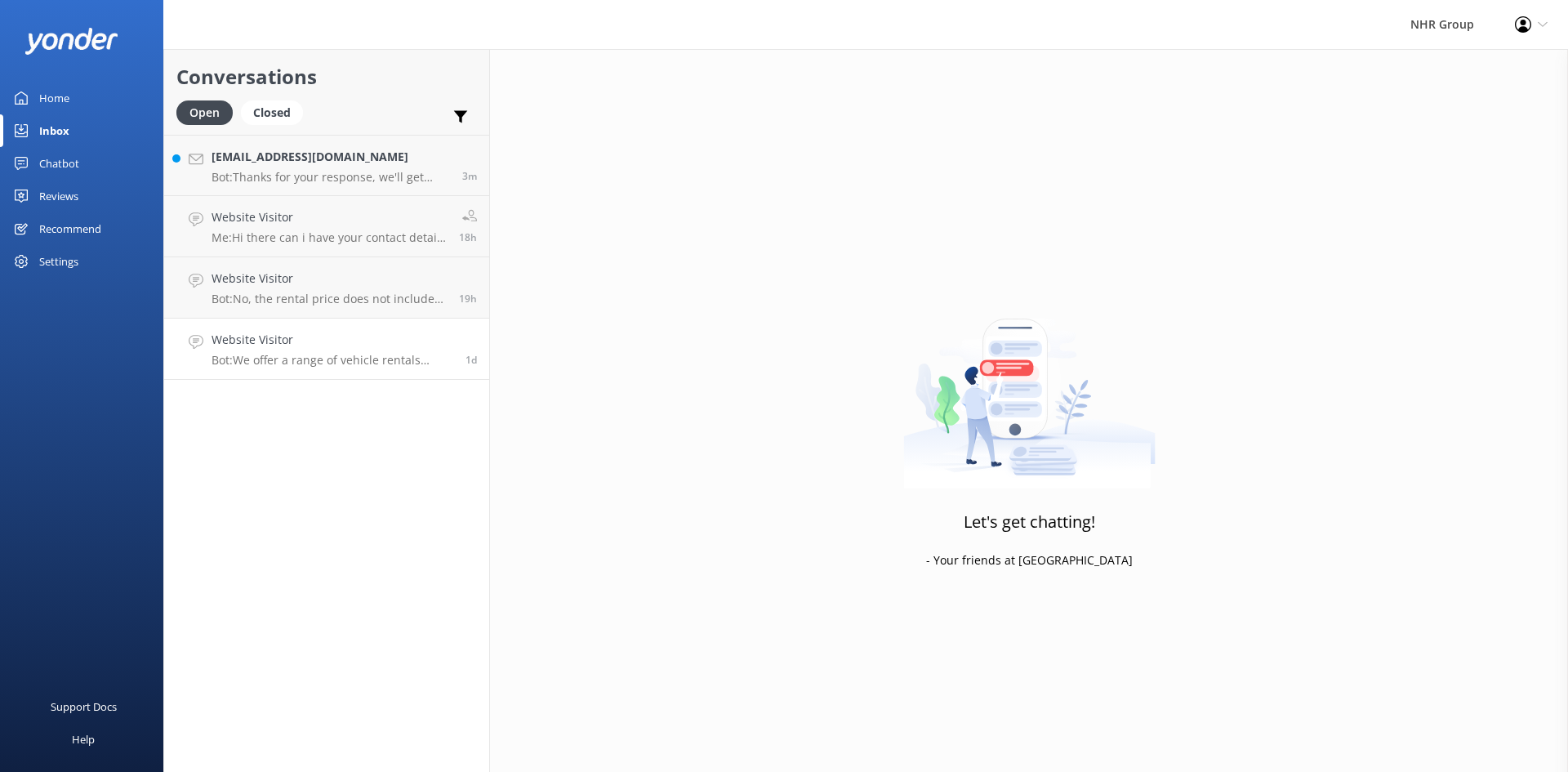
click at [339, 351] on div "Website Visitor Bot: We offer a range of vehicle rentals including compact, mid…" at bounding box center [332, 348] width 242 height 36
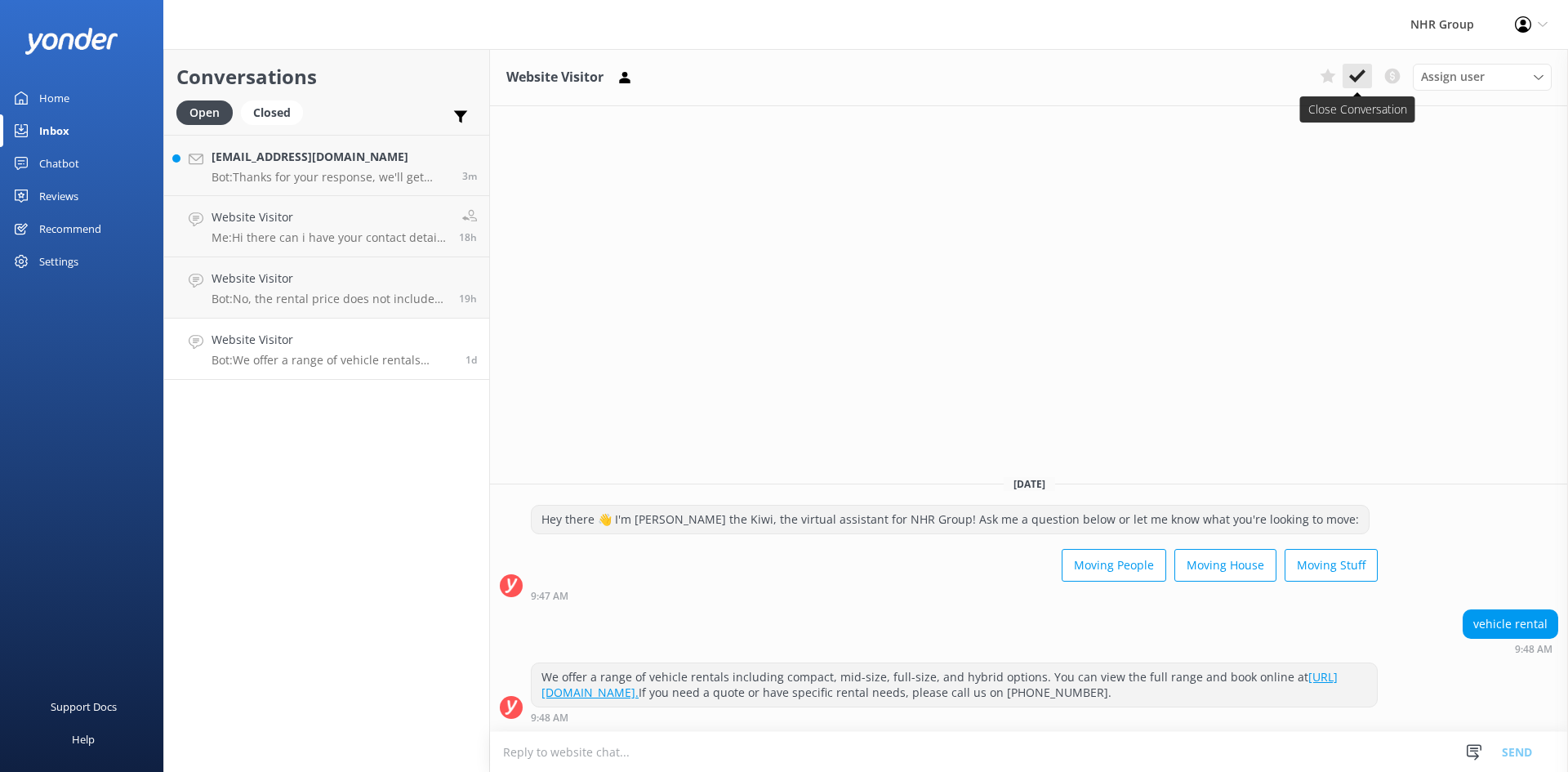
click at [1356, 79] on use at bounding box center [1358, 76] width 17 height 13
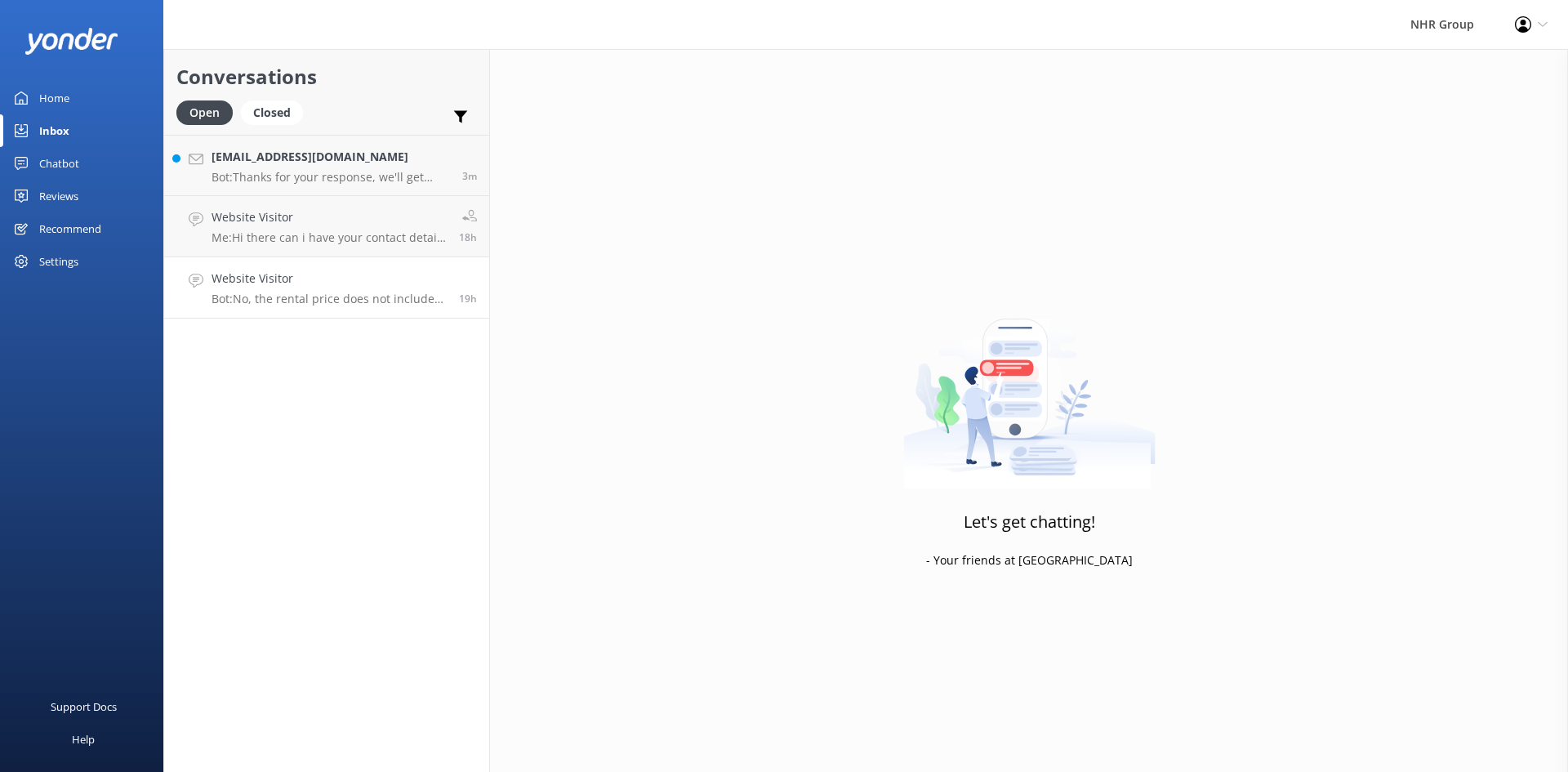
click at [299, 295] on p "Bot: No, the rental price does not include fuel. If the vehicle is returned wit…" at bounding box center [329, 299] width 235 height 15
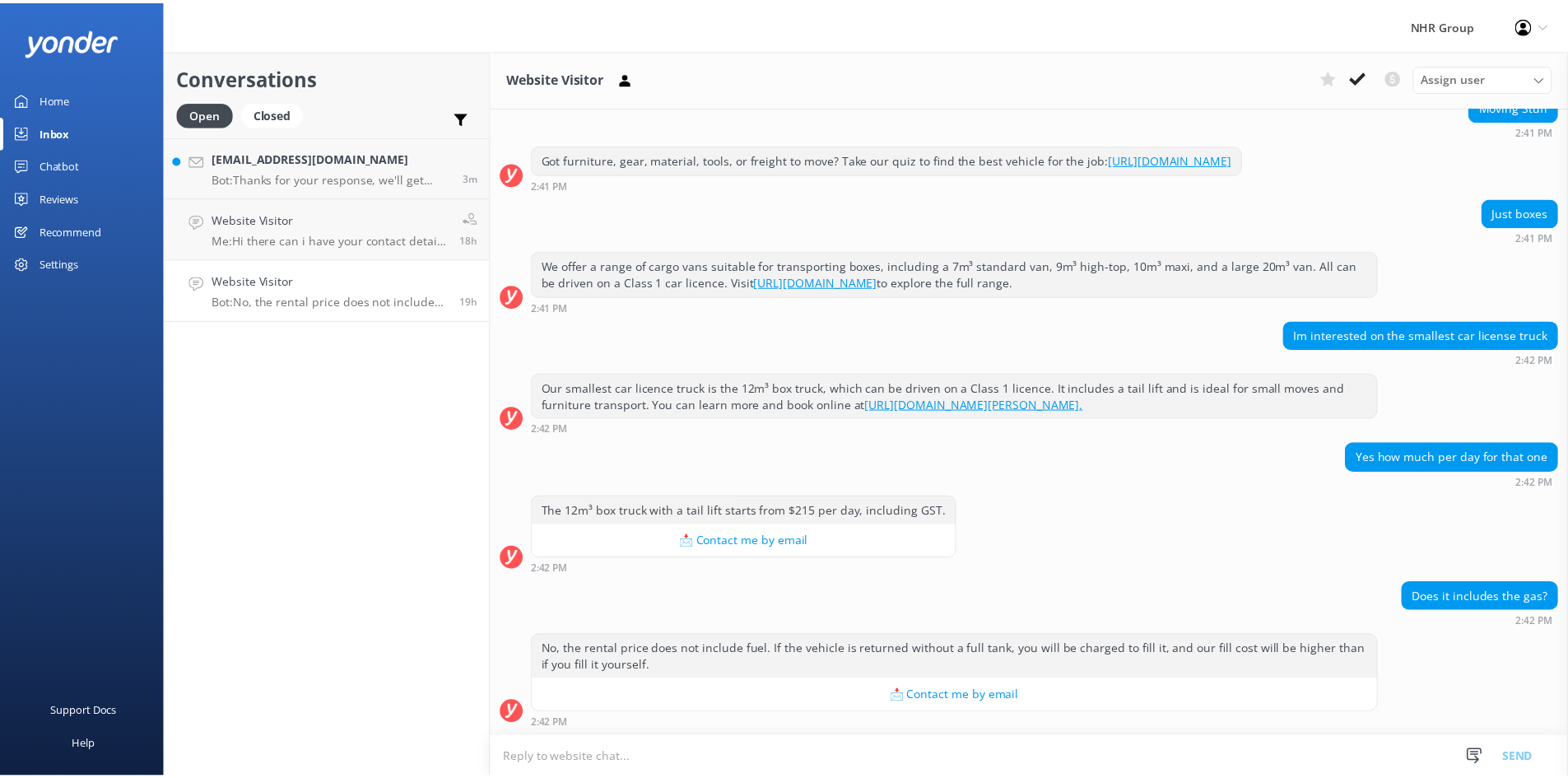
scroll to position [197, 0]
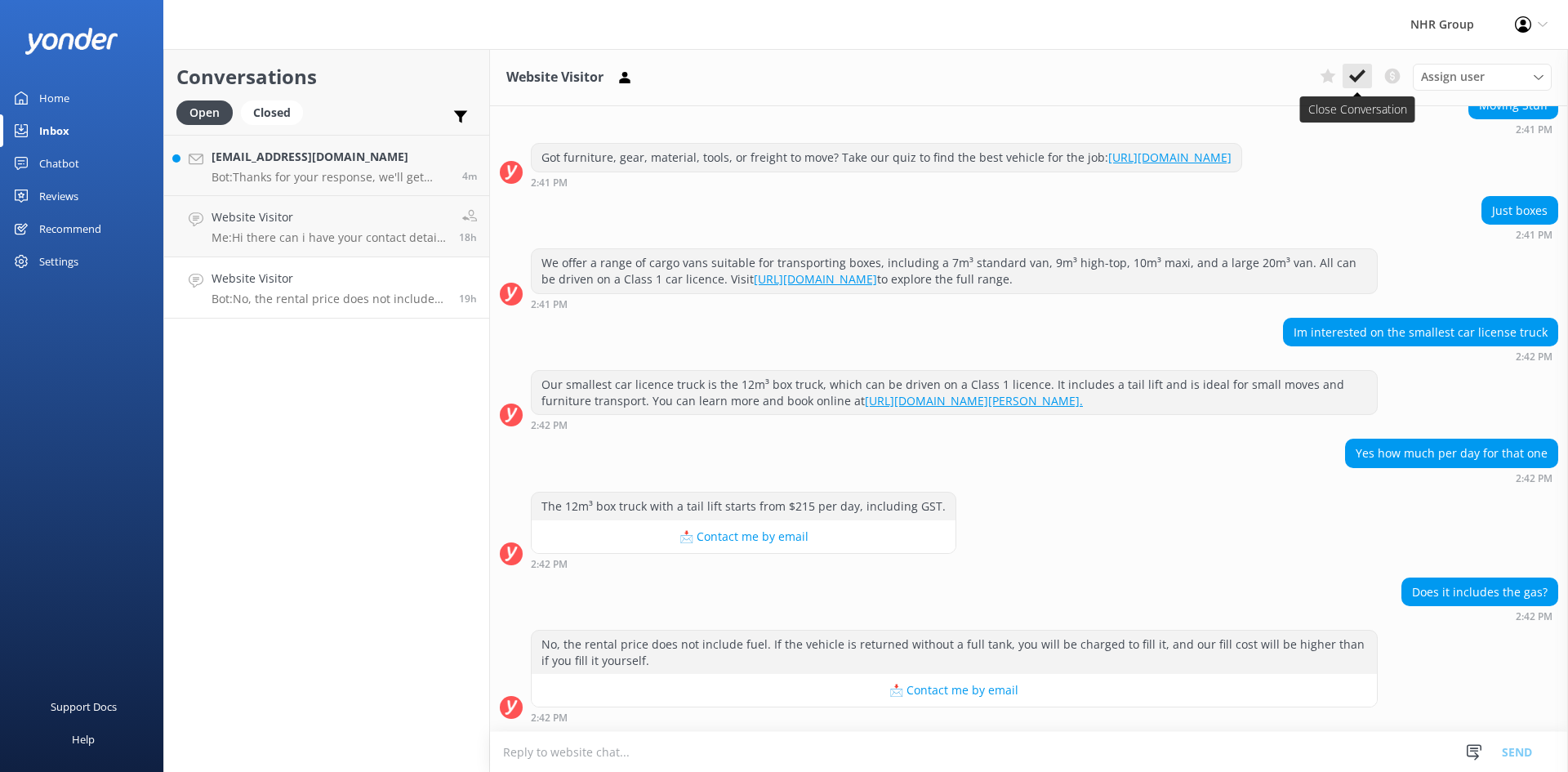
click at [1358, 75] on icon at bounding box center [1358, 76] width 17 height 17
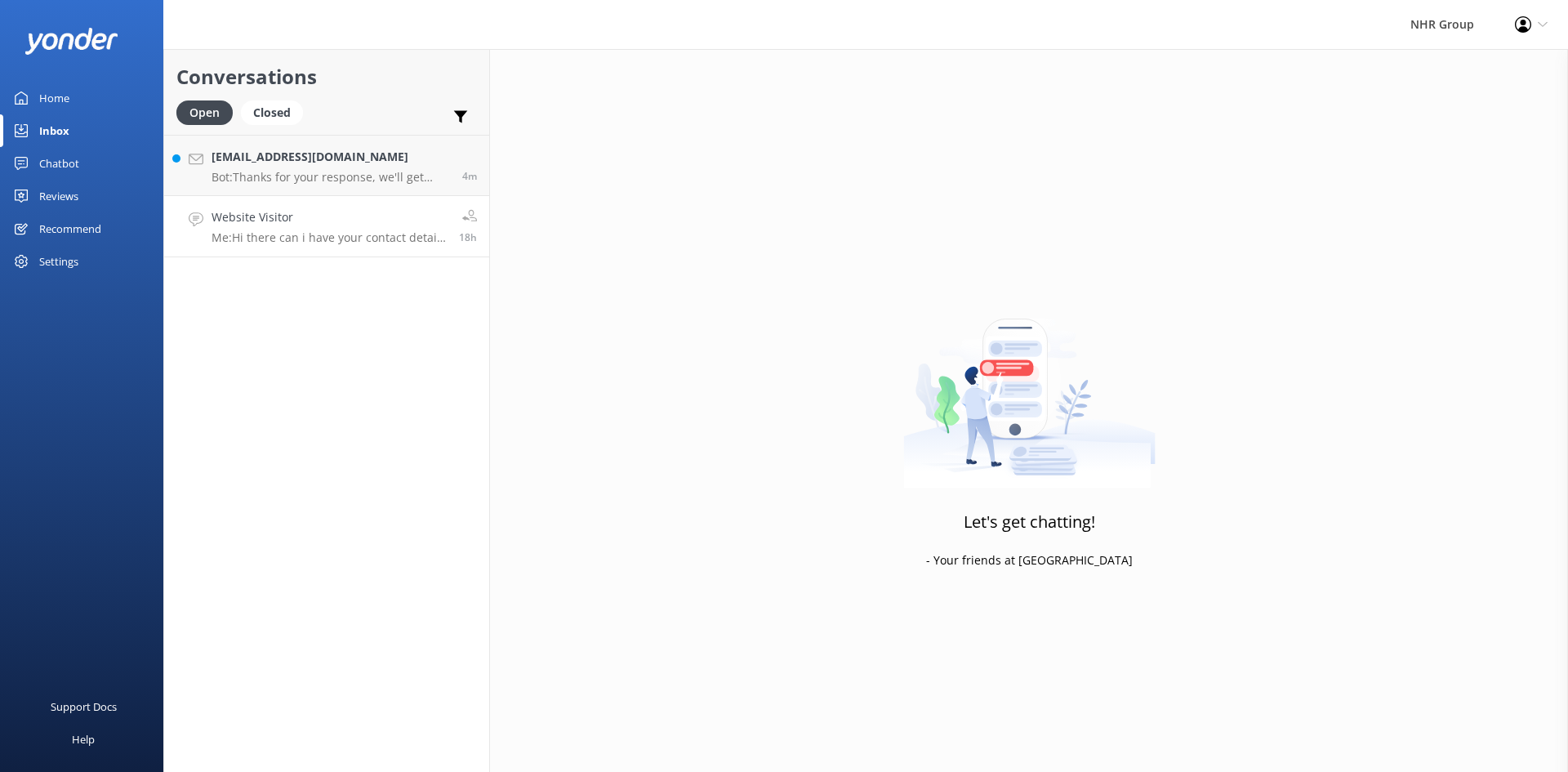
click at [301, 233] on p "Me: Hi there can i have your contact details so we can explain you more" at bounding box center [329, 237] width 235 height 15
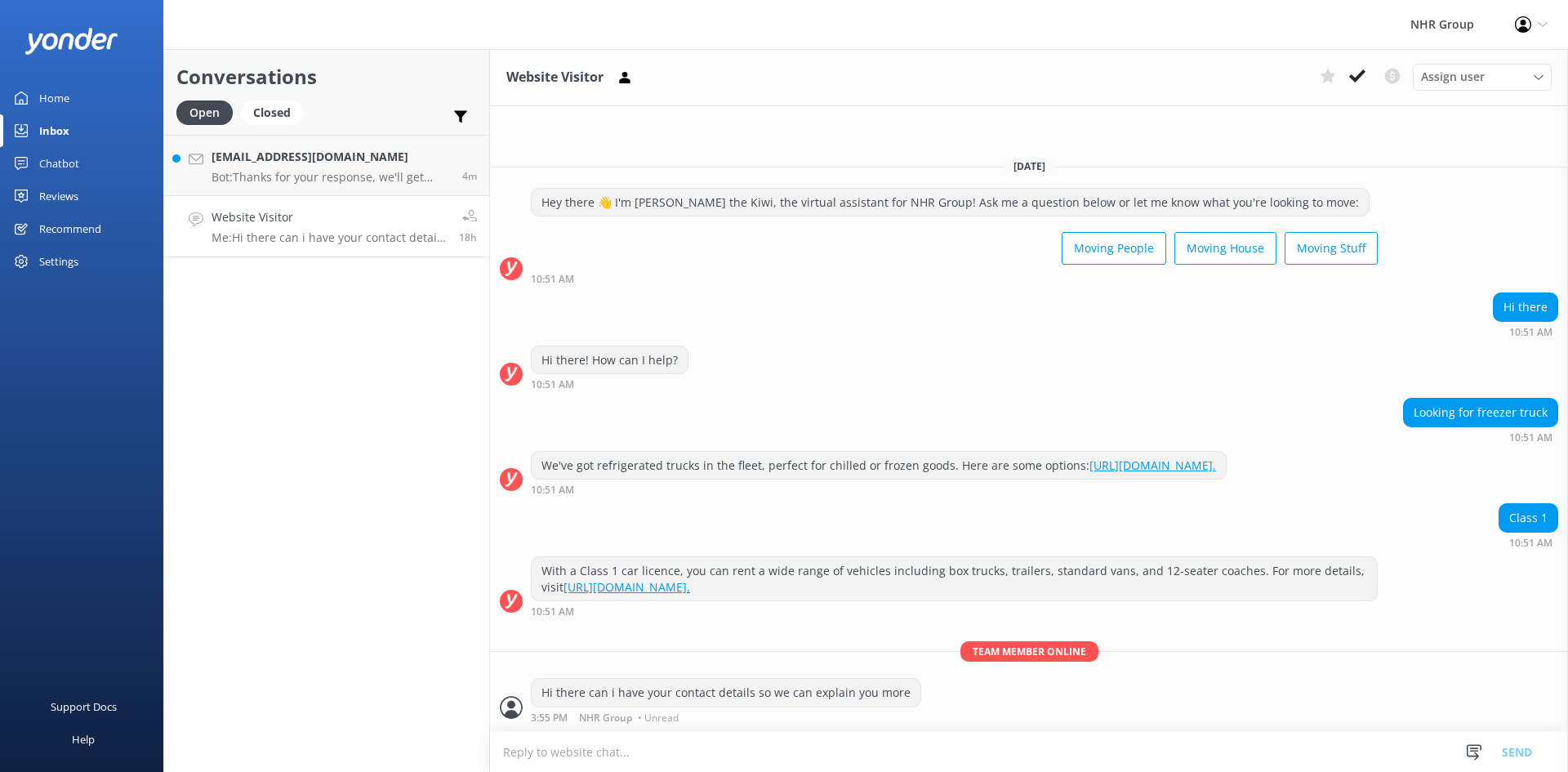
click at [348, 505] on div "Conversations Open Closed Important Converted Assigned to me Unassigned [EMAIL_…" at bounding box center [326, 411] width 326 height 723
click at [284, 169] on div "[EMAIL_ADDRESS][DOMAIN_NAME] Bot: Thanks for your response, we'll get back to y…" at bounding box center [330, 165] width 238 height 35
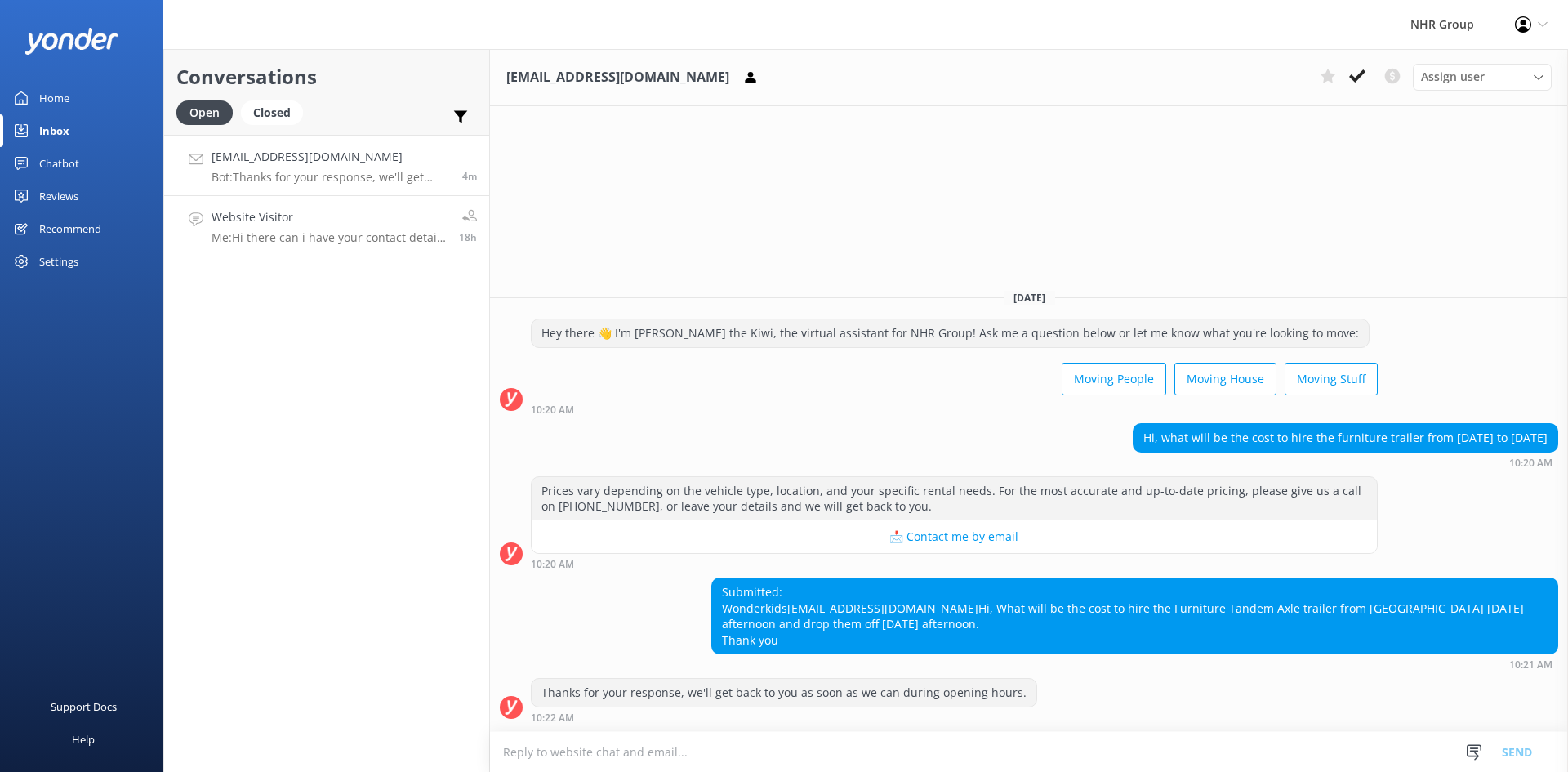
click at [279, 213] on h4 "Website Visitor" at bounding box center [329, 217] width 235 height 18
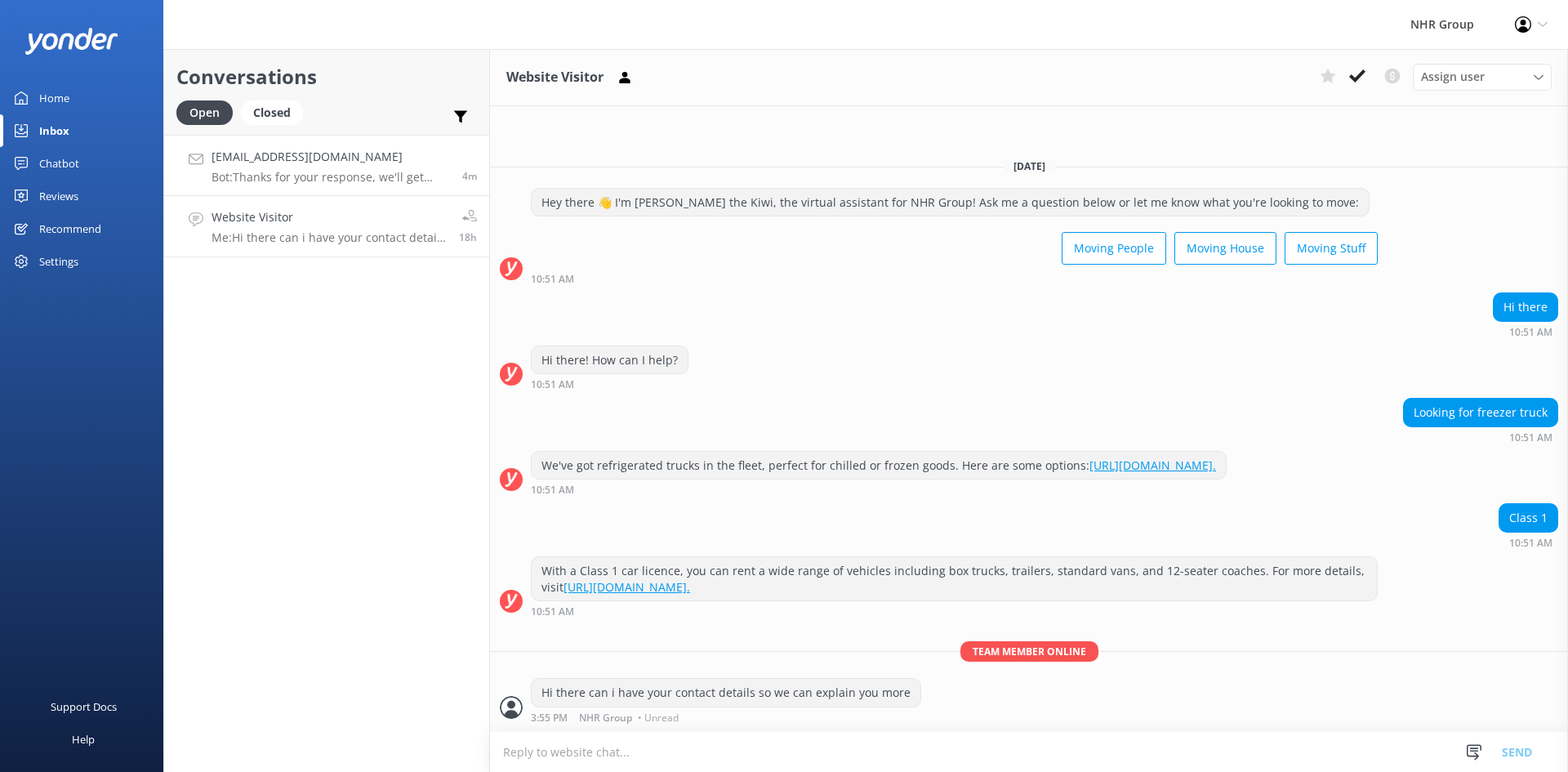
click at [296, 173] on p "Bot: Thanks for your response, we'll get back to you as soon as we can during o…" at bounding box center [330, 177] width 238 height 15
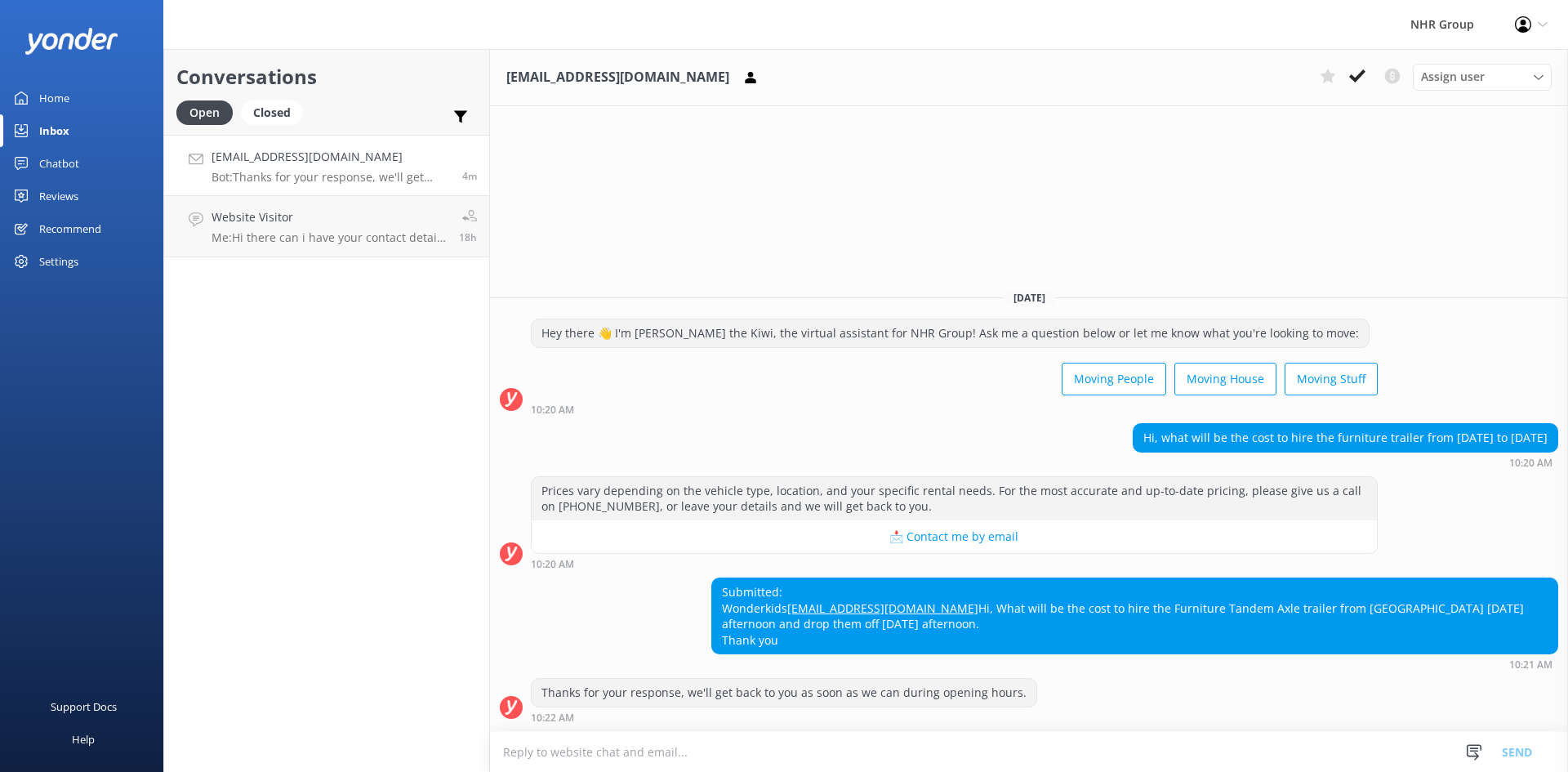
click at [63, 166] on div "Chatbot" at bounding box center [58, 163] width 40 height 32
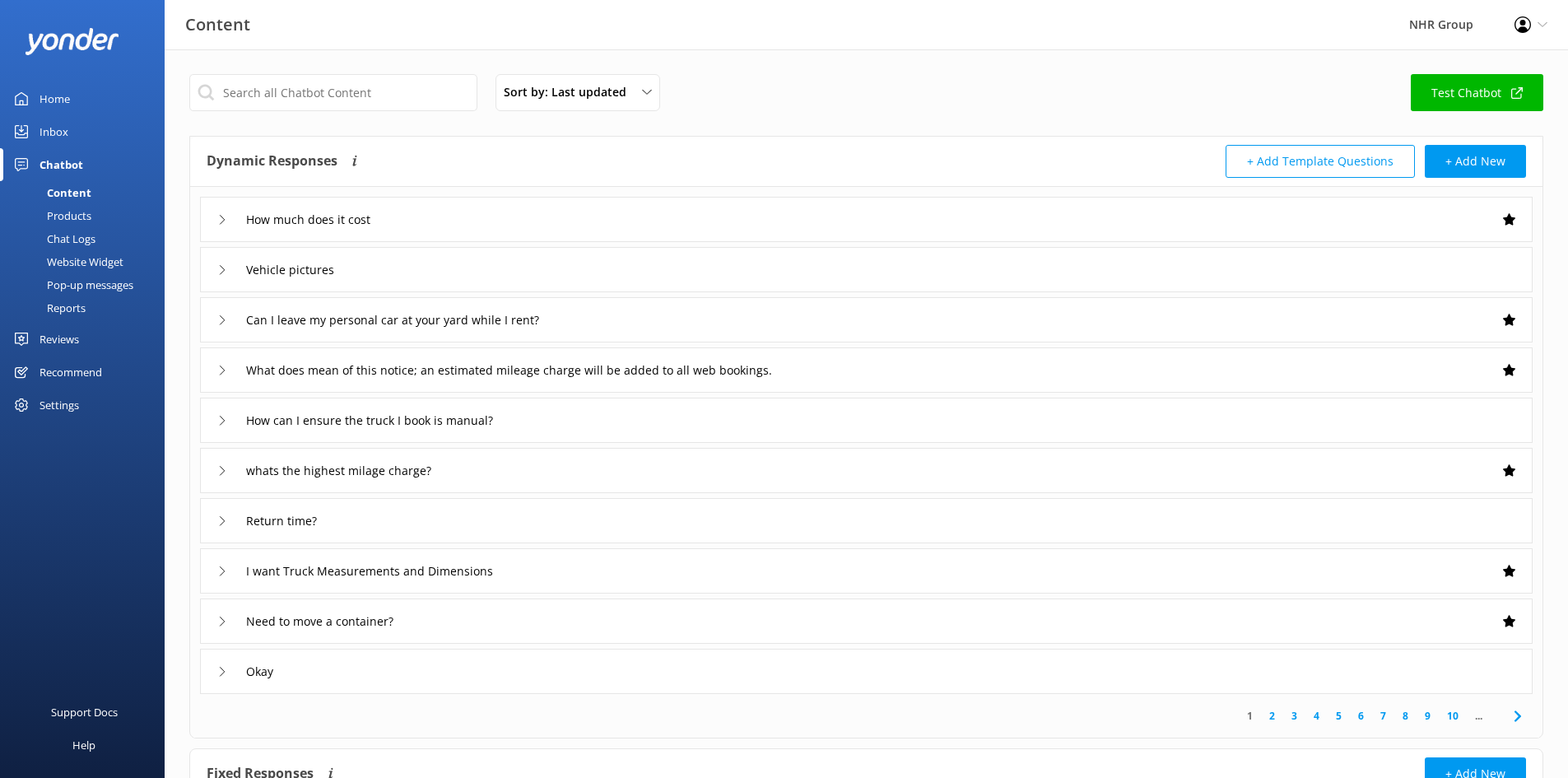
click at [61, 93] on div "Home" at bounding box center [54, 98] width 31 height 33
